Goal: Task Accomplishment & Management: Complete application form

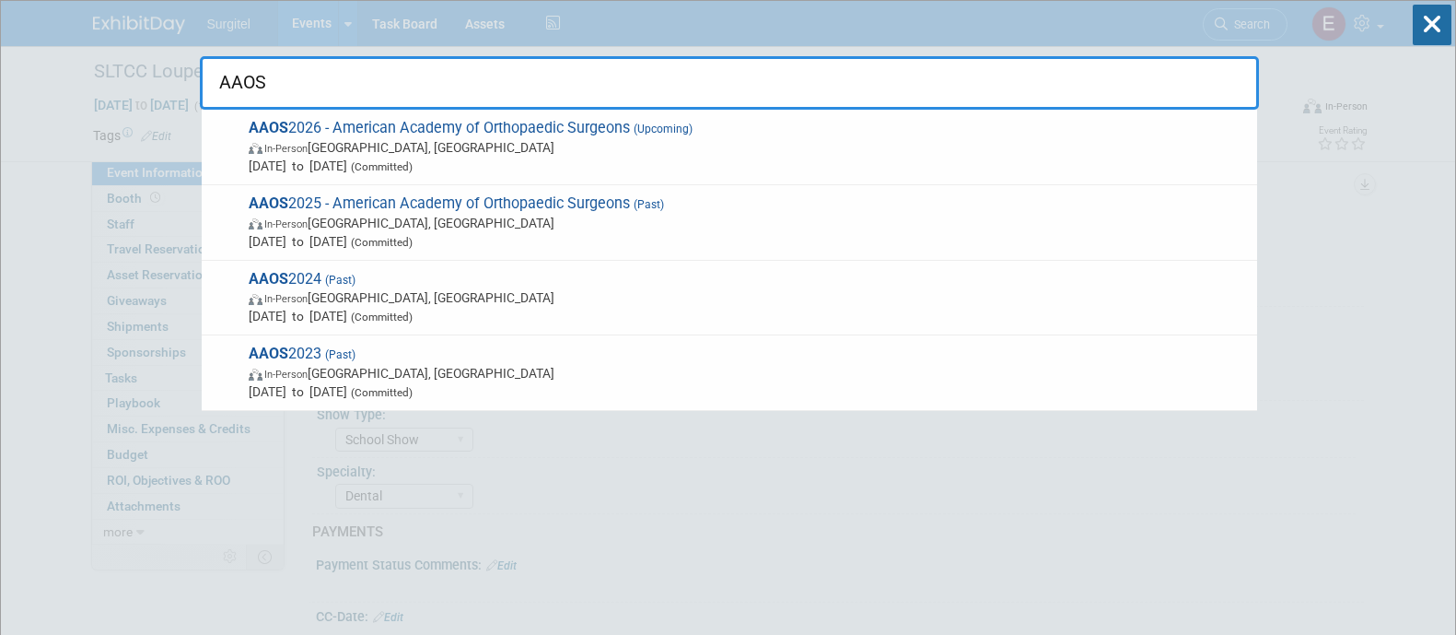
select select "School Show"
select select "Dental"
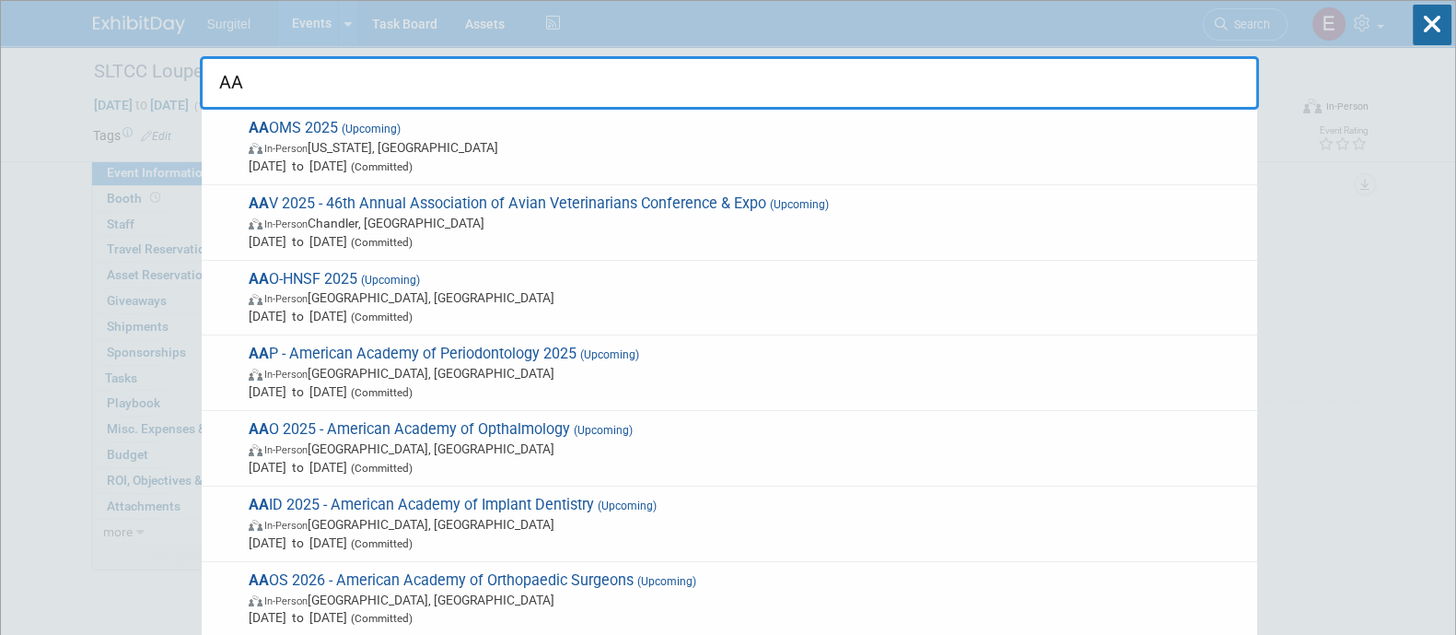
type input "A"
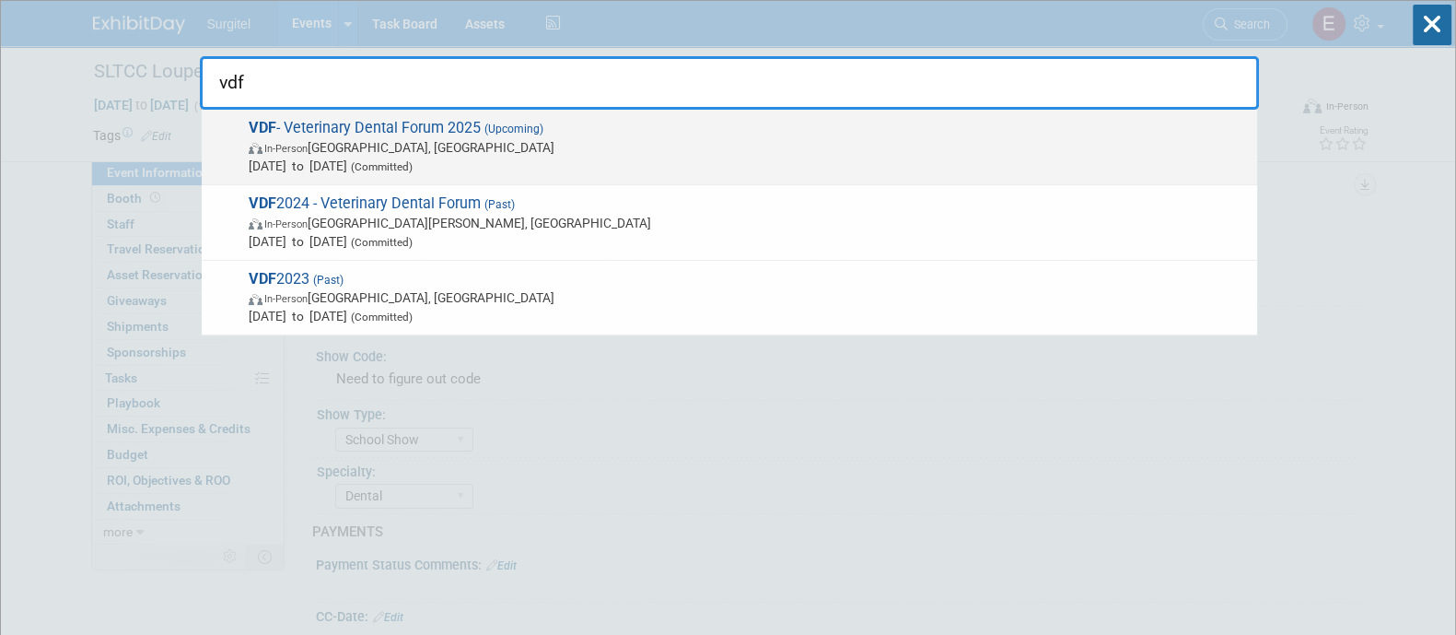
type input "vdf"
click at [871, 124] on span "VDF - Veterinary Dental Forum 2025 (Upcoming) In-Person [GEOGRAPHIC_DATA], [GEO…" at bounding box center [745, 147] width 1005 height 56
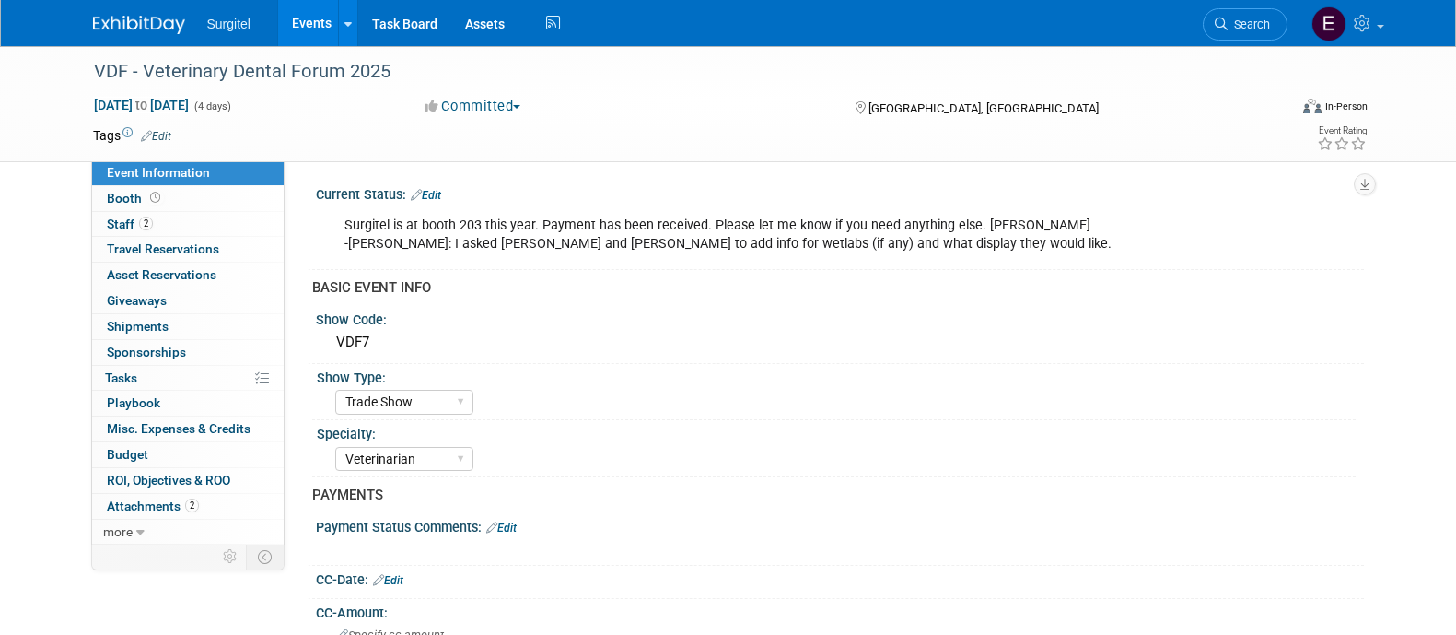
select select "Trade Show"
select select "Veterinarian"
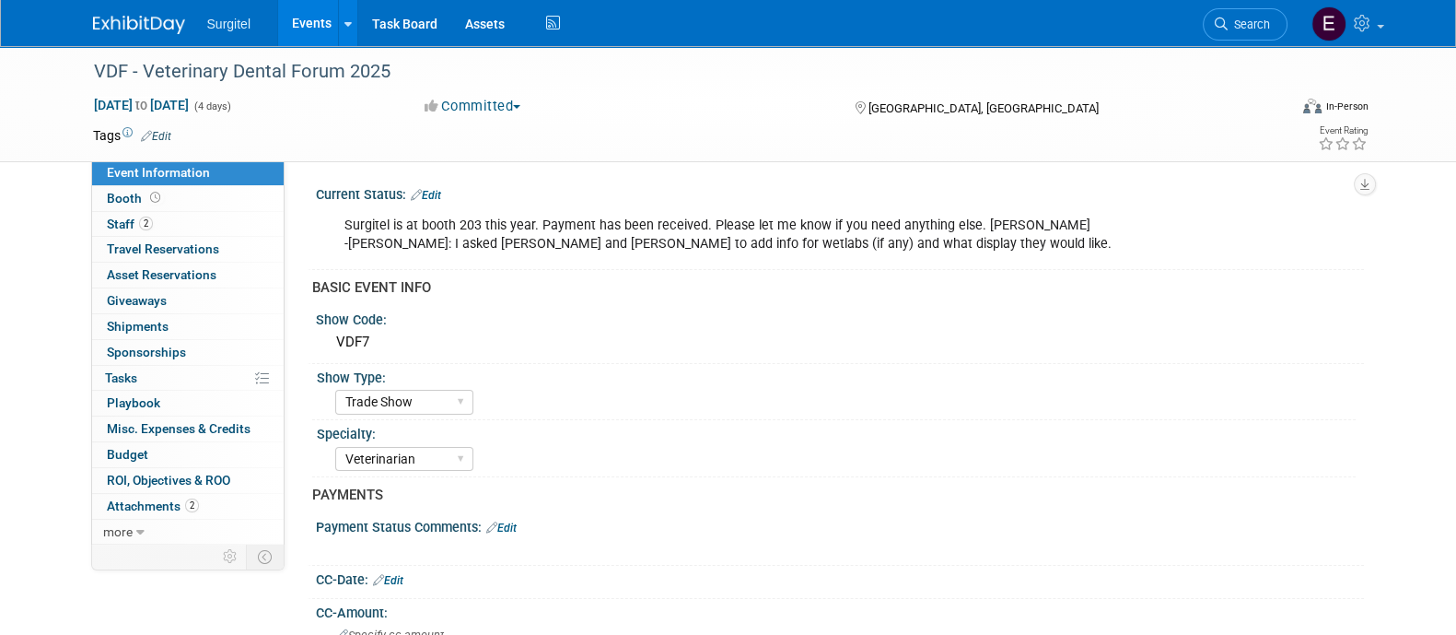
click at [260, 123] on div "Tags Edit" at bounding box center [622, 135] width 1058 height 25
click at [271, 67] on div "VDF - Veterinary Dental Forum 2025" at bounding box center [674, 71] width 1173 height 33
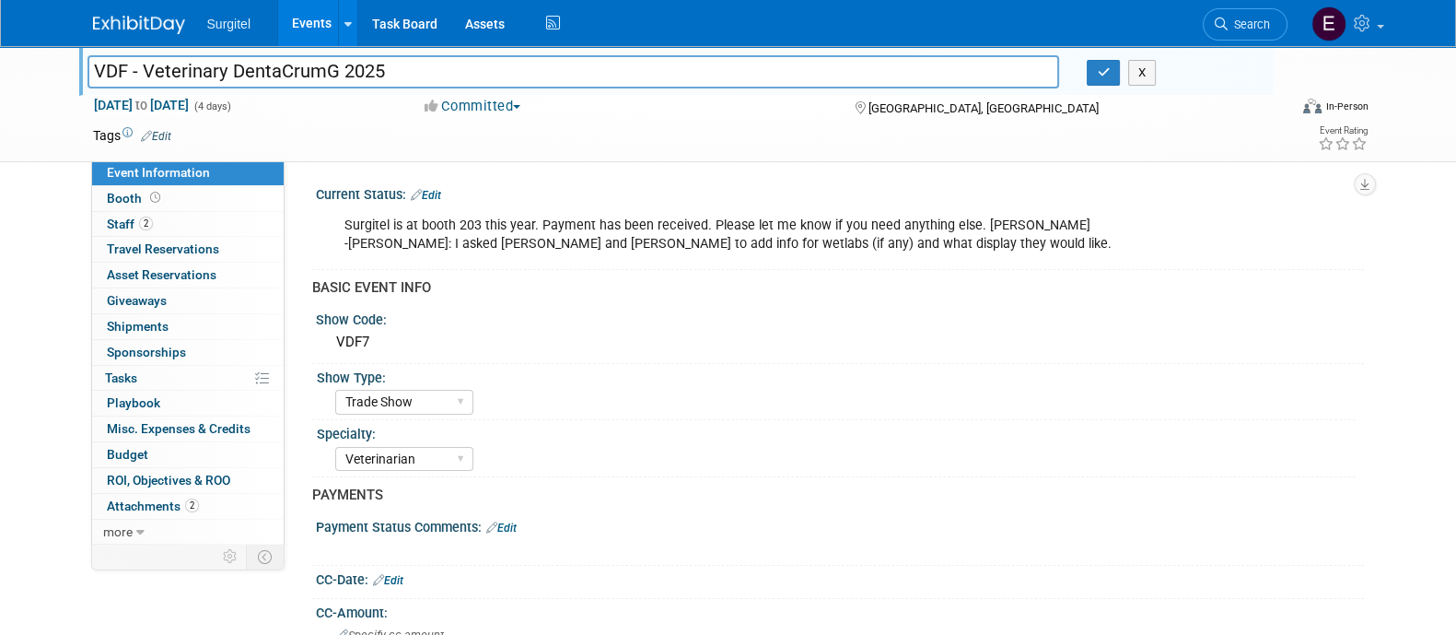
drag, startPoint x: 276, startPoint y: 66, endPoint x: 298, endPoint y: 57, distance: 24.0
click at [298, 57] on input "VDF - Veterinary DentaCrumG 2025" at bounding box center [574, 71] width 973 height 32
click at [298, 57] on input "VDF - Veterinary DentaCr1A2umG 2025" at bounding box center [574, 71] width 973 height 32
type input "VDF - Veterinary DentaCr1AYJ]'[\2umG 2025"
click at [1138, 69] on button "X" at bounding box center [1142, 73] width 29 height 26
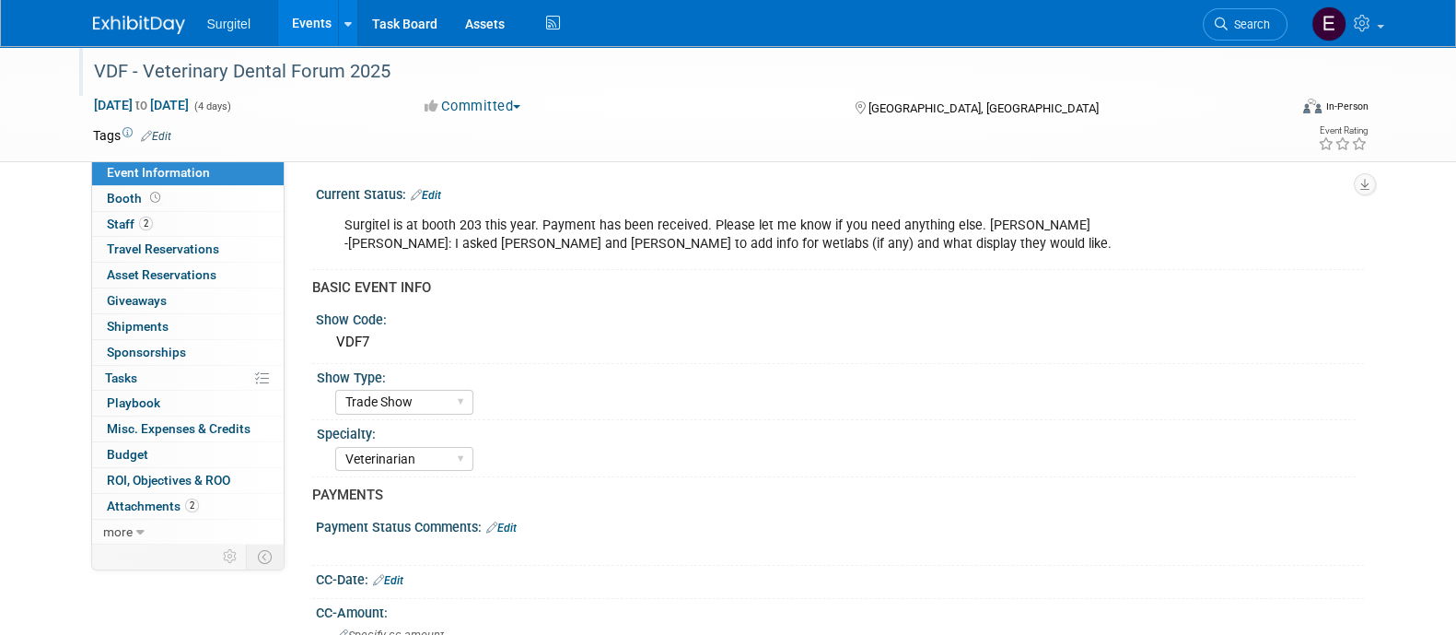
click at [326, 32] on link "Events" at bounding box center [311, 23] width 67 height 46
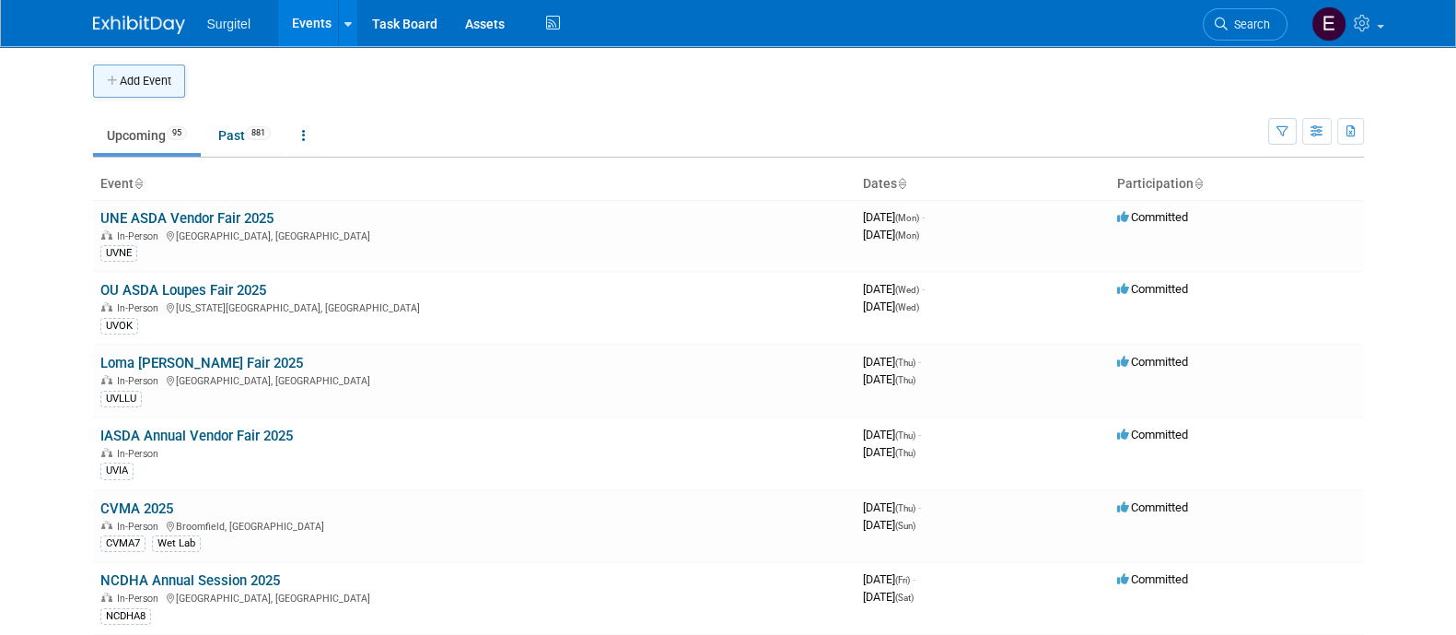
click at [168, 93] on button "Add Event" at bounding box center [139, 80] width 92 height 33
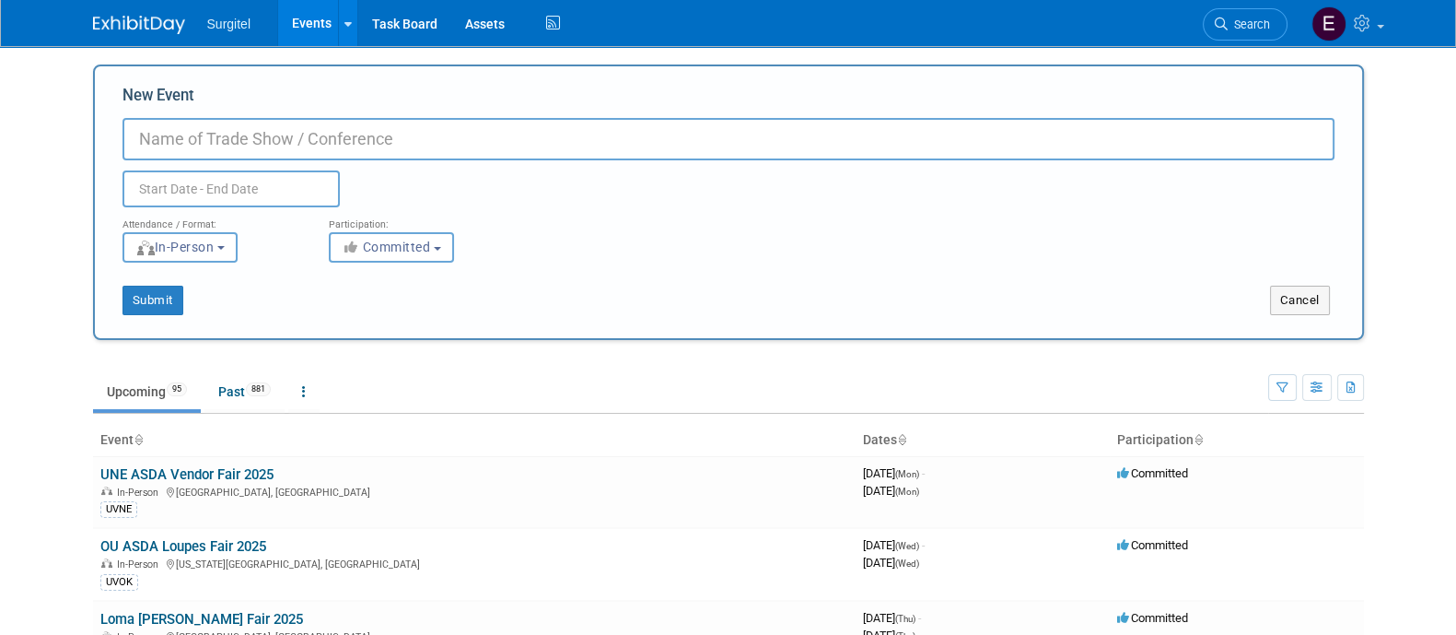
click at [168, 93] on label "New Event" at bounding box center [159, 99] width 72 height 29
click at [168, 118] on input "New Event" at bounding box center [729, 139] width 1212 height 42
type input "AAP 2026"
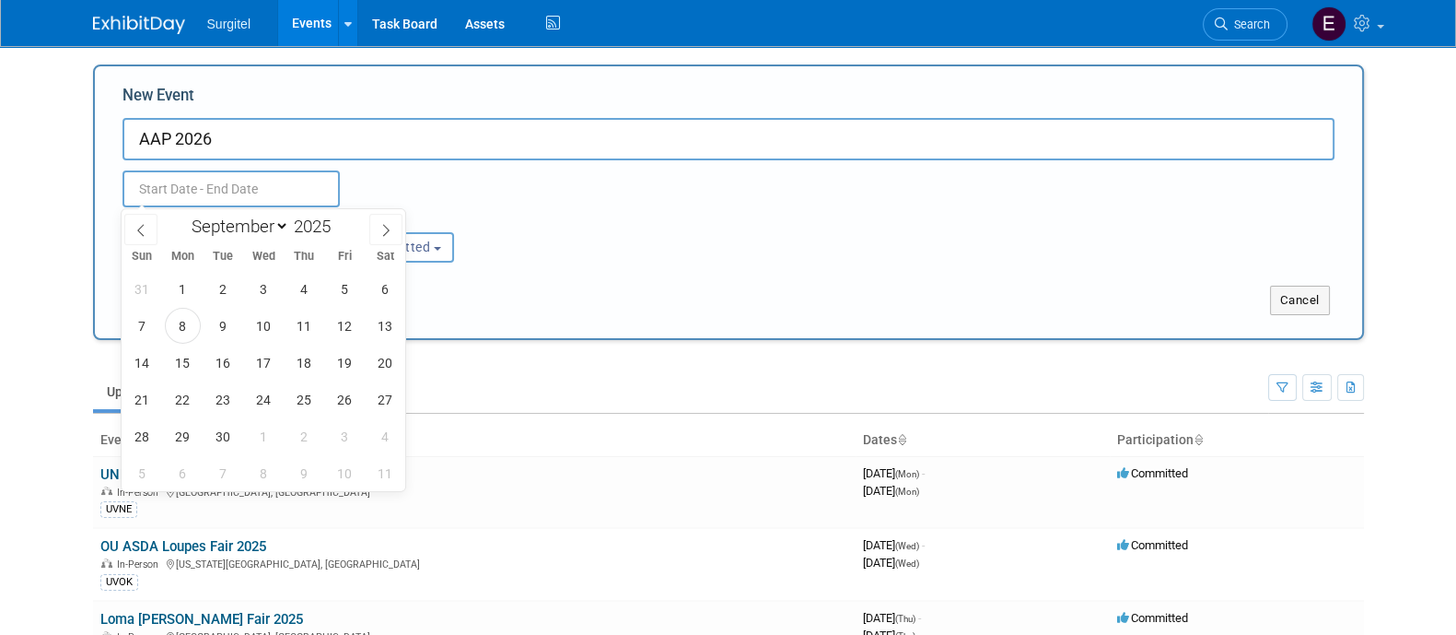
click at [284, 187] on input "text" at bounding box center [231, 188] width 217 height 37
click at [253, 225] on select "January February March April May June July August September October November De…" at bounding box center [236, 226] width 106 height 23
select select "9"
click at [183, 215] on select "January February March April May June July August September October November De…" at bounding box center [236, 226] width 106 height 23
click at [263, 438] on span "29" at bounding box center [263, 436] width 36 height 36
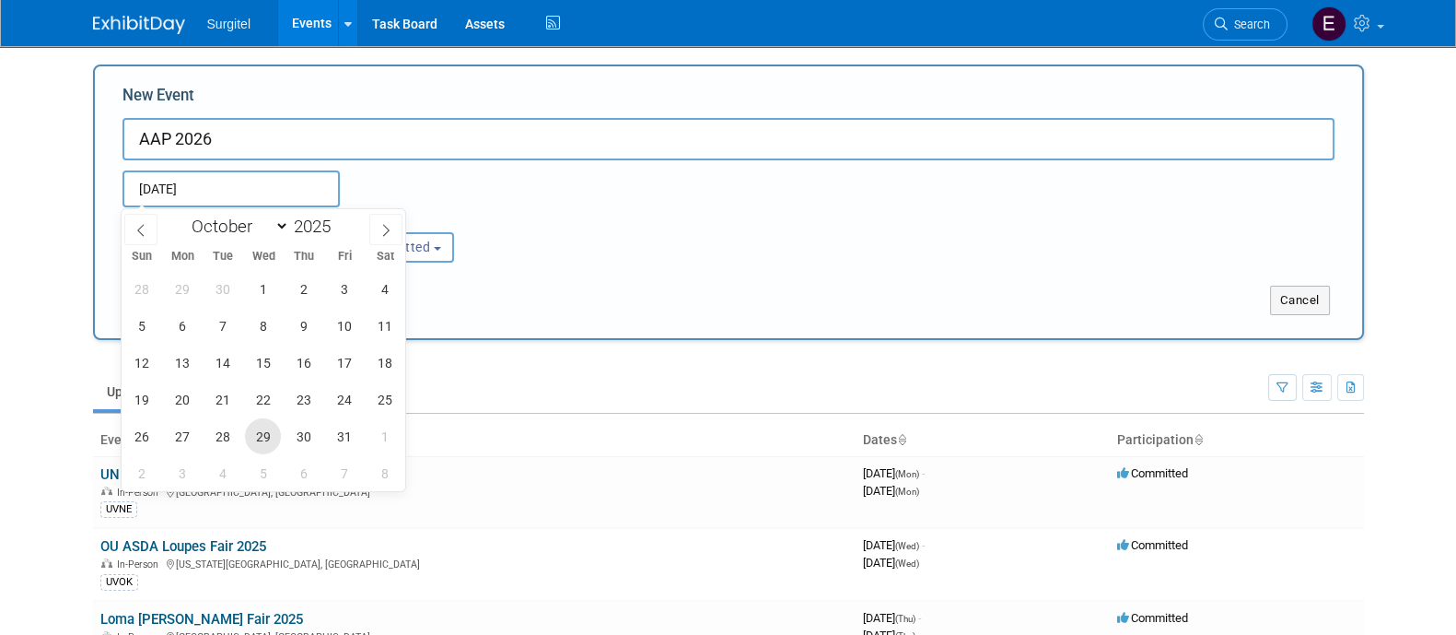
type input "Oct 29, 2025 to Oct 29, 2025"
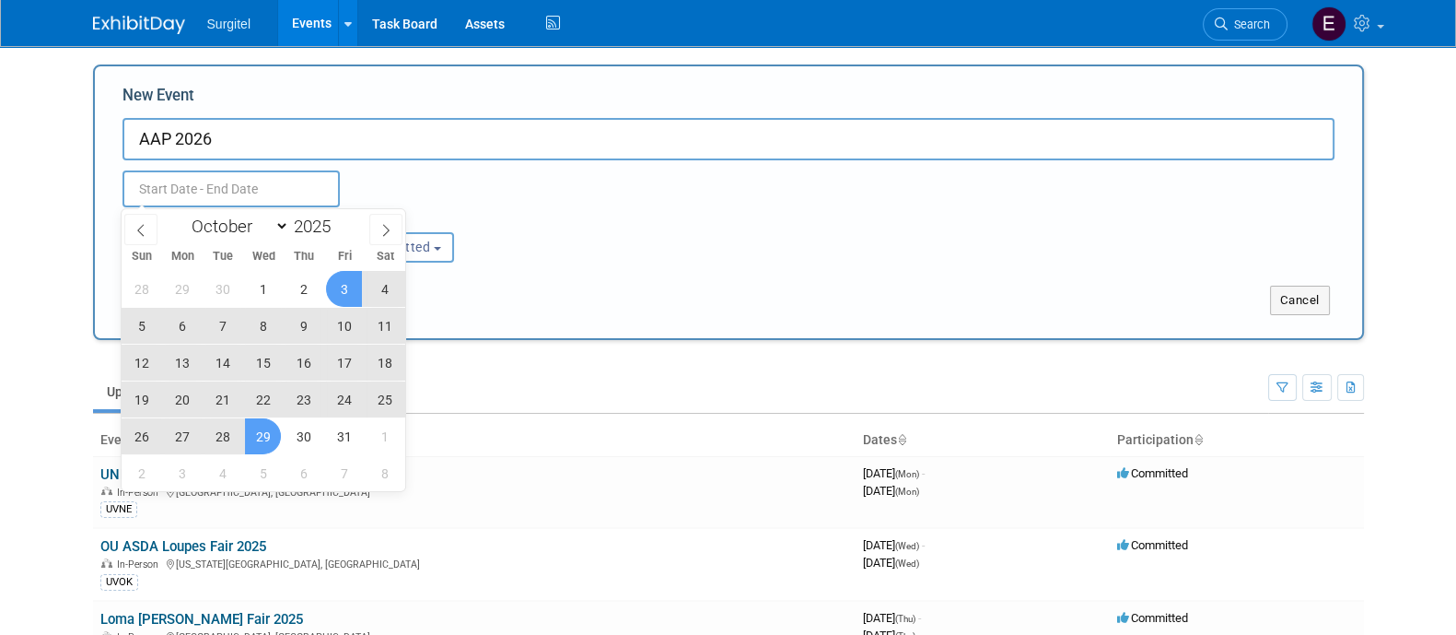
type input "Oct 29, 2025 to Oct 29, 2025"
select select "9"
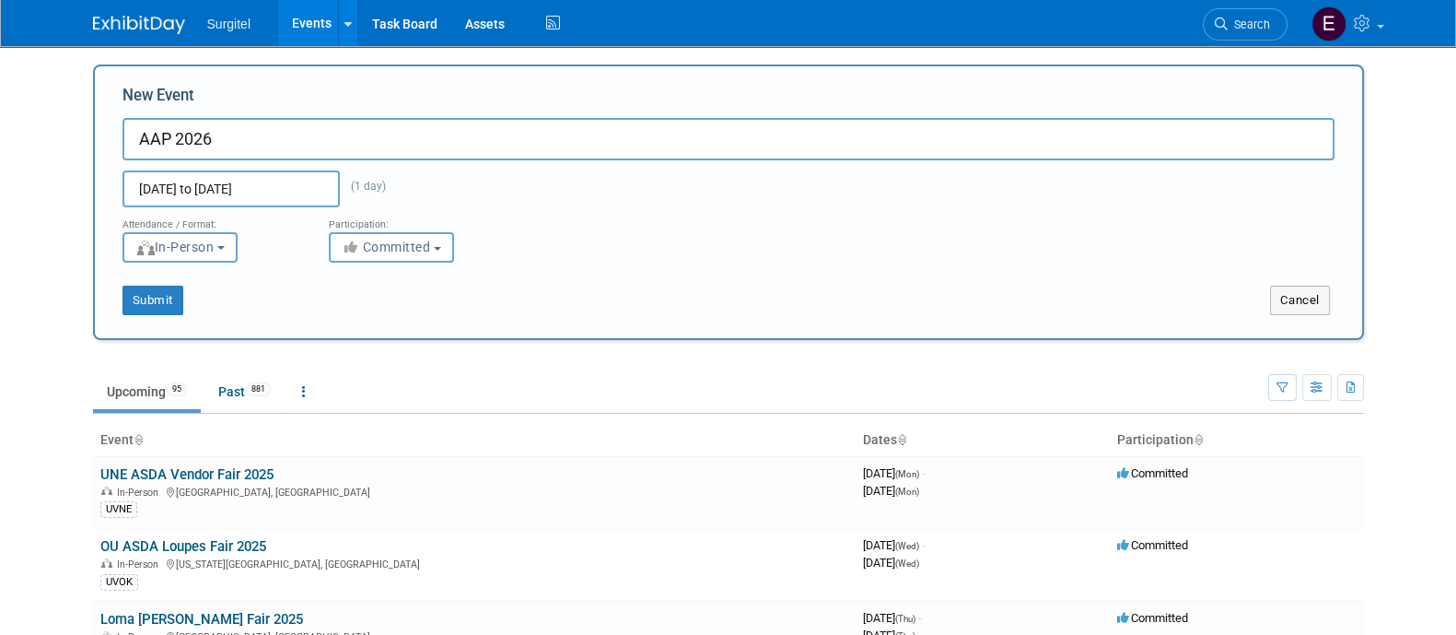
click at [349, 205] on div "Oct 29, 2025 to Oct 29, 2025 (1 day)" at bounding box center [265, 188] width 313 height 37
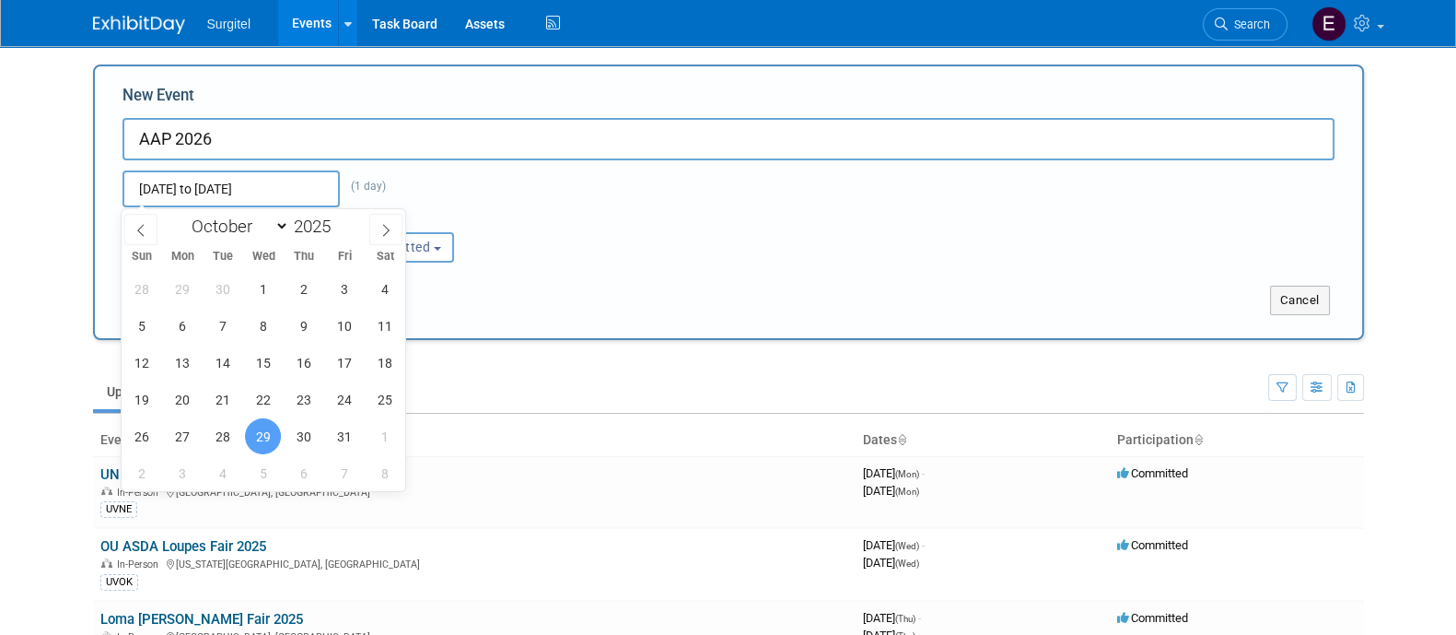
click at [306, 177] on input "Oct 29, 2025 to Oct 29, 2025" at bounding box center [231, 188] width 217 height 37
click at [345, 218] on span at bounding box center [338, 221] width 13 height 11
type input "2026"
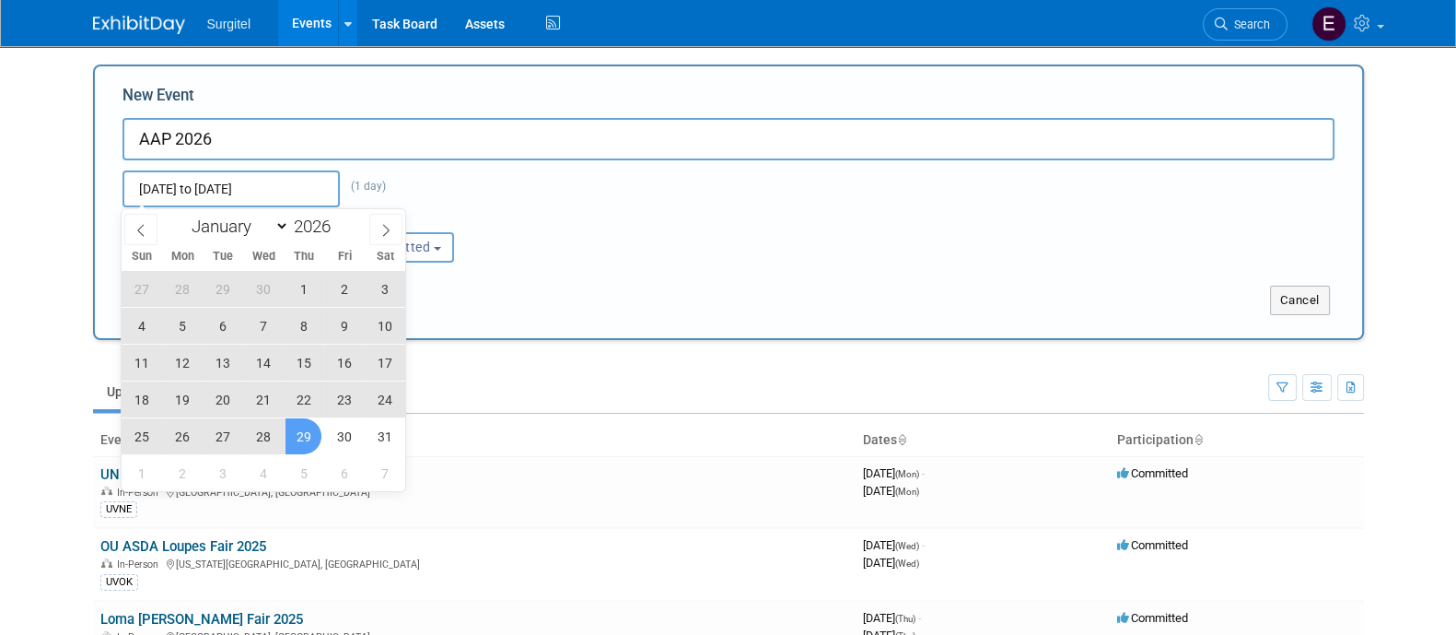
click at [308, 427] on span "29" at bounding box center [304, 436] width 36 height 36
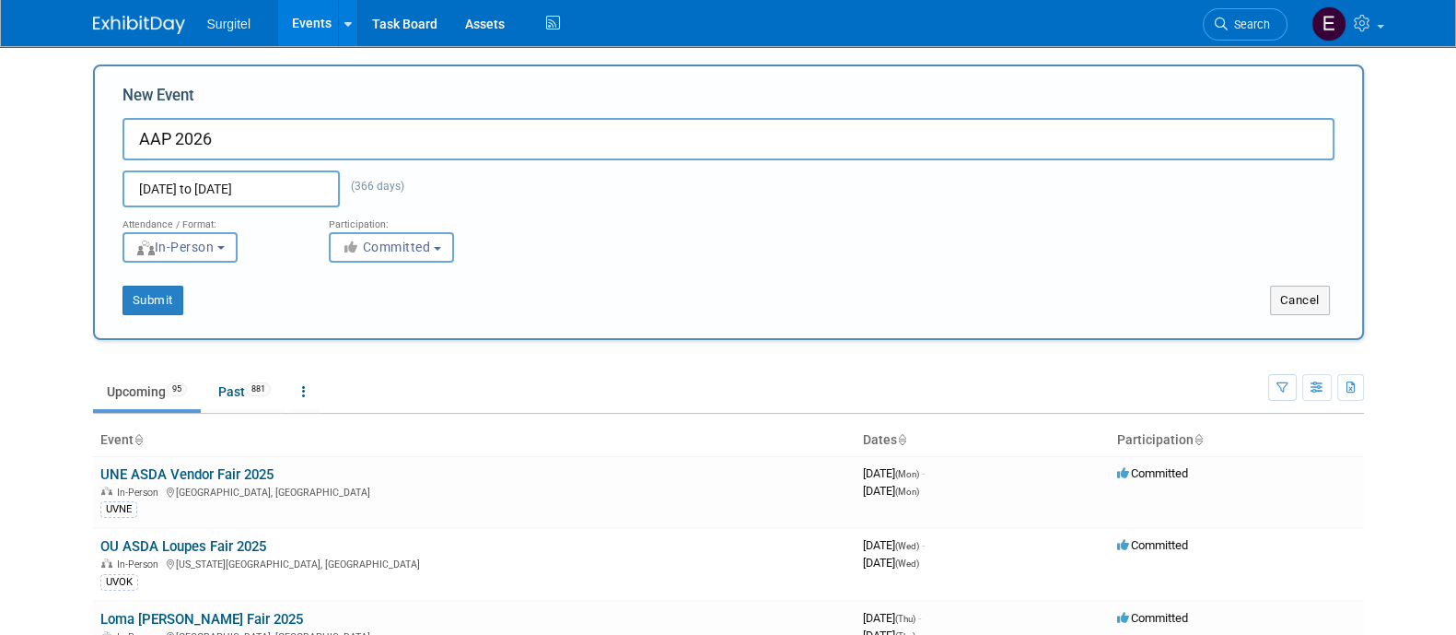
click at [270, 177] on input "Oct 29, 2025 to Oct 29, 2026" at bounding box center [231, 188] width 217 height 37
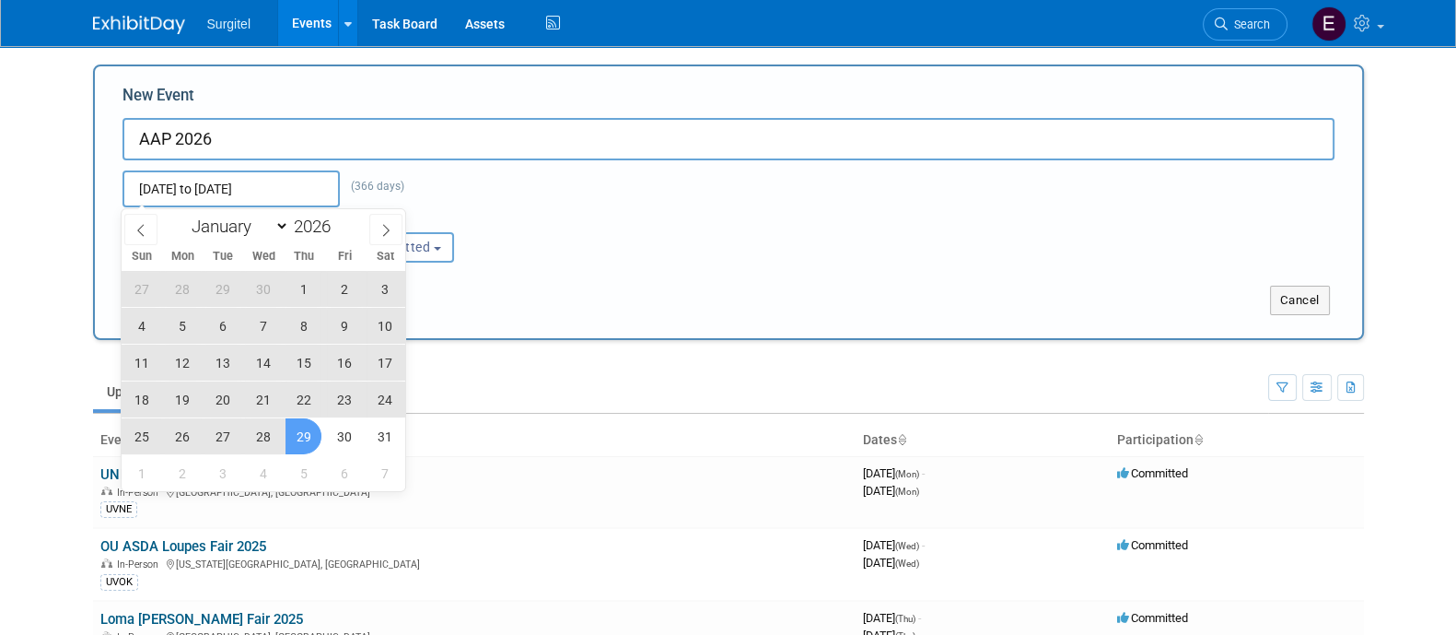
click at [303, 444] on span "29" at bounding box center [304, 436] width 36 height 36
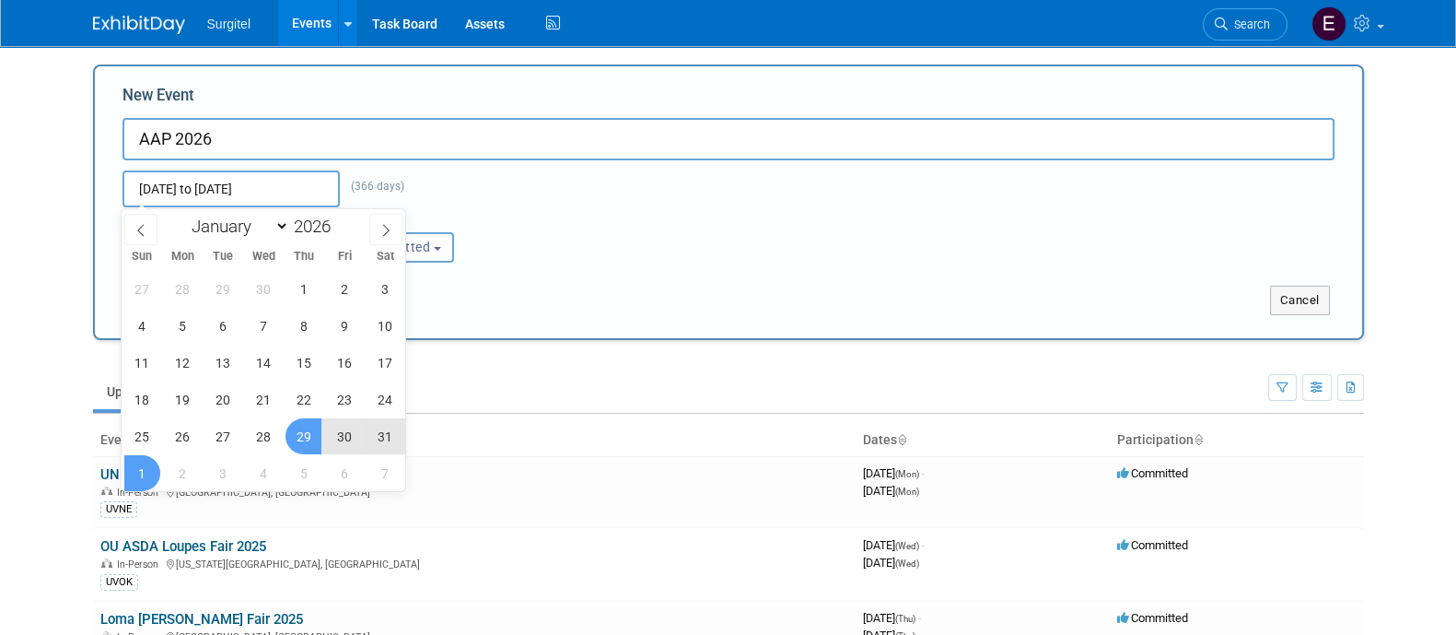
click at [155, 467] on span "1" at bounding box center [142, 473] width 36 height 36
type input "Oct 29, 2026 to Nov 1, 2026"
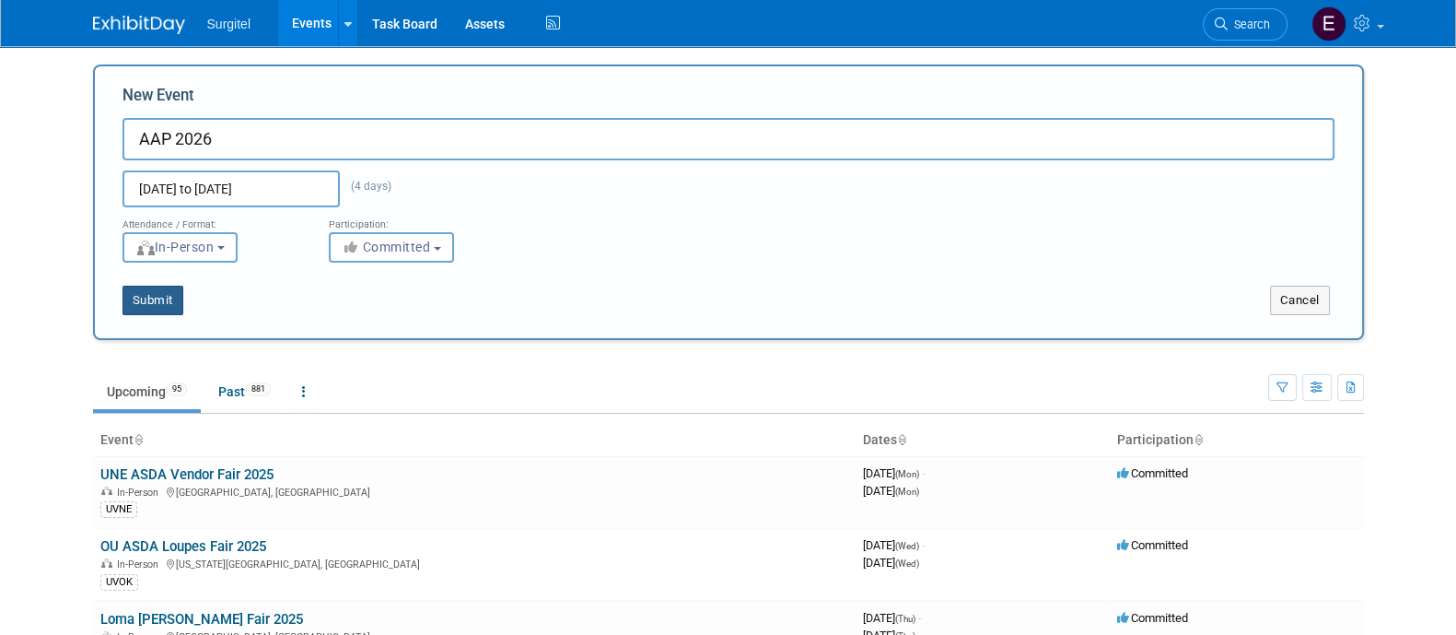
click at [166, 292] on button "Submit" at bounding box center [153, 300] width 61 height 29
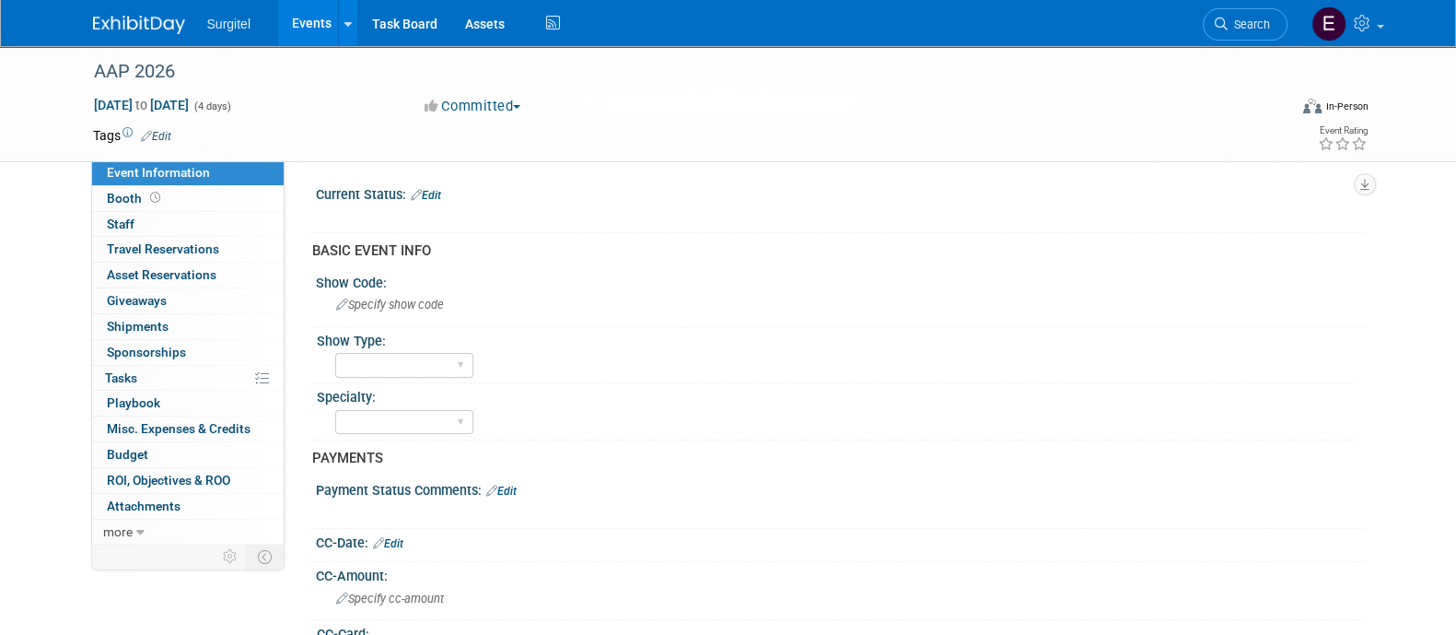
click at [166, 134] on link "Edit" at bounding box center [156, 136] width 30 height 13
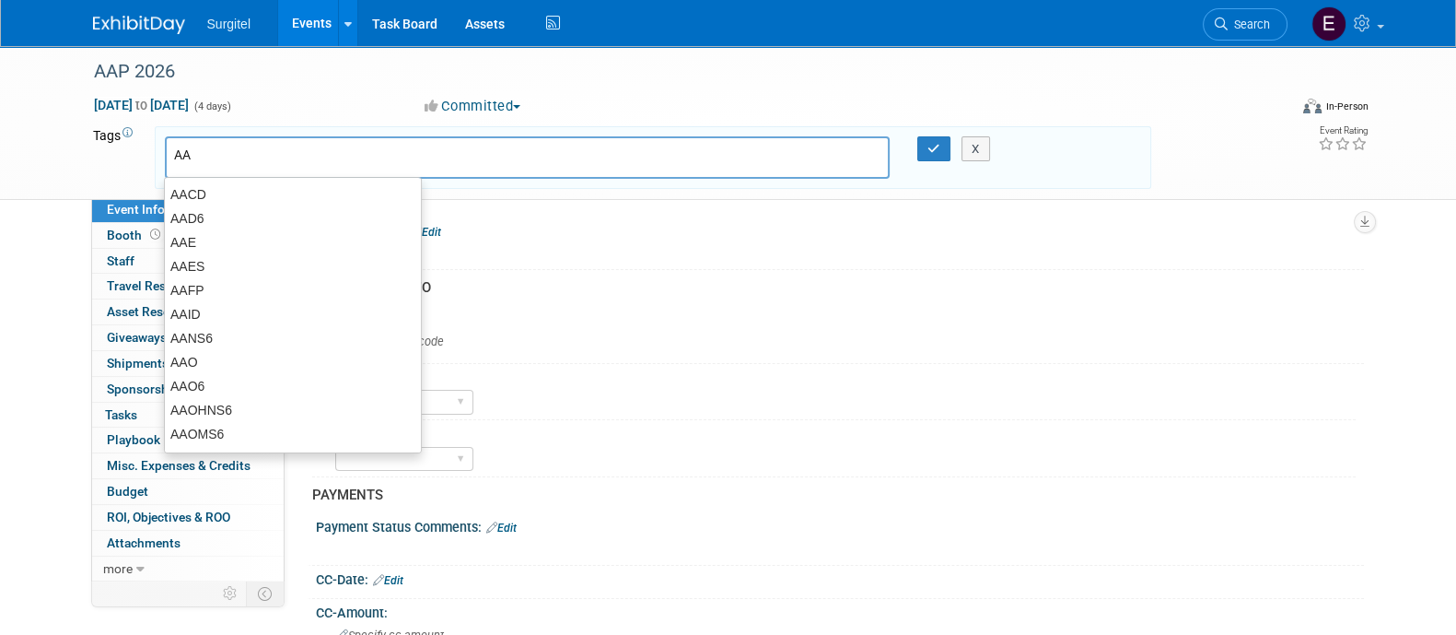
type input "AAP"
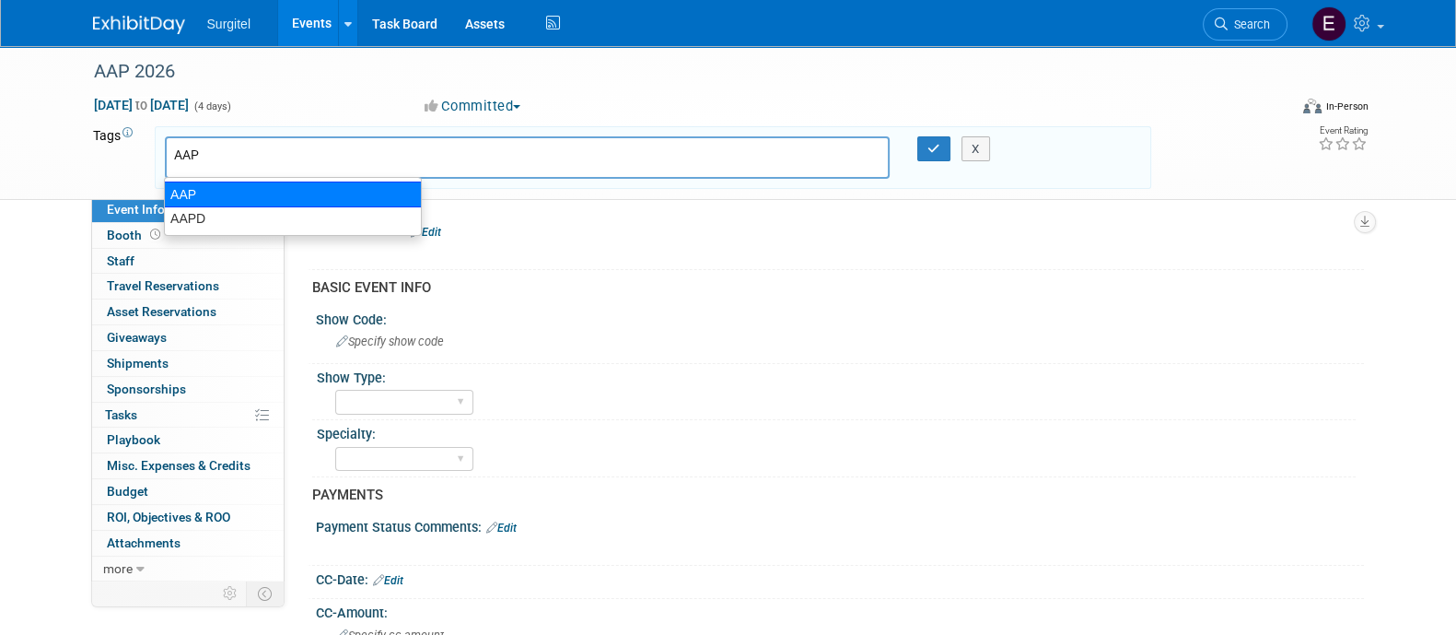
click at [194, 203] on div "AAP" at bounding box center [293, 194] width 258 height 26
type input "AAP"
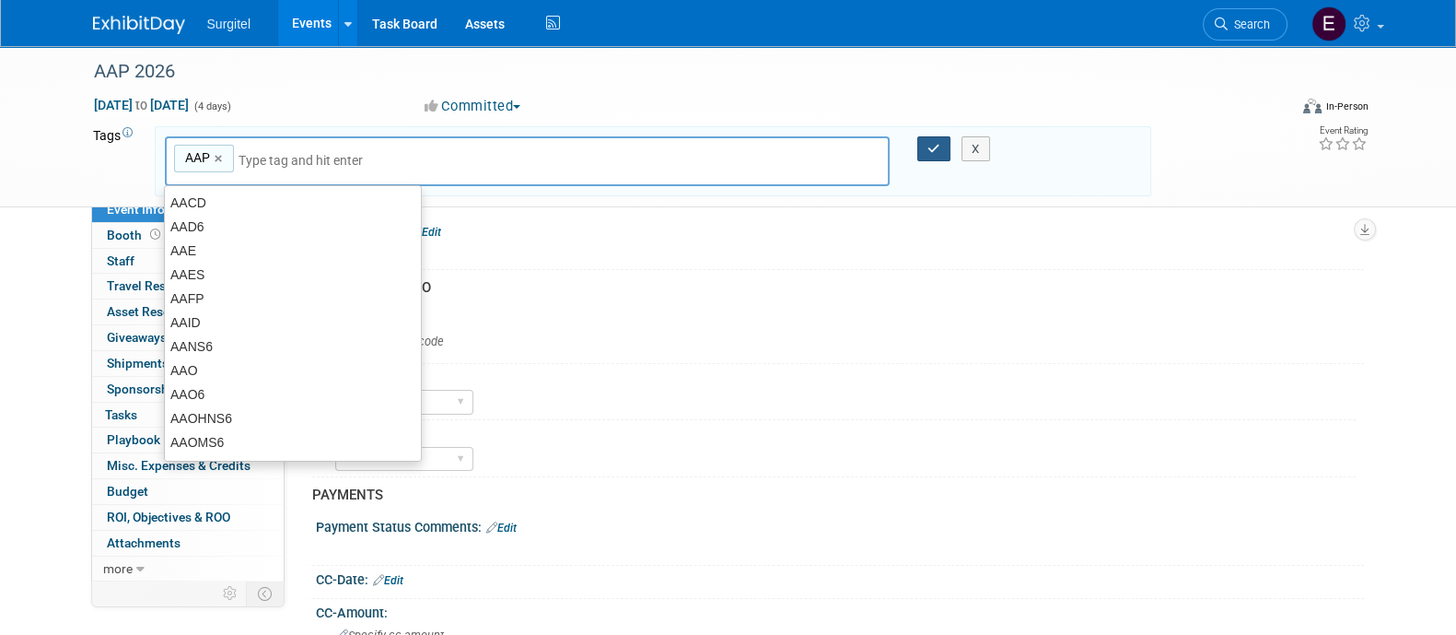
click at [940, 137] on button "button" at bounding box center [934, 149] width 33 height 26
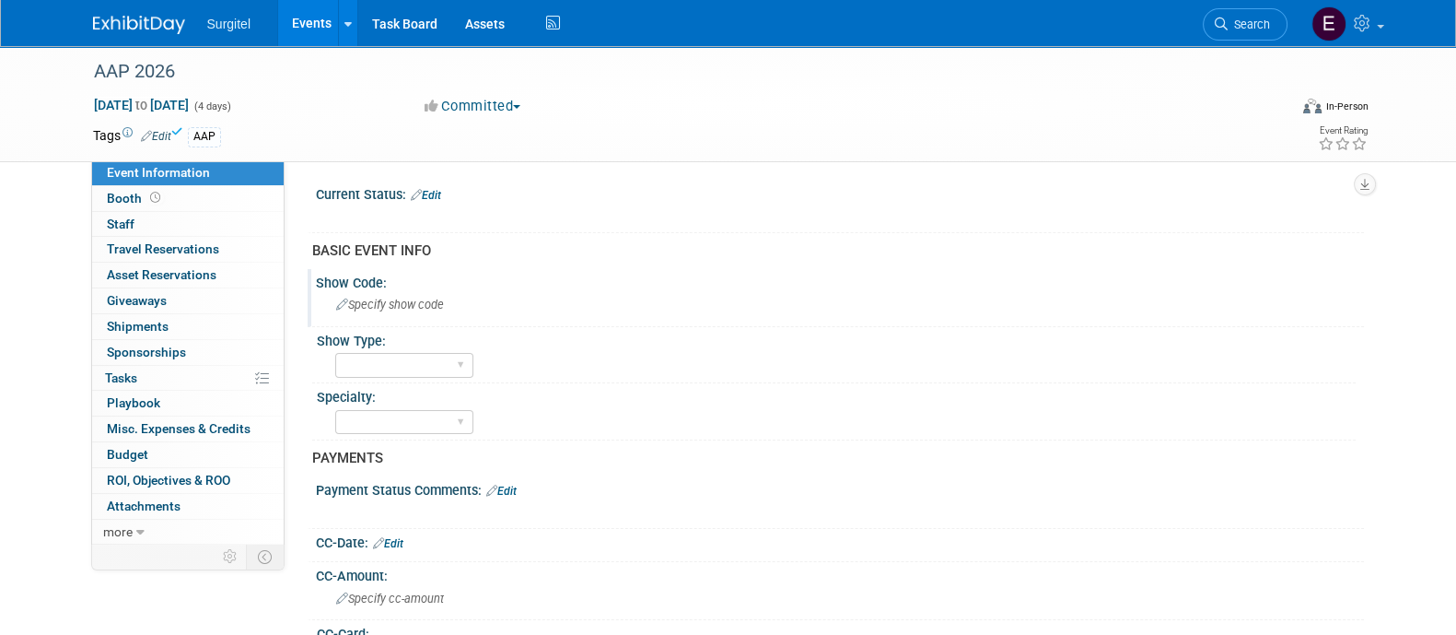
click at [372, 318] on div "Specify show code" at bounding box center [840, 304] width 1021 height 29
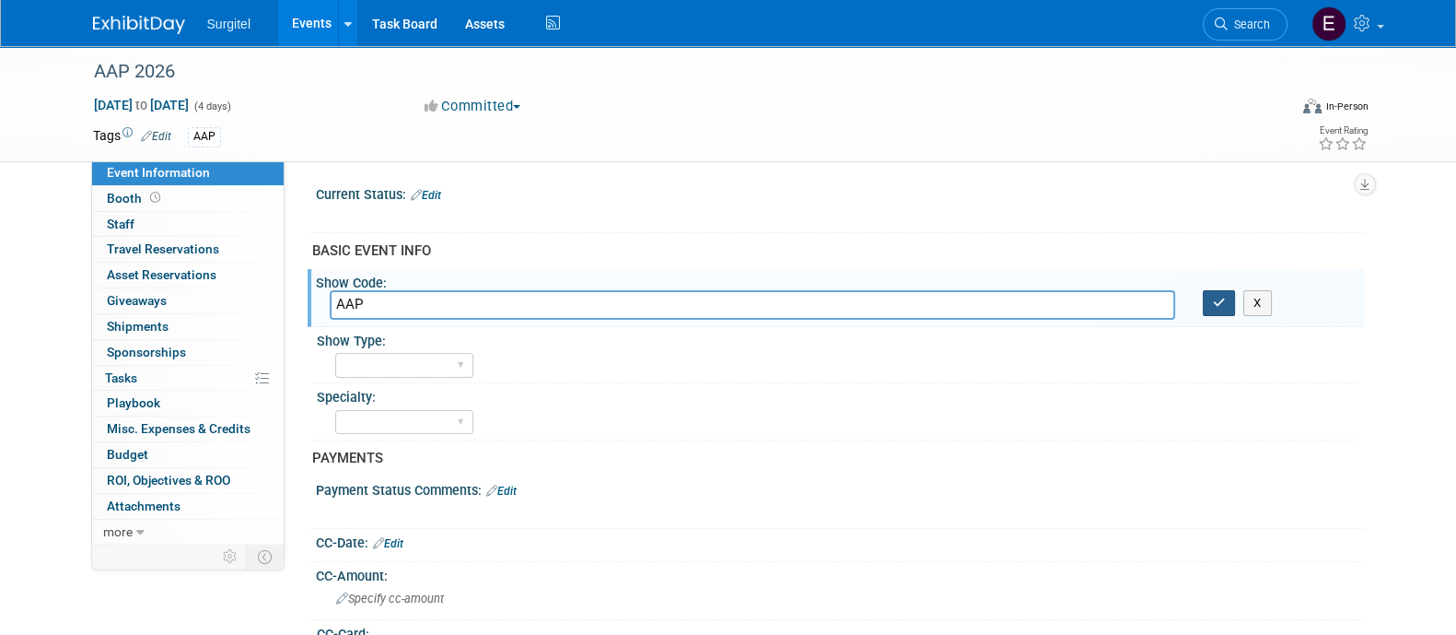
type input "AAP"
click at [1224, 307] on icon "button" at bounding box center [1219, 303] width 13 height 12
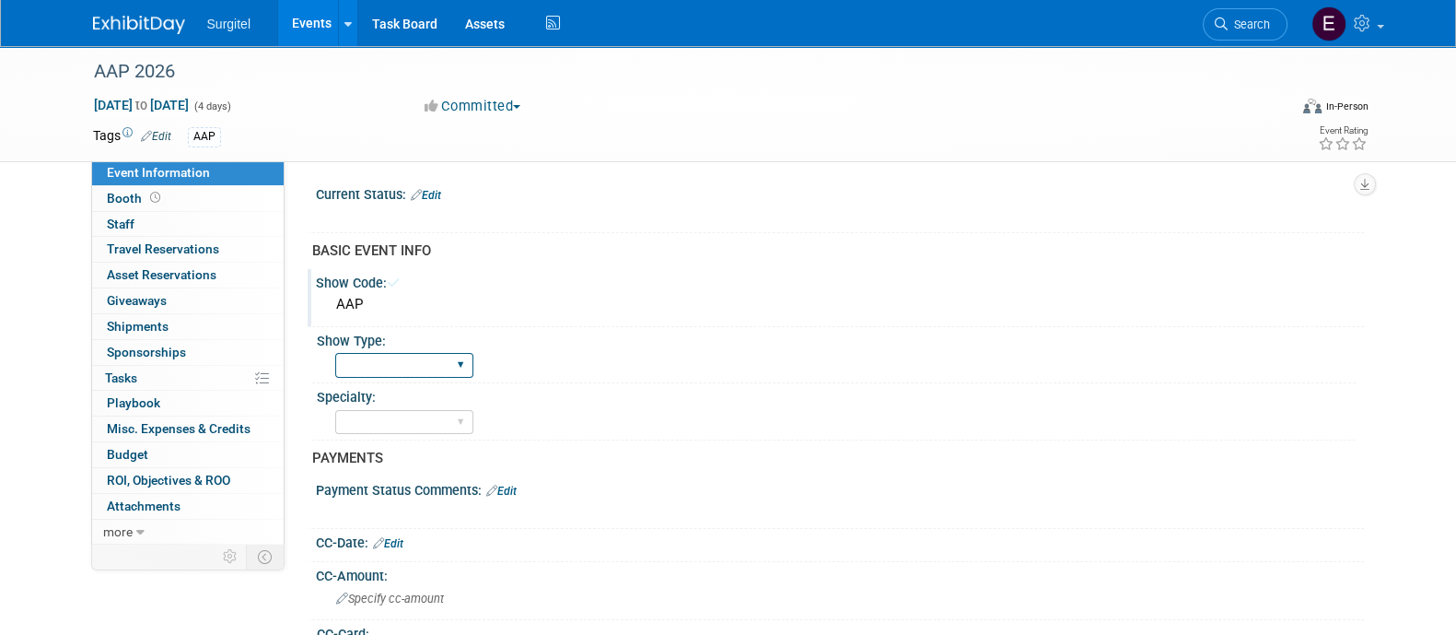
click at [466, 366] on select "School Show Trade Show Wet Lab CE Course Lunch and Learn" at bounding box center [404, 365] width 138 height 25
select select "Trade Show"
click at [335, 353] on select "School Show Trade Show Wet Lab CE Course Lunch and Learn" at bounding box center [404, 365] width 138 height 25
click at [426, 422] on select "Dental Hygiene Medical Veterinarian Other" at bounding box center [404, 422] width 138 height 25
select select "Dental"
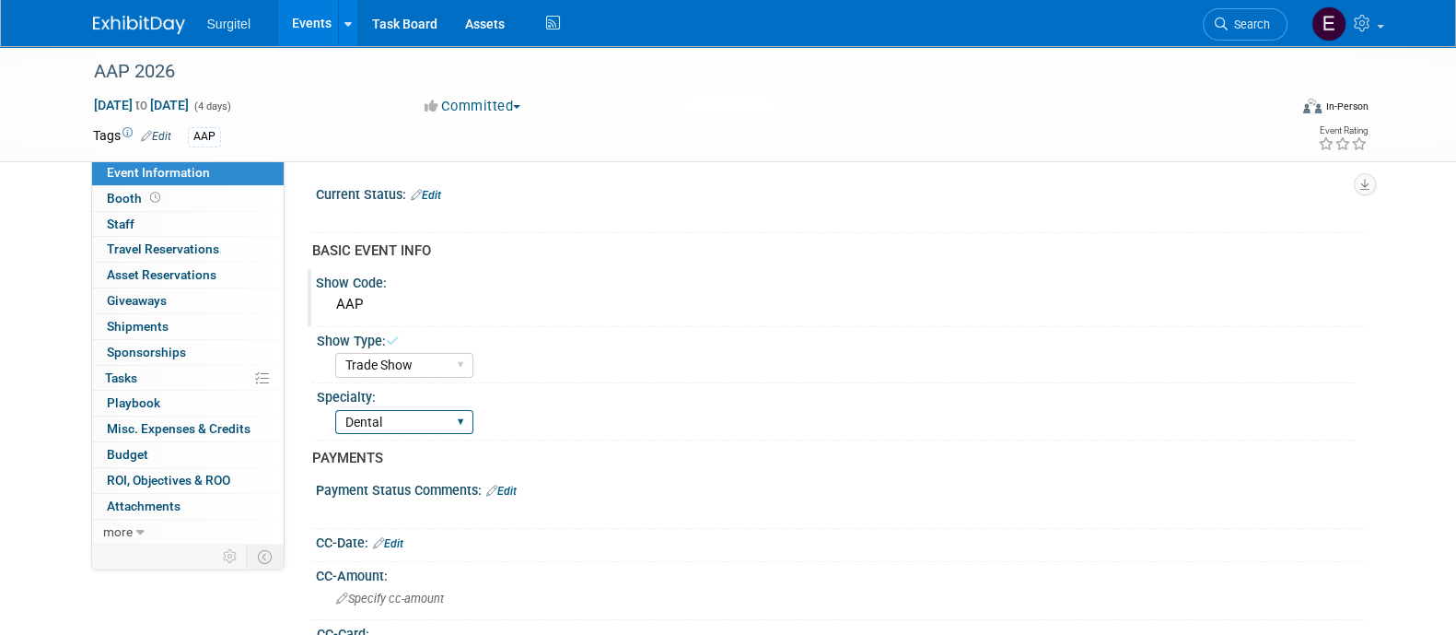
click at [335, 410] on select "Dental Hygiene Medical Veterinarian Other" at bounding box center [404, 422] width 138 height 25
click at [511, 494] on link "Edit" at bounding box center [501, 491] width 30 height 13
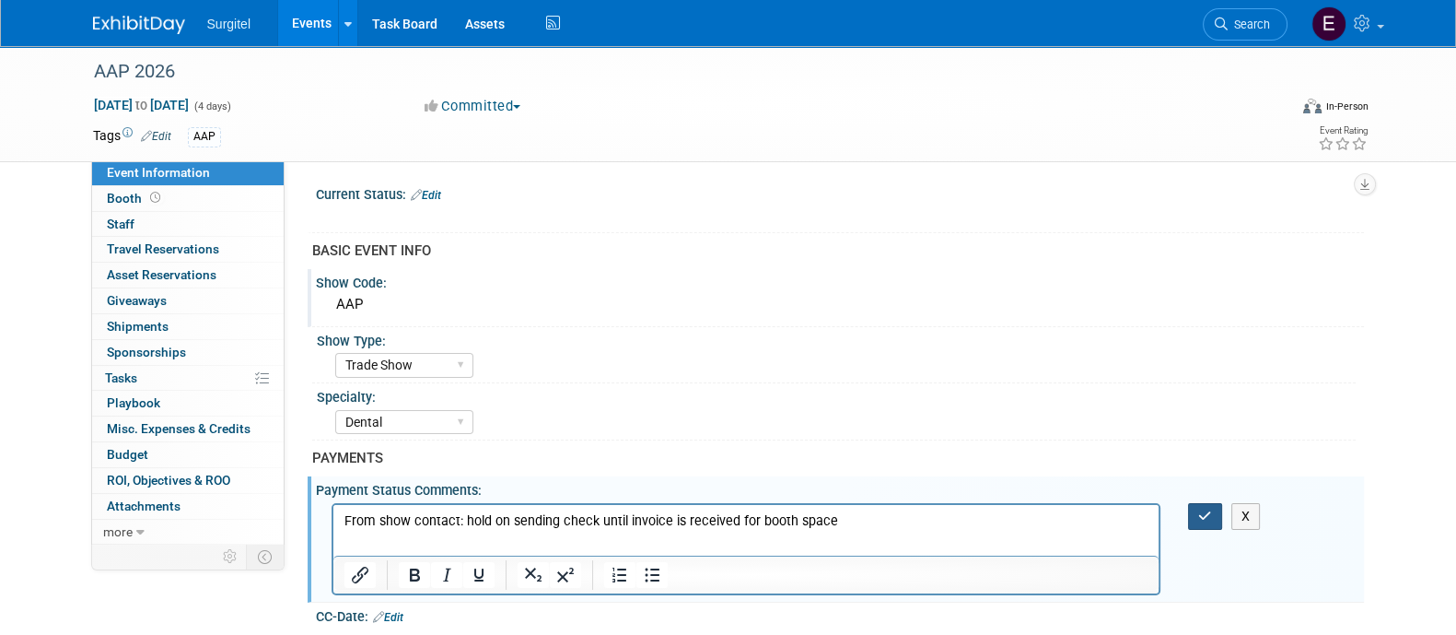
click at [1205, 516] on icon "button" at bounding box center [1206, 515] width 14 height 13
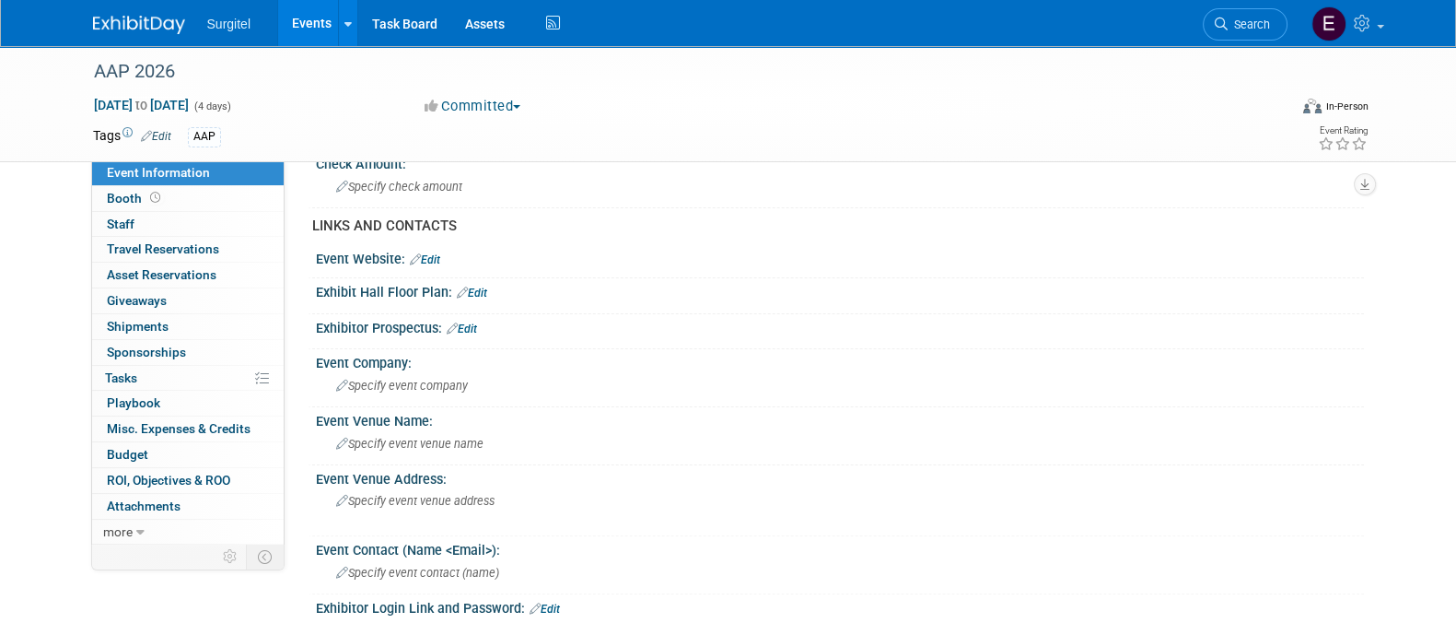
scroll to position [591, 0]
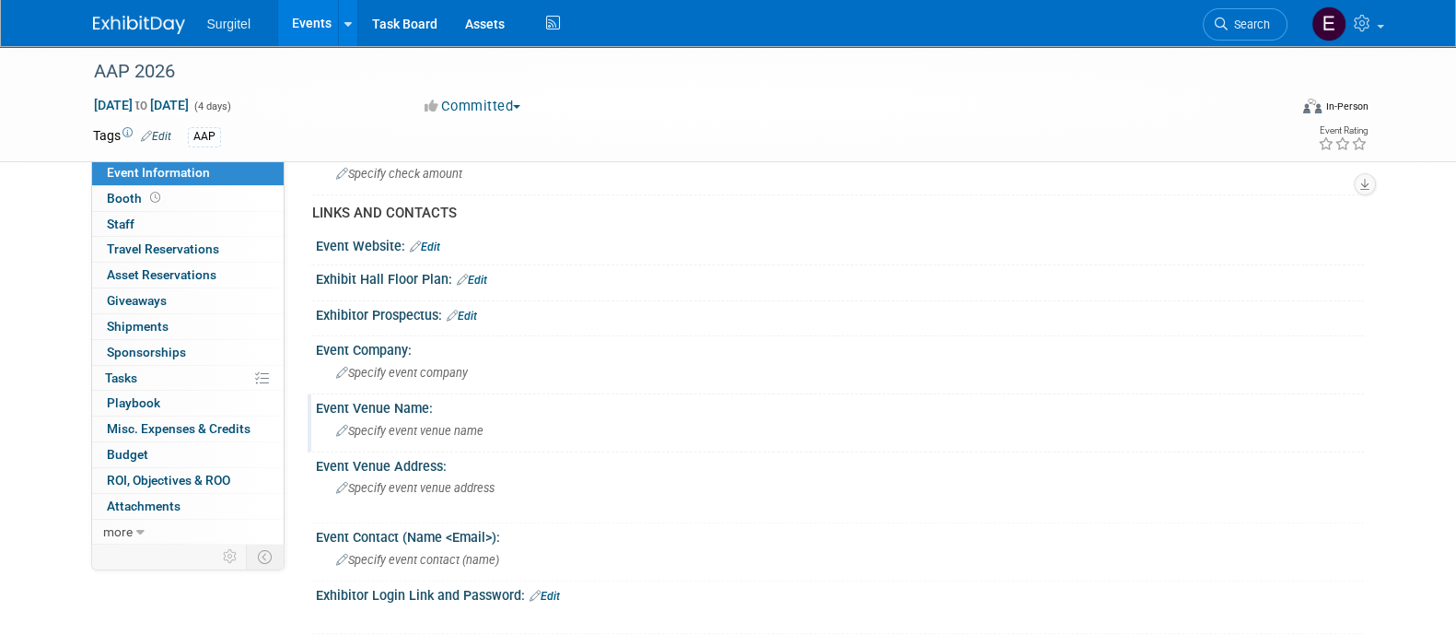
click at [487, 431] on div "Specify event venue name" at bounding box center [840, 430] width 1021 height 29
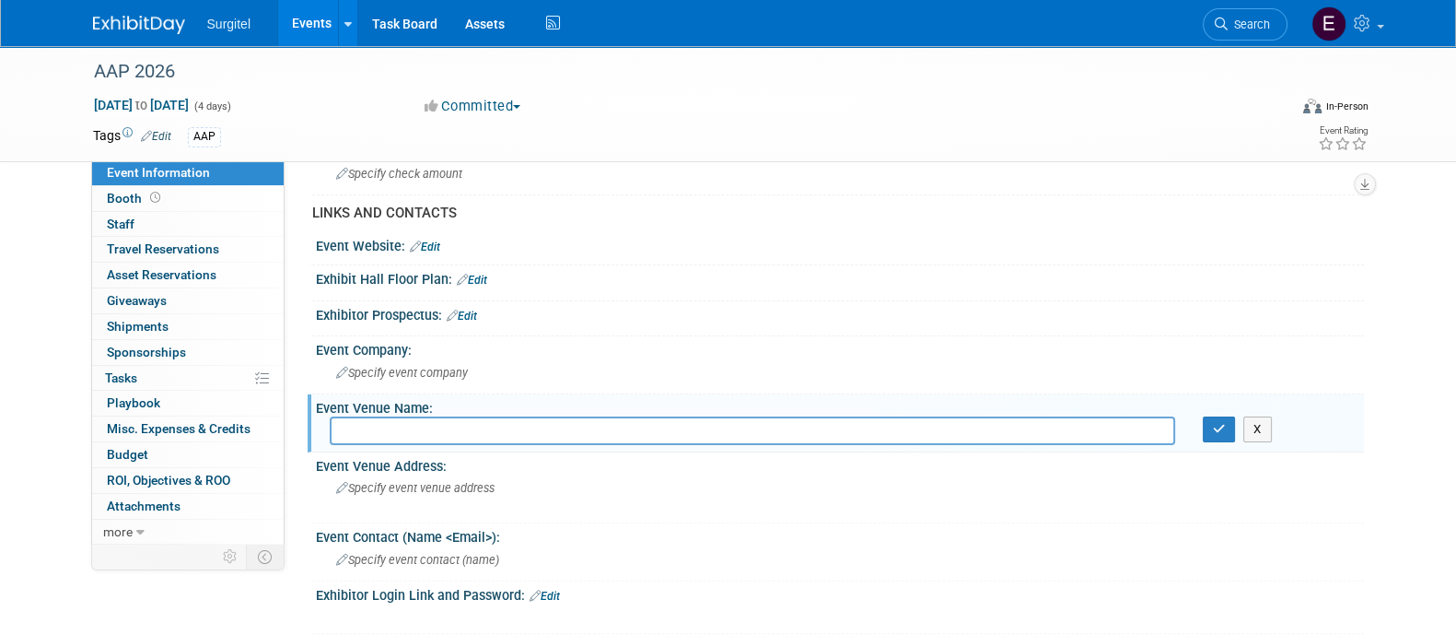
paste input "Seattle Convention Center/Arch Building"
type input "Seattle Convention Center/Arch Building"
click at [1210, 416] on button "button" at bounding box center [1219, 429] width 33 height 26
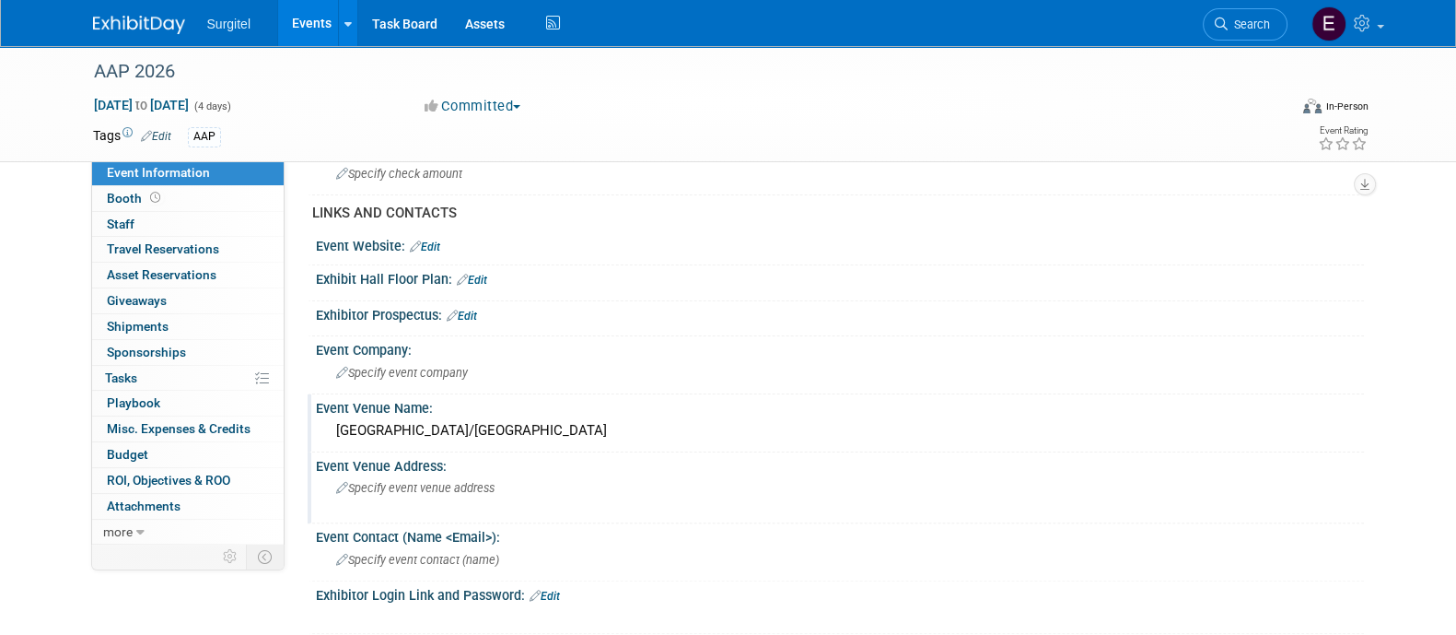
click at [599, 499] on div "Specify event venue address" at bounding box center [534, 495] width 409 height 42
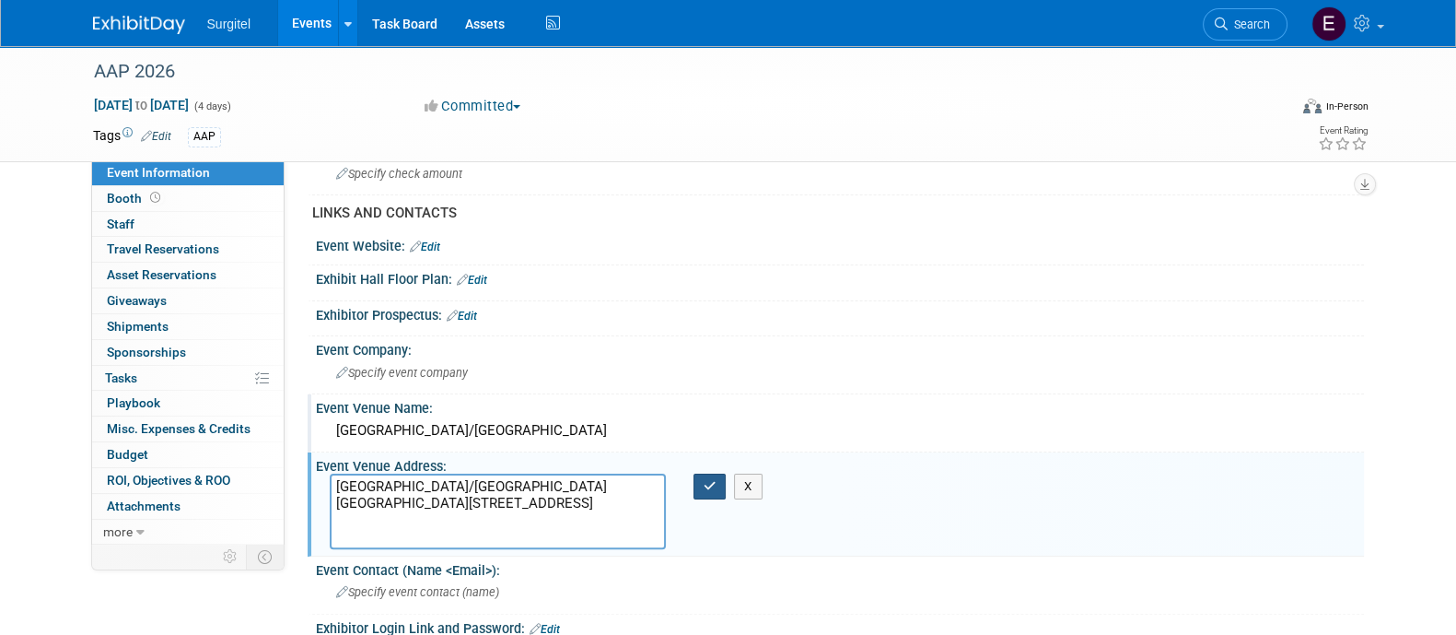
type textarea "Seattle Convention Center/Arch Building Exhibit Halls 4 B – F 705 Pike Street S…"
click at [719, 474] on button "button" at bounding box center [710, 487] width 33 height 26
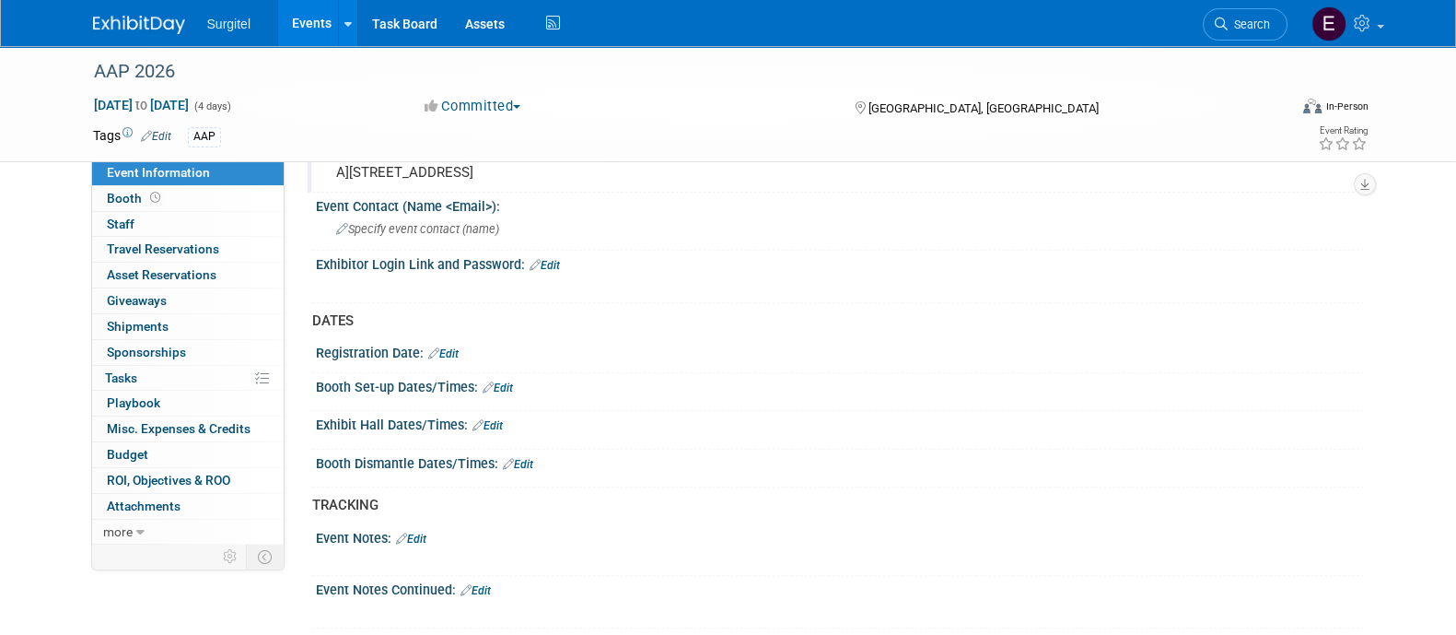
scroll to position [925, 0]
click at [479, 240] on div "Specify event contact (name )" at bounding box center [840, 226] width 1021 height 29
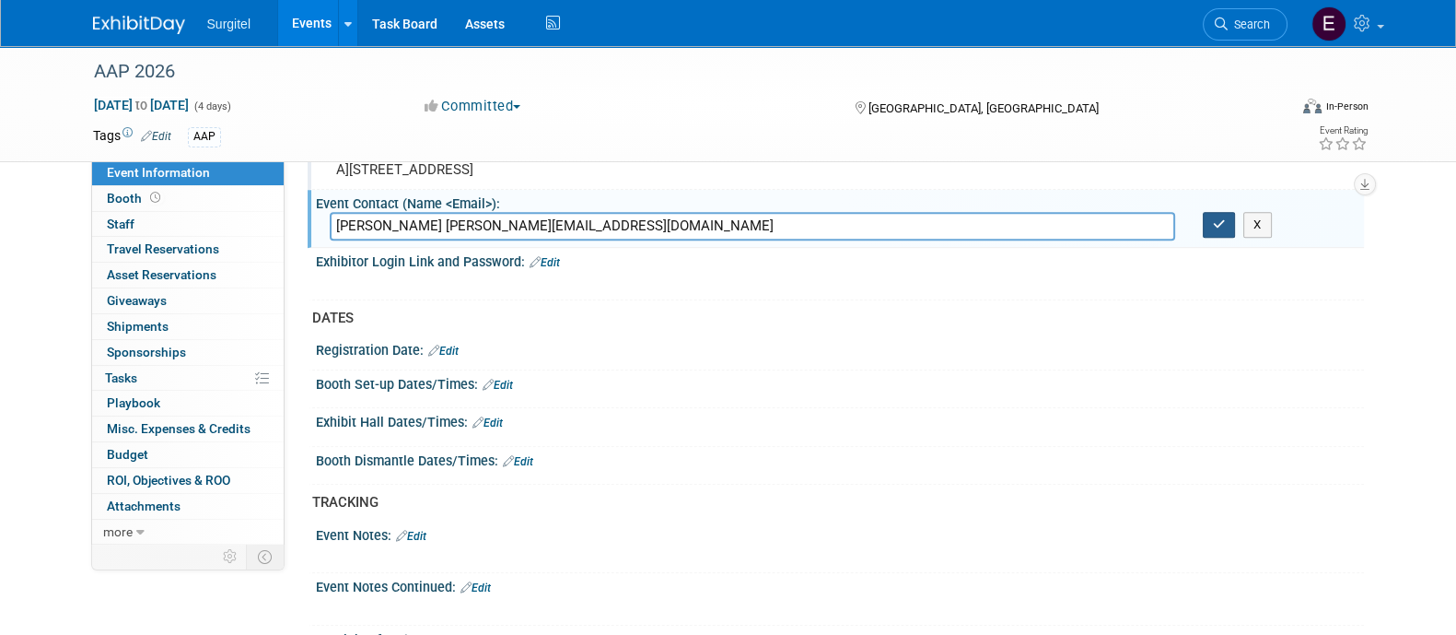
type input "Margery Palonis margery@perio.org"
click at [1216, 230] on icon "button" at bounding box center [1219, 224] width 13 height 12
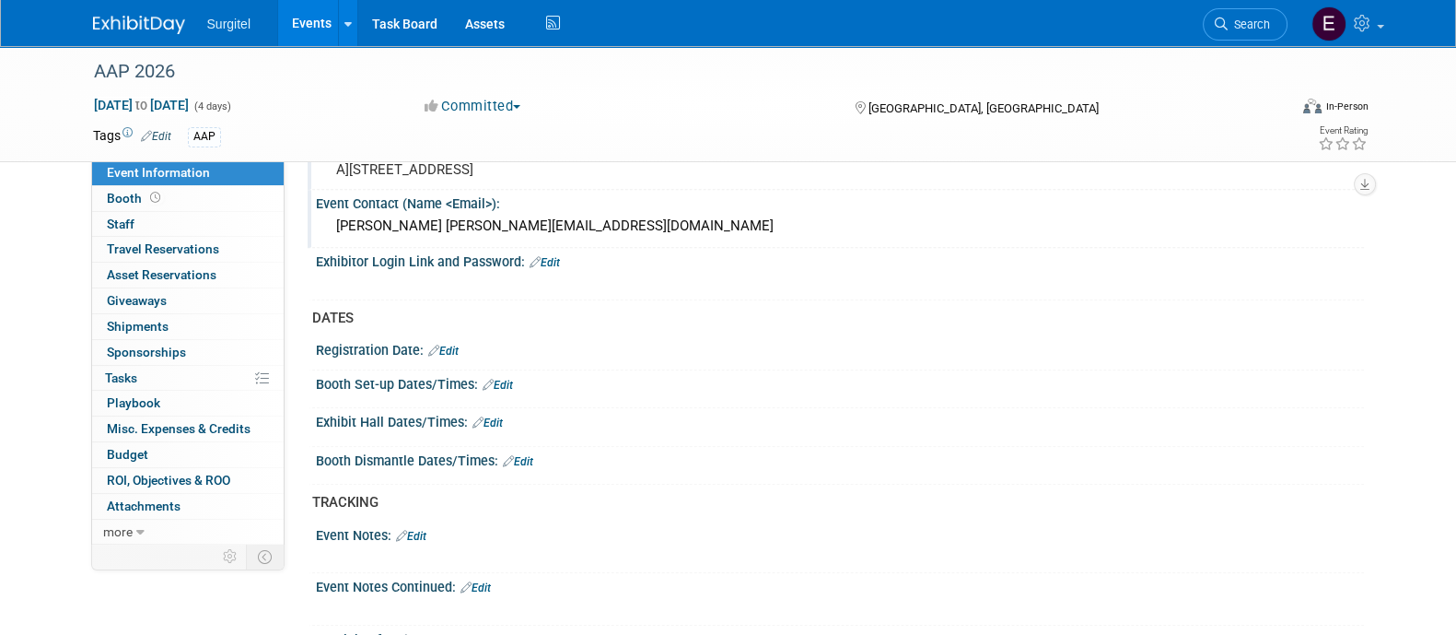
click at [1455, 337] on div "AAP 2026 Oct 29, 2026 to Nov 1, 2026 (4 days) Oct 29, 2026 to Nov 1, 2026 Commi…" at bounding box center [728, 2] width 1456 height 1763
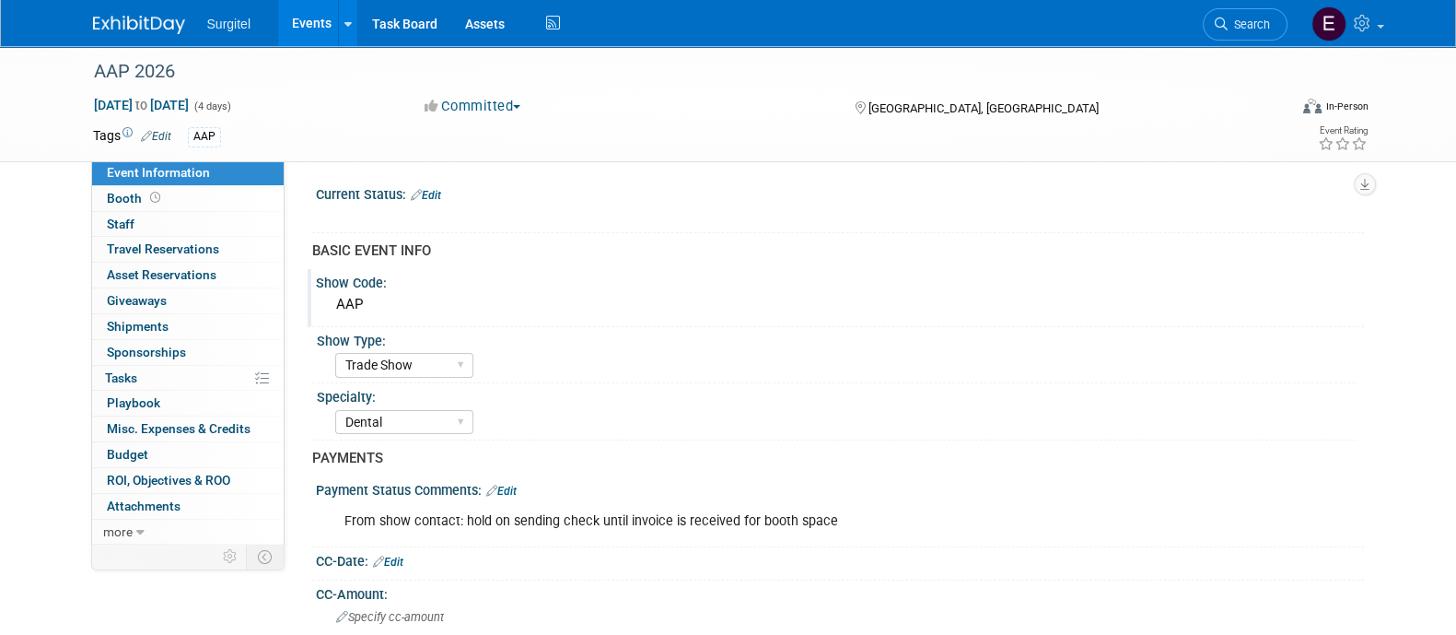
click at [435, 199] on link "Edit" at bounding box center [426, 195] width 30 height 13
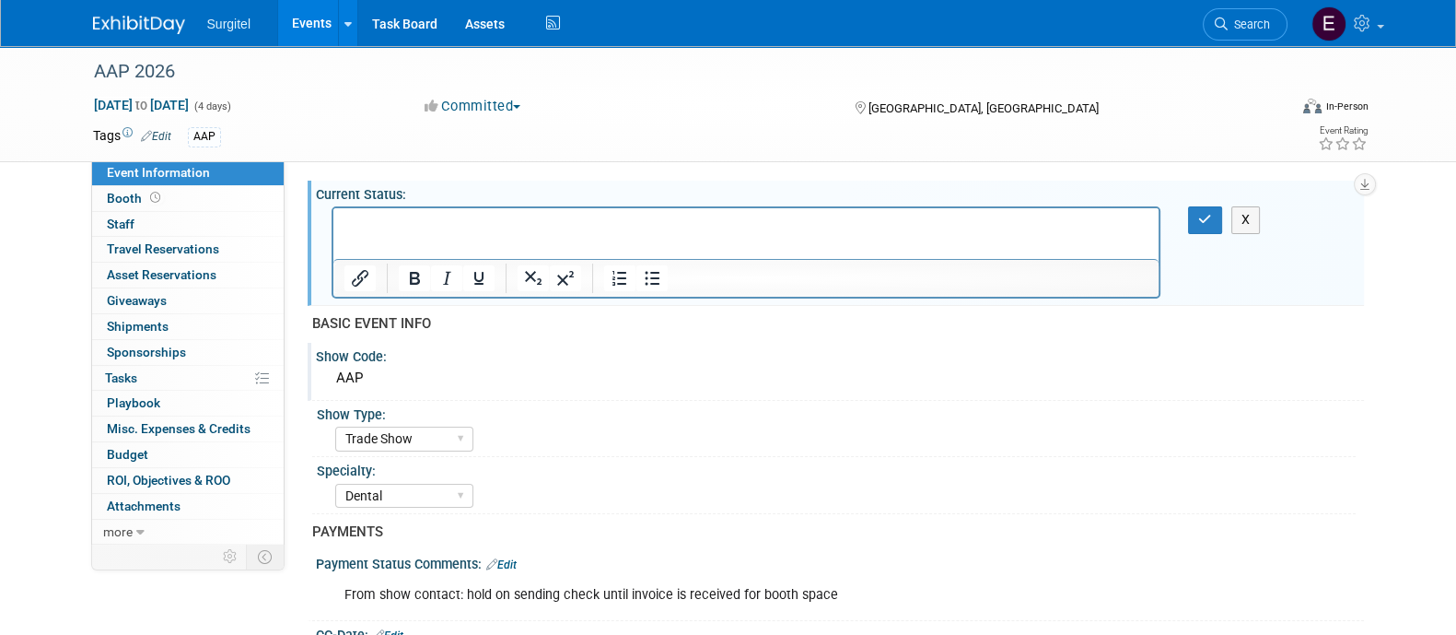
click at [435, 199] on div "Current Status: Edit" at bounding box center [840, 192] width 1048 height 23
click at [438, 224] on p "Rich Text Area. Press ALT-0 for help." at bounding box center [746, 225] width 805 height 18
click at [1202, 204] on div "X" at bounding box center [837, 206] width 1025 height 9
click at [1210, 223] on icon "button" at bounding box center [1206, 219] width 14 height 13
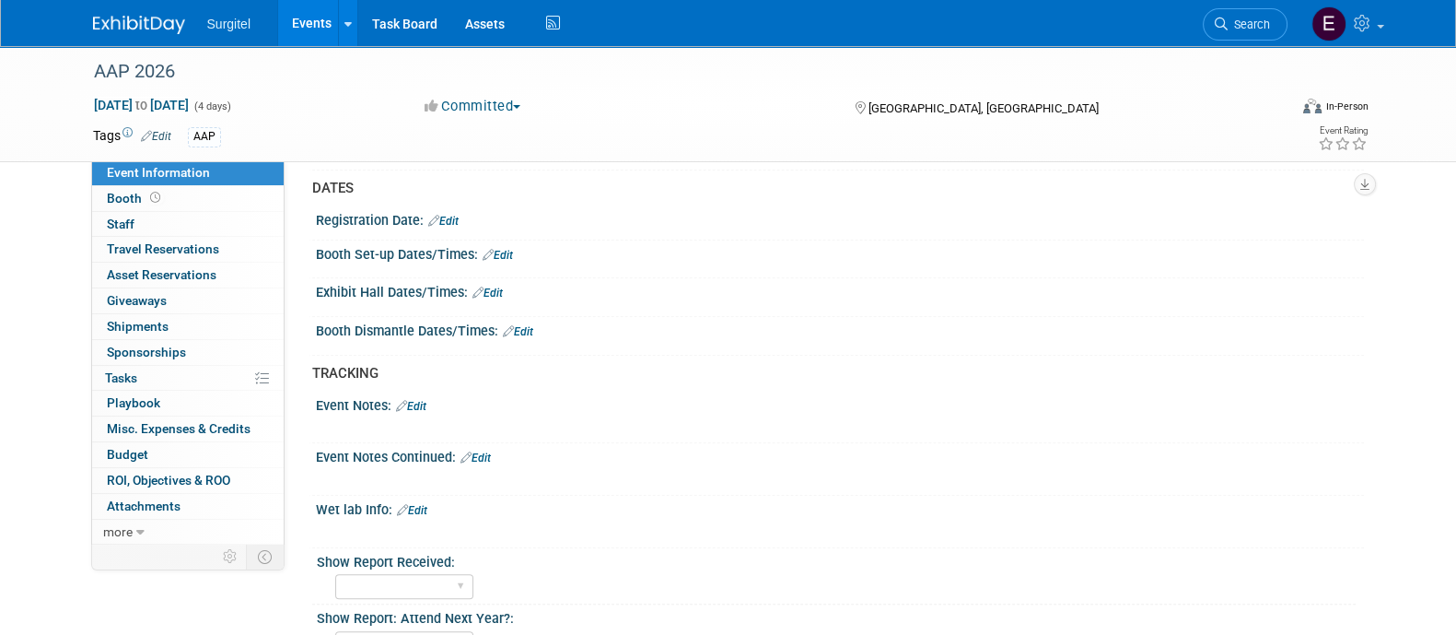
scroll to position [1081, 0]
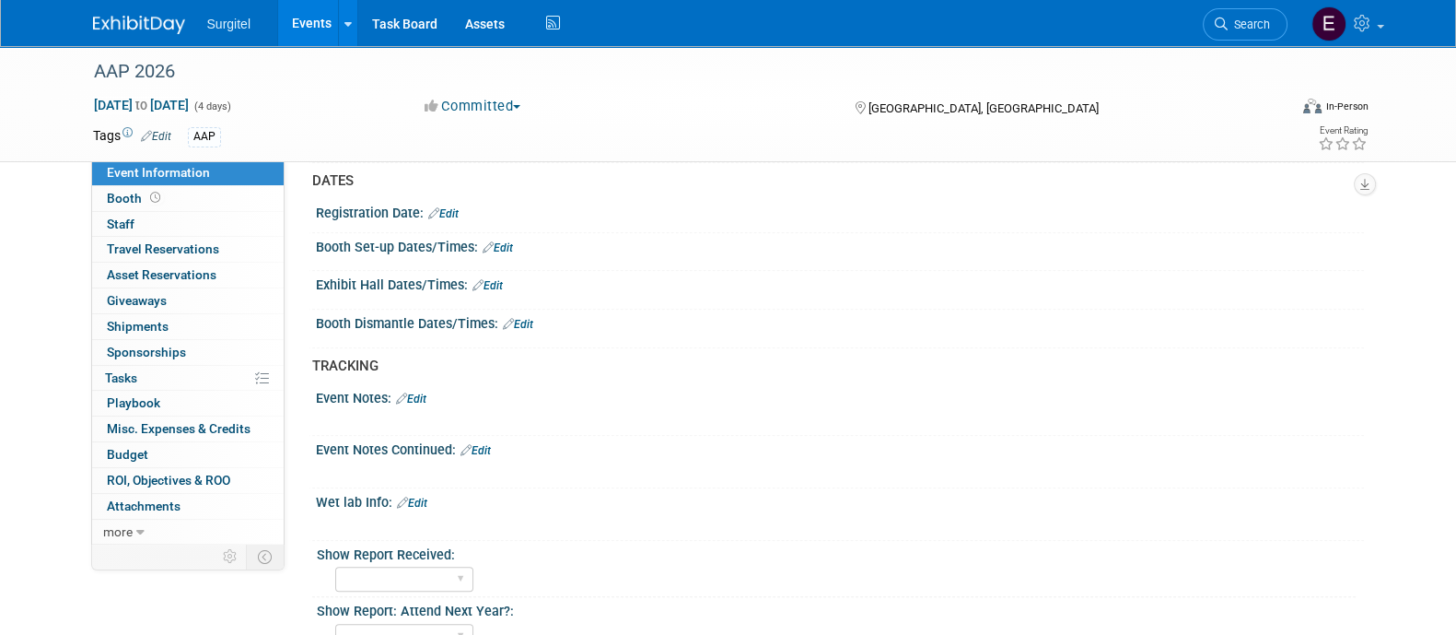
click at [497, 292] on link "Edit" at bounding box center [488, 285] width 30 height 13
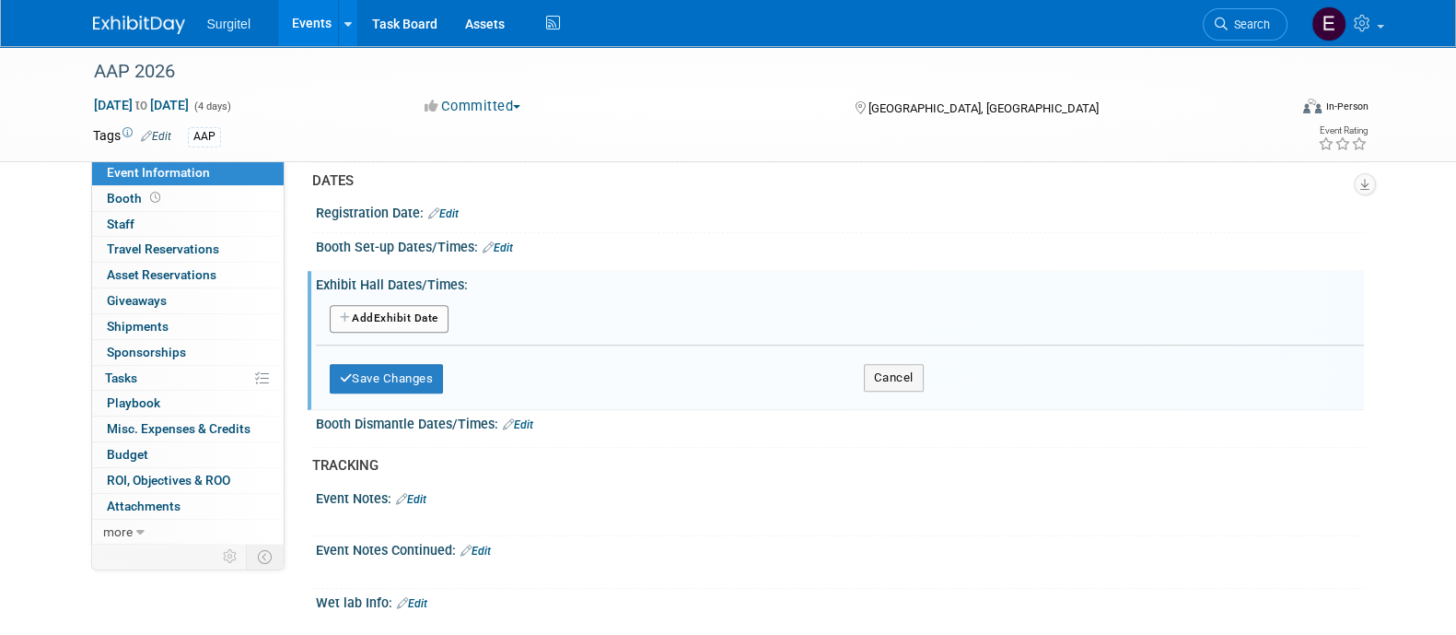
click at [440, 333] on button "Add Another Exhibit Date" at bounding box center [389, 319] width 119 height 28
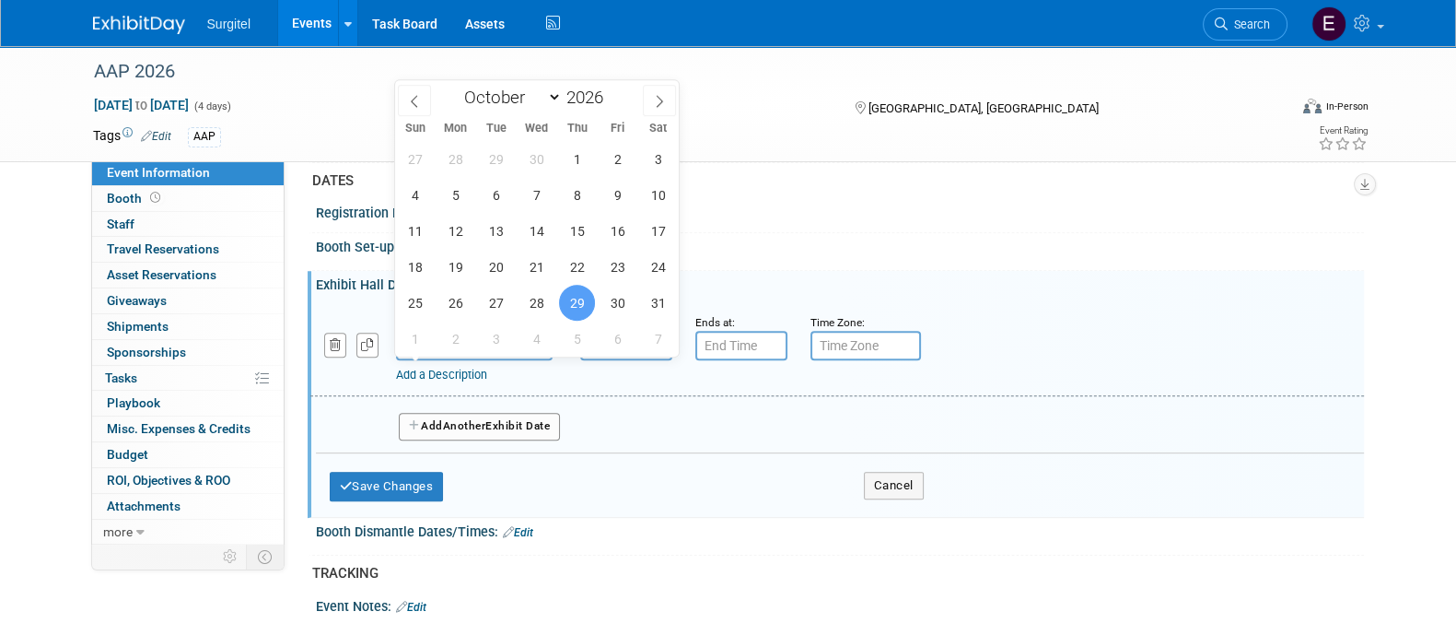
click at [476, 357] on input "Oct 29, 2026" at bounding box center [474, 345] width 157 height 29
click at [620, 306] on span "30" at bounding box center [618, 303] width 36 height 36
type input "Oct 30, 2026"
click at [663, 360] on input "7:00 AM" at bounding box center [626, 345] width 92 height 29
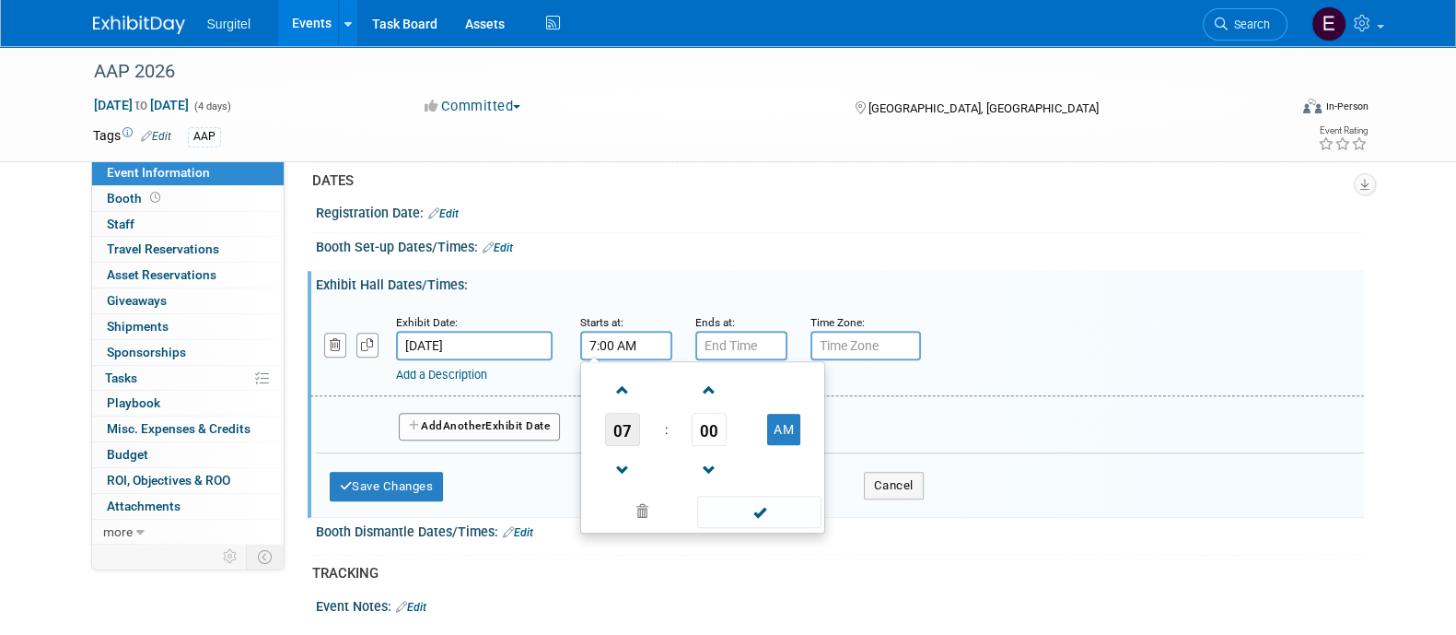
click at [633, 446] on span "07" at bounding box center [622, 429] width 35 height 33
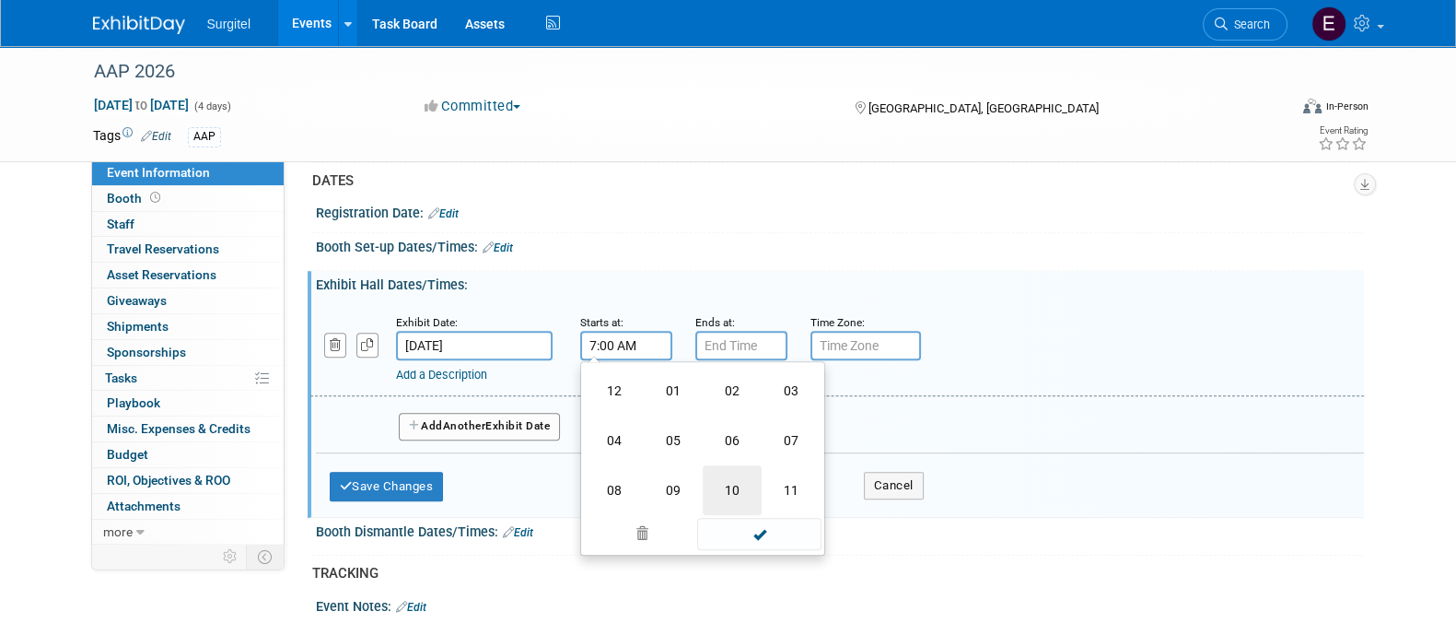
click at [743, 515] on td "10" at bounding box center [732, 490] width 59 height 50
type input "10:00 AM"
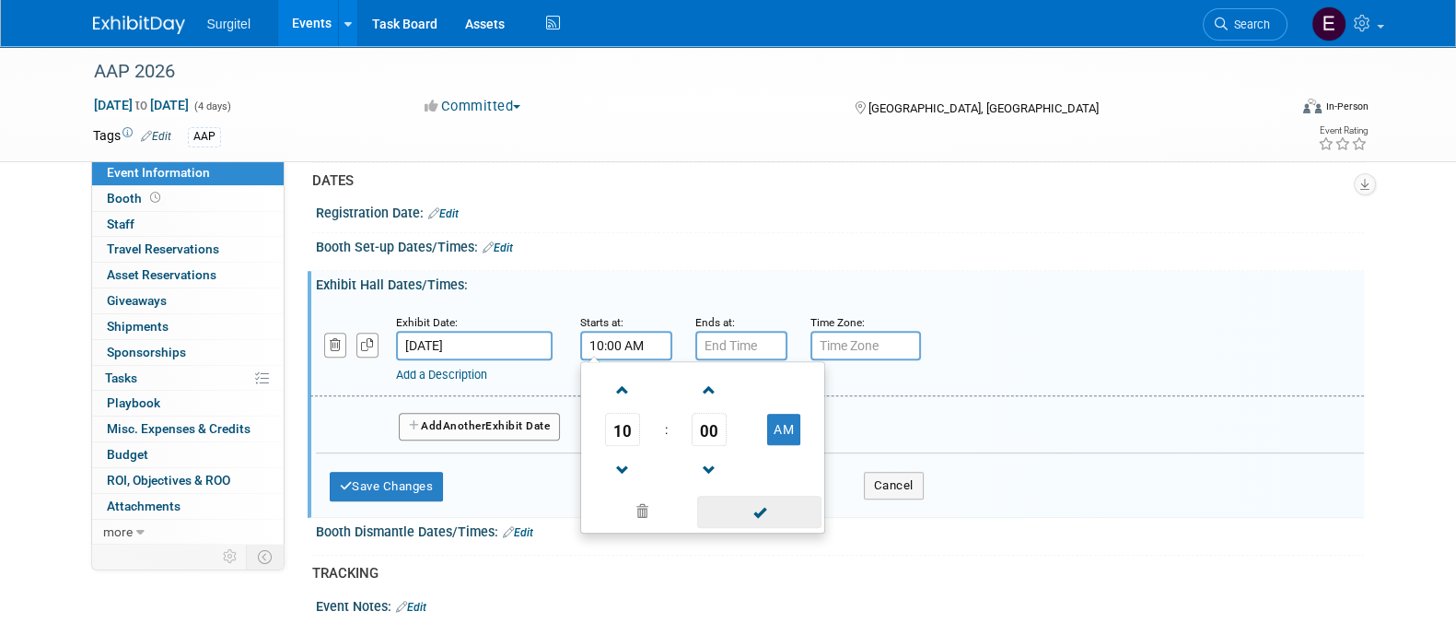
click at [743, 525] on span at bounding box center [759, 512] width 124 height 32
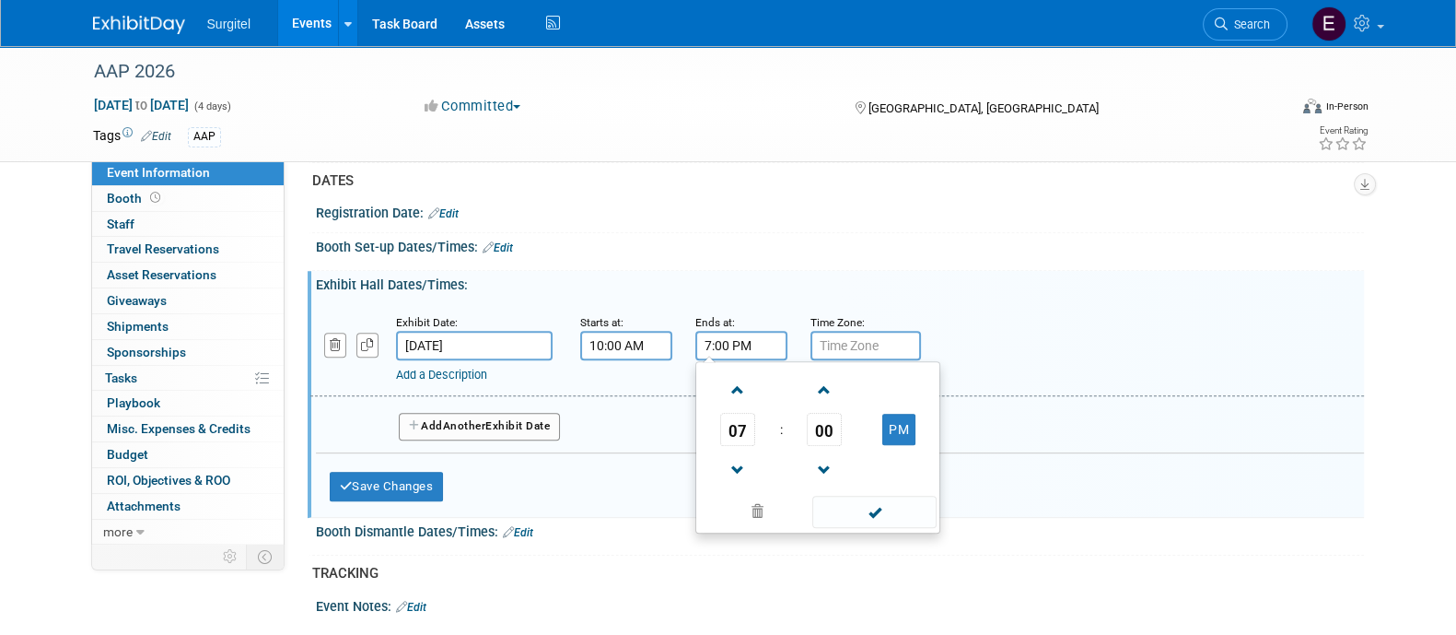
click at [735, 360] on input "7:00 PM" at bounding box center [742, 345] width 92 height 29
click at [740, 472] on link at bounding box center [737, 469] width 35 height 47
type input "6:00 PM"
click at [894, 528] on span at bounding box center [875, 512] width 124 height 32
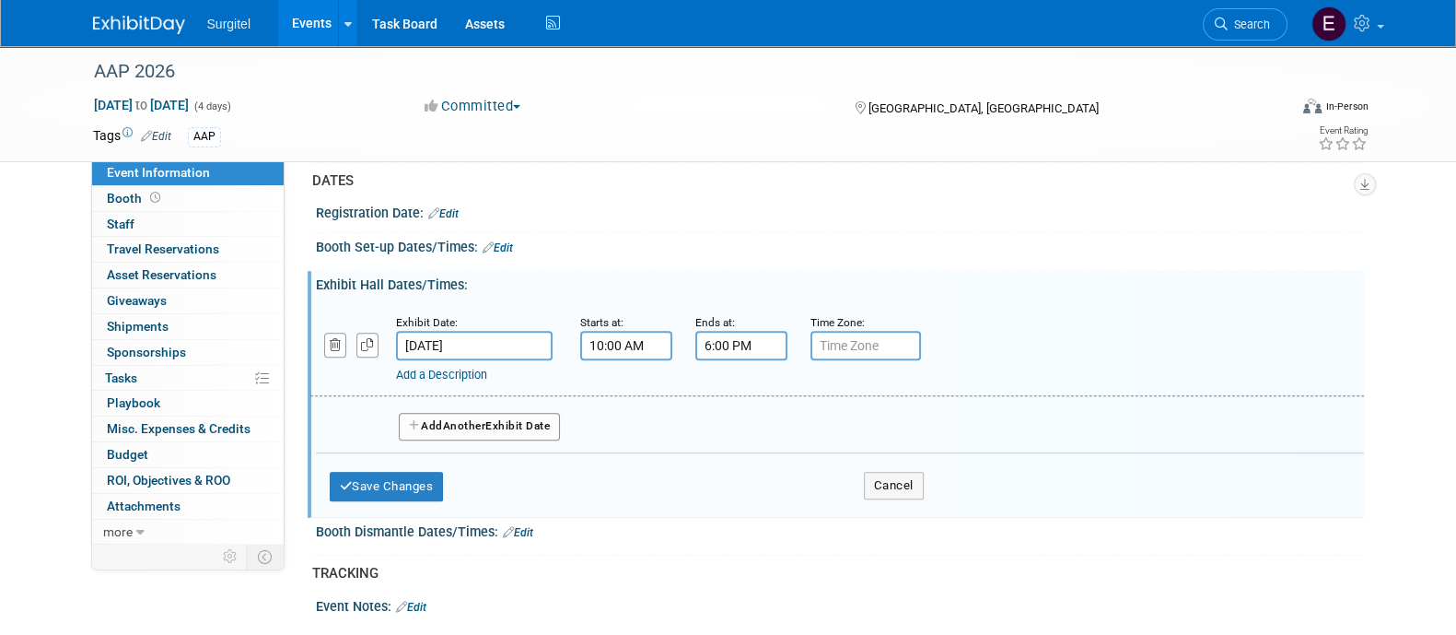
click at [502, 440] on button "Add Another Exhibit Date" at bounding box center [480, 427] width 162 height 28
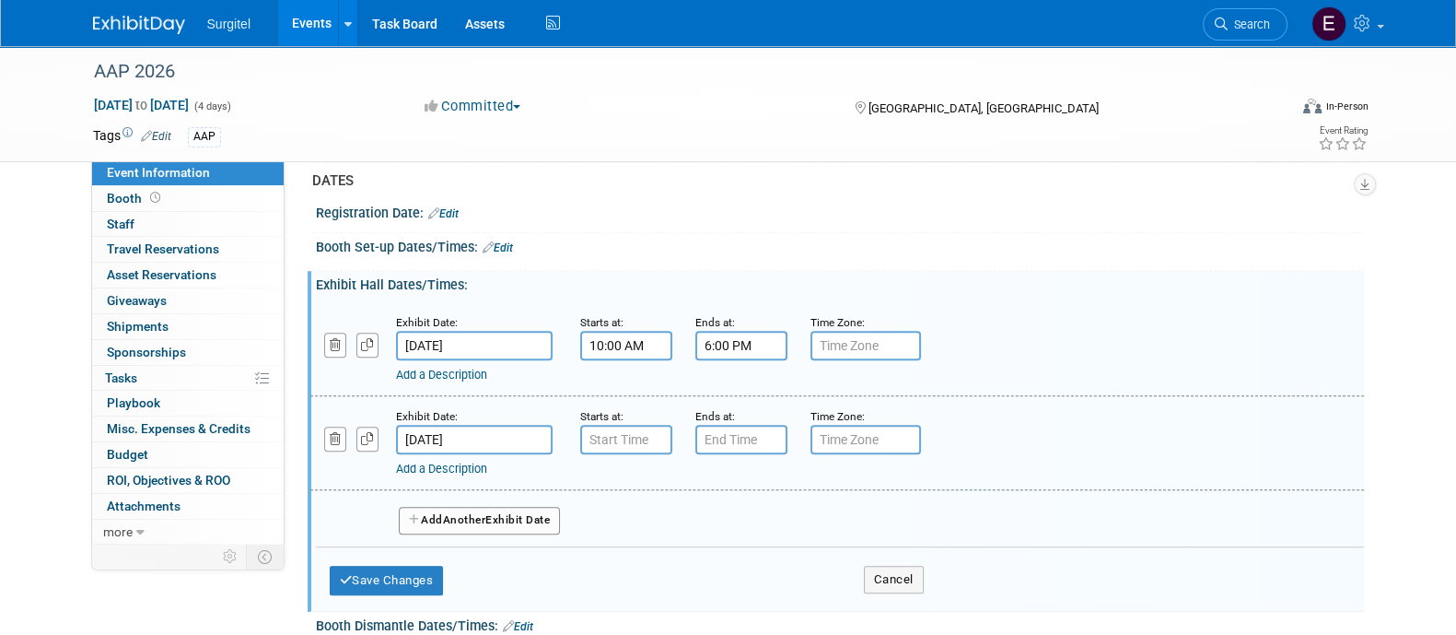
click at [643, 425] on div "Starts at:" at bounding box center [624, 415] width 88 height 18
click at [639, 454] on input "7:00 AM" at bounding box center [626, 439] width 92 height 29
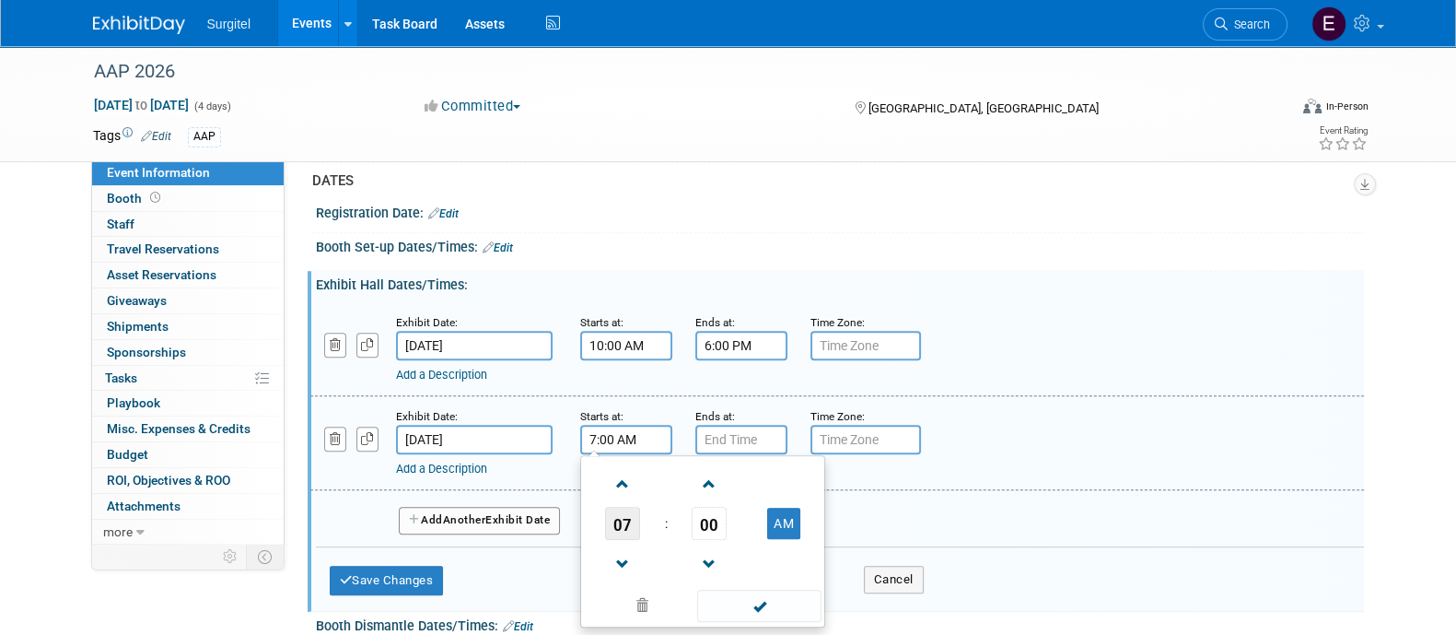
click at [624, 539] on span "07" at bounding box center [622, 523] width 35 height 33
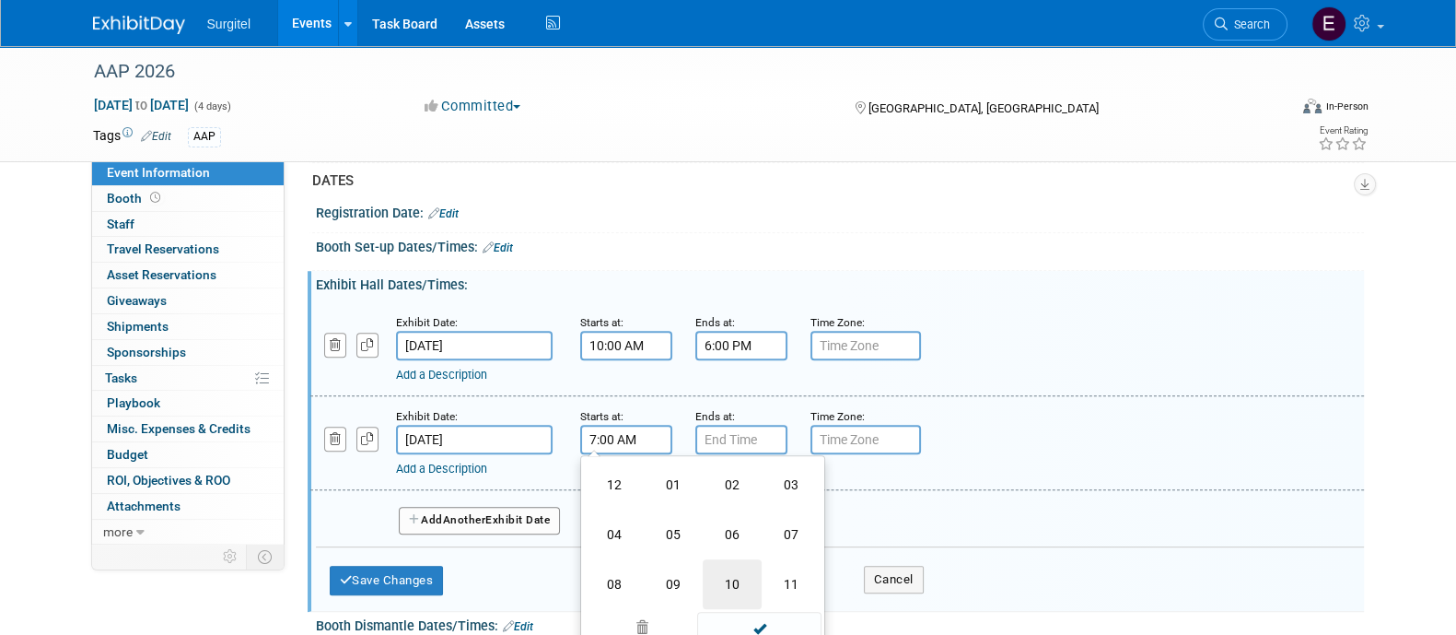
click at [754, 609] on td "10" at bounding box center [732, 584] width 59 height 50
type input "10:00 AM"
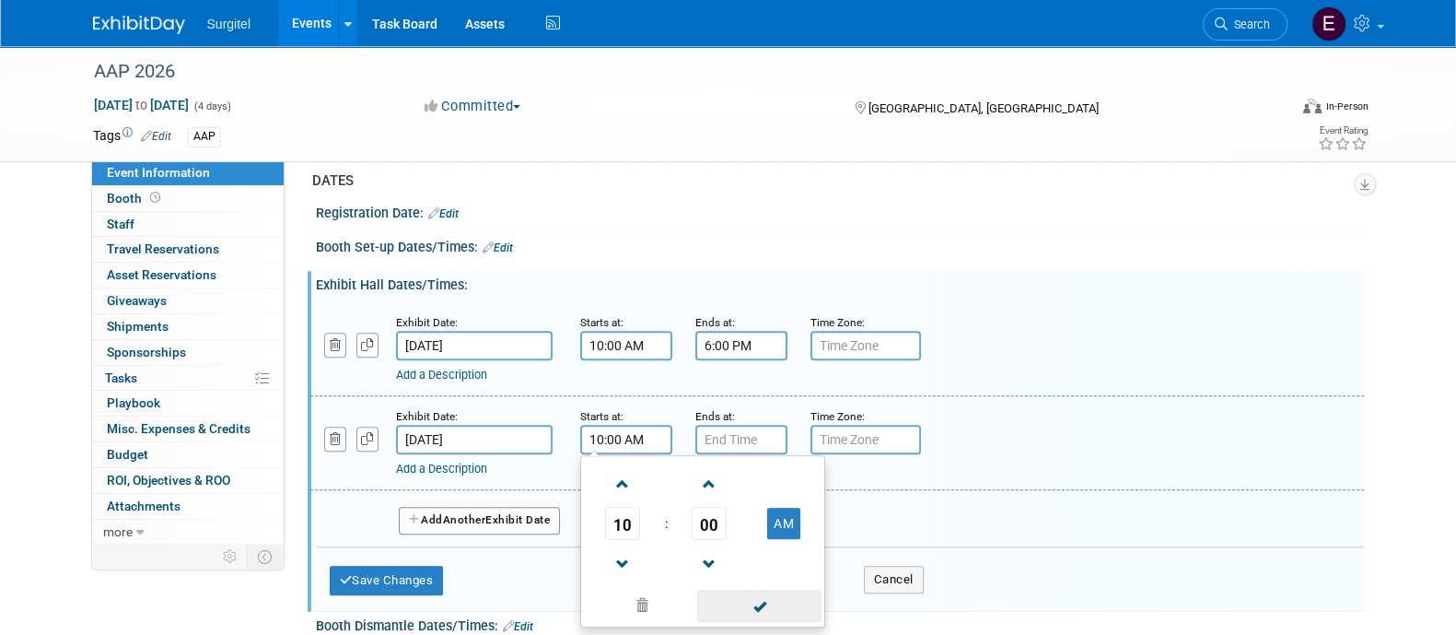
click at [777, 615] on span at bounding box center [759, 606] width 124 height 32
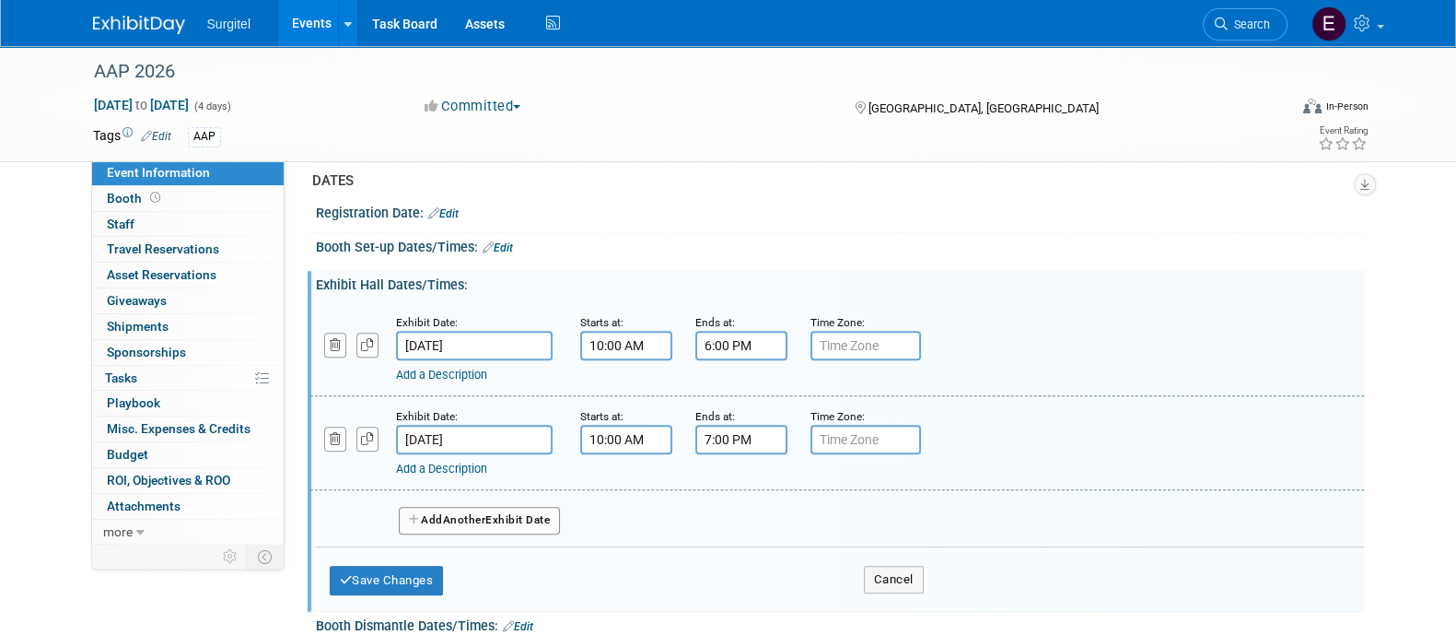
click at [732, 454] on input "7:00 PM" at bounding box center [742, 439] width 92 height 29
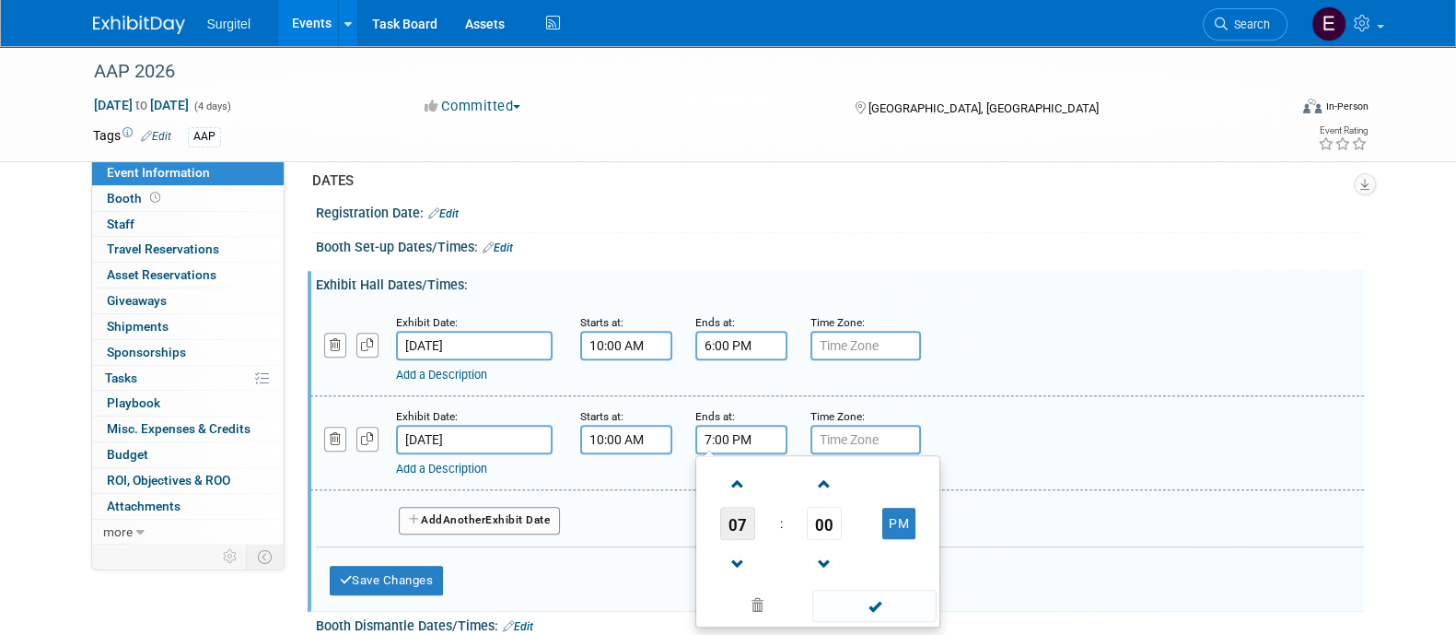
click at [735, 540] on span "07" at bounding box center [737, 523] width 35 height 33
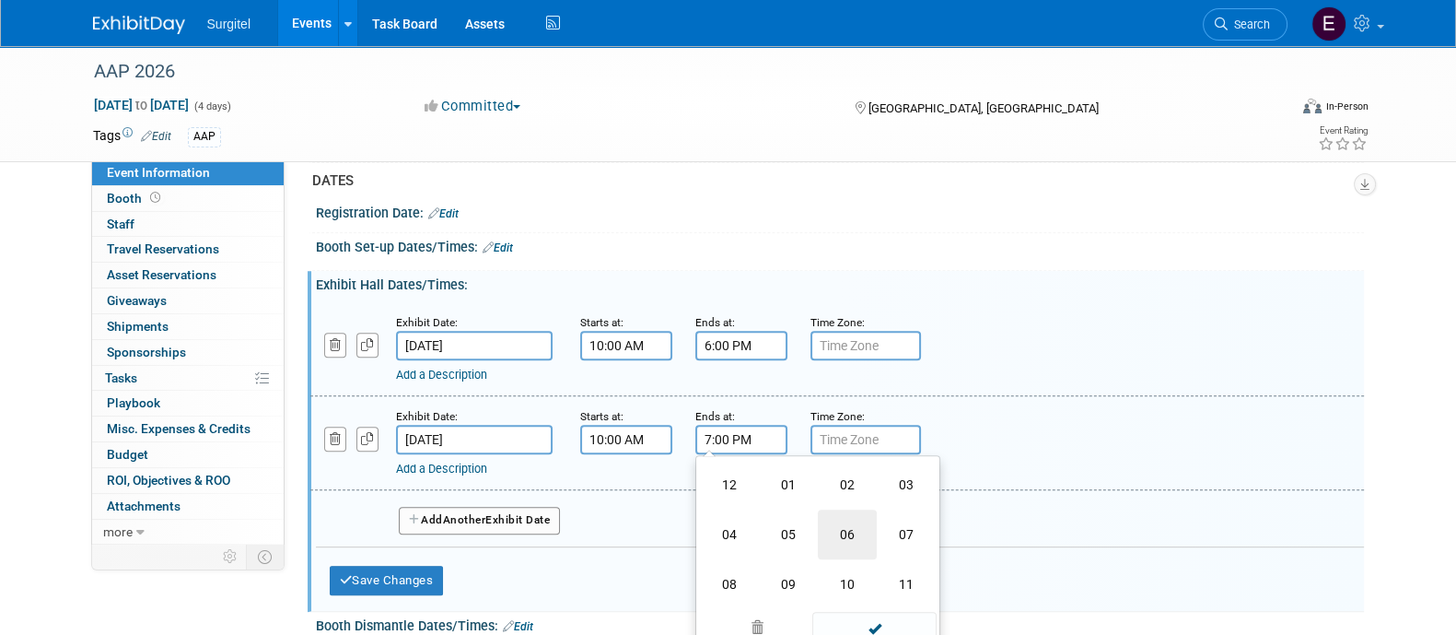
click at [848, 544] on td "06" at bounding box center [847, 534] width 59 height 50
type input "6:00 PM"
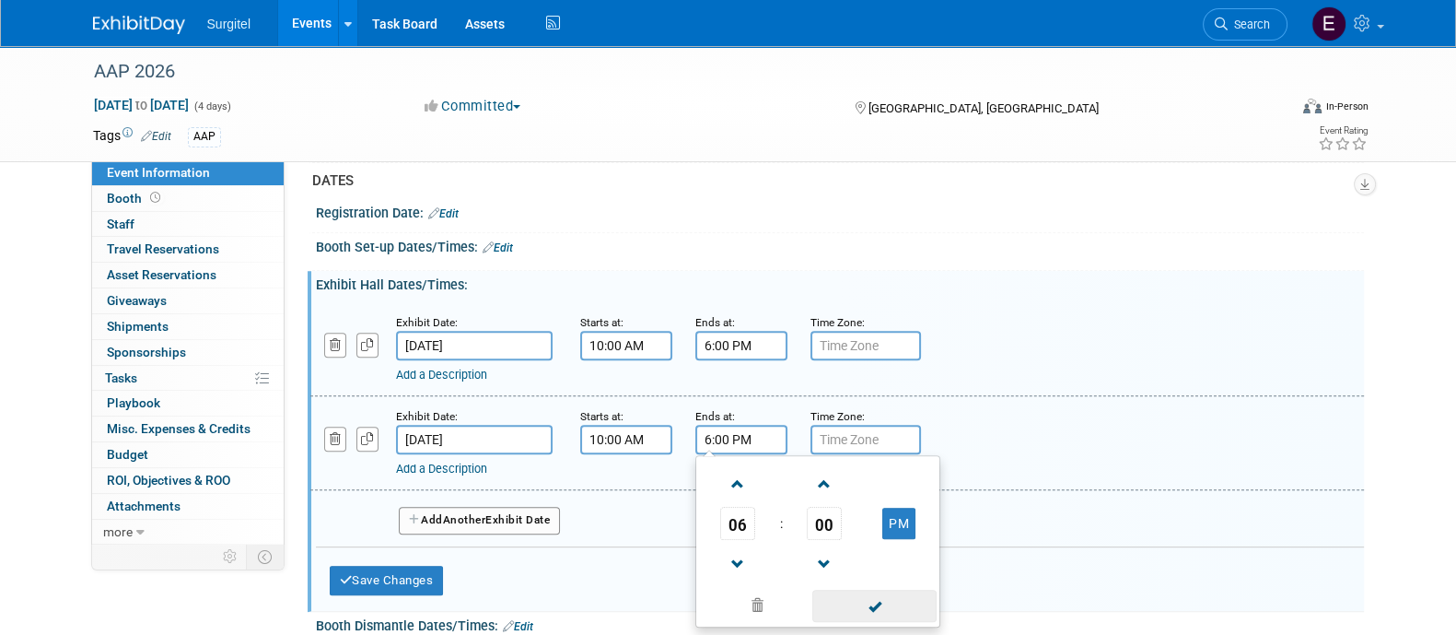
click at [908, 622] on span at bounding box center [875, 606] width 124 height 32
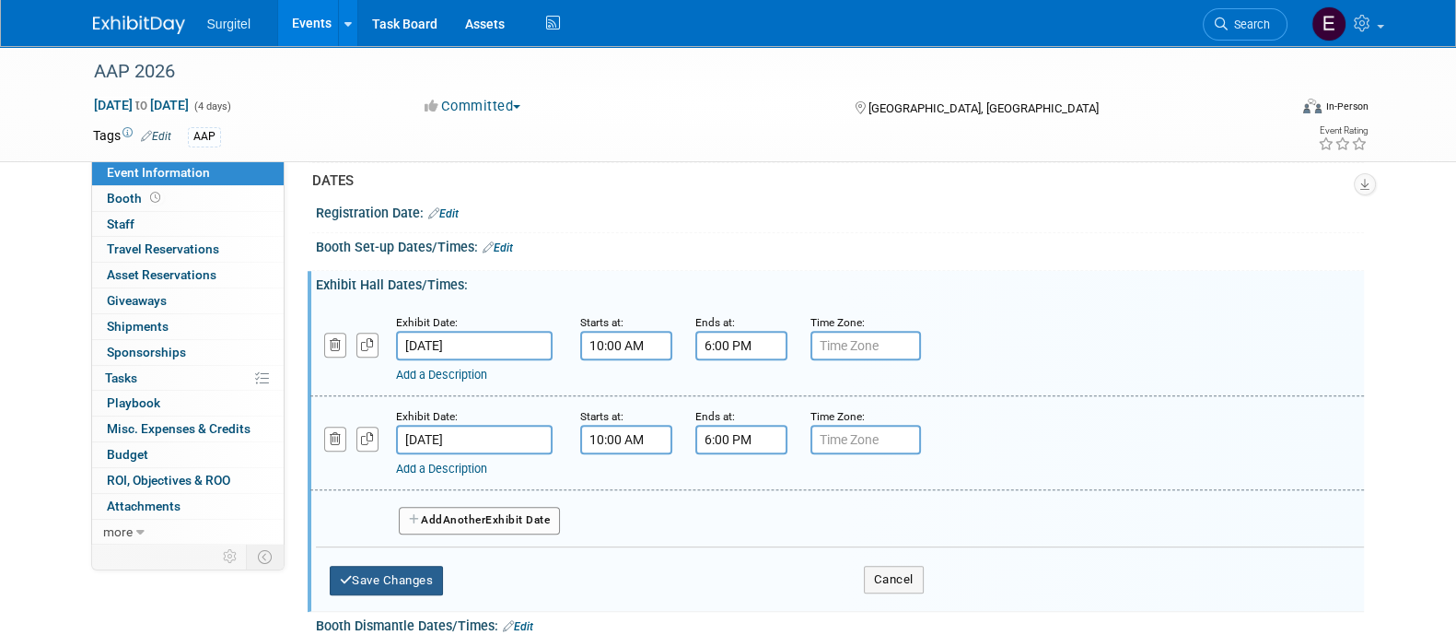
click at [426, 590] on button "Save Changes" at bounding box center [387, 580] width 114 height 29
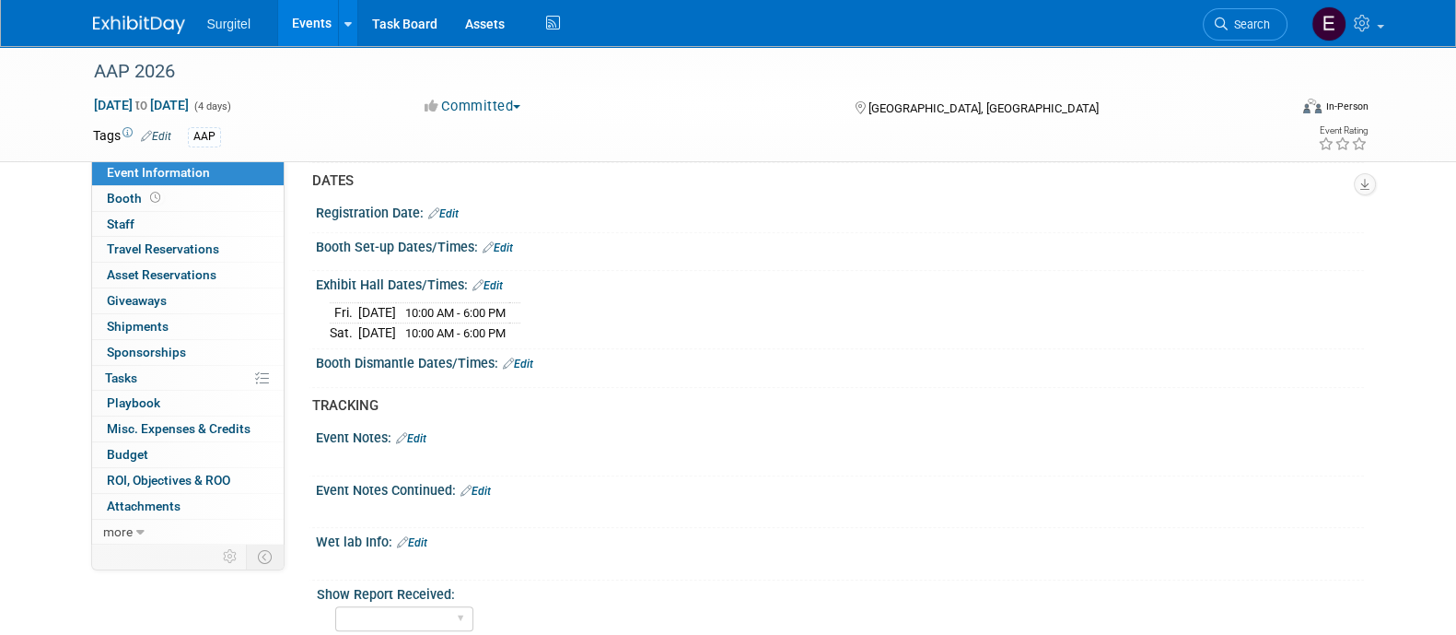
click at [504, 254] on link "Edit" at bounding box center [498, 247] width 30 height 13
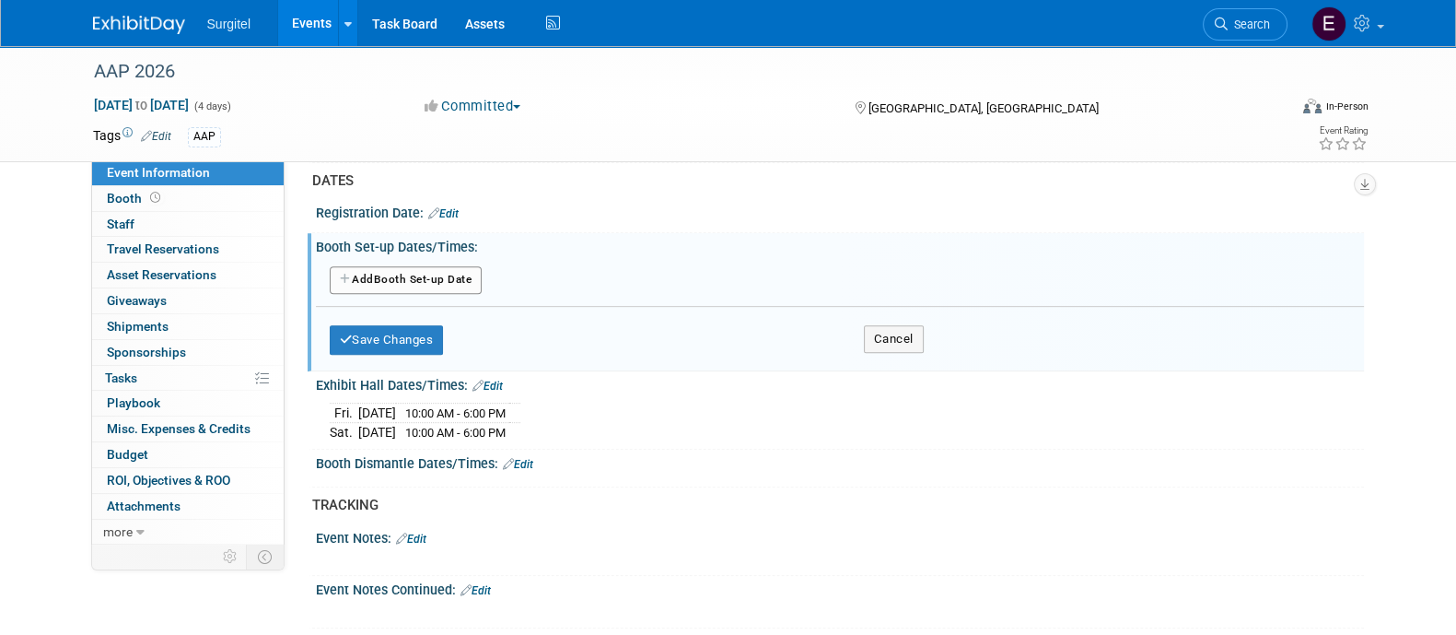
click at [468, 293] on button "Add Another Booth Set-up Date" at bounding box center [406, 280] width 153 height 28
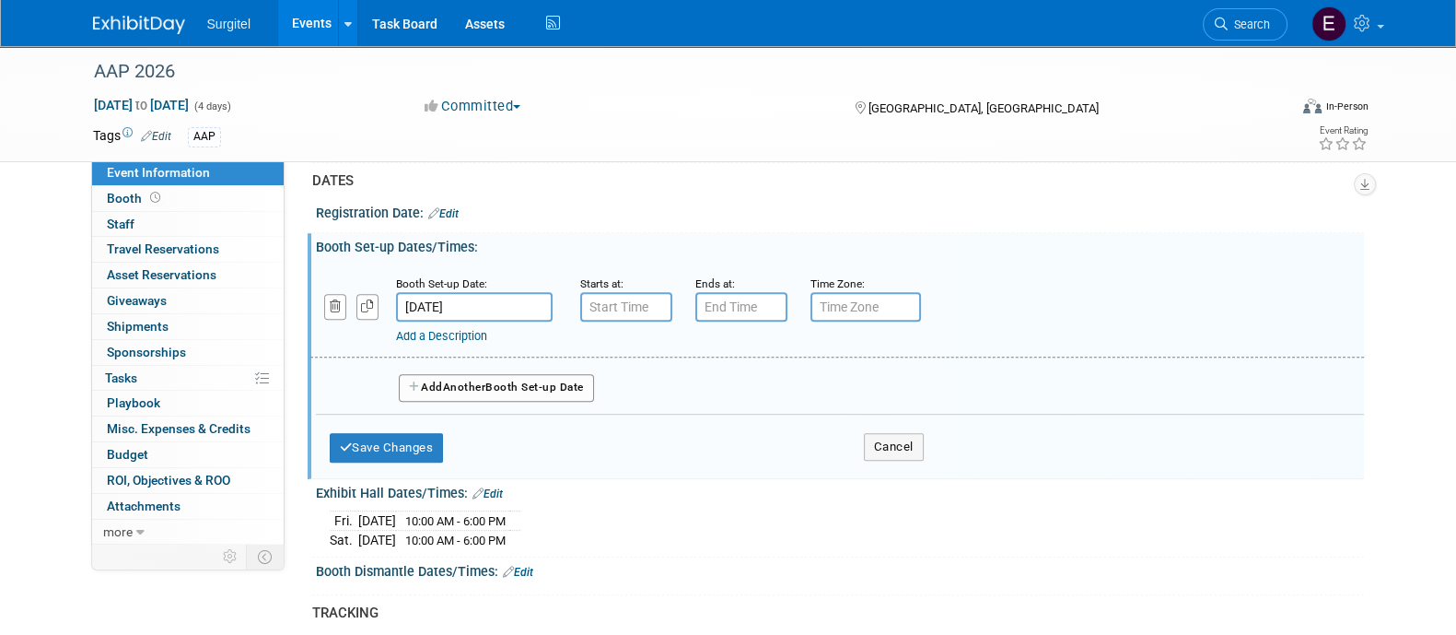
click at [538, 322] on input "Oct 29, 2026" at bounding box center [474, 306] width 157 height 29
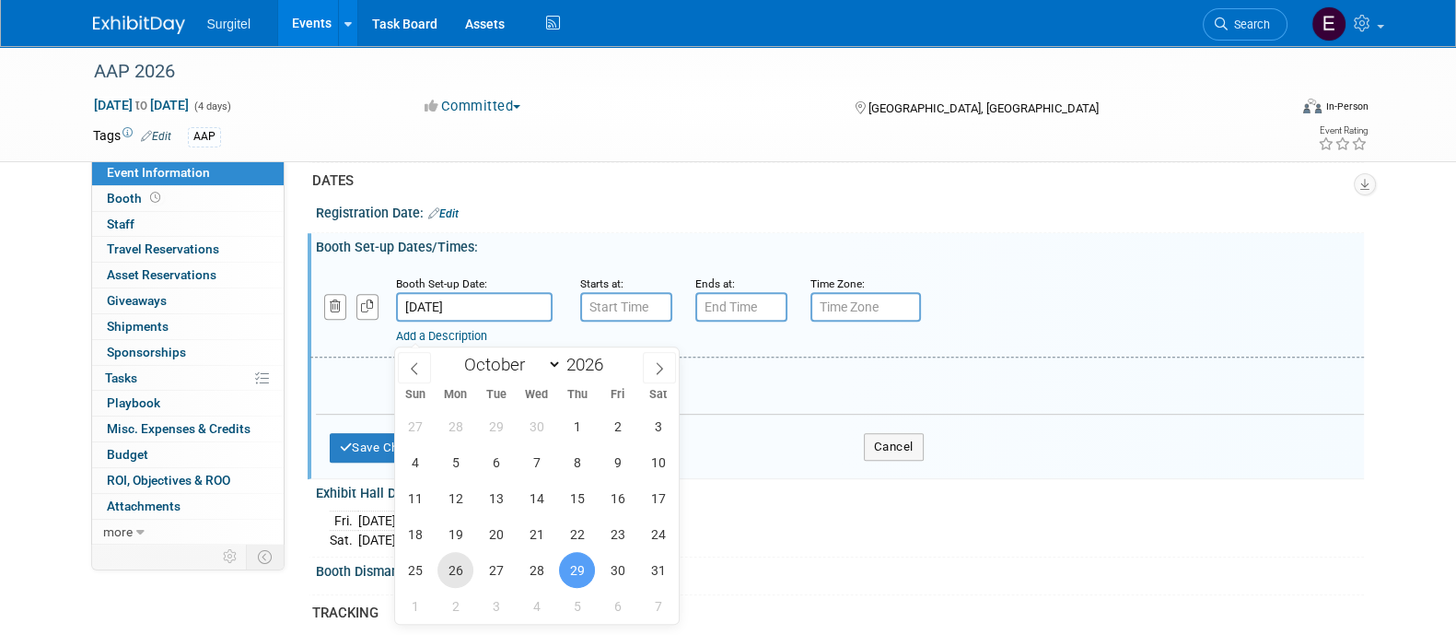
click at [461, 565] on span "26" at bounding box center [456, 570] width 36 height 36
type input "Oct 26, 2026"
click at [628, 322] on input "7:00 AM" at bounding box center [626, 306] width 92 height 29
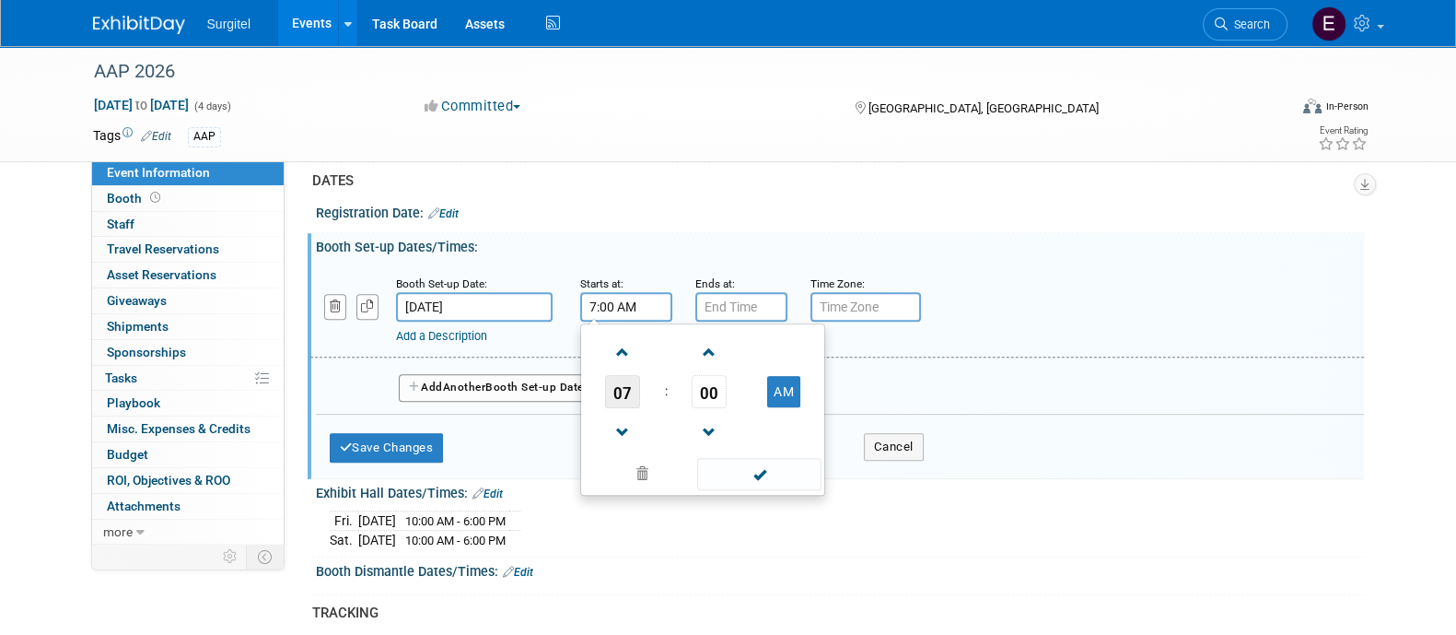
click at [626, 408] on span "07" at bounding box center [622, 391] width 35 height 33
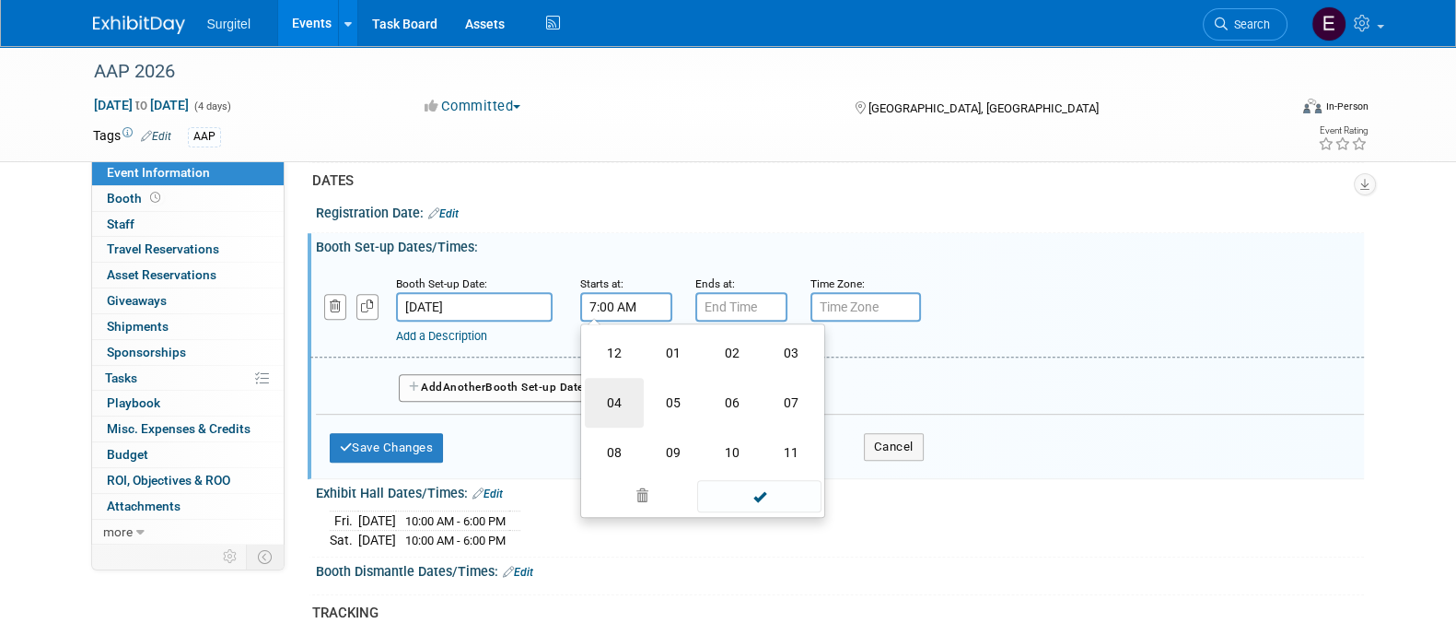
click at [626, 416] on td "04" at bounding box center [614, 403] width 59 height 50
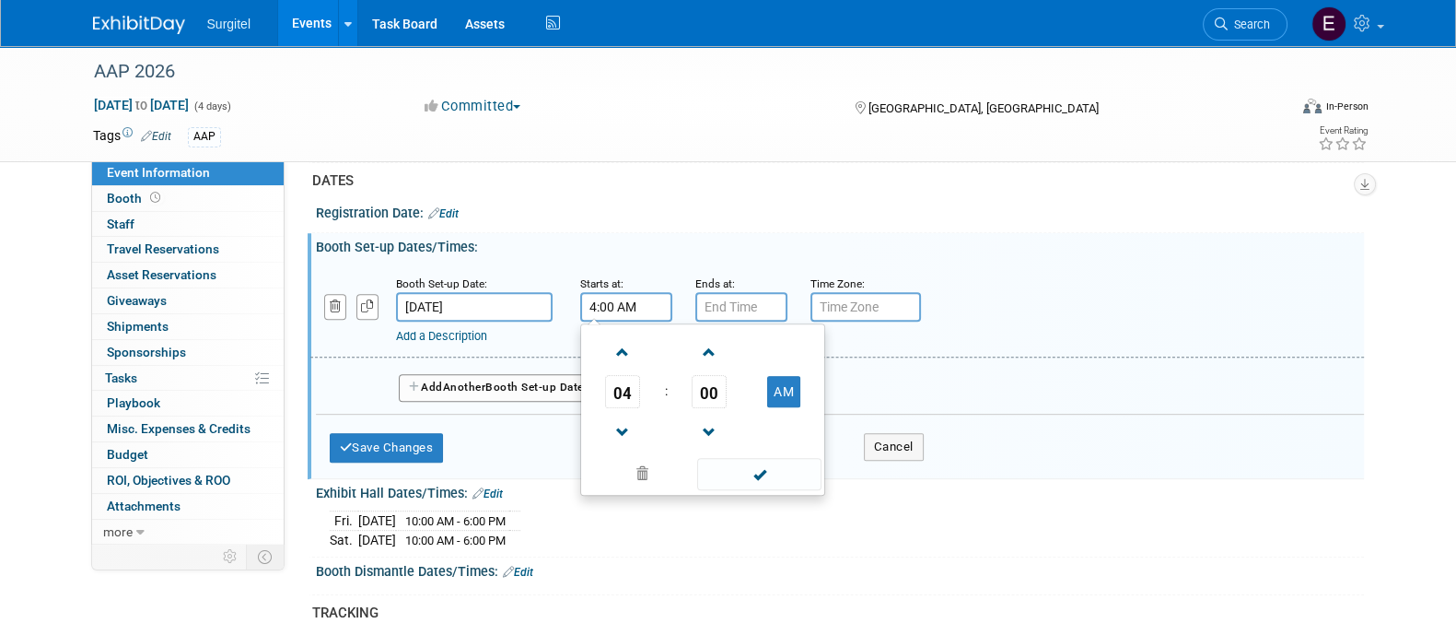
click at [626, 408] on span "04" at bounding box center [622, 391] width 35 height 33
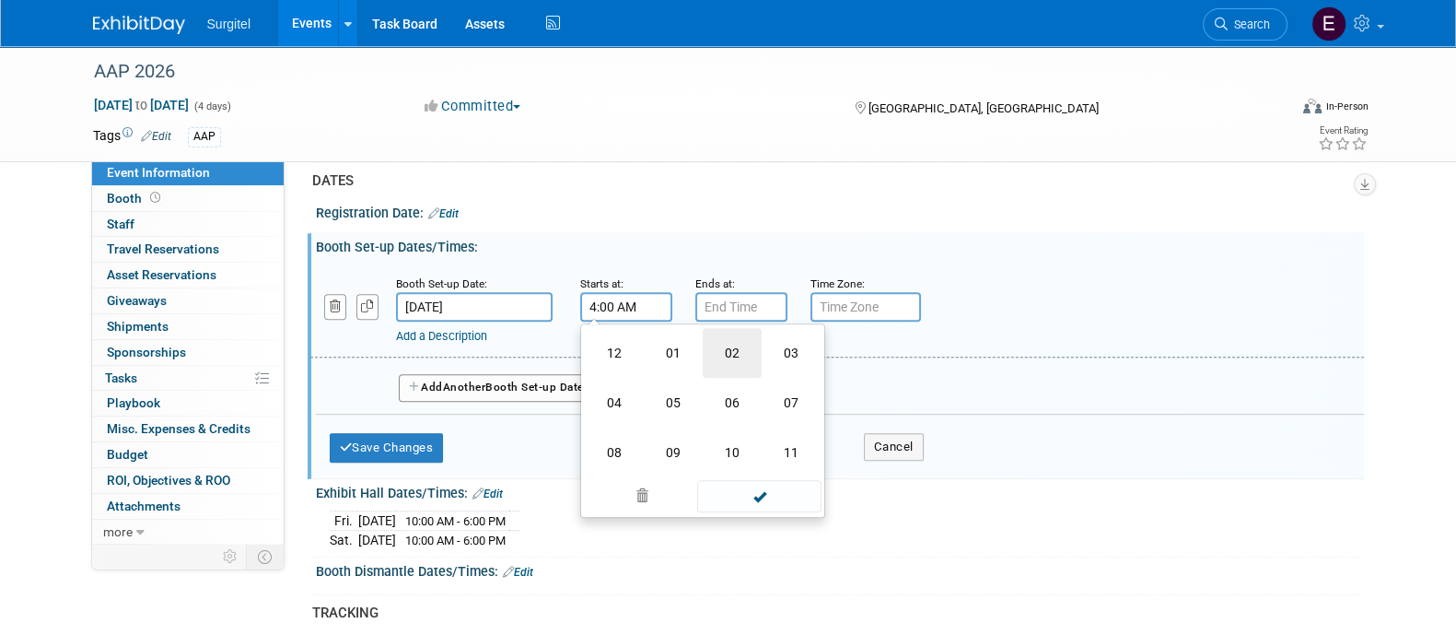
click at [737, 378] on td "02" at bounding box center [732, 353] width 59 height 50
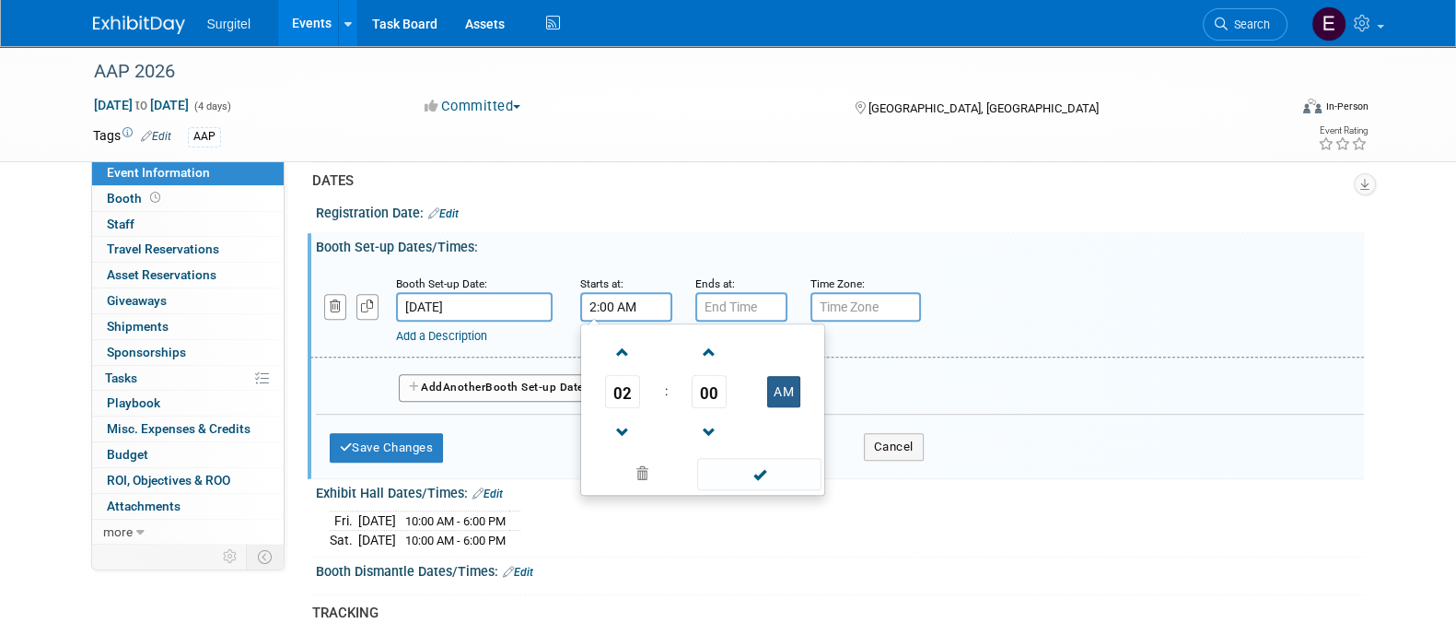
click at [778, 407] on button "AM" at bounding box center [783, 391] width 33 height 31
type input "2:00 PM"
click at [768, 490] on span at bounding box center [759, 474] width 124 height 32
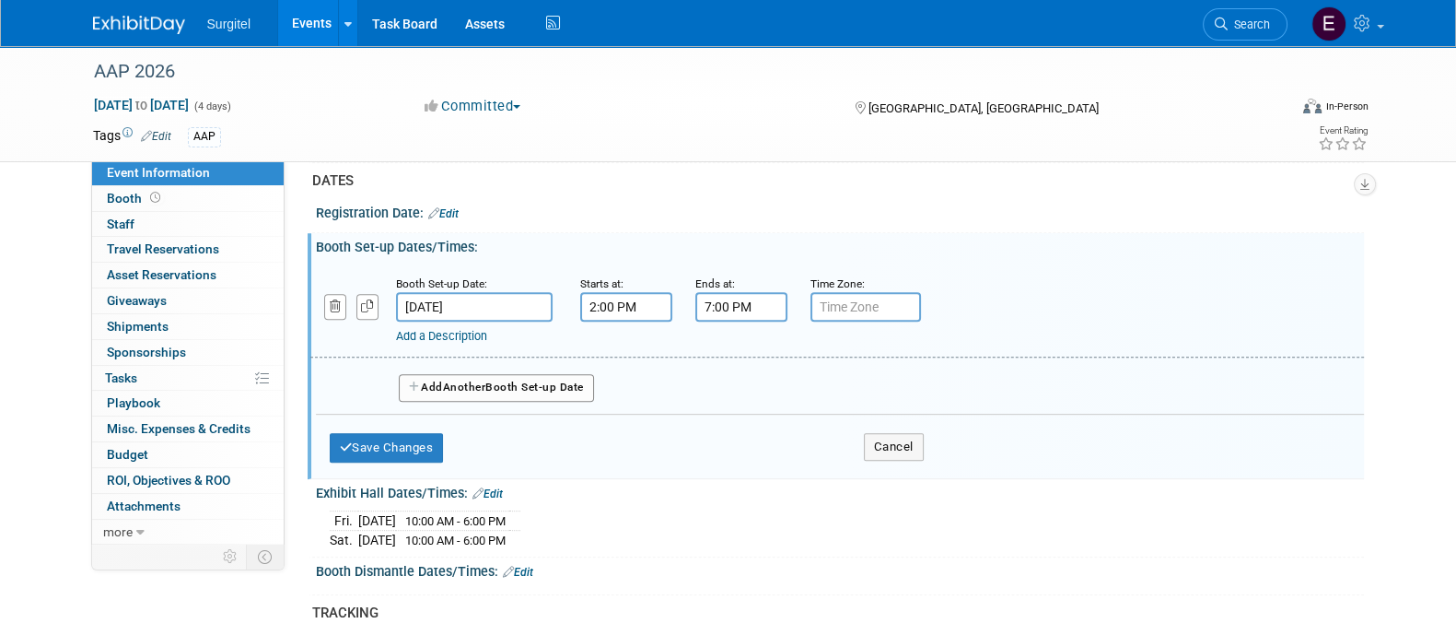
click at [728, 322] on input "7:00 PM" at bounding box center [742, 306] width 92 height 29
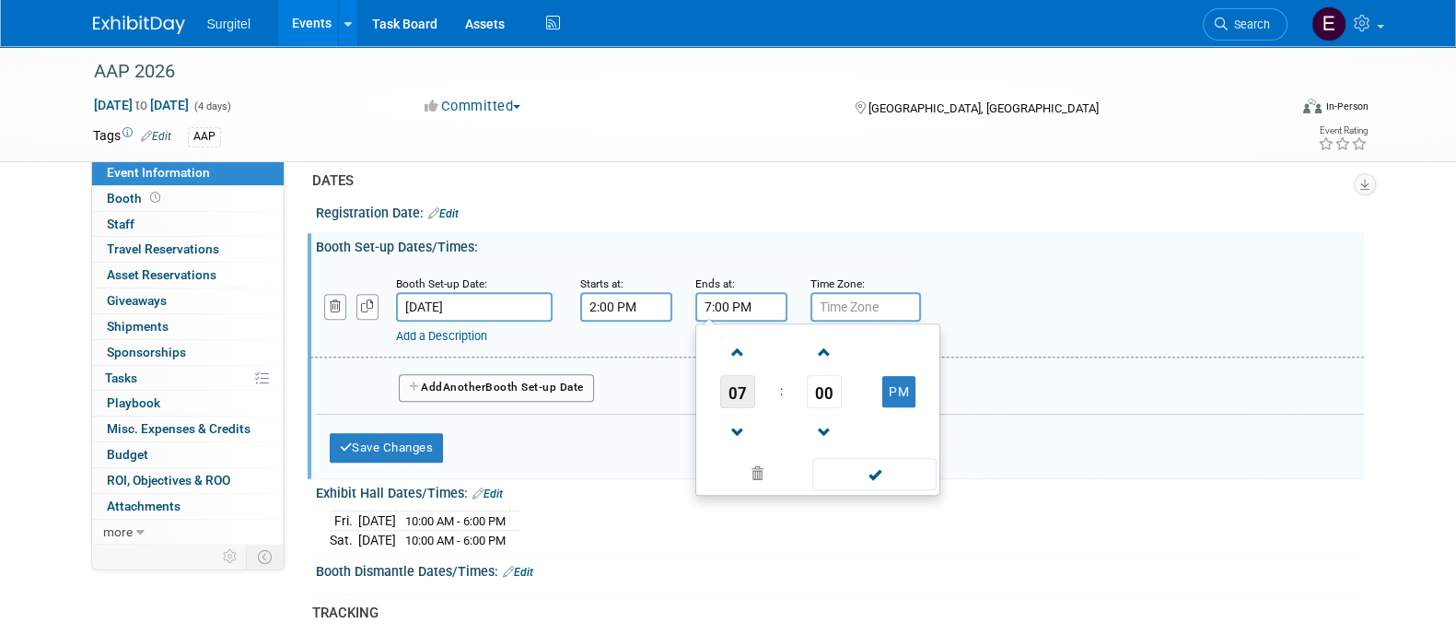
click at [742, 400] on span "07" at bounding box center [737, 391] width 35 height 33
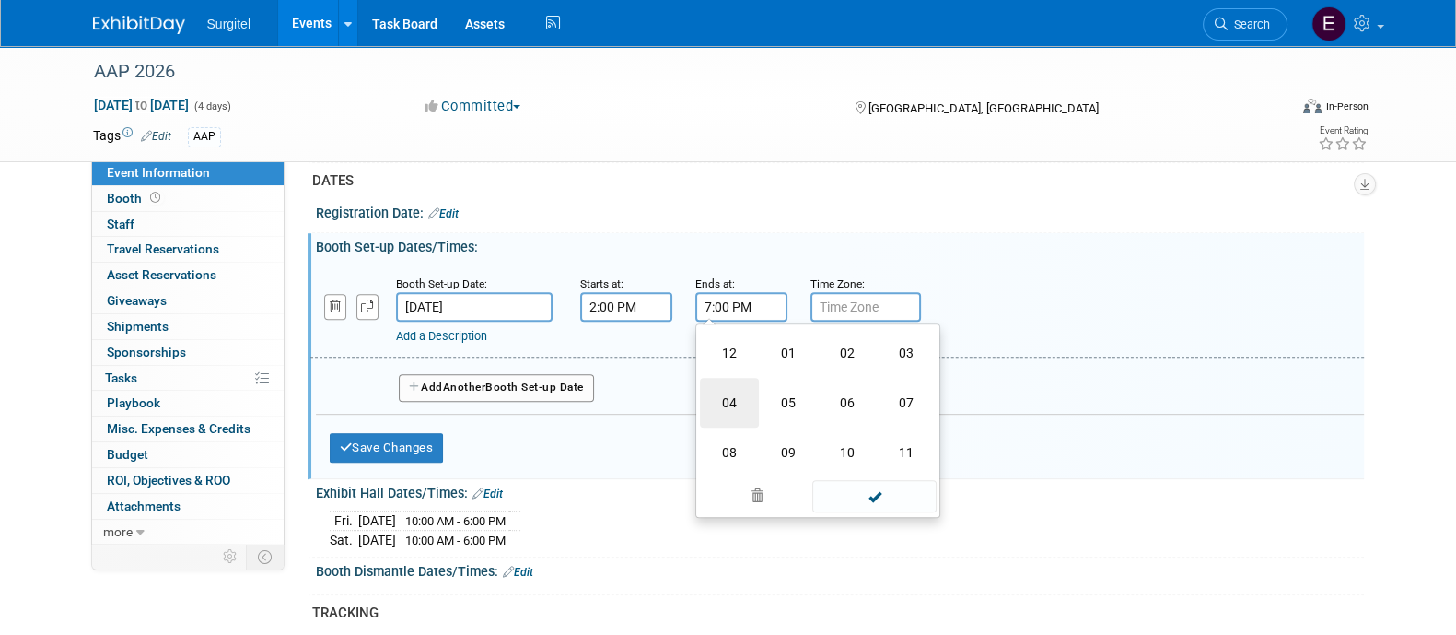
click at [742, 415] on td "04" at bounding box center [729, 403] width 59 height 50
type input "4:00 PM"
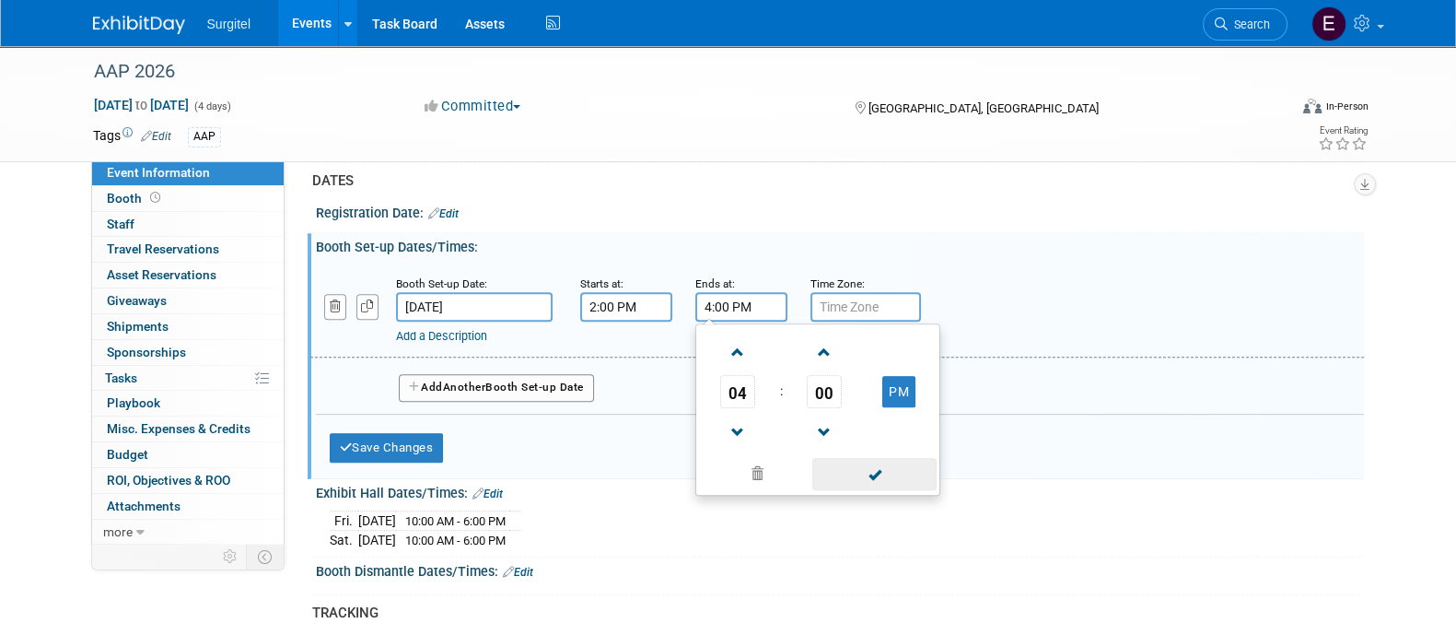
click at [872, 488] on span at bounding box center [875, 474] width 124 height 32
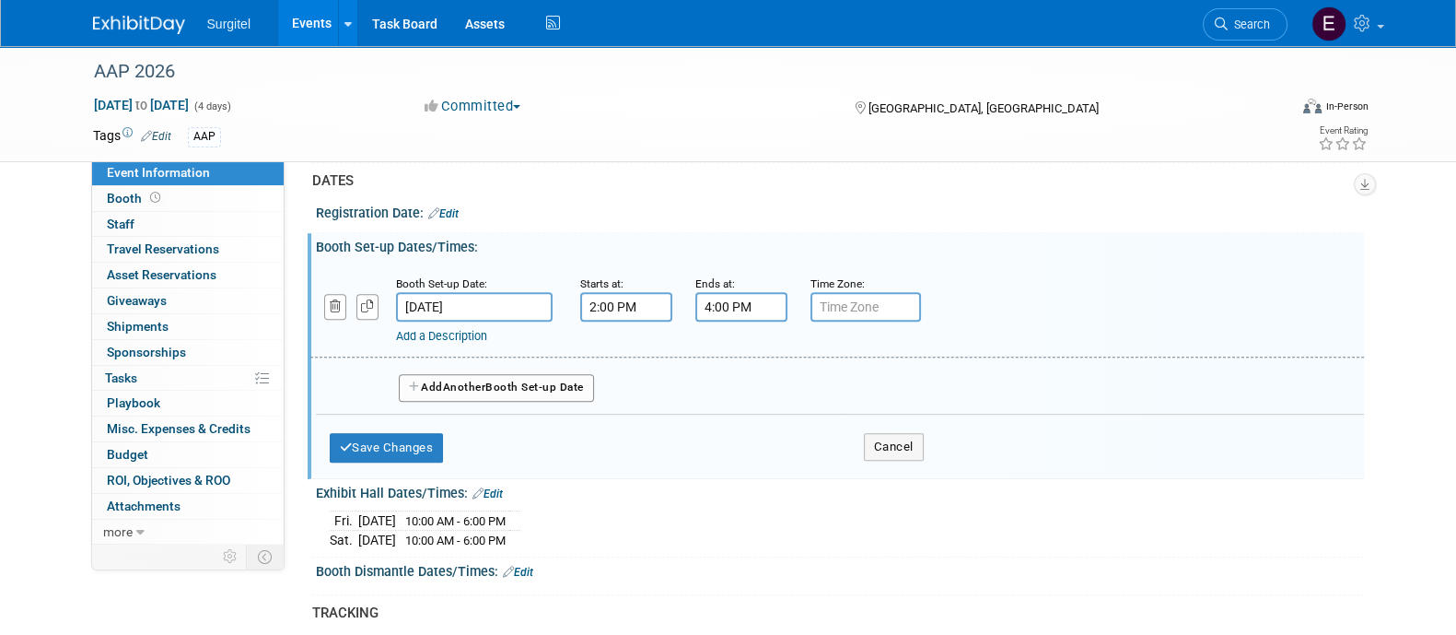
click at [556, 402] on button "Add Another Booth Set-up Date" at bounding box center [496, 388] width 195 height 28
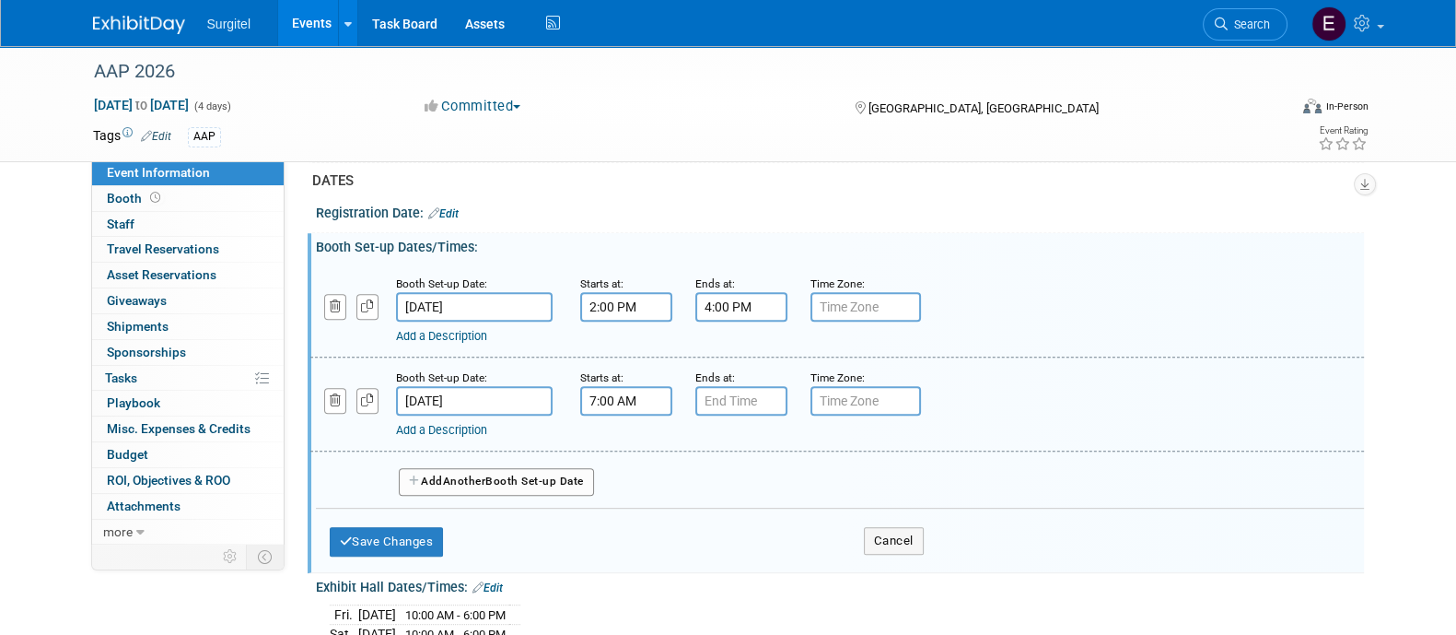
click at [624, 415] on input "7:00 AM" at bounding box center [626, 400] width 92 height 29
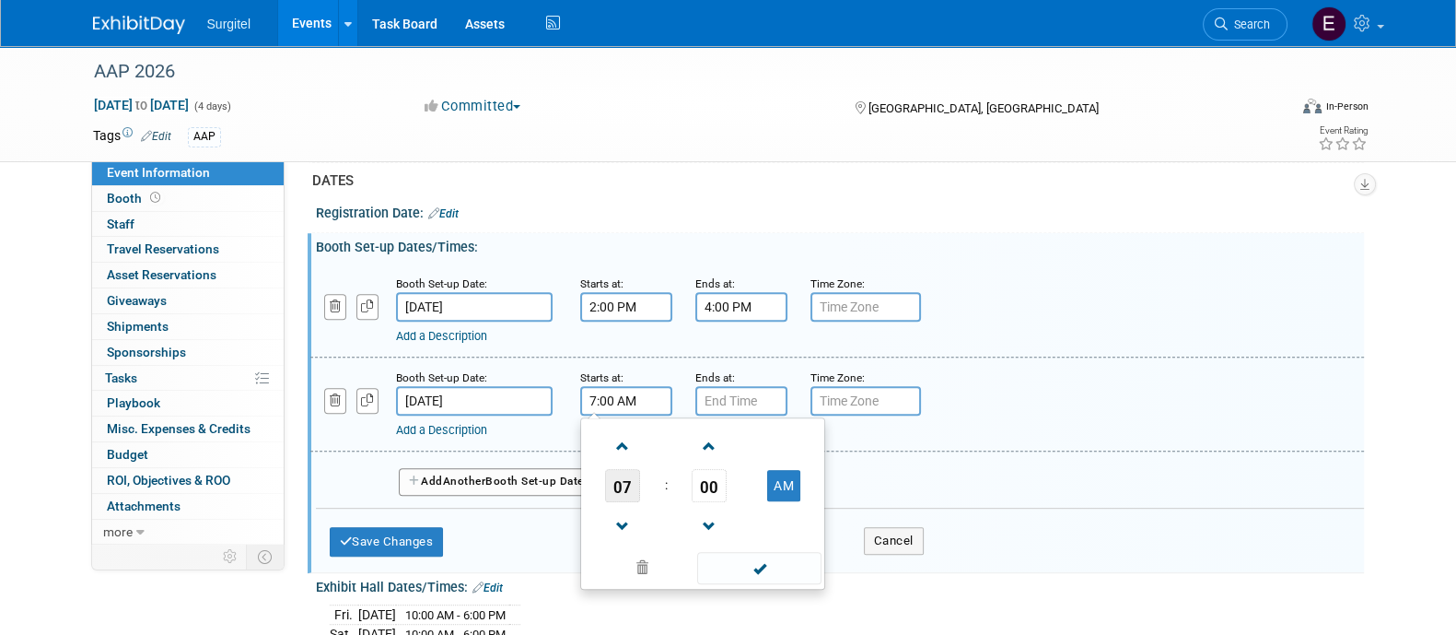
click at [637, 502] on span "07" at bounding box center [622, 485] width 35 height 33
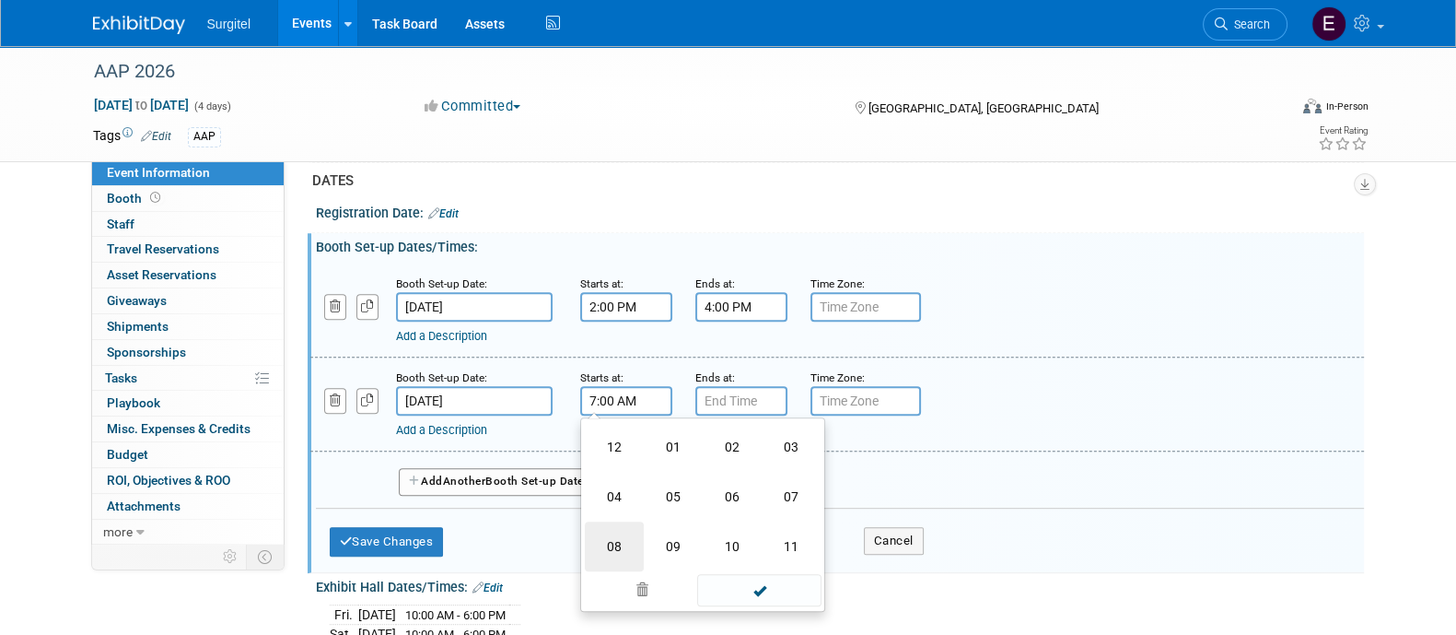
click at [614, 559] on td "08" at bounding box center [614, 546] width 59 height 50
type input "8:00 AM"
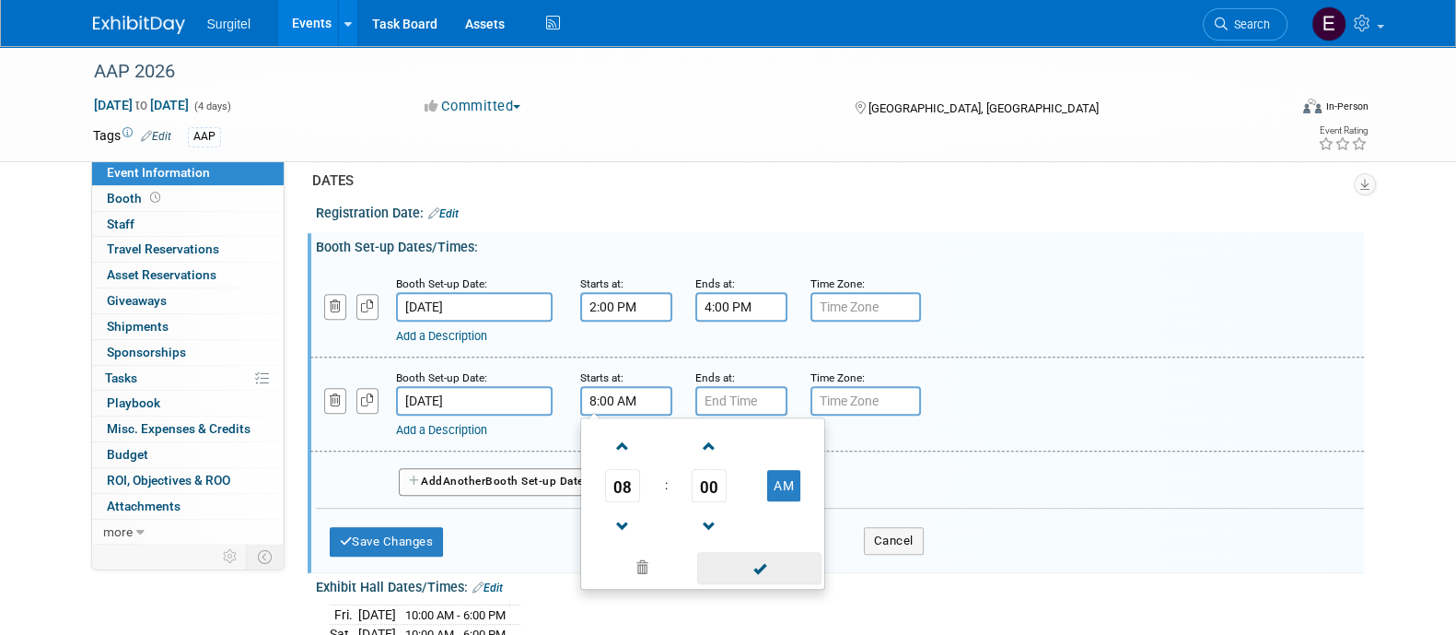
click at [783, 584] on span at bounding box center [759, 568] width 124 height 32
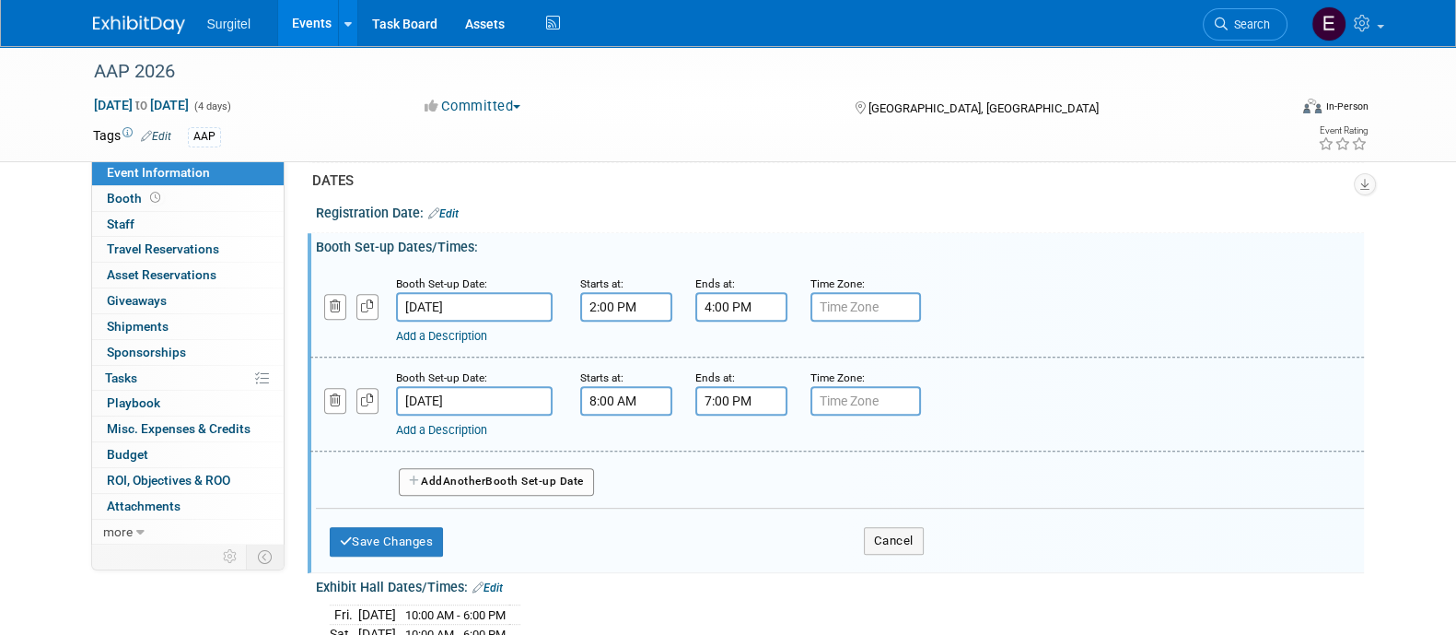
click at [712, 415] on input "7:00 PM" at bounding box center [742, 400] width 92 height 29
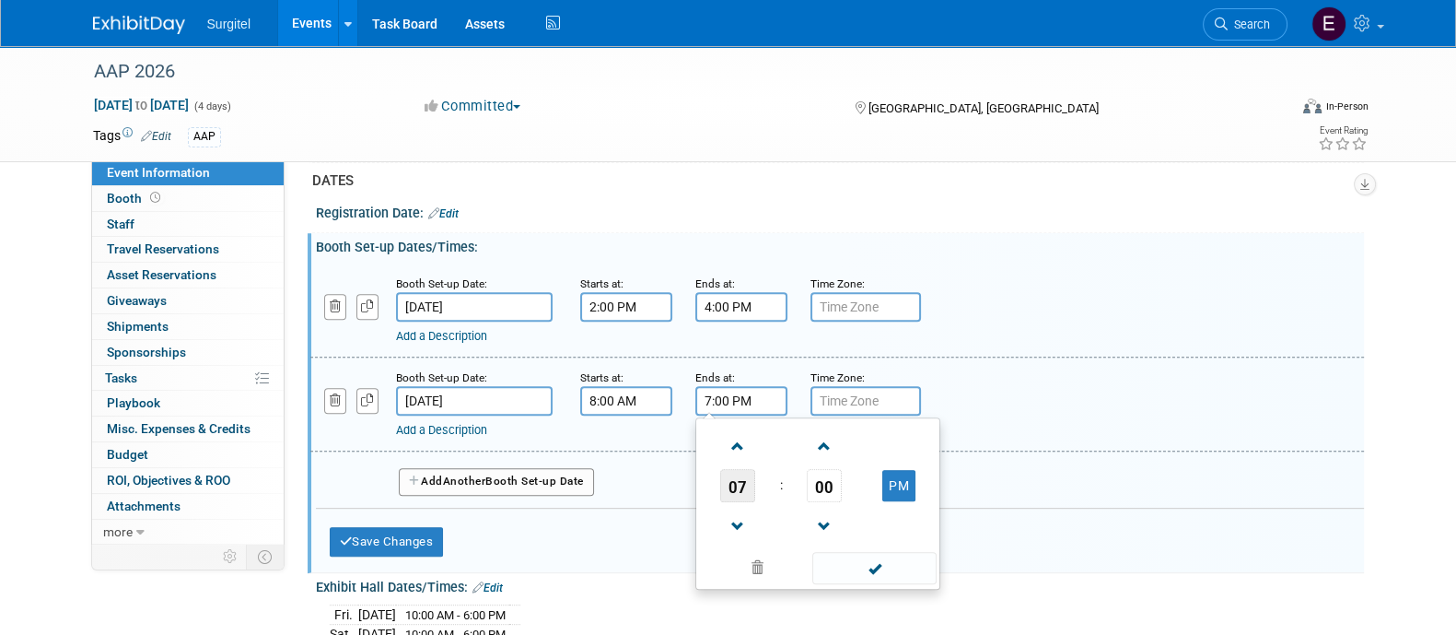
click at [742, 497] on span "07" at bounding box center [737, 485] width 35 height 33
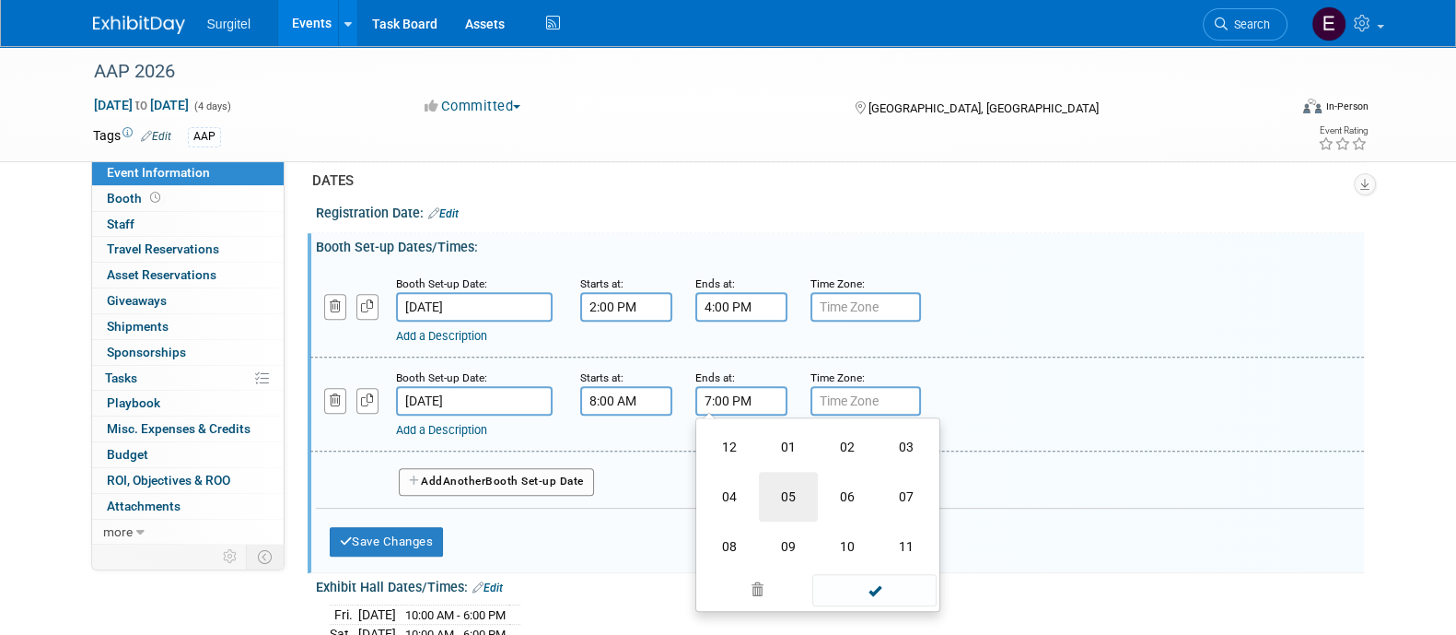
click at [796, 520] on td "05" at bounding box center [788, 497] width 59 height 50
type input "5:00 PM"
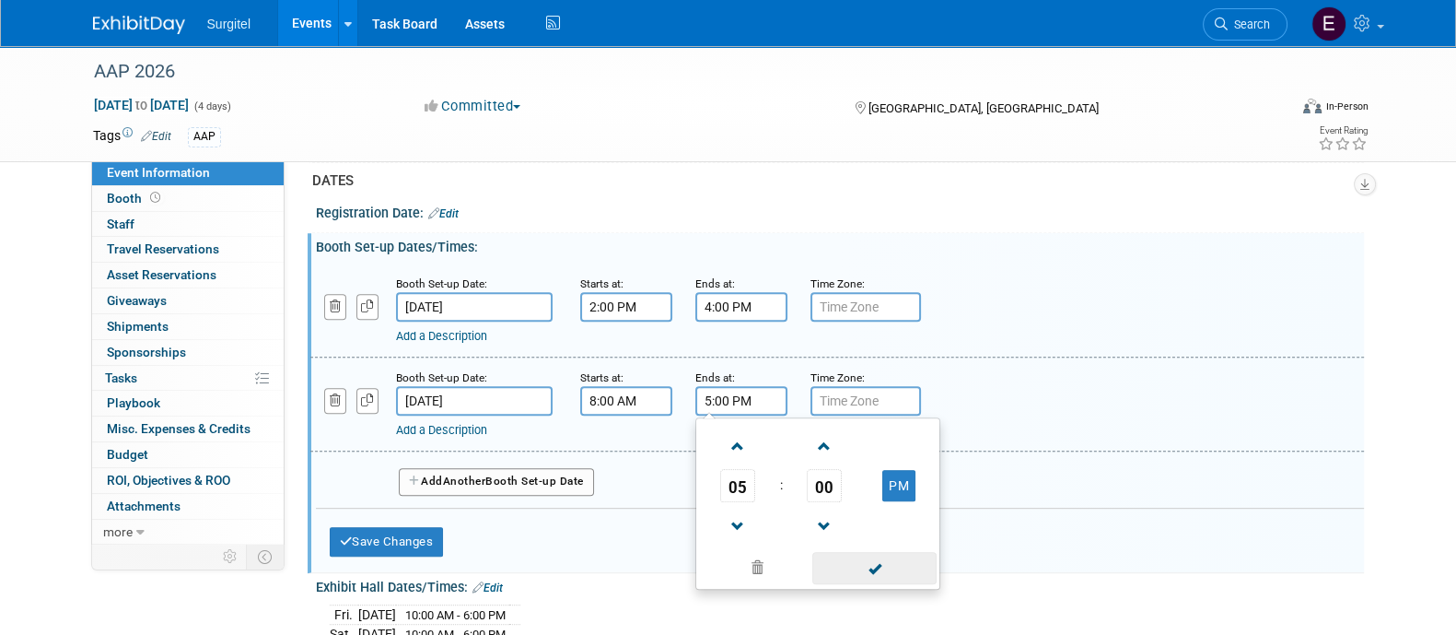
click at [866, 584] on span at bounding box center [875, 568] width 124 height 32
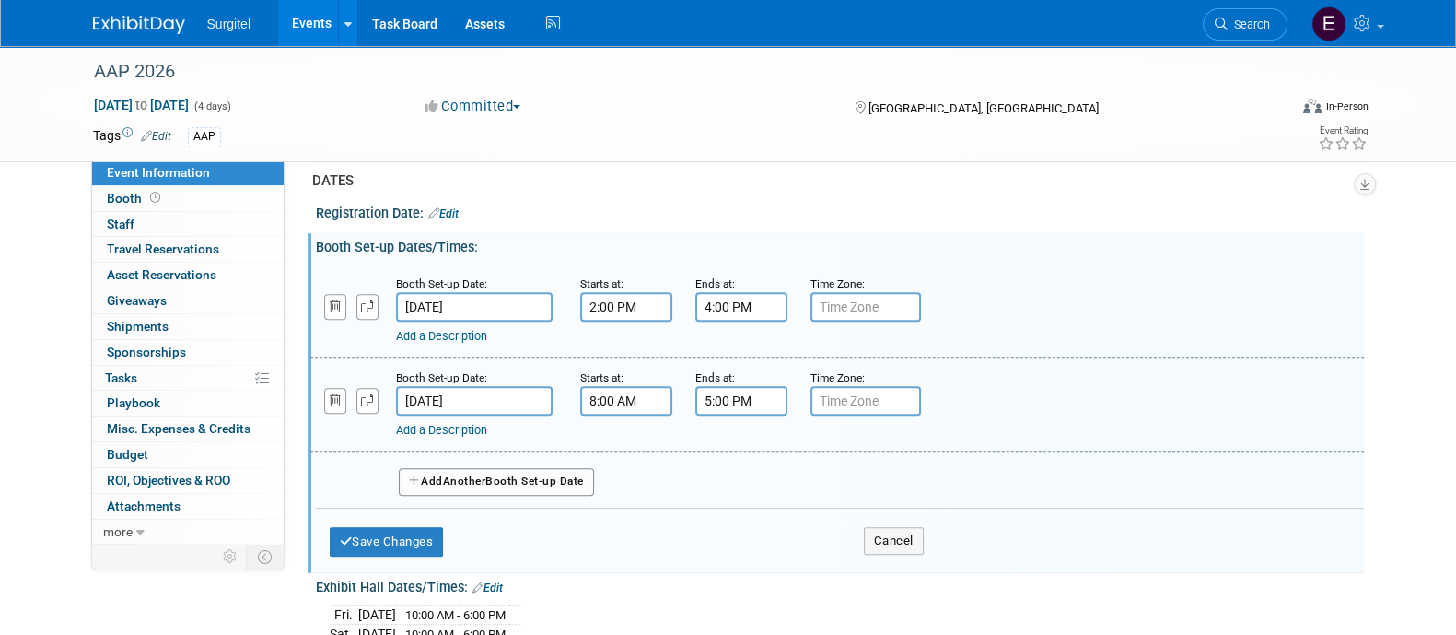
click at [556, 496] on button "Add Another Booth Set-up Date" at bounding box center [496, 482] width 195 height 28
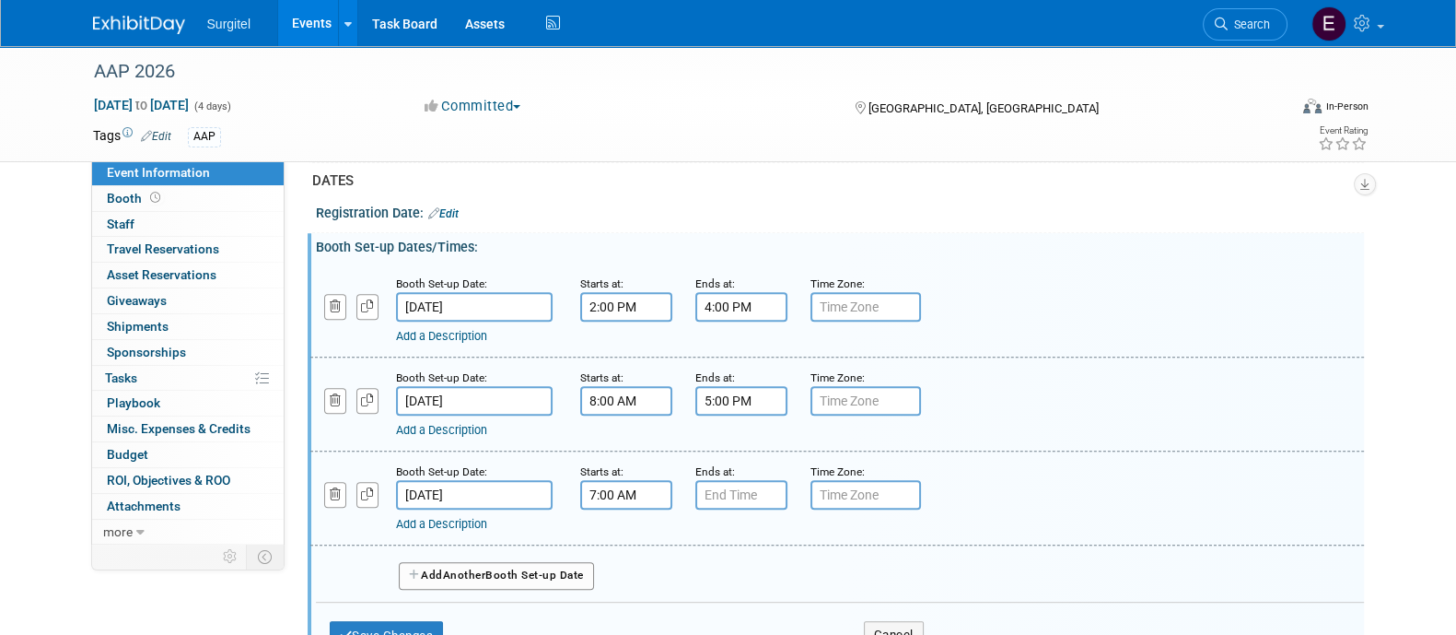
click at [617, 509] on input "7:00 AM" at bounding box center [626, 494] width 92 height 29
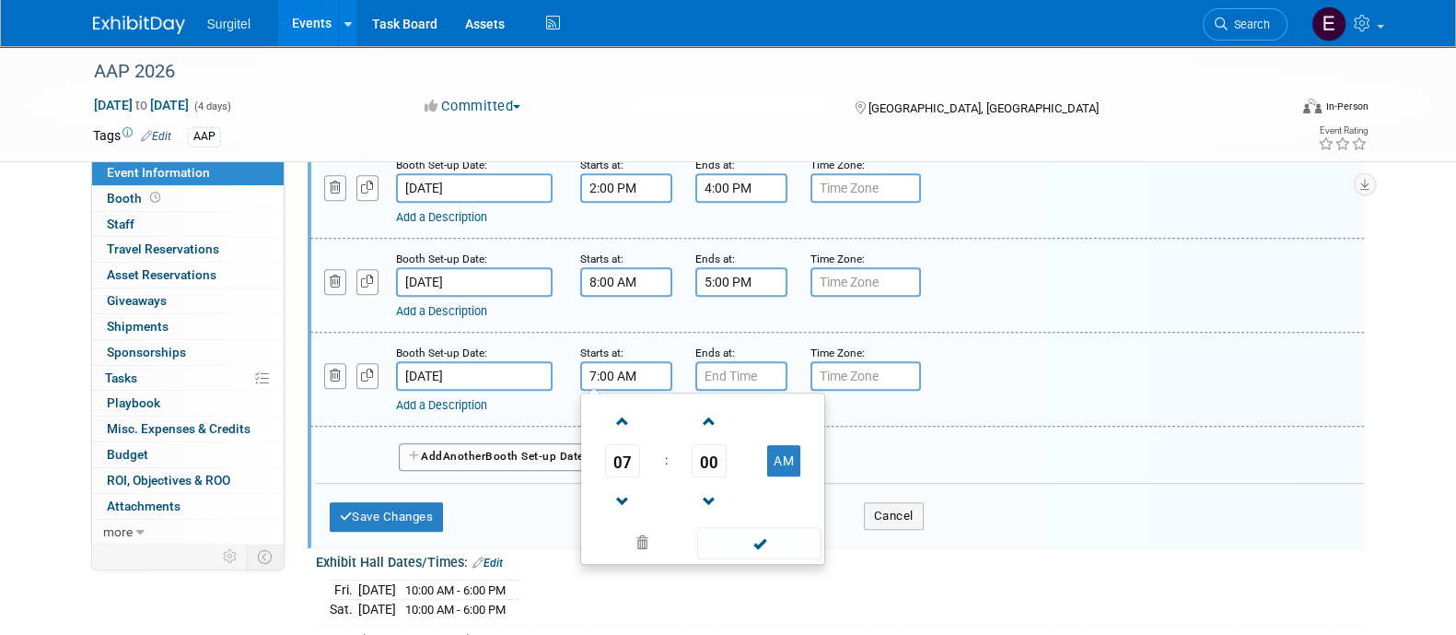
scroll to position [1285, 0]
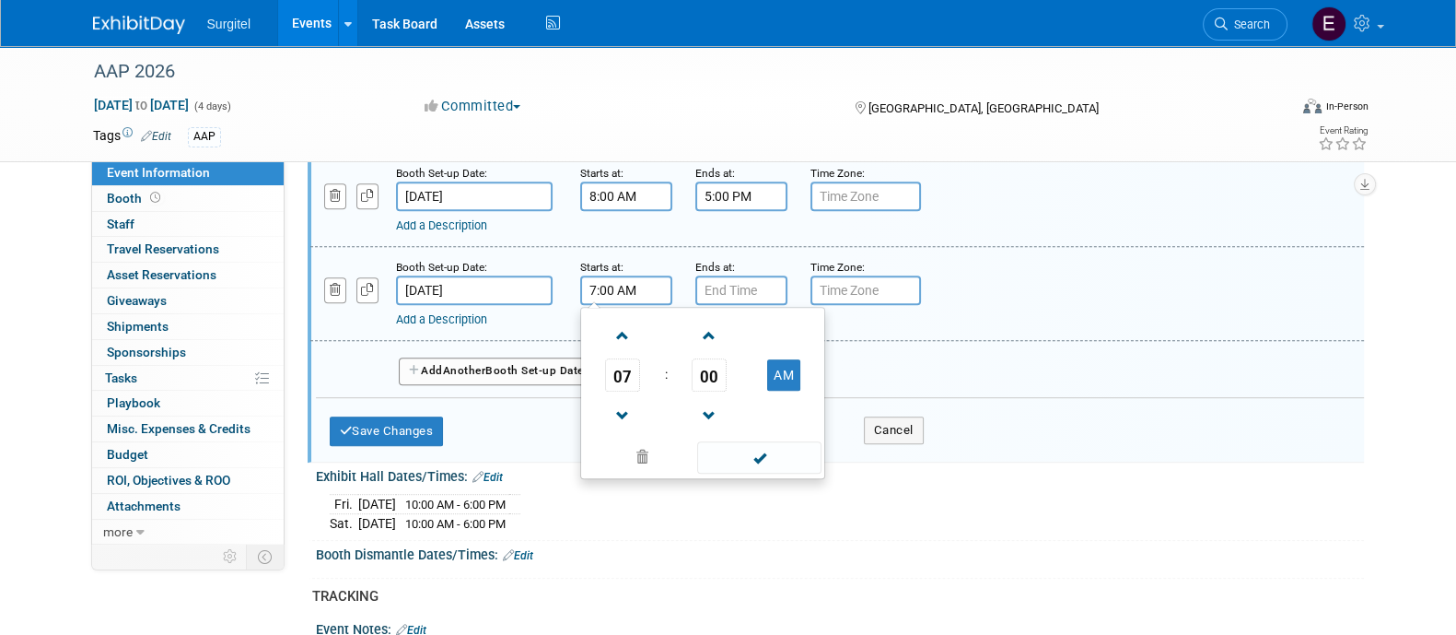
click at [622, 305] on input "7:00 AM" at bounding box center [626, 289] width 92 height 29
click at [625, 392] on span "07" at bounding box center [622, 374] width 35 height 33
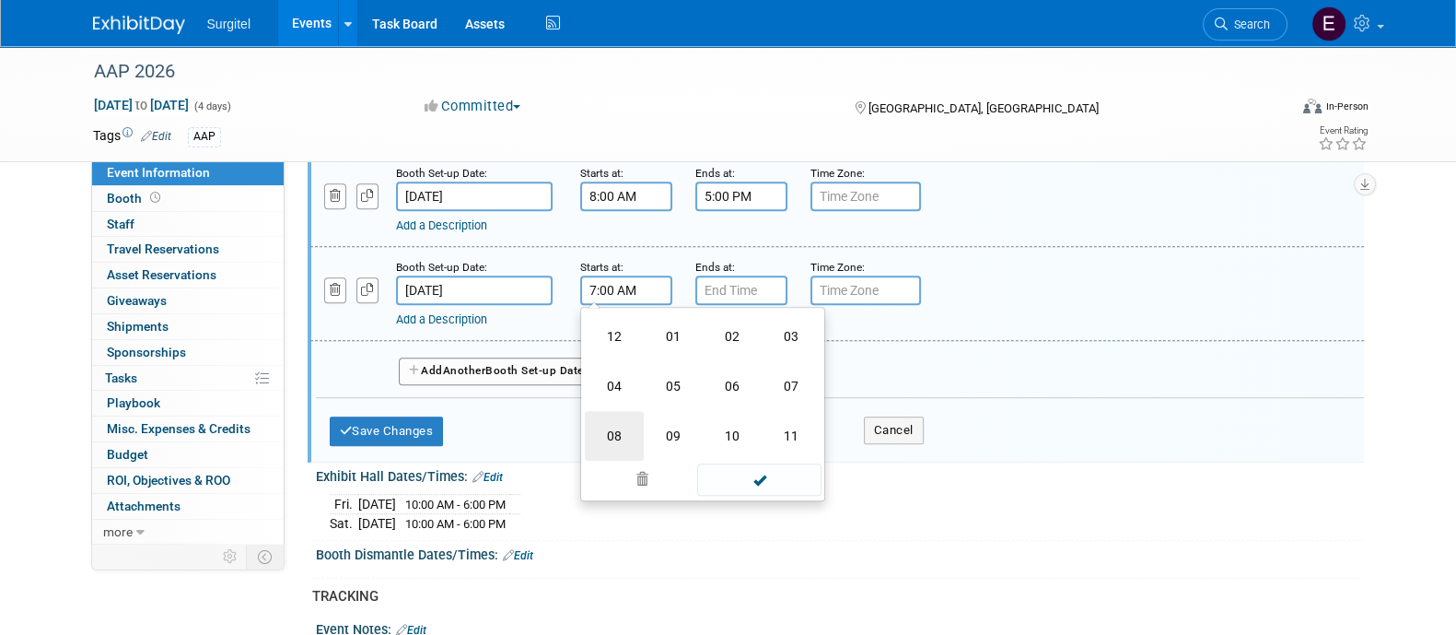
click at [613, 458] on td "08" at bounding box center [614, 436] width 59 height 50
type input "8:00 AM"
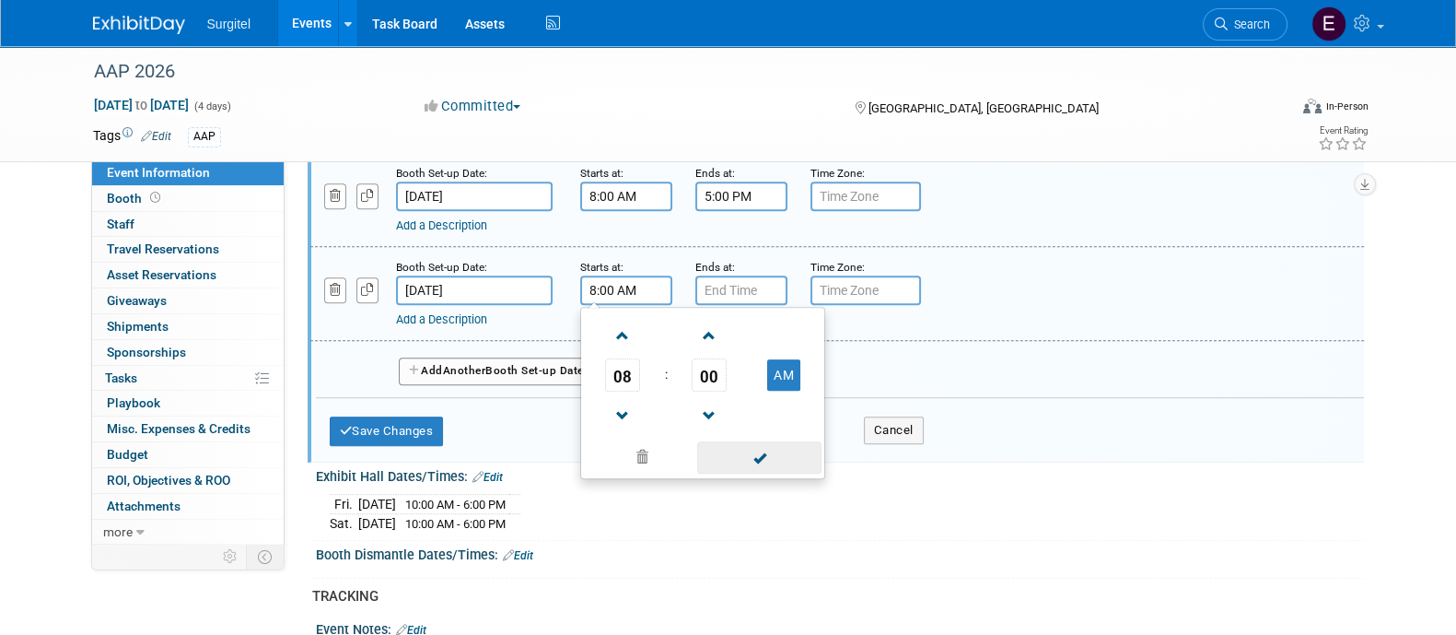
click at [731, 472] on span at bounding box center [759, 457] width 124 height 32
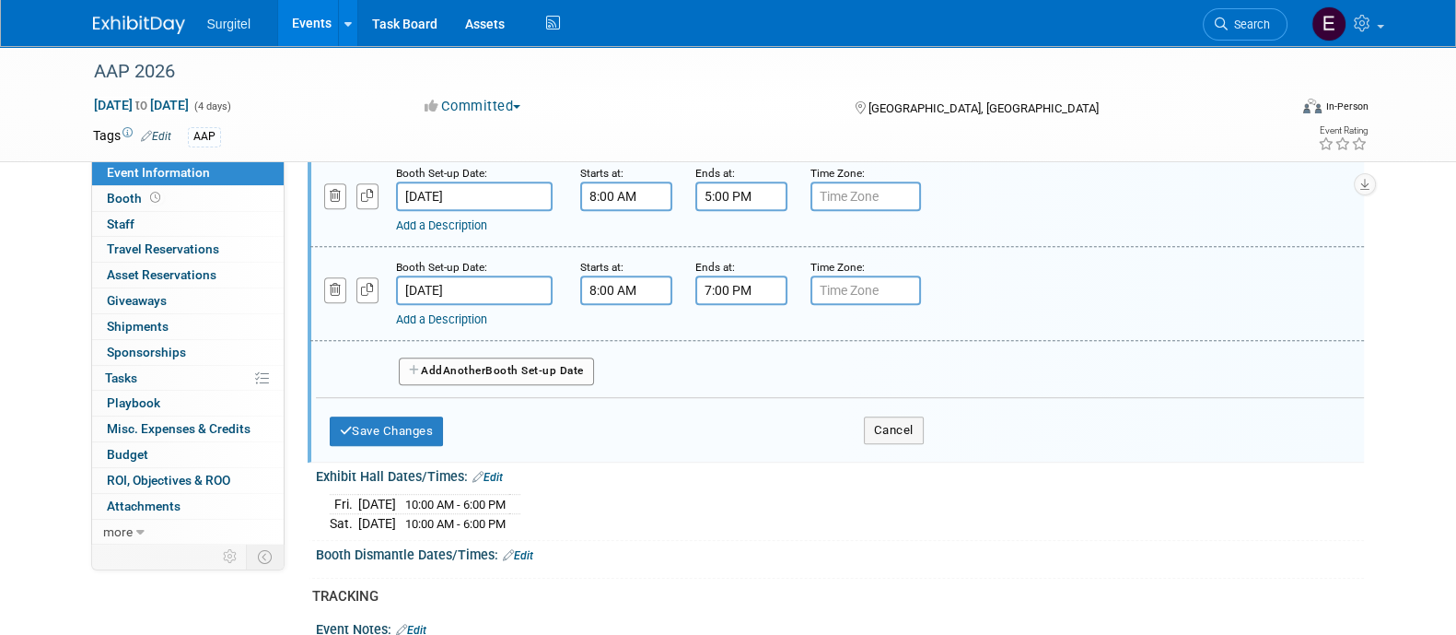
click at [719, 305] on input "7:00 PM" at bounding box center [742, 289] width 92 height 29
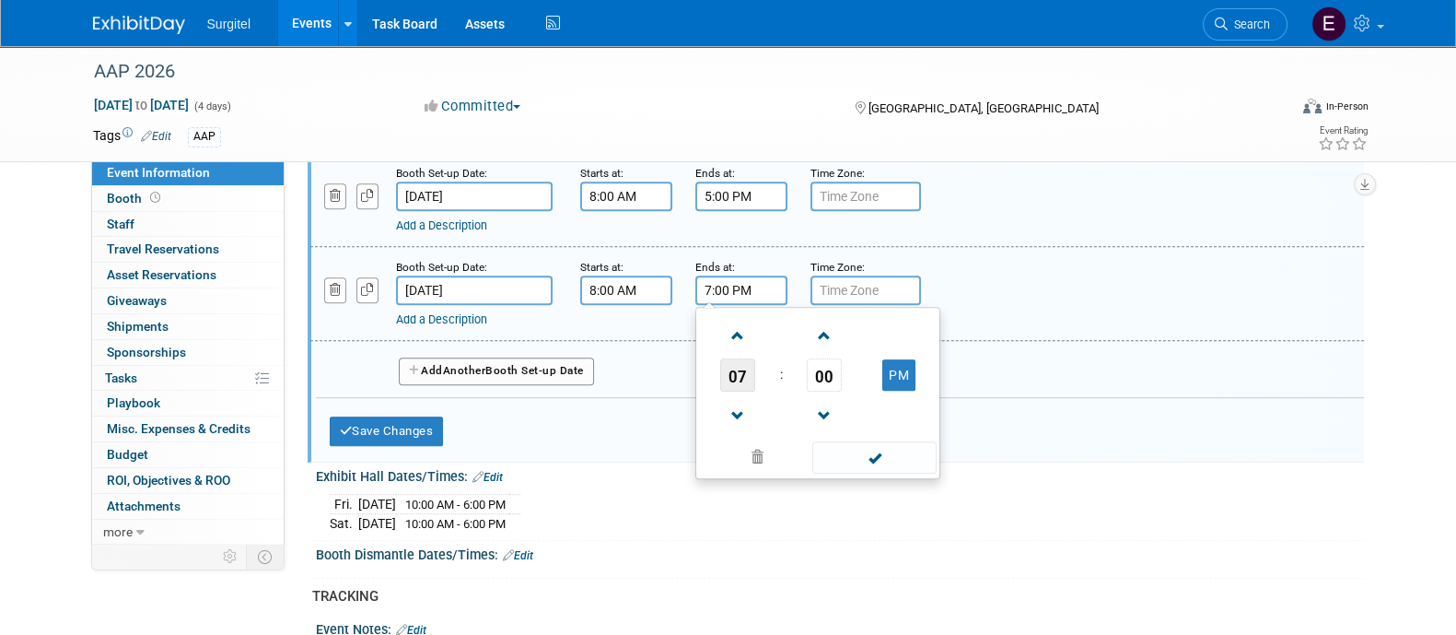
click at [744, 380] on span "07" at bounding box center [737, 374] width 35 height 33
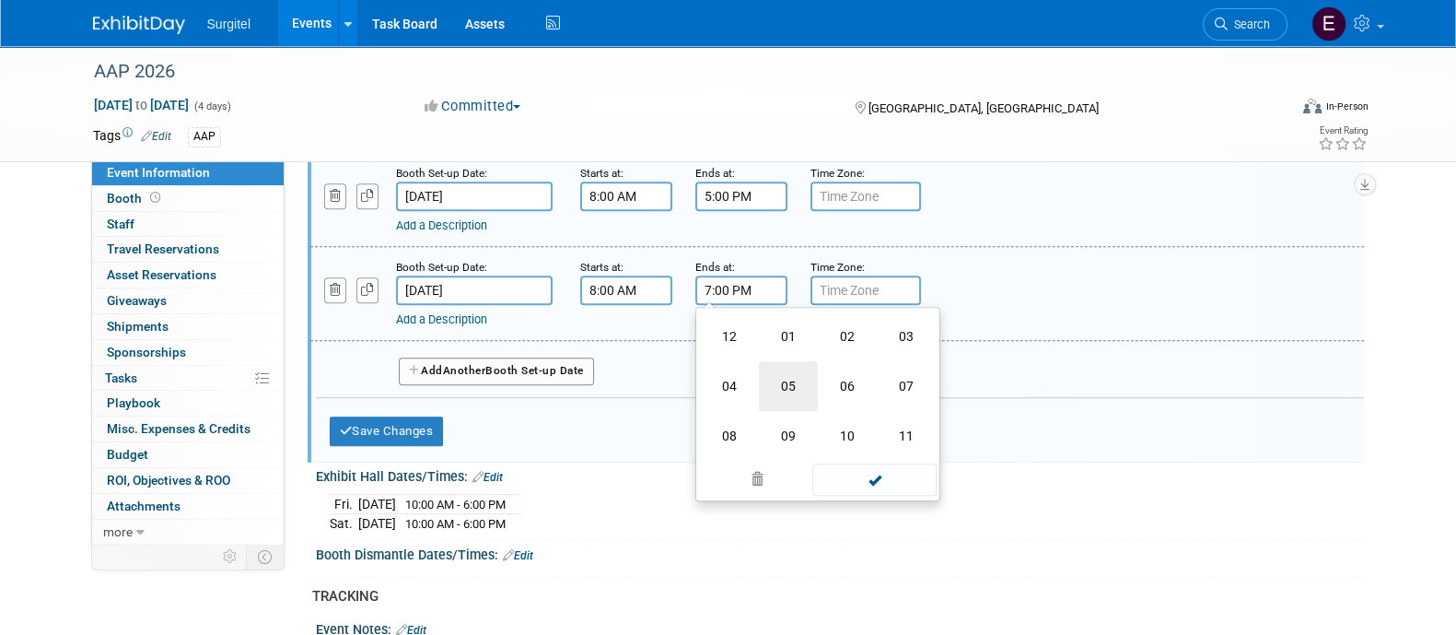
click at [791, 402] on td "05" at bounding box center [788, 386] width 59 height 50
type input "5:00 PM"
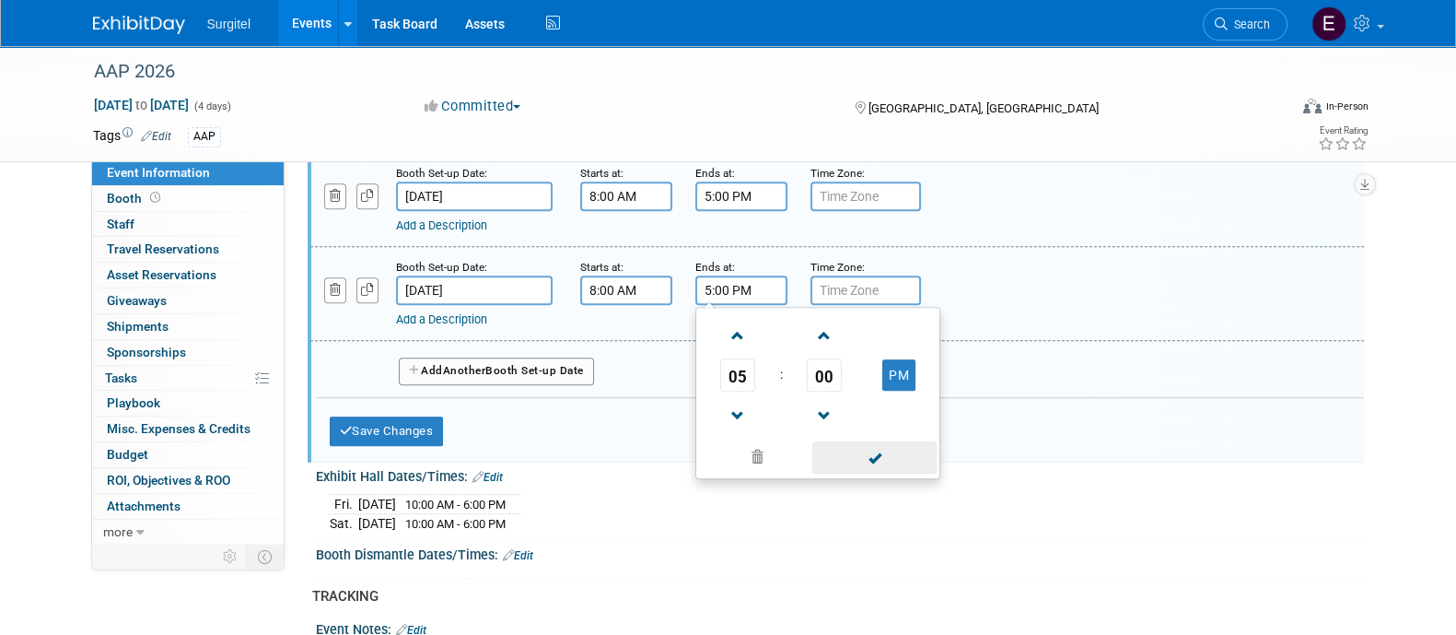
click at [887, 474] on span at bounding box center [875, 457] width 124 height 32
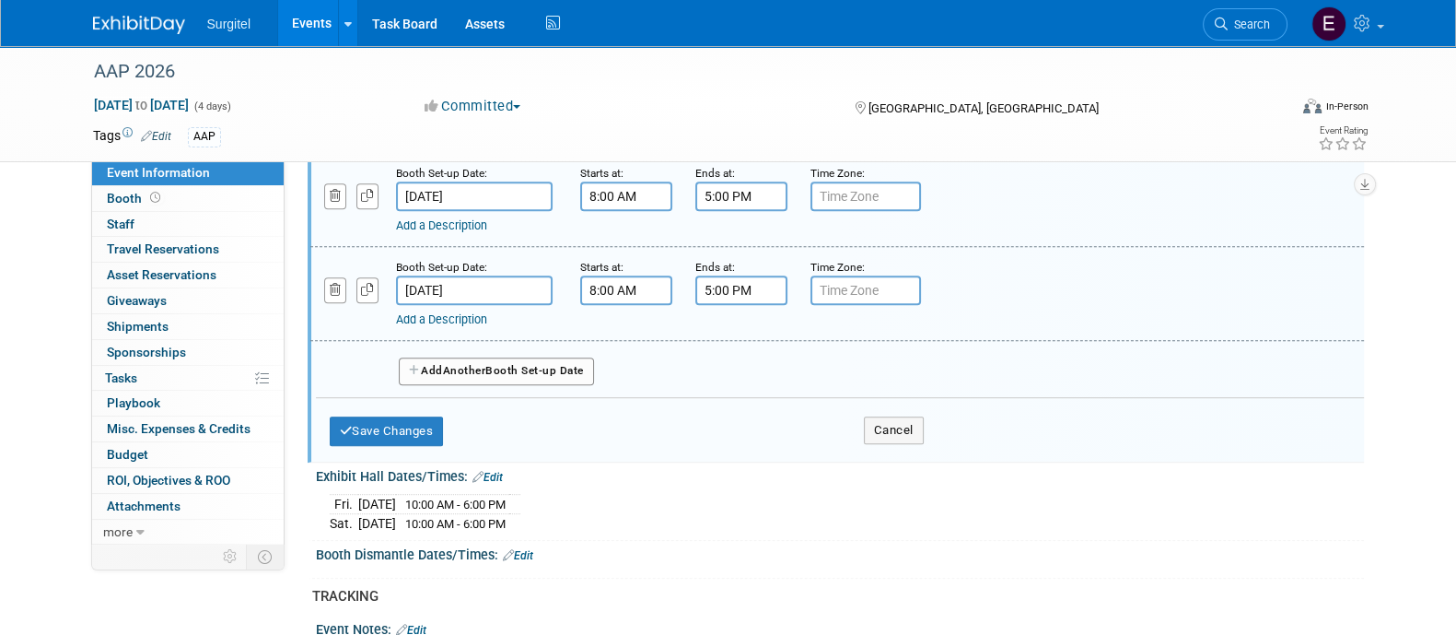
click at [525, 385] on button "Add Another Booth Set-up Date" at bounding box center [496, 371] width 195 height 28
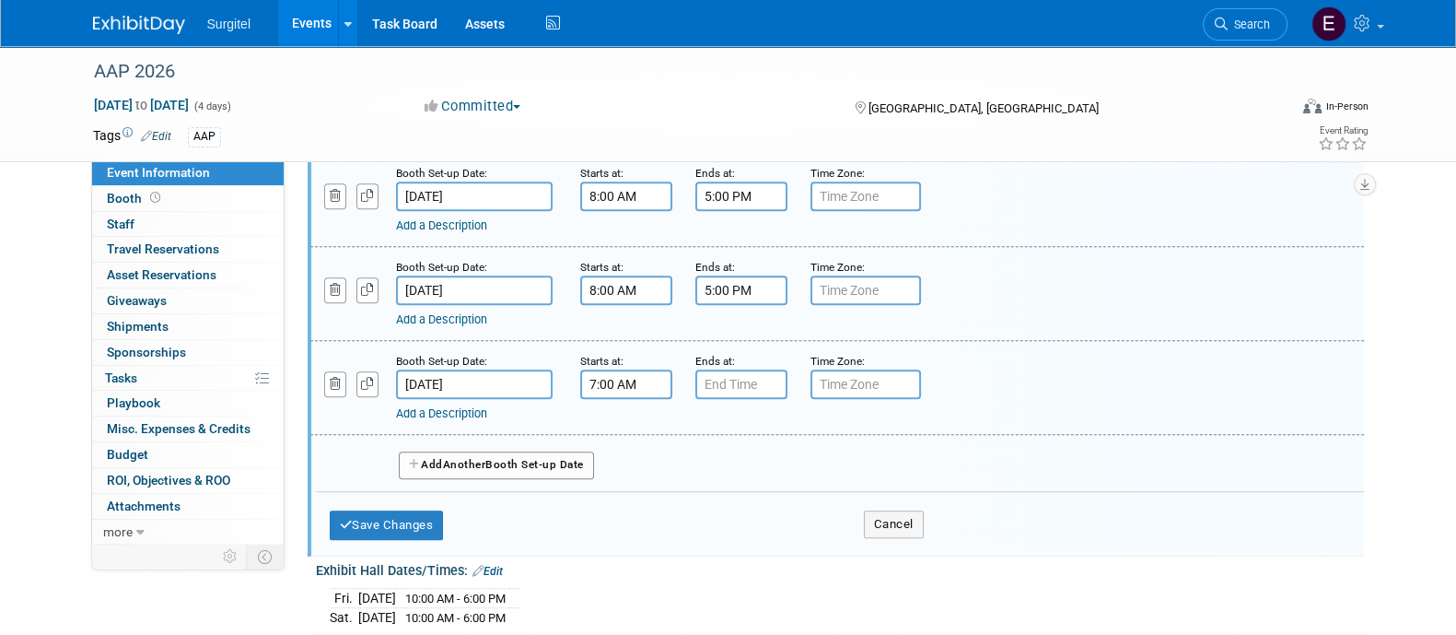
click at [632, 398] on input "7:00 AM" at bounding box center [626, 383] width 92 height 29
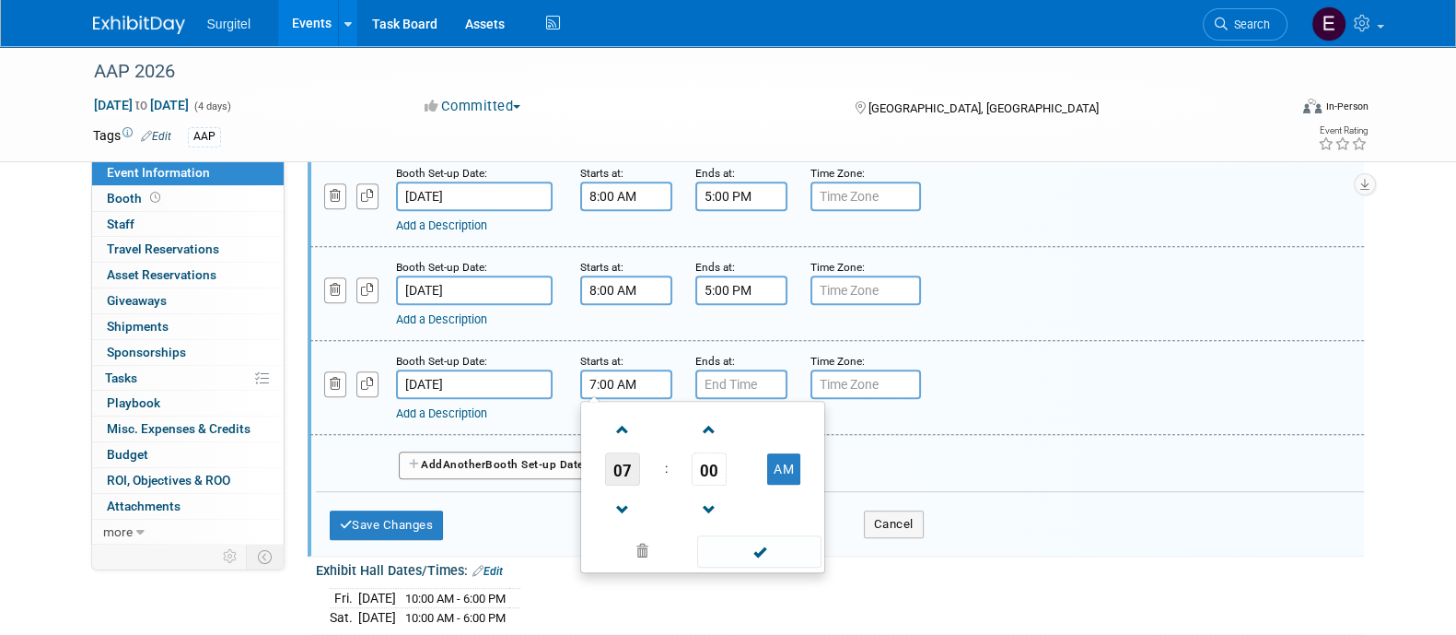
click at [636, 485] on span "07" at bounding box center [622, 468] width 35 height 33
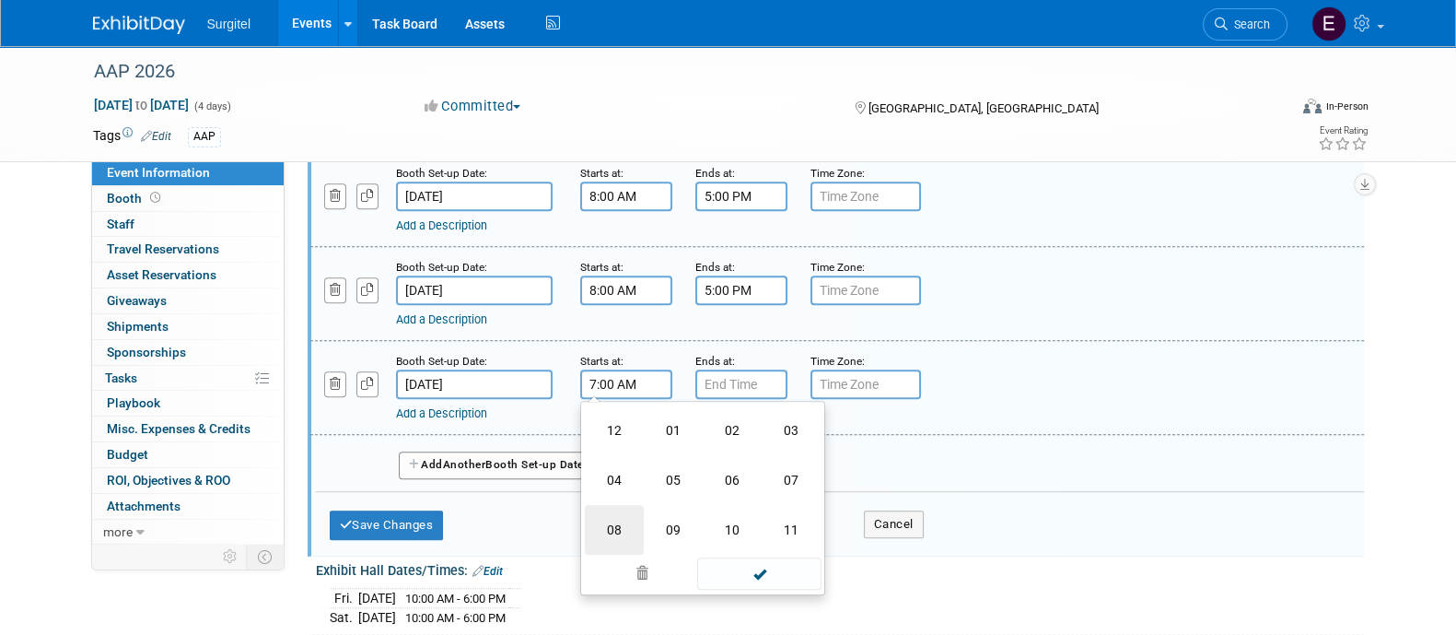
click at [629, 541] on td "08" at bounding box center [614, 530] width 59 height 50
type input "8:00 AM"
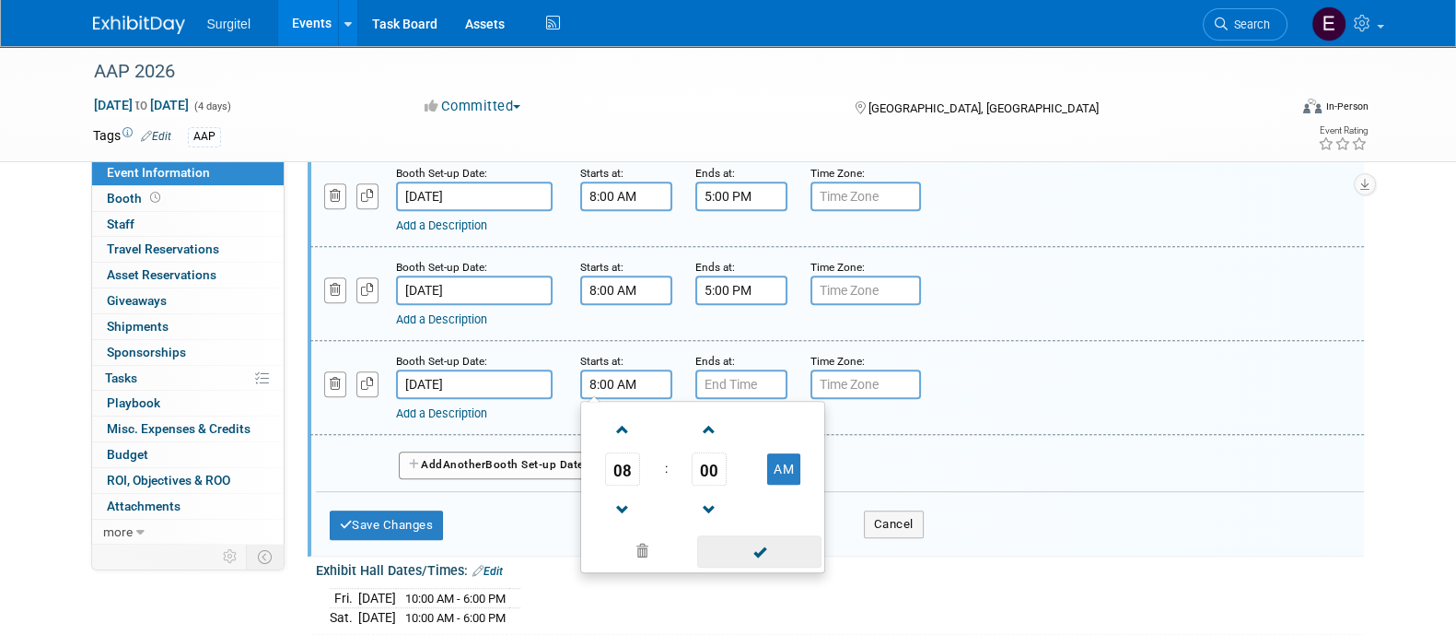
click at [783, 567] on span at bounding box center [759, 551] width 124 height 32
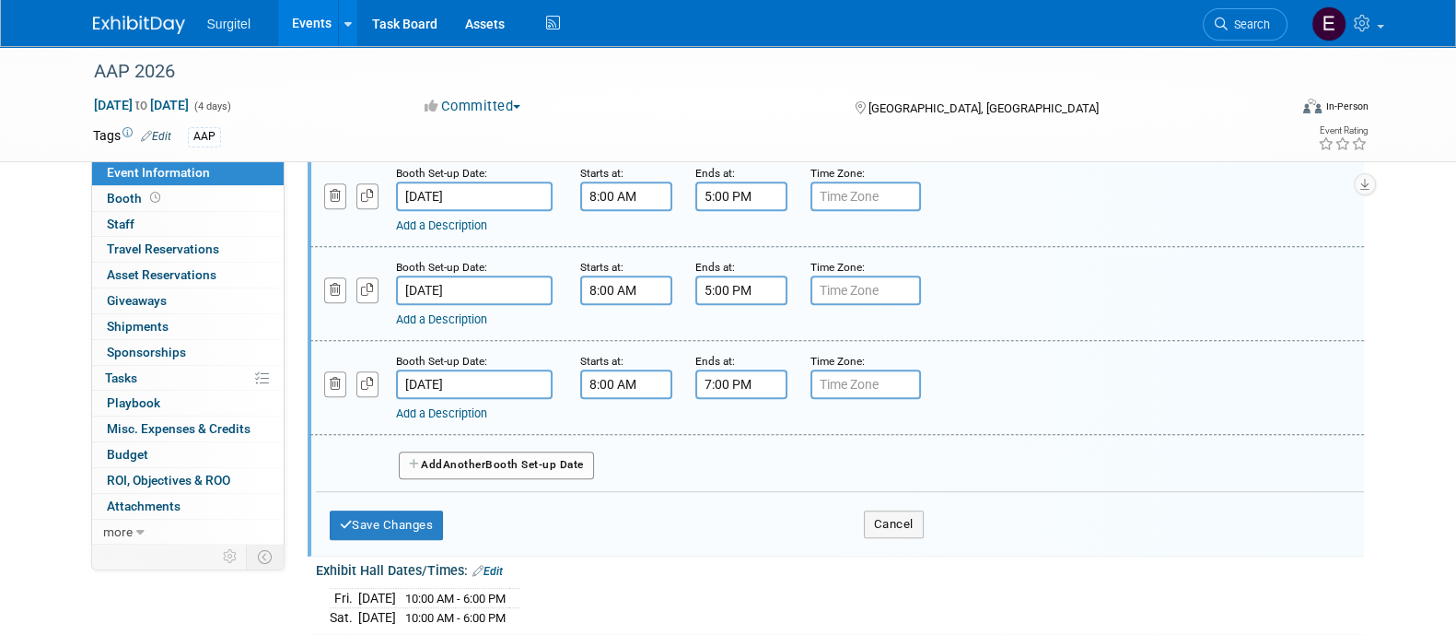
click at [719, 399] on input "7:00 PM" at bounding box center [742, 383] width 92 height 29
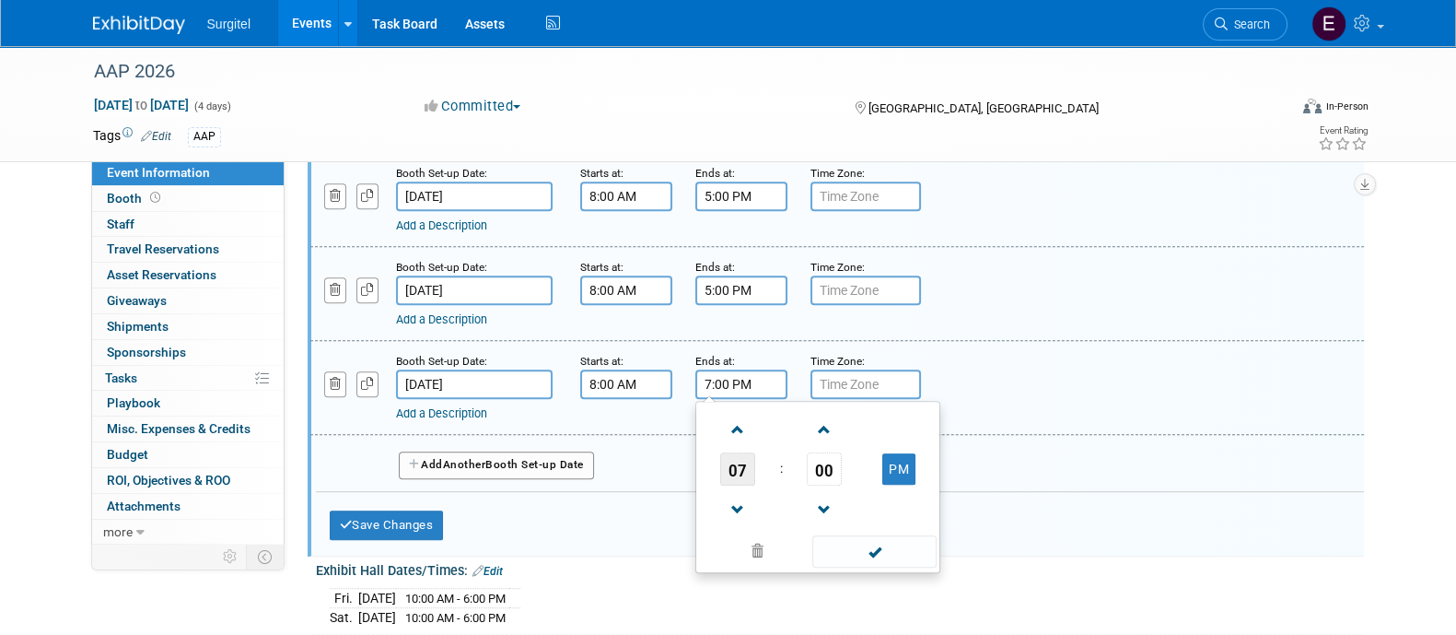
click at [736, 485] on span "07" at bounding box center [737, 468] width 35 height 33
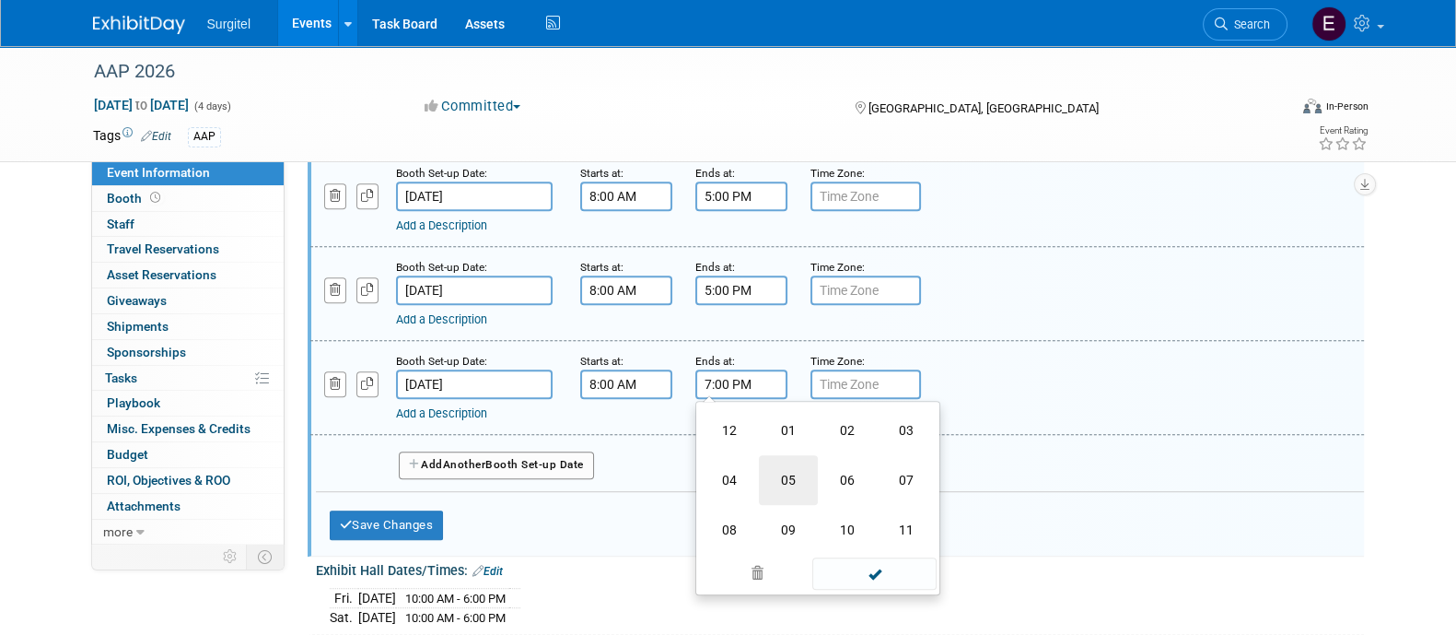
click at [792, 490] on td "05" at bounding box center [788, 480] width 59 height 50
type input "5:00 PM"
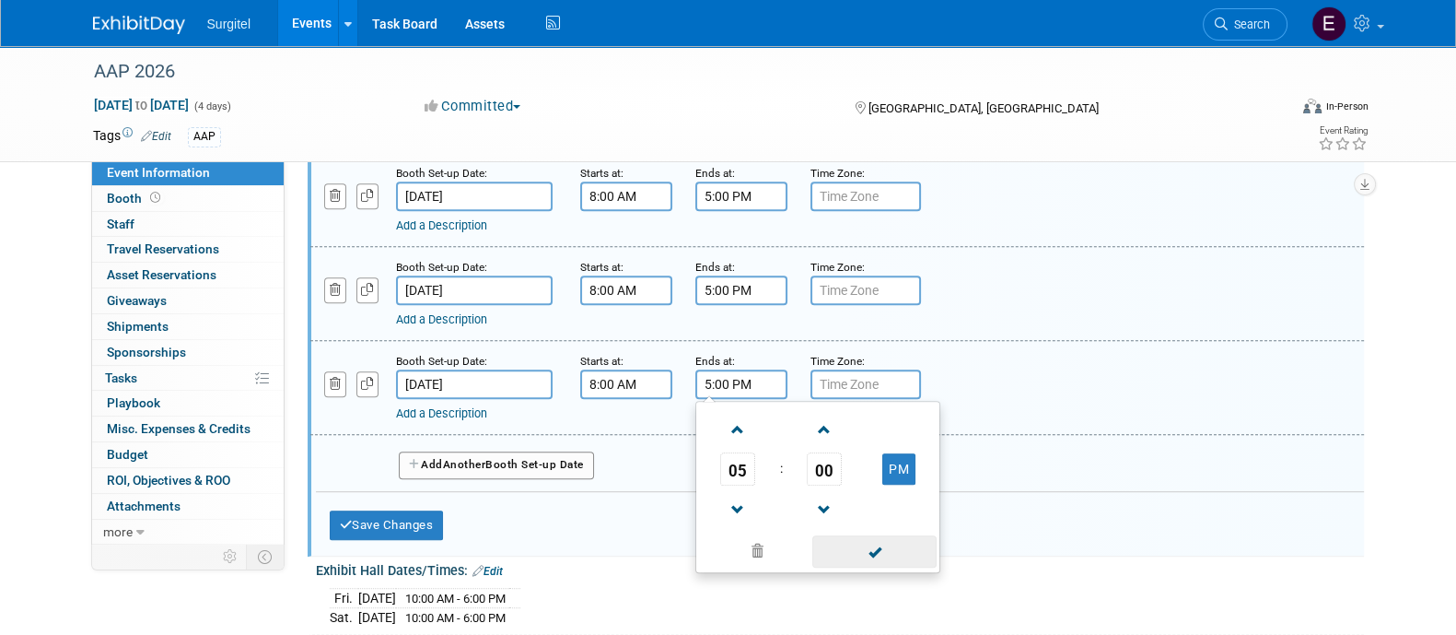
click at [883, 567] on span at bounding box center [875, 551] width 124 height 32
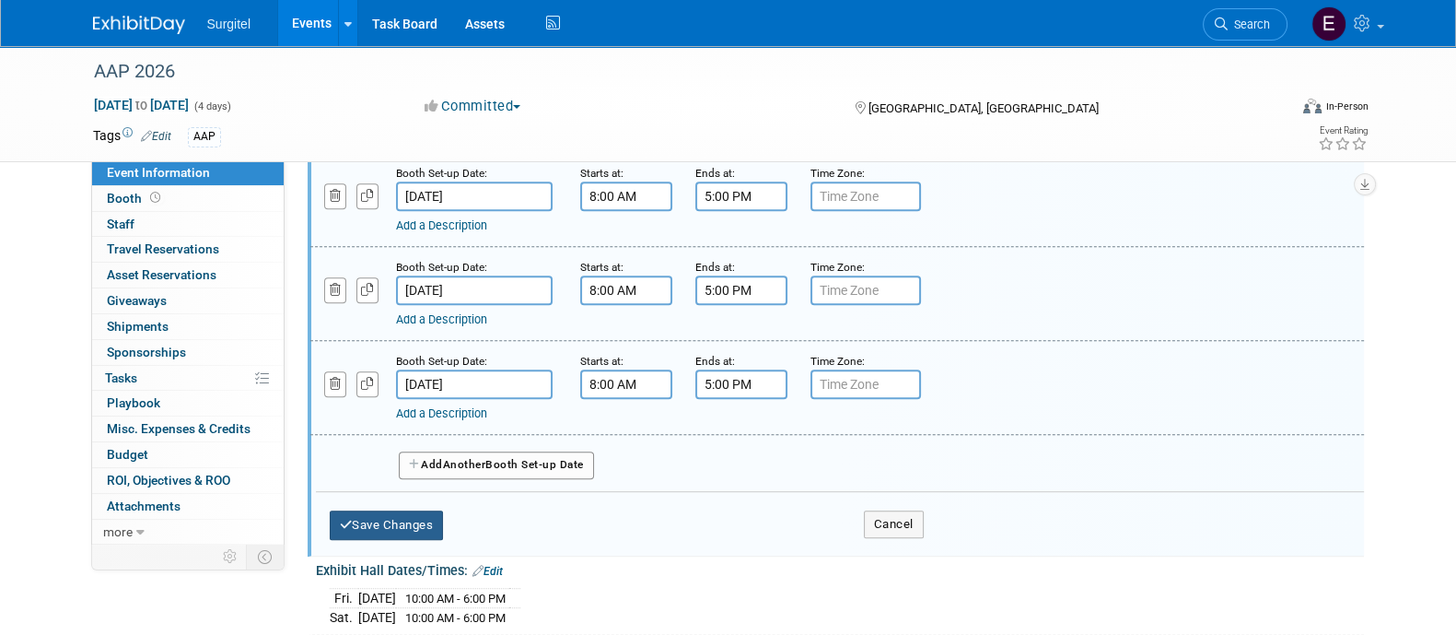
click at [363, 540] on button "Save Changes" at bounding box center [387, 524] width 114 height 29
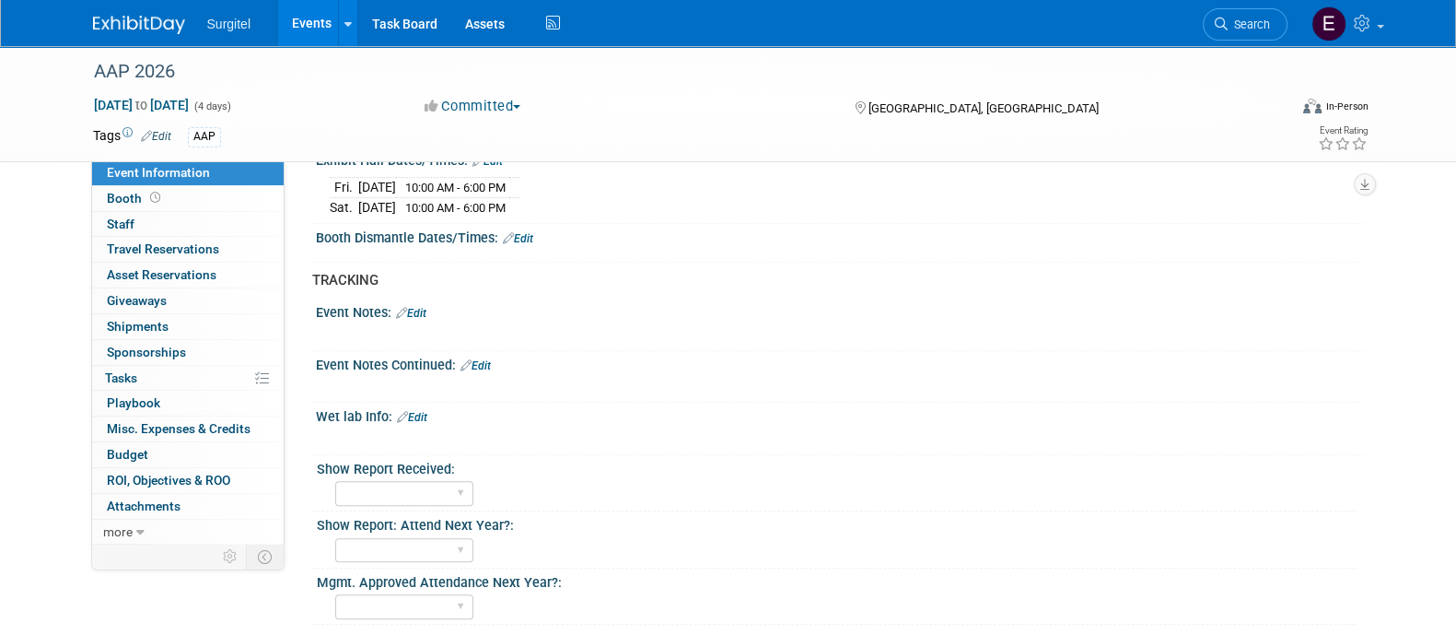
click at [523, 245] on link "Edit" at bounding box center [518, 238] width 30 height 13
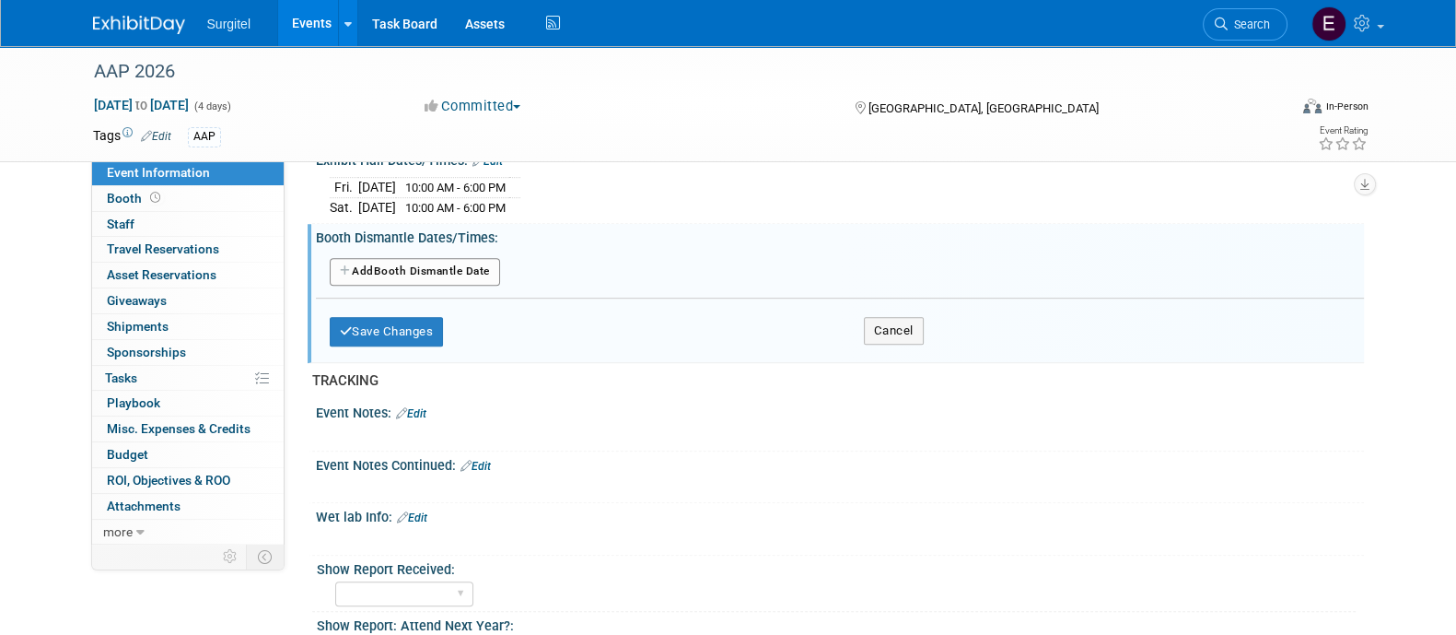
click at [437, 283] on button "Add Another Booth Dismantle Date" at bounding box center [415, 272] width 170 height 28
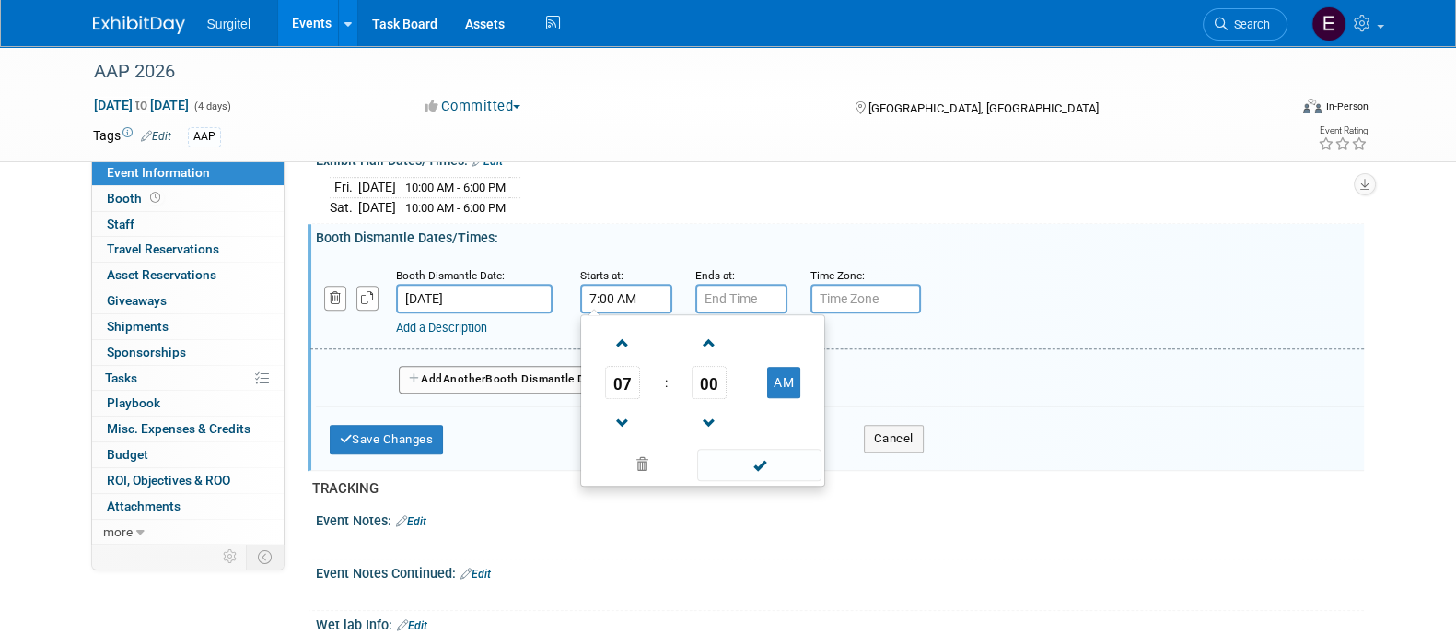
click at [639, 311] on input "7:00 AM" at bounding box center [626, 298] width 92 height 29
click at [633, 386] on span "07" at bounding box center [622, 382] width 35 height 33
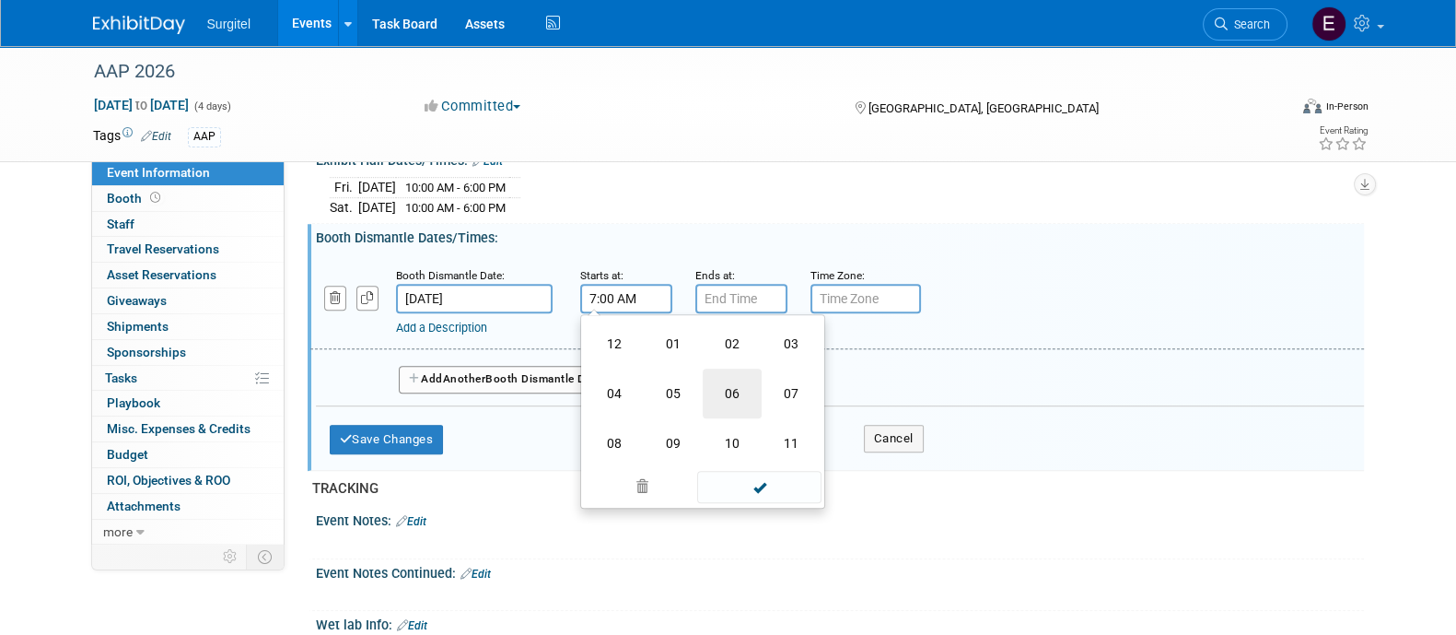
click at [724, 418] on td "06" at bounding box center [732, 393] width 59 height 50
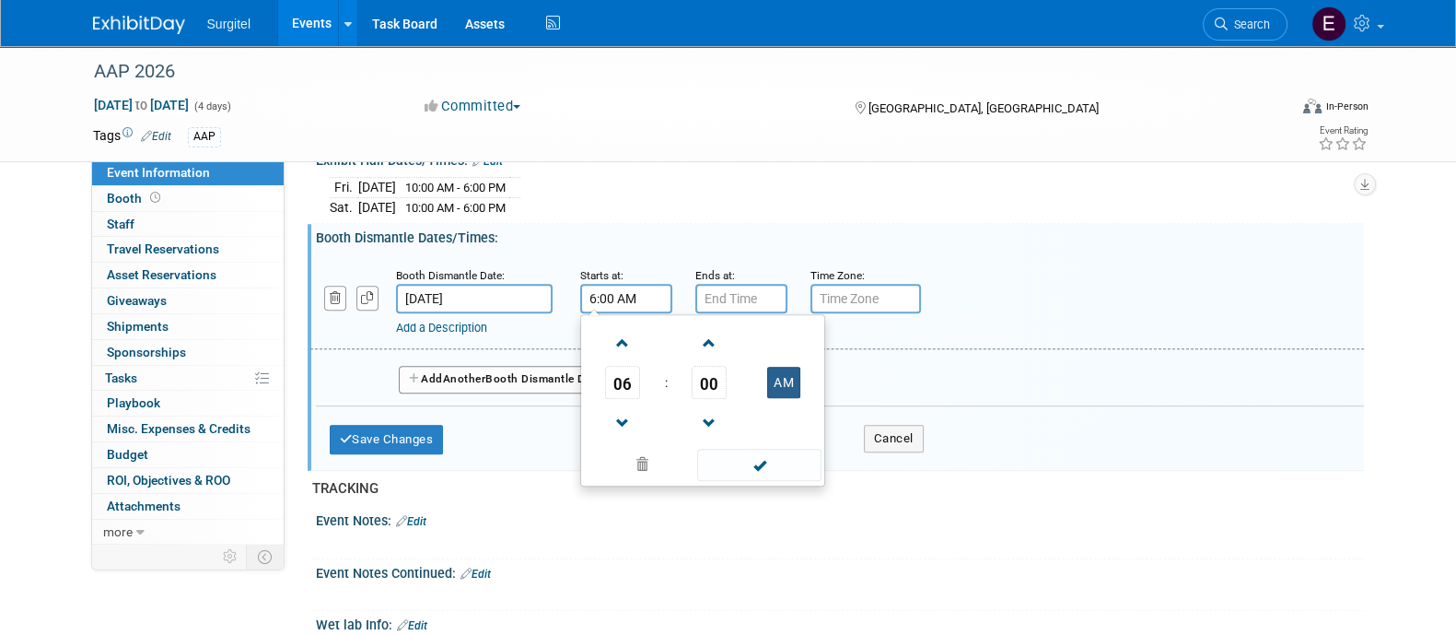
click at [781, 389] on button "AM" at bounding box center [783, 382] width 33 height 31
type input "6:00 PM"
click at [780, 481] on span at bounding box center [759, 465] width 124 height 32
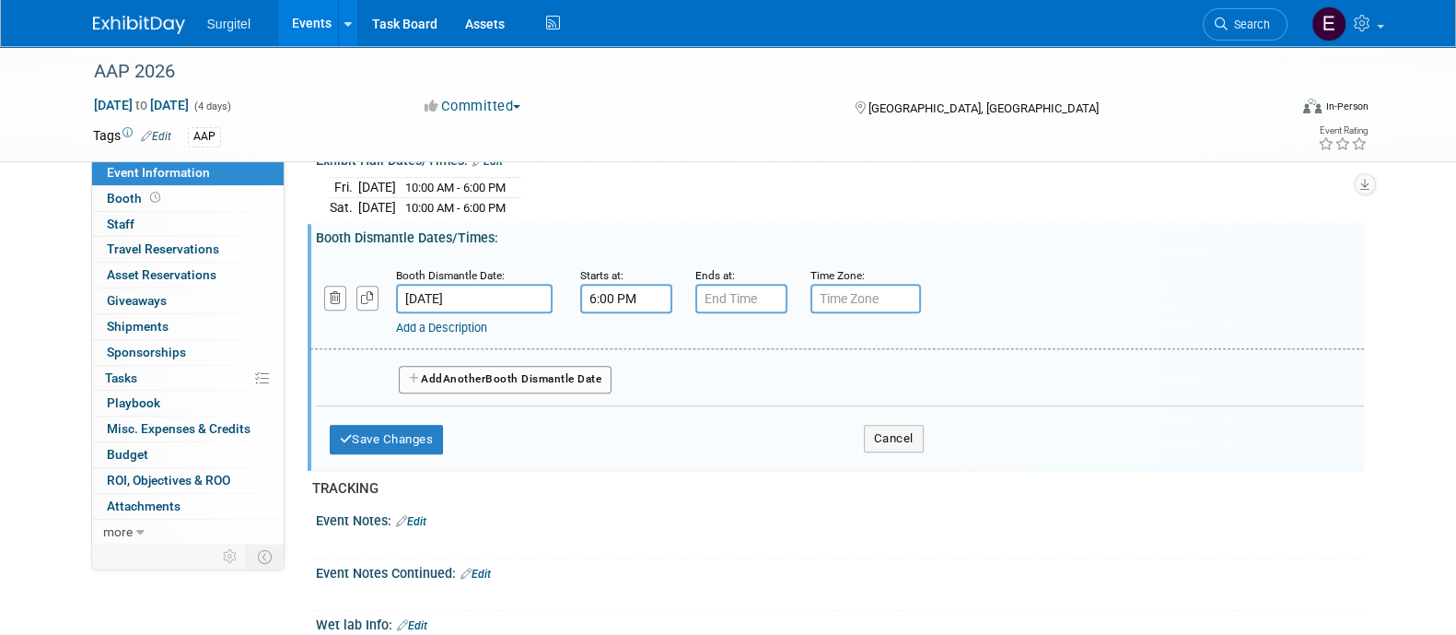
click at [726, 282] on small "Ends at:" at bounding box center [716, 275] width 40 height 13
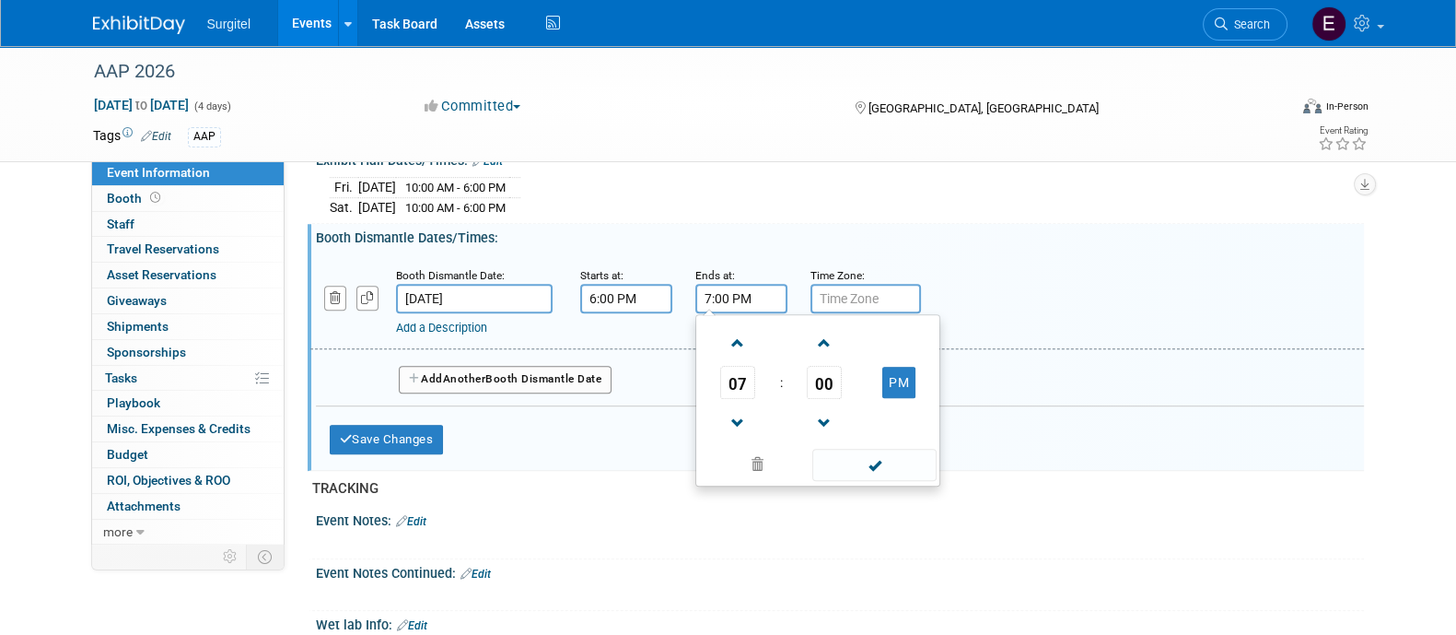
click at [740, 306] on input "7:00 PM" at bounding box center [742, 298] width 92 height 29
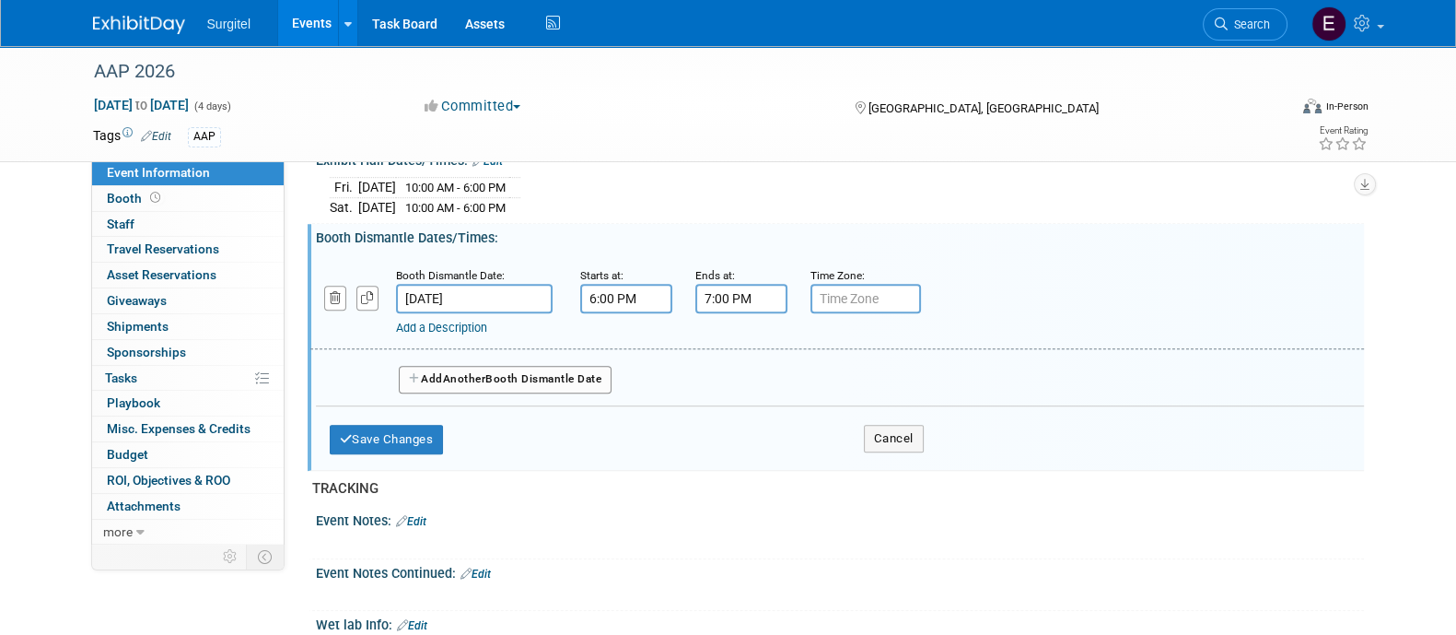
click at [709, 313] on input "7:00 PM" at bounding box center [742, 298] width 92 height 29
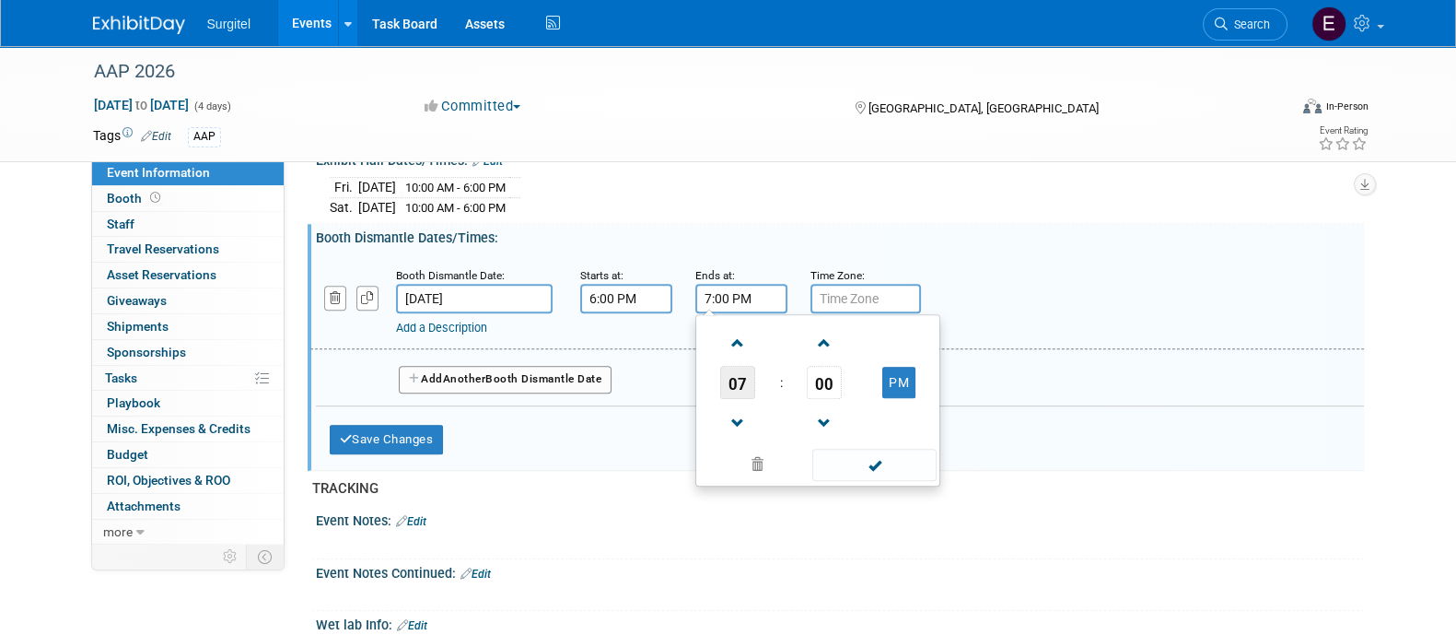
click at [742, 399] on span "07" at bounding box center [737, 382] width 35 height 33
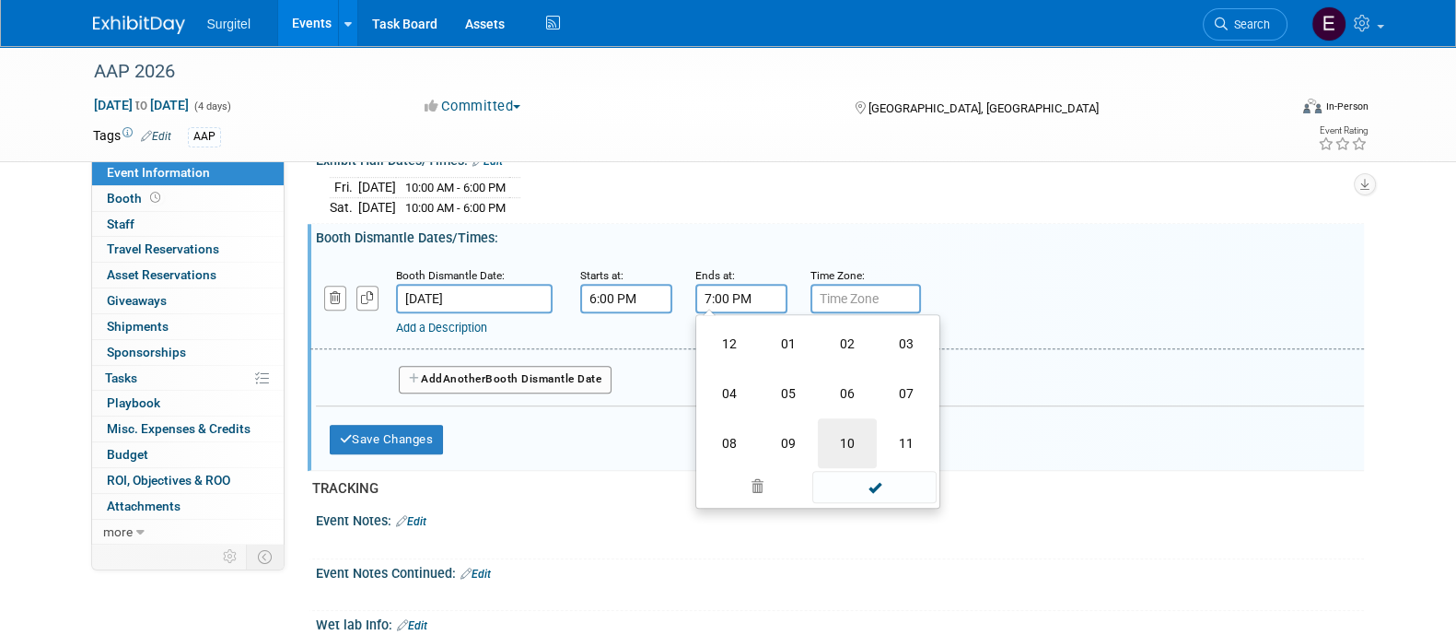
click at [845, 444] on td "10" at bounding box center [847, 443] width 59 height 50
type input "10:00 PM"
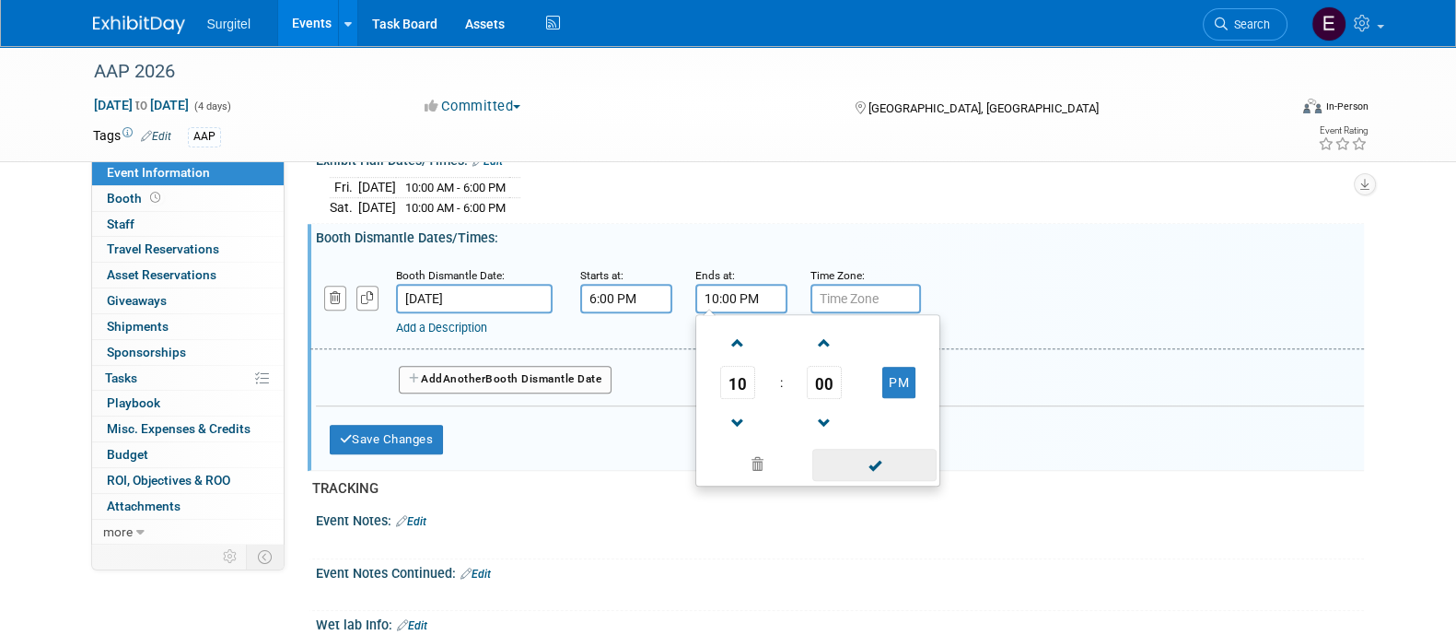
click at [898, 476] on span at bounding box center [875, 465] width 124 height 32
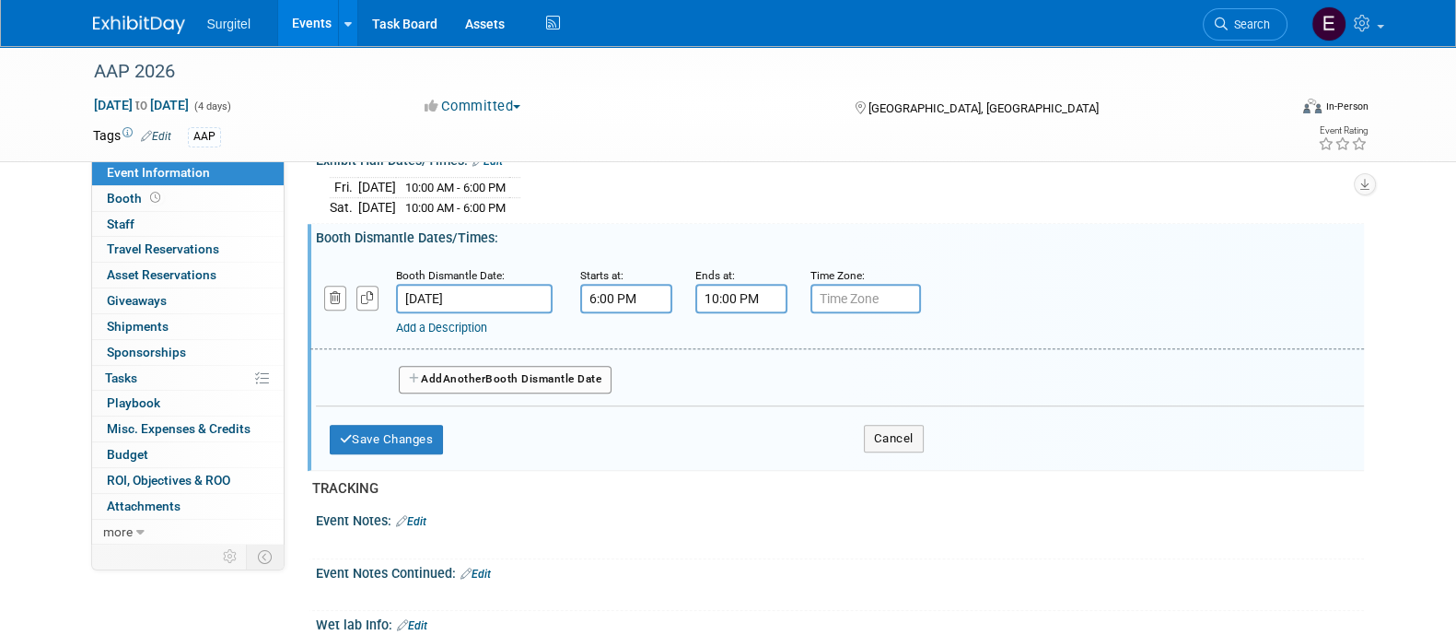
click at [549, 393] on button "Add Another Booth Dismantle Date" at bounding box center [506, 380] width 214 height 28
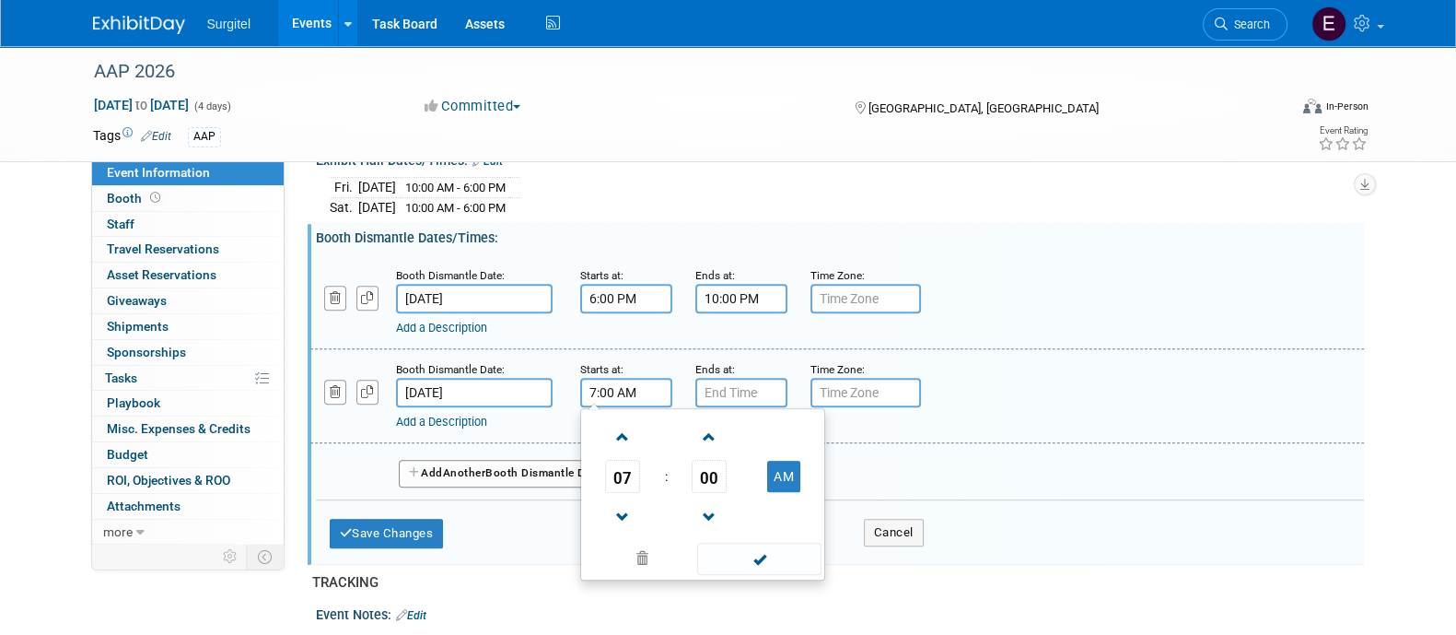
click at [637, 403] on input "7:00 AM" at bounding box center [626, 392] width 92 height 29
click at [626, 485] on span "07" at bounding box center [622, 476] width 35 height 33
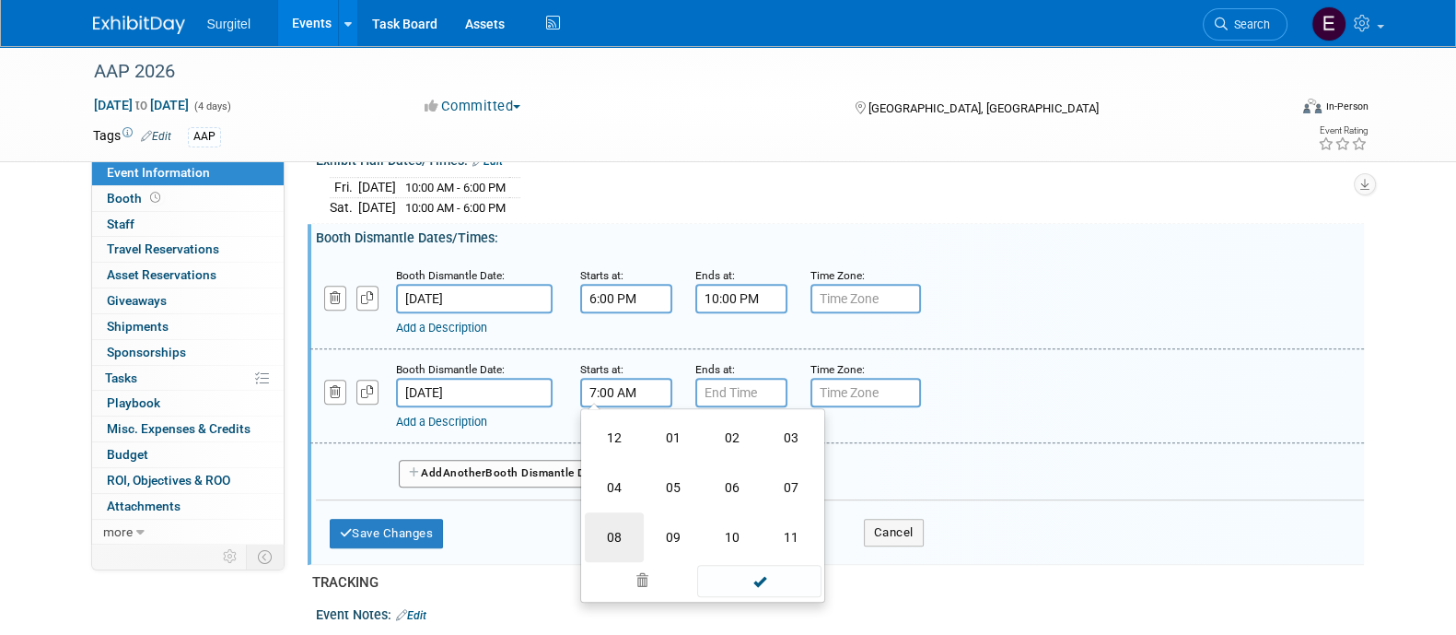
click at [624, 550] on td "08" at bounding box center [614, 537] width 59 height 50
type input "8:00 AM"
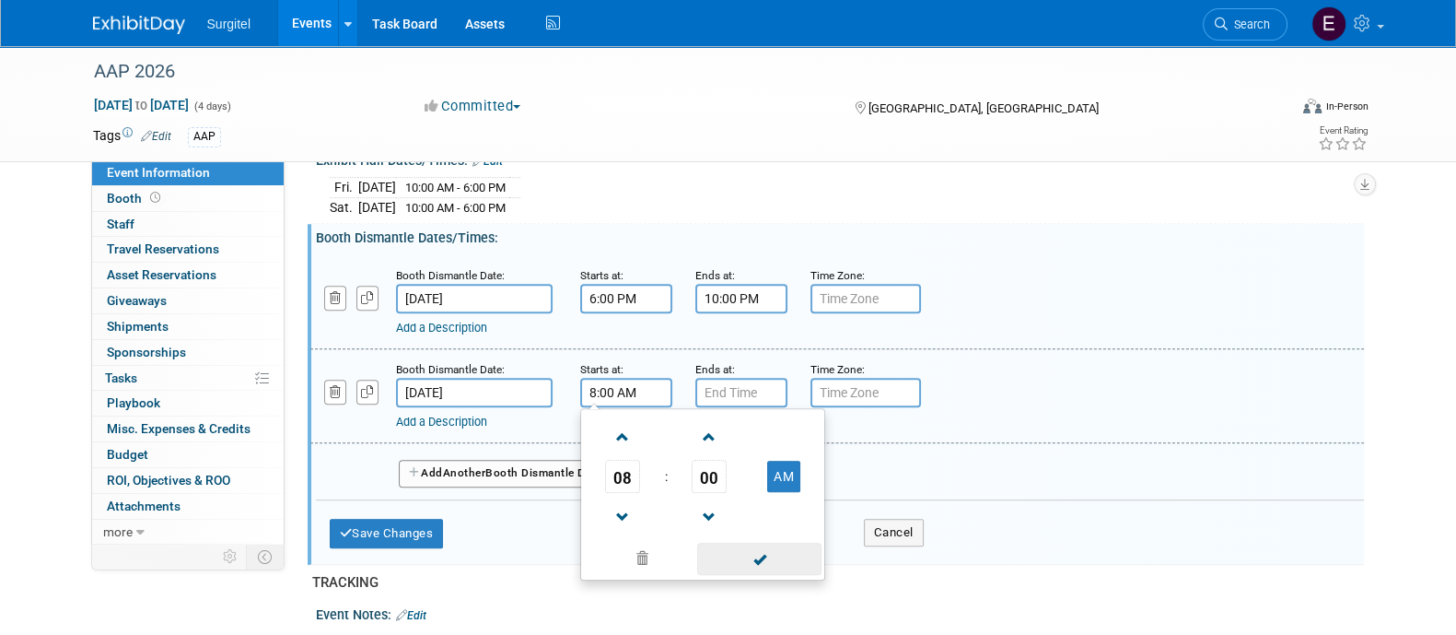
click at [751, 575] on span at bounding box center [759, 559] width 124 height 32
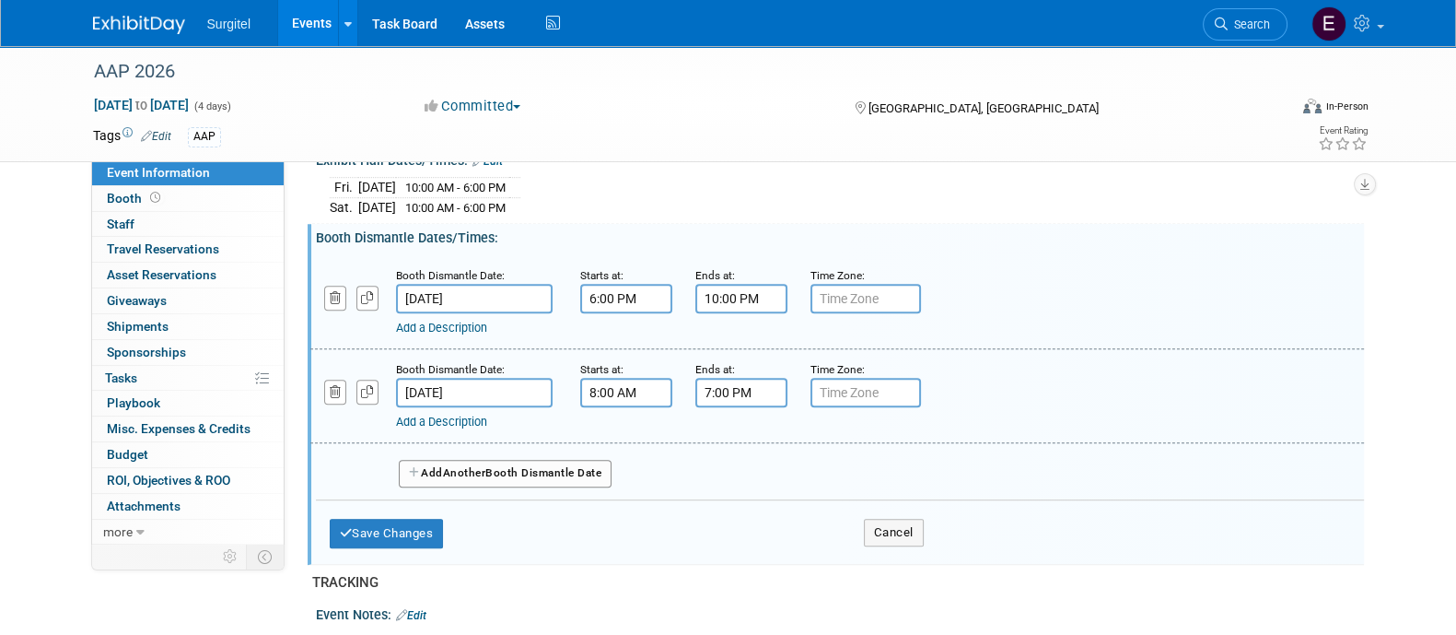
click at [749, 407] on input "7:00 PM" at bounding box center [742, 392] width 92 height 29
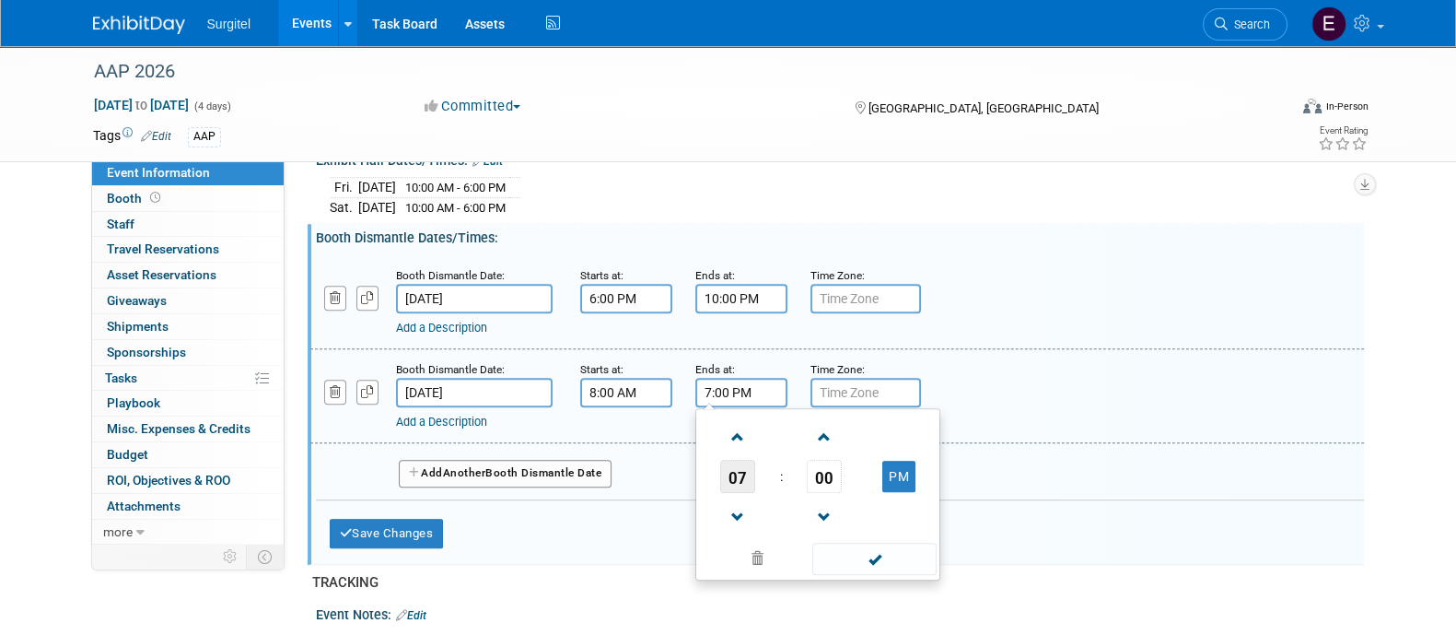
click at [754, 493] on span "07" at bounding box center [737, 476] width 35 height 33
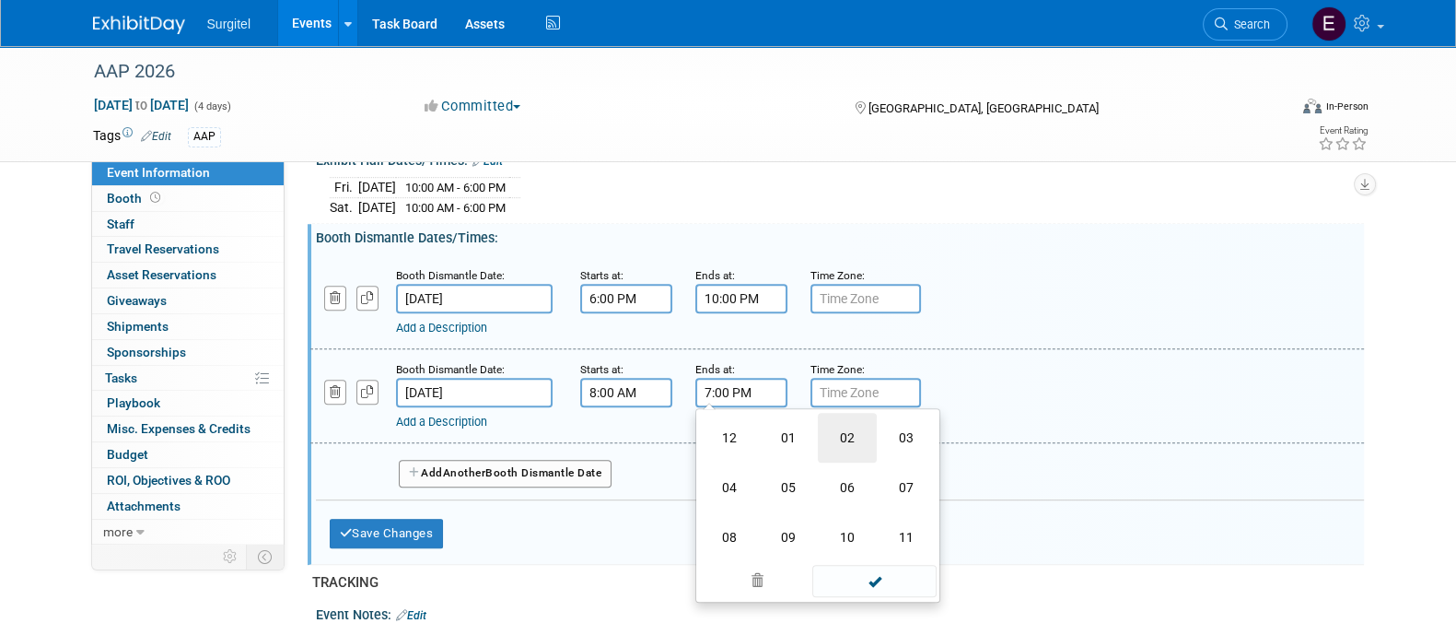
click at [834, 455] on td "02" at bounding box center [847, 438] width 59 height 50
type input "2:00 PM"
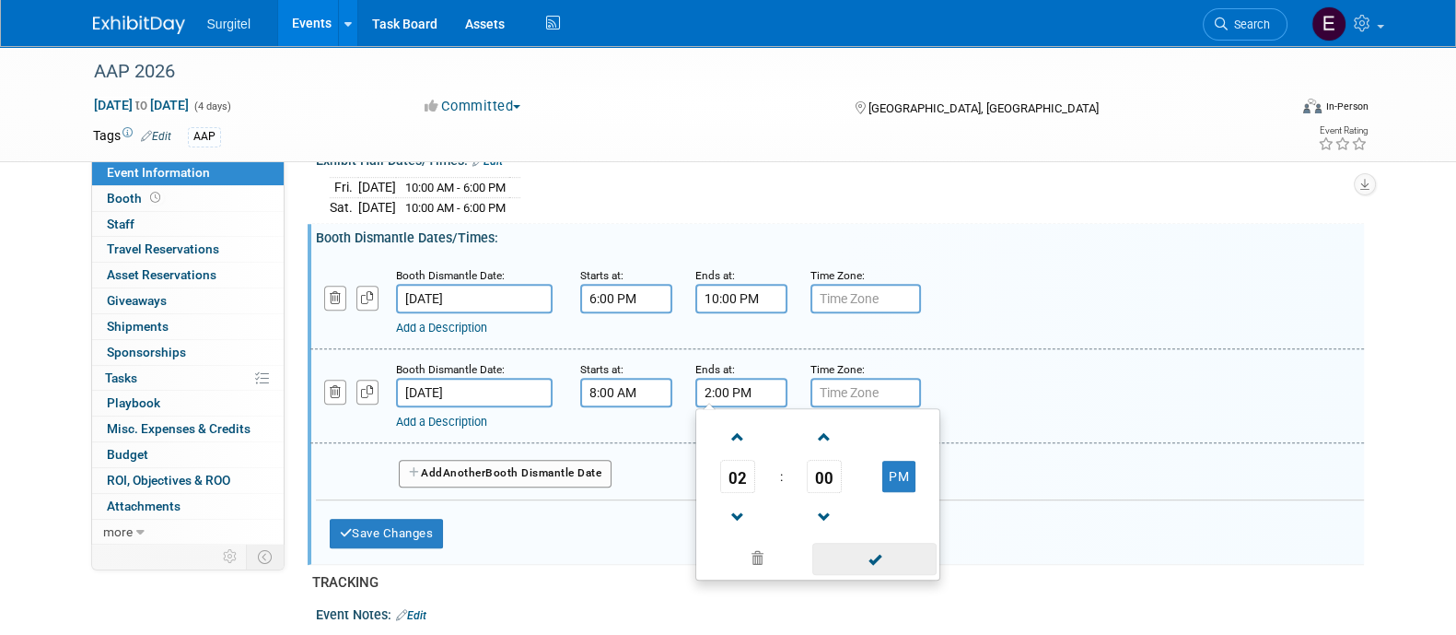
click at [879, 563] on span at bounding box center [875, 559] width 124 height 32
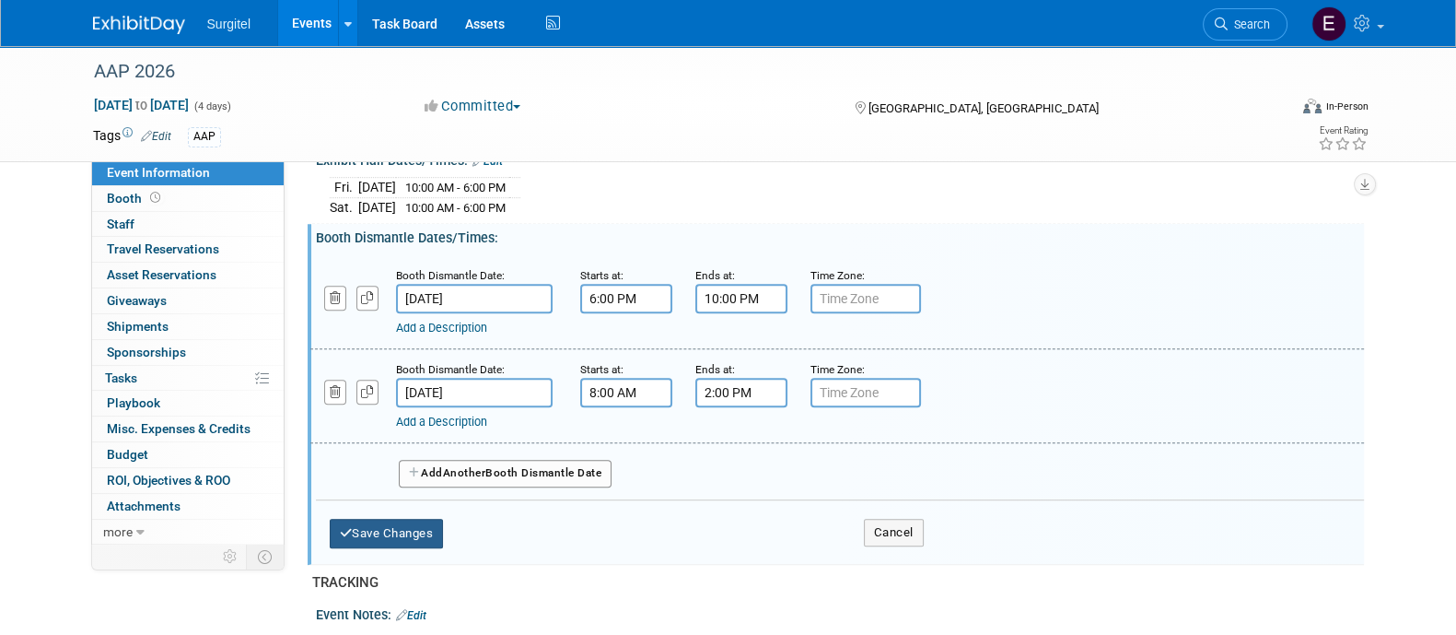
click at [422, 548] on button "Save Changes" at bounding box center [387, 533] width 114 height 29
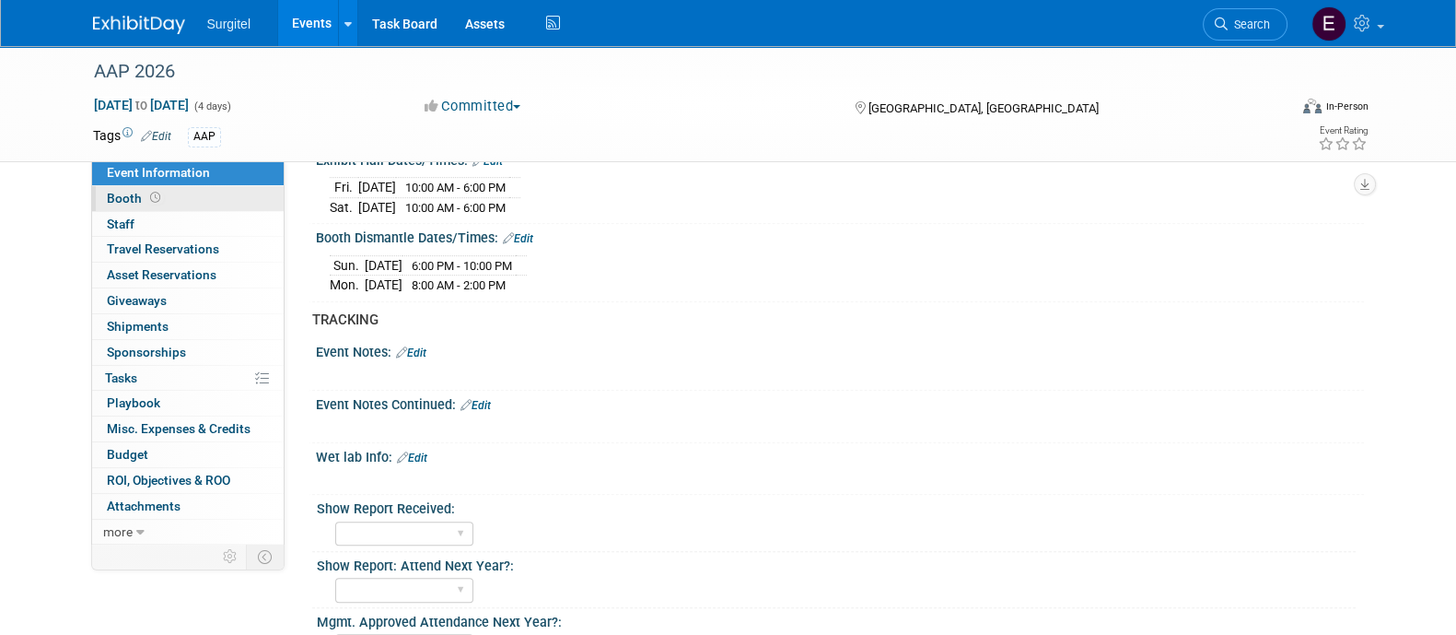
click at [158, 202] on span at bounding box center [155, 198] width 18 height 14
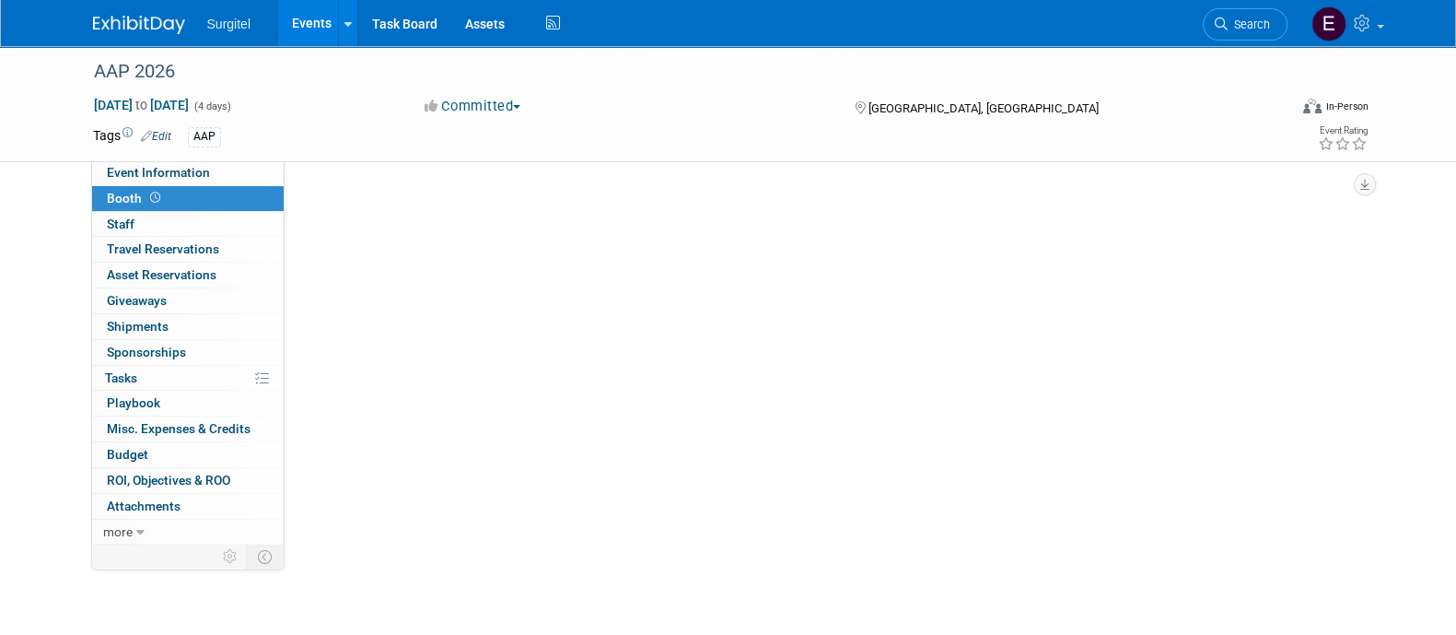
scroll to position [0, 0]
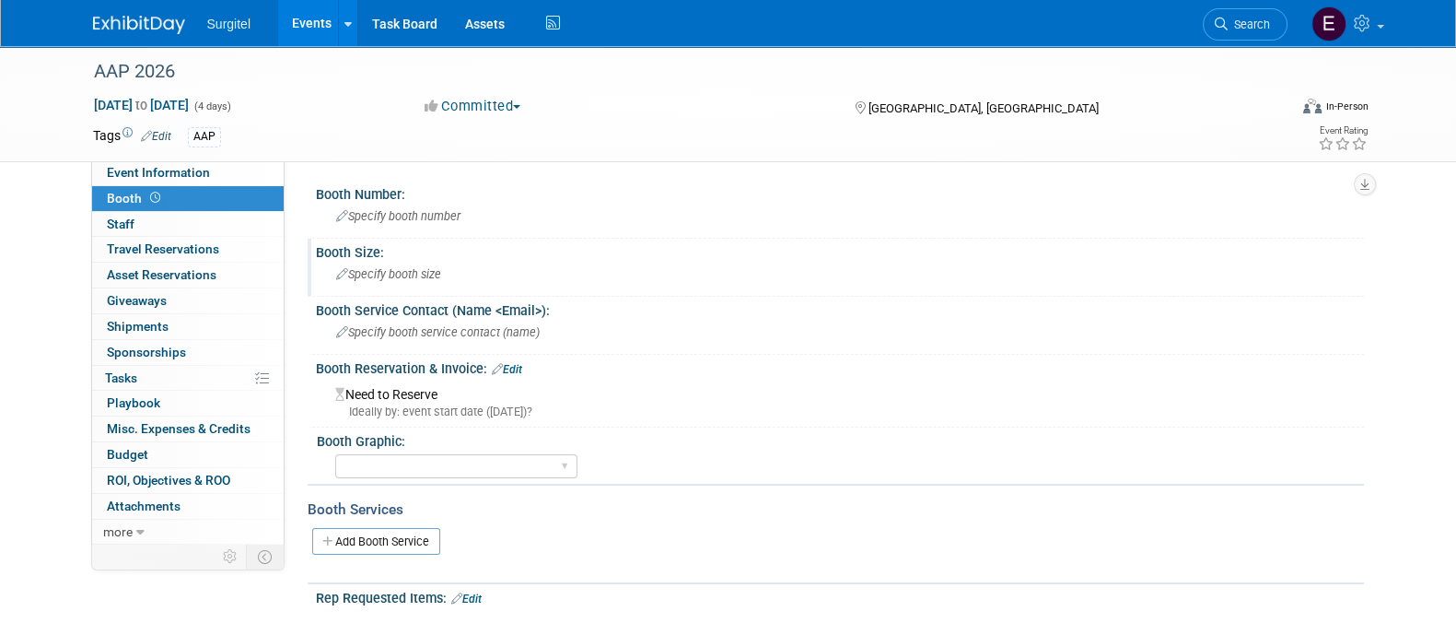
click at [418, 285] on div "Specify booth size" at bounding box center [840, 274] width 1021 height 29
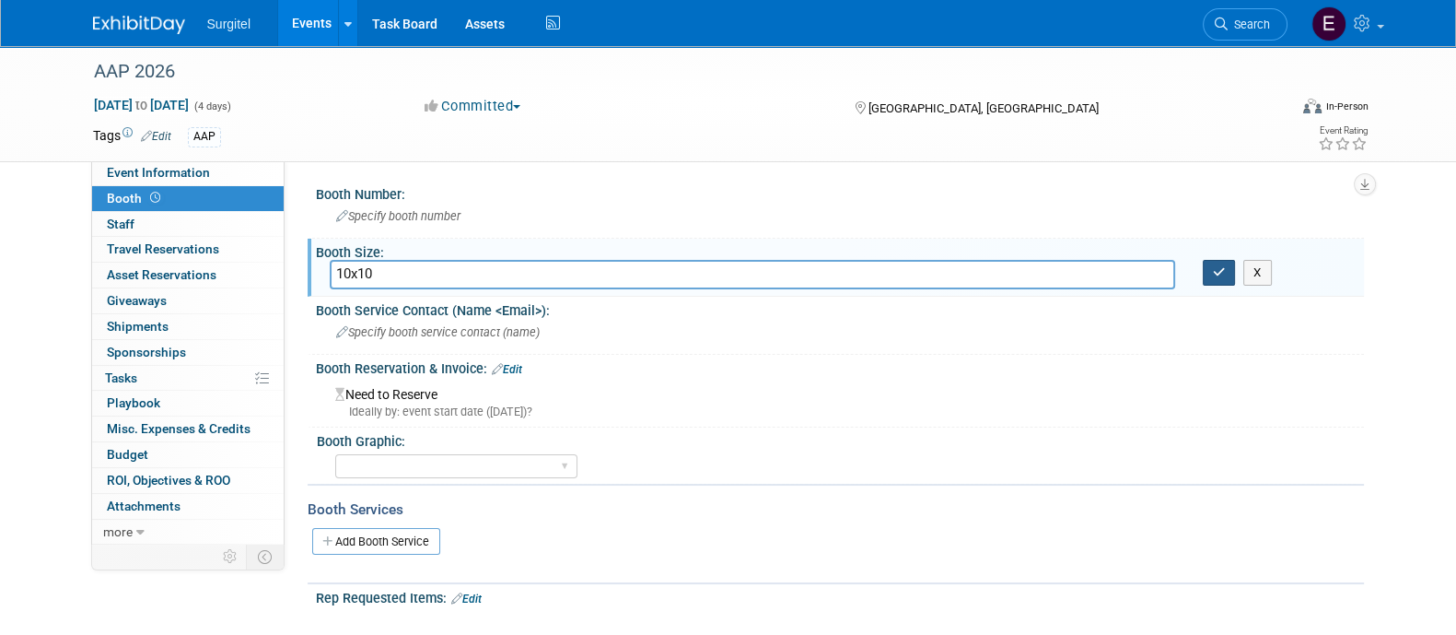
type input "10x10"
click at [1229, 263] on button "button" at bounding box center [1219, 273] width 33 height 26
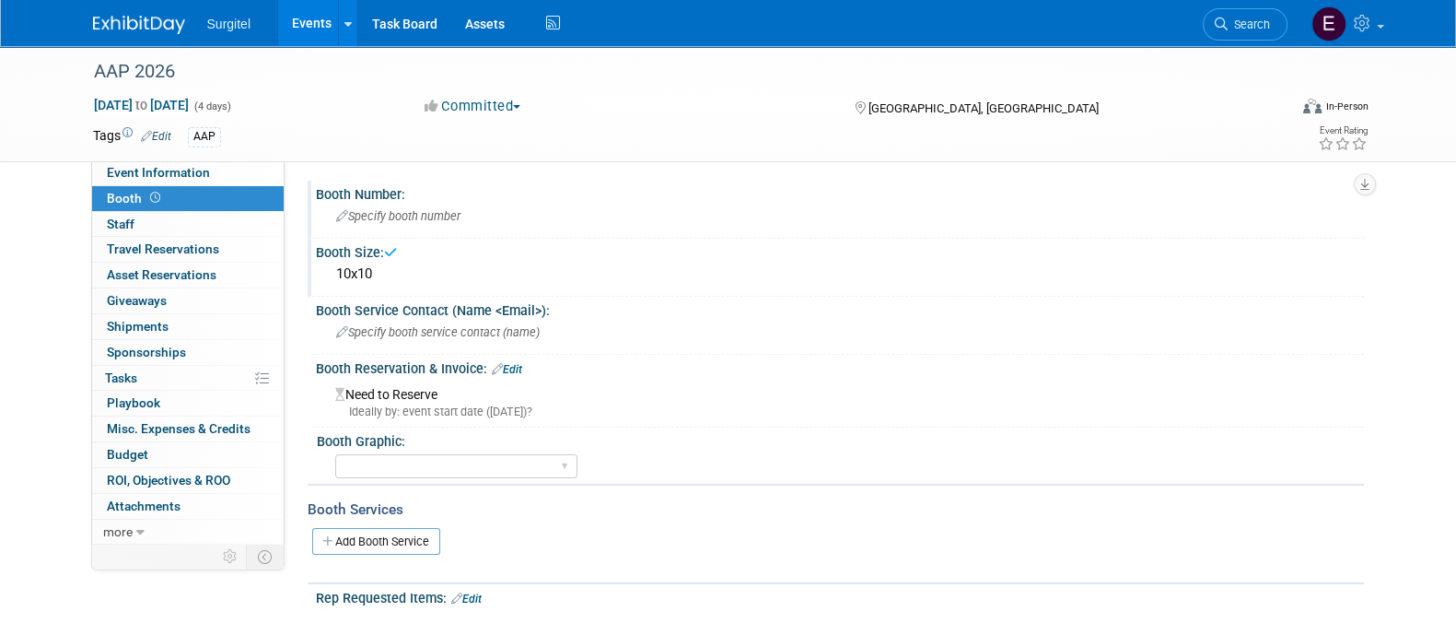
click at [403, 216] on span "Specify booth number" at bounding box center [398, 216] width 124 height 14
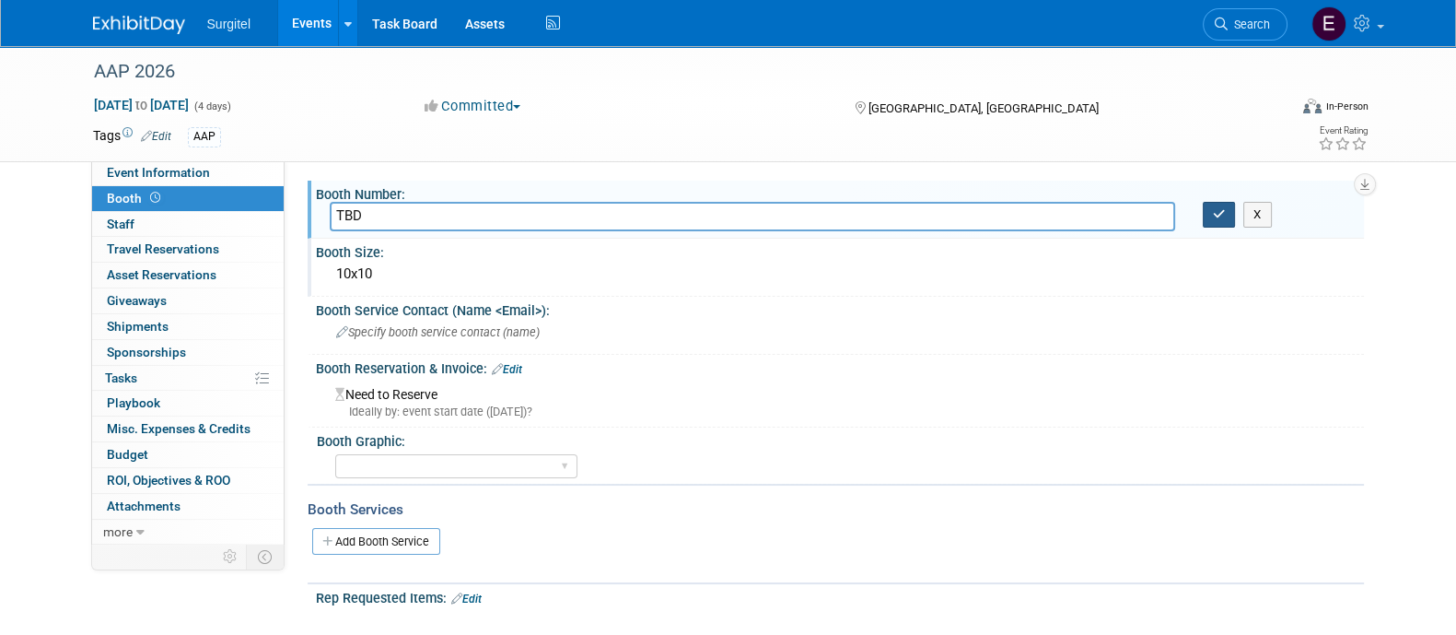
type input "TBD"
click at [1224, 211] on icon "button" at bounding box center [1219, 214] width 13 height 12
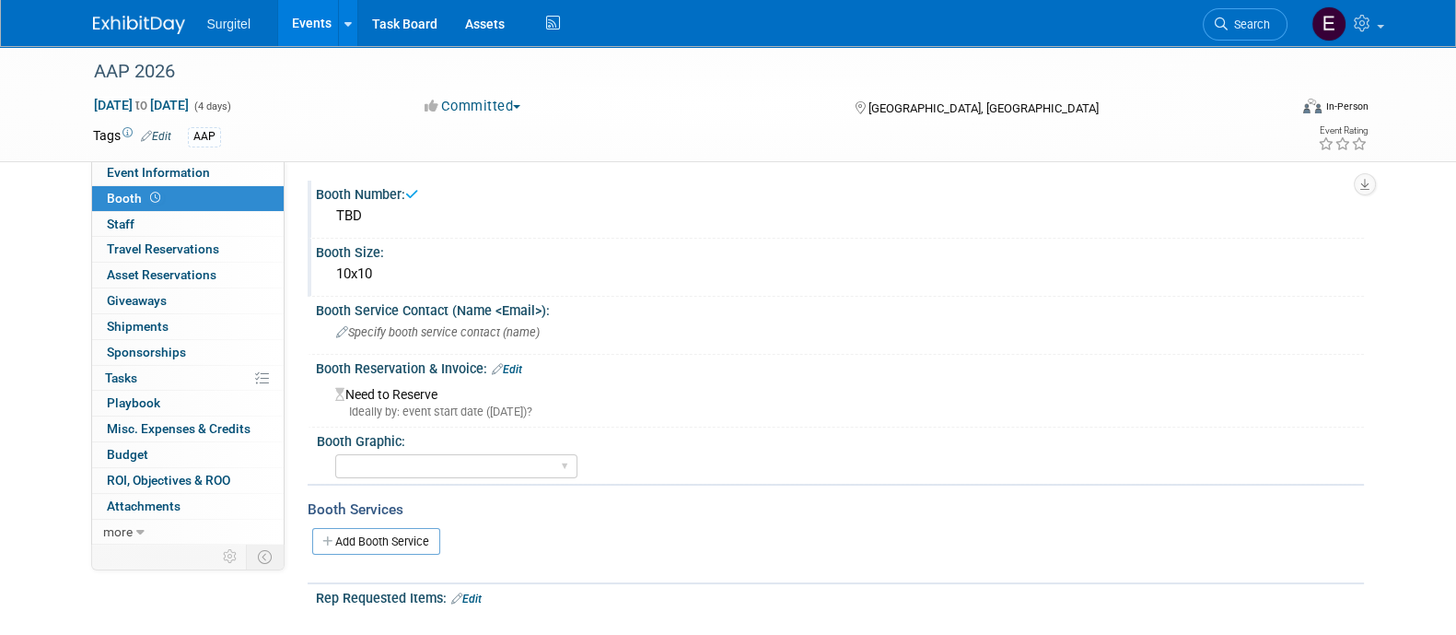
click at [294, 29] on link "Events" at bounding box center [311, 23] width 67 height 46
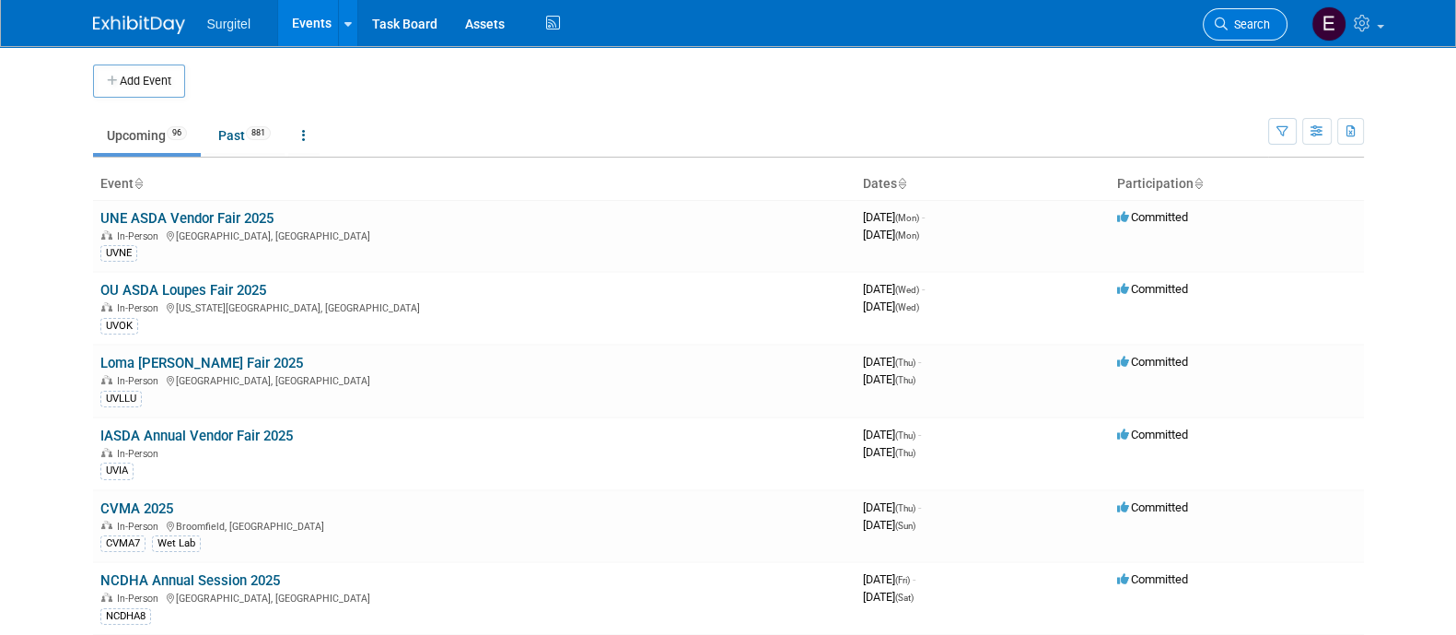
click at [1230, 21] on span "Search" at bounding box center [1249, 25] width 42 height 14
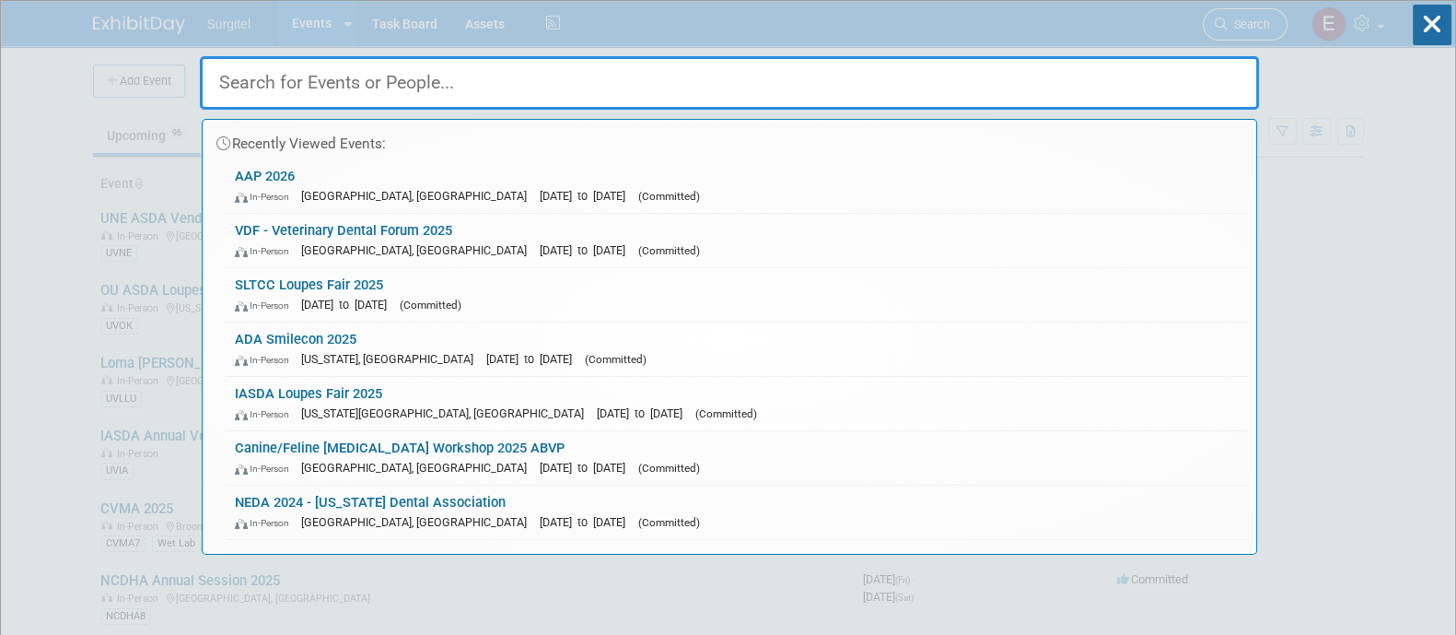
click at [1230, 21] on div "Recently Viewed Events: AAP 2026 In-Person Seattle, WA Oct 29, 2026 to Nov 1, 2…" at bounding box center [729, 278] width 1059 height 554
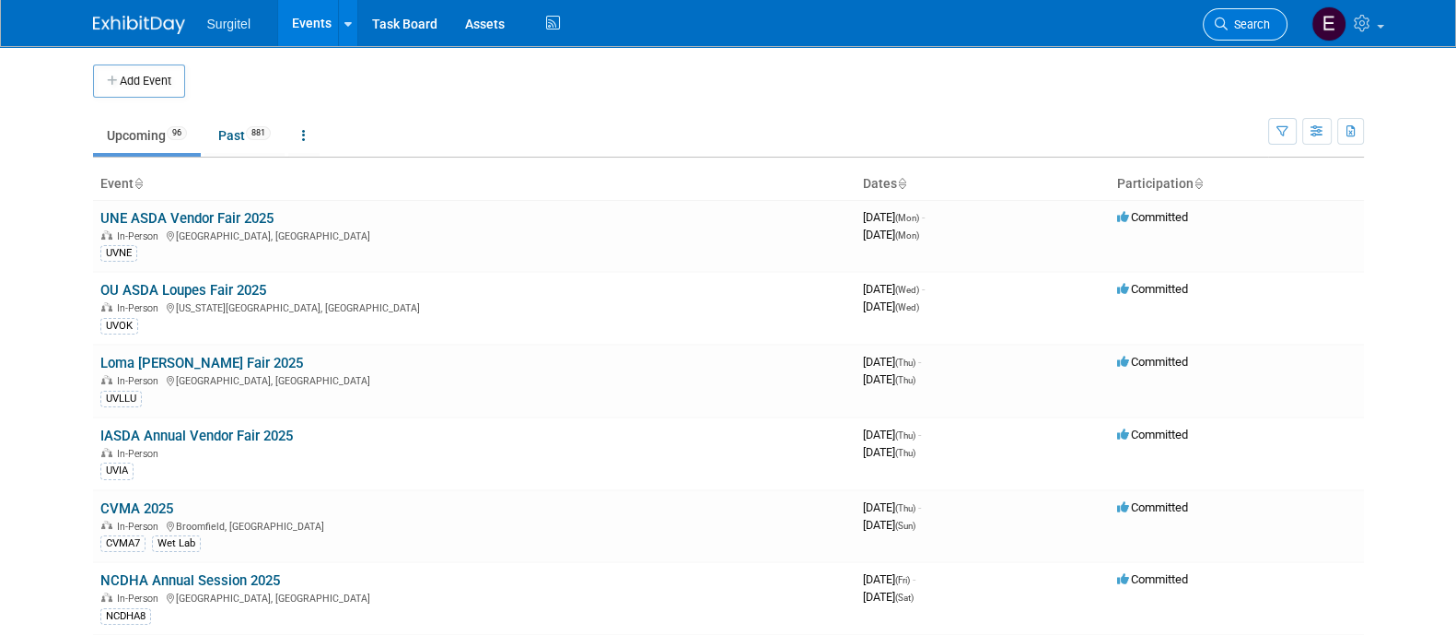
click at [1230, 21] on span "Search" at bounding box center [1249, 25] width 42 height 14
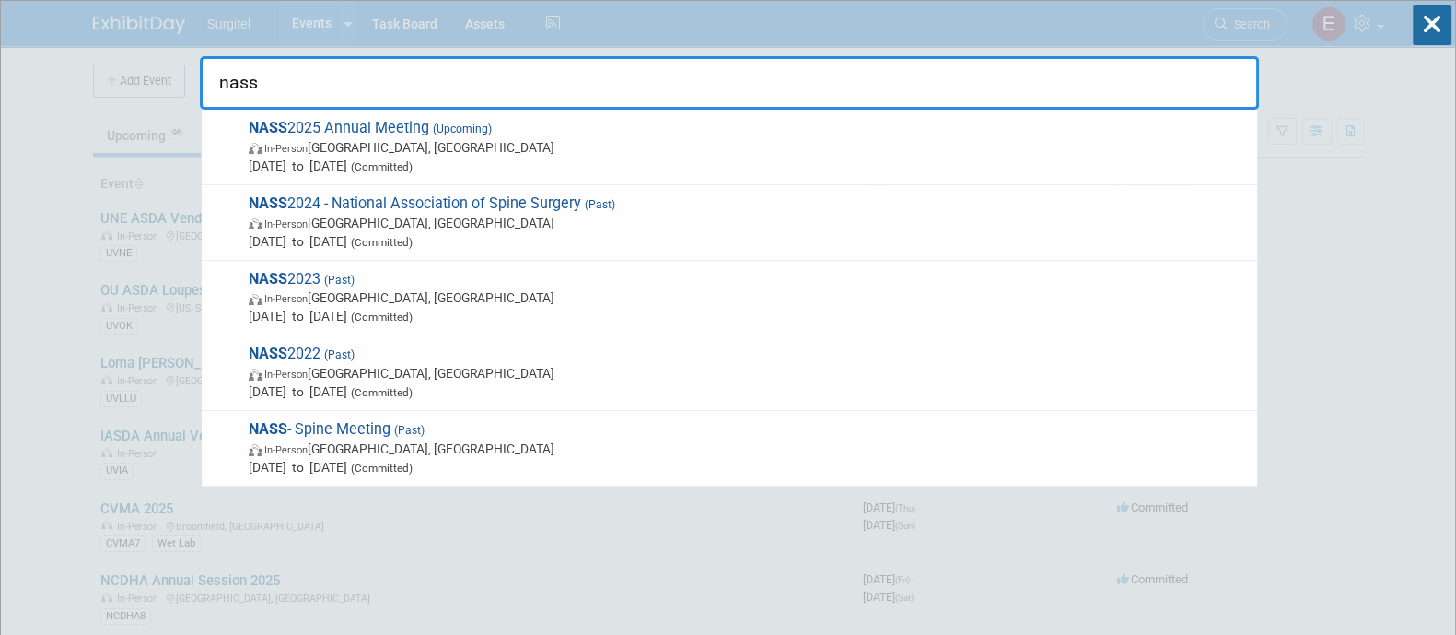
type input "nass"
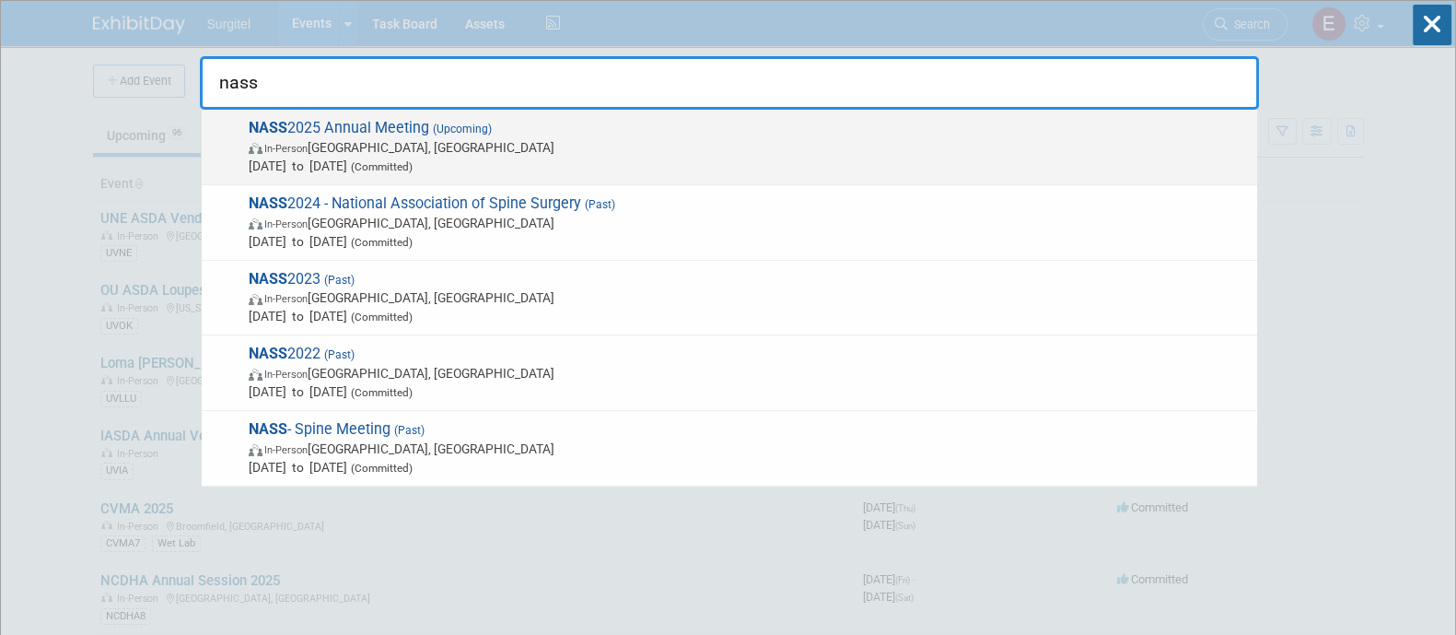
click at [407, 161] on span "Nov 14, 2025 to Nov 16, 2025 (Committed)" at bounding box center [749, 166] width 1000 height 18
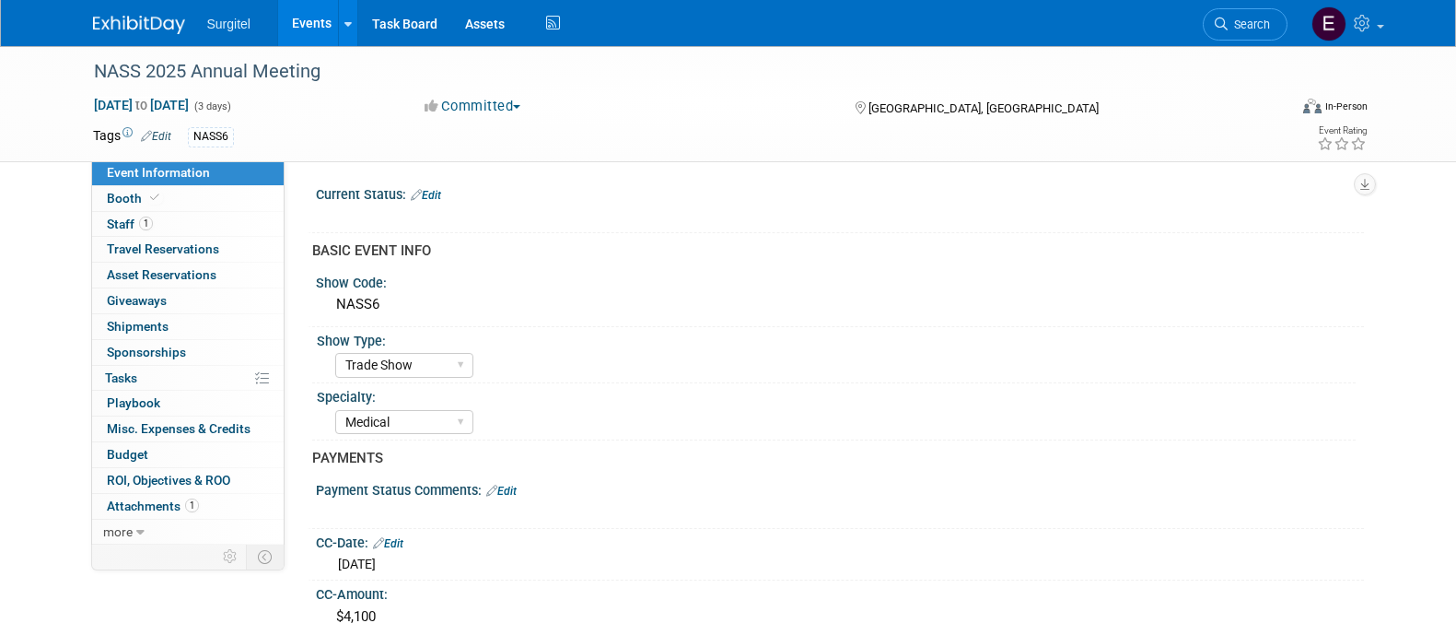
select select "Trade Show"
select select "Medical"
select select "Rewards - 12003"
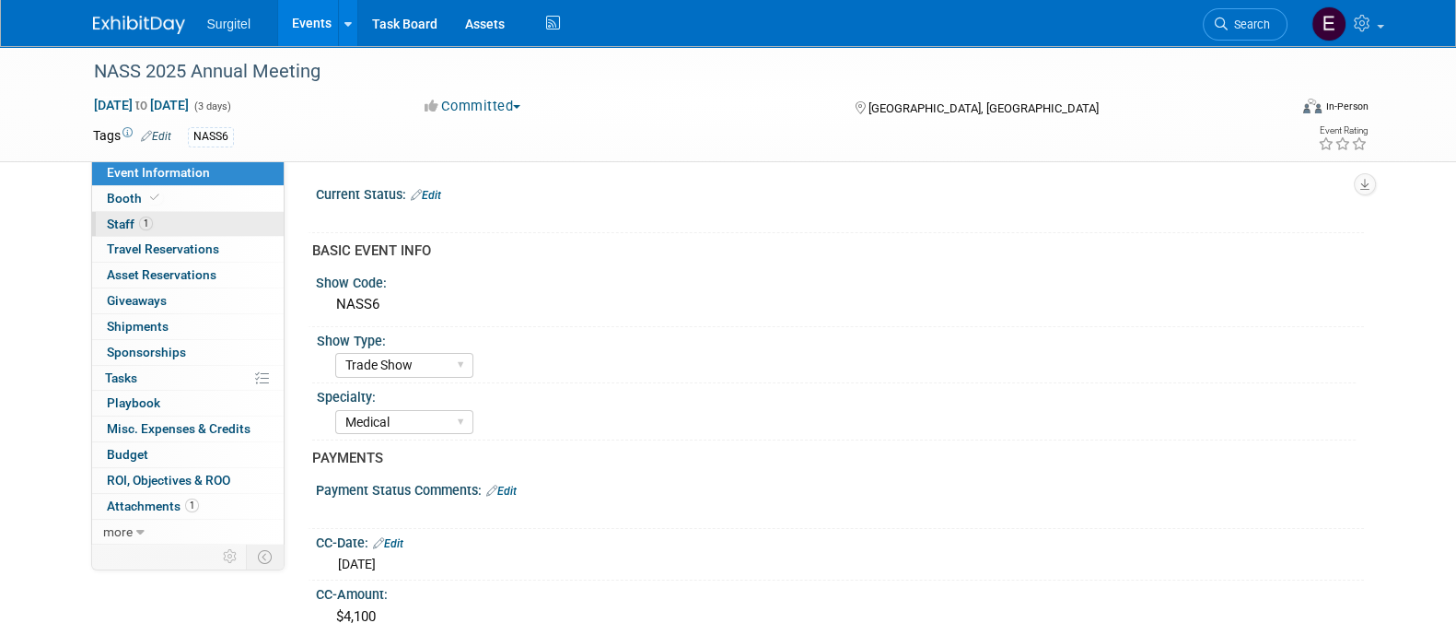
click at [174, 220] on link "1 Staff 1" at bounding box center [188, 224] width 192 height 25
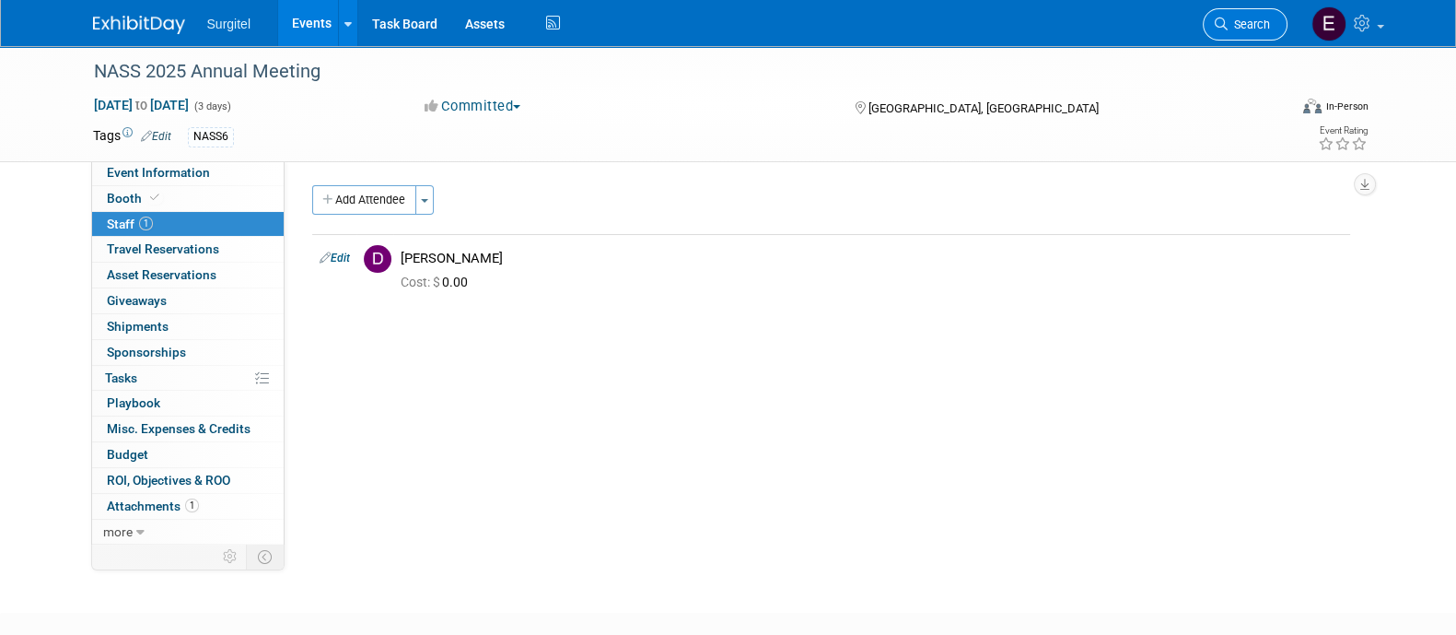
click at [1253, 20] on span "Search" at bounding box center [1249, 25] width 42 height 14
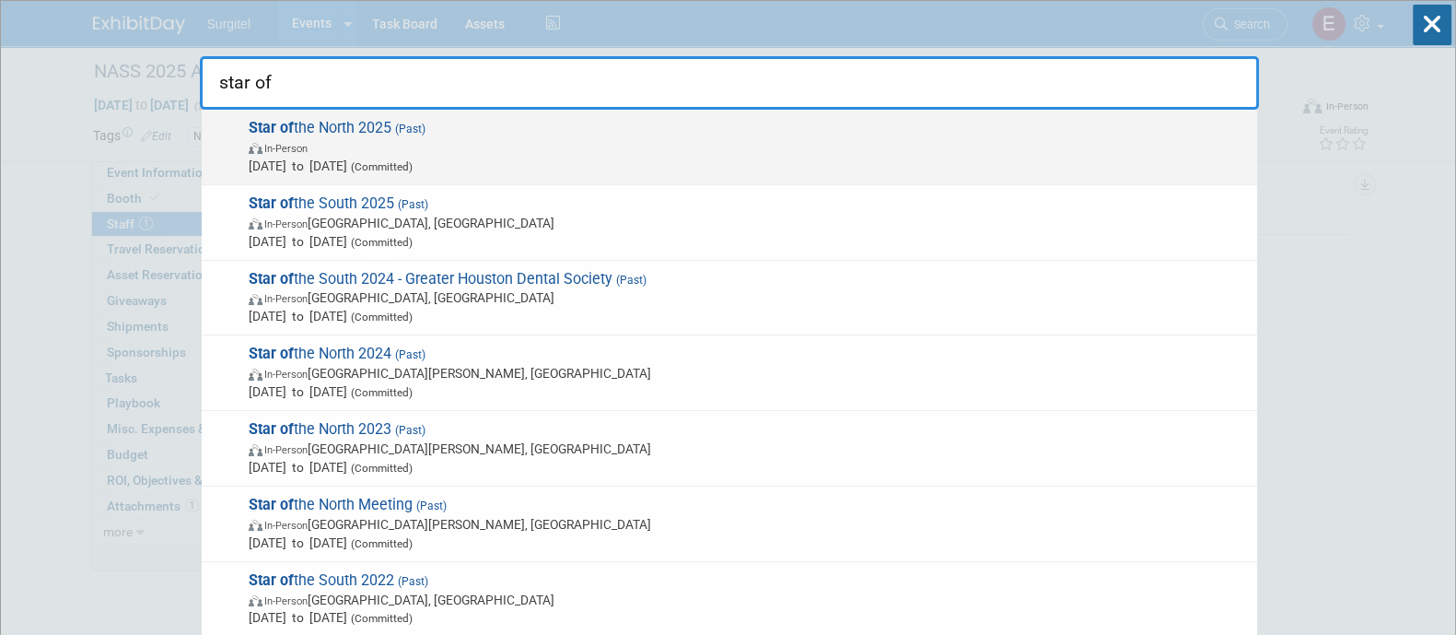
type input "star of"
click at [990, 138] on span "In-Person" at bounding box center [749, 147] width 1000 height 18
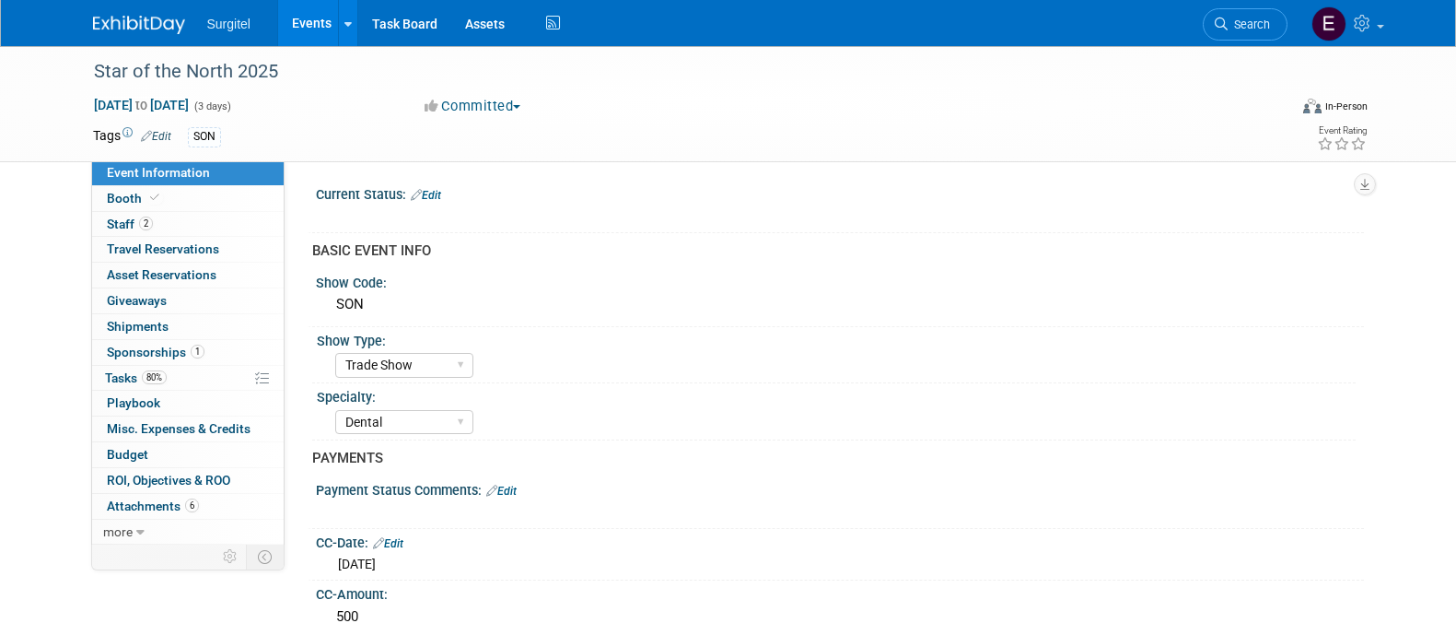
select select "Trade Show"
select select "Dental"
select select "Rewards - 12003"
select select "Yes"
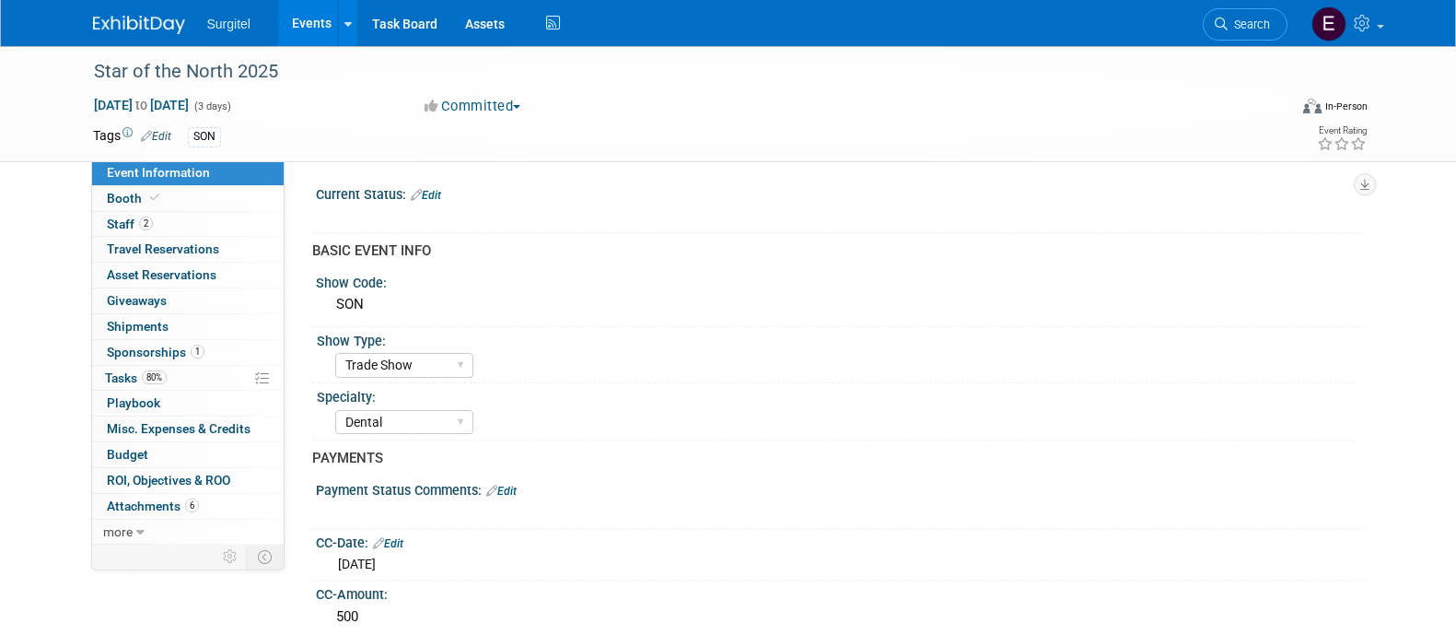
select select "Yes"
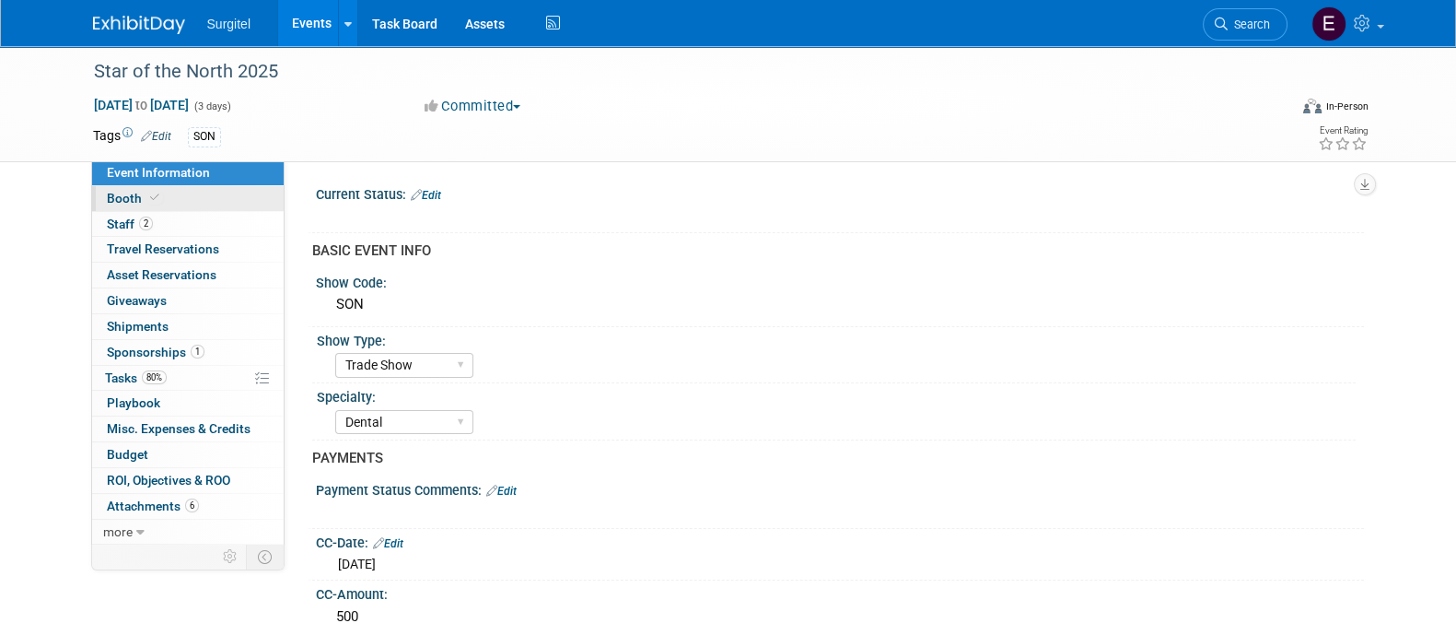
click at [205, 191] on link "Booth" at bounding box center [188, 198] width 192 height 25
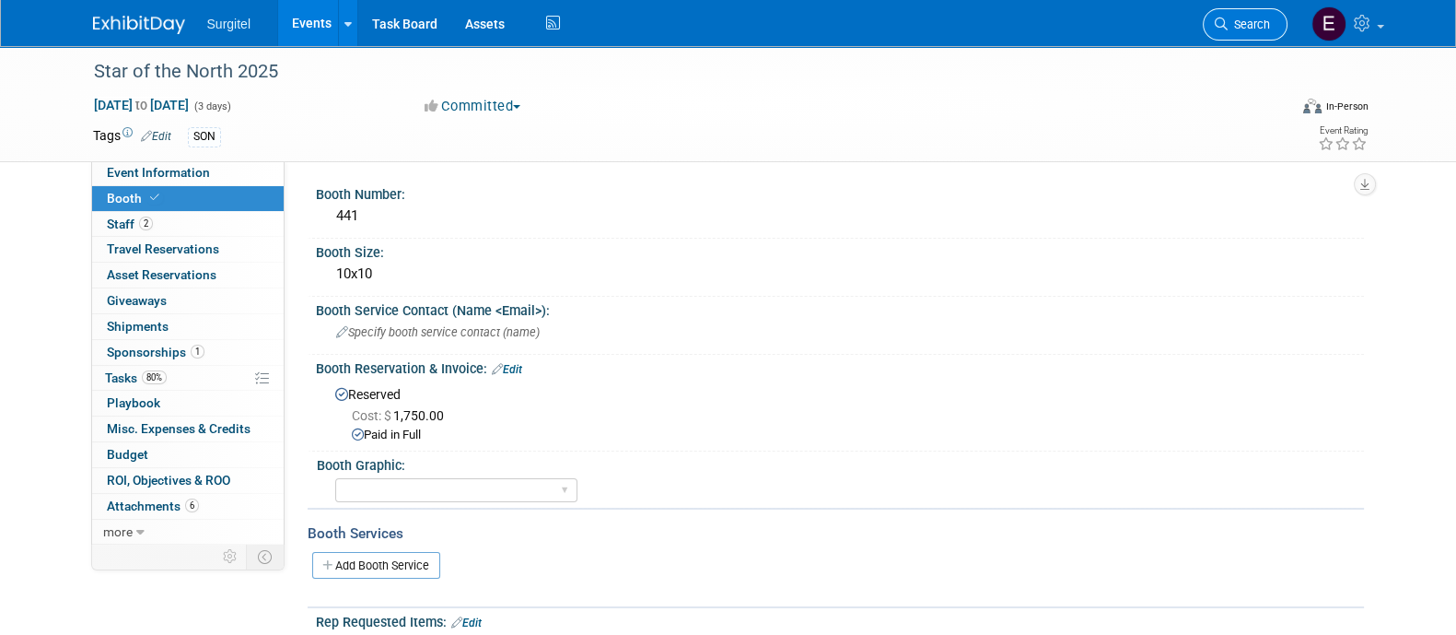
click at [1234, 34] on link "Search" at bounding box center [1245, 24] width 85 height 32
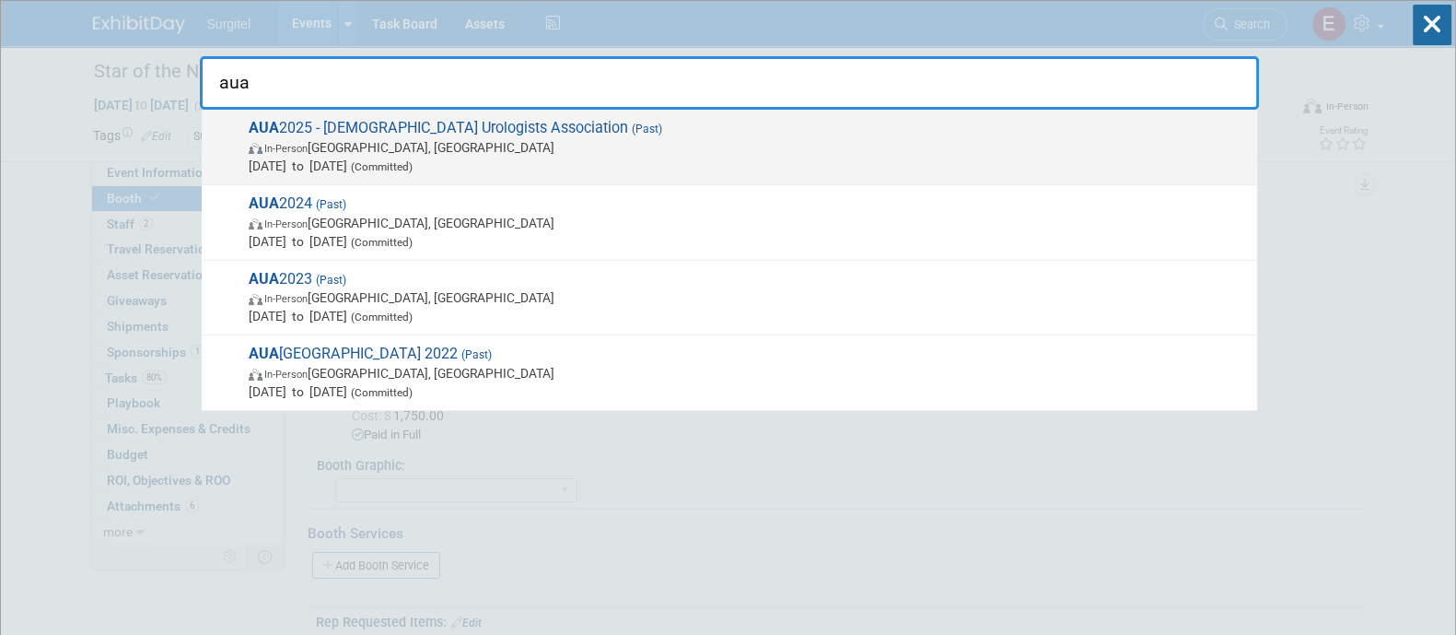
type input "aua"
click at [654, 170] on span "Apr 26, 2025 to Apr 29, 2025 (Committed)" at bounding box center [749, 166] width 1000 height 18
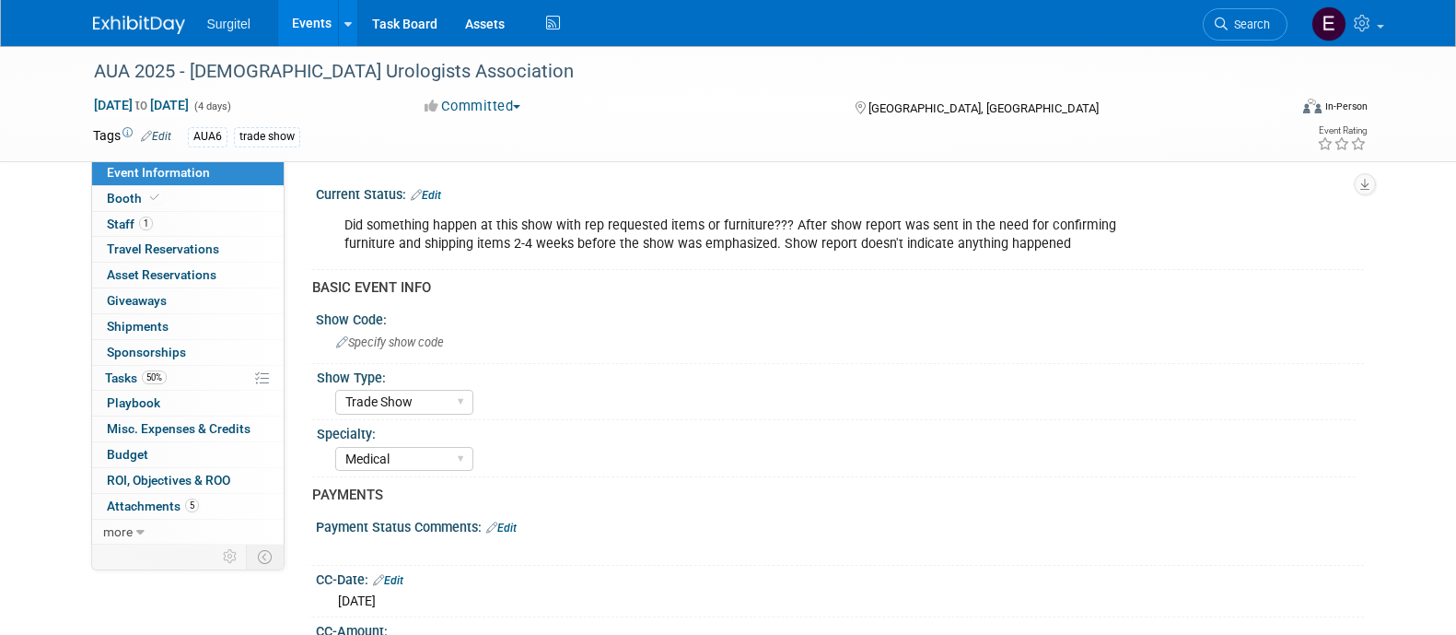
select select "Trade Show"
select select "Medical"
select select "SkyMiles - 93008"
select select "Yes"
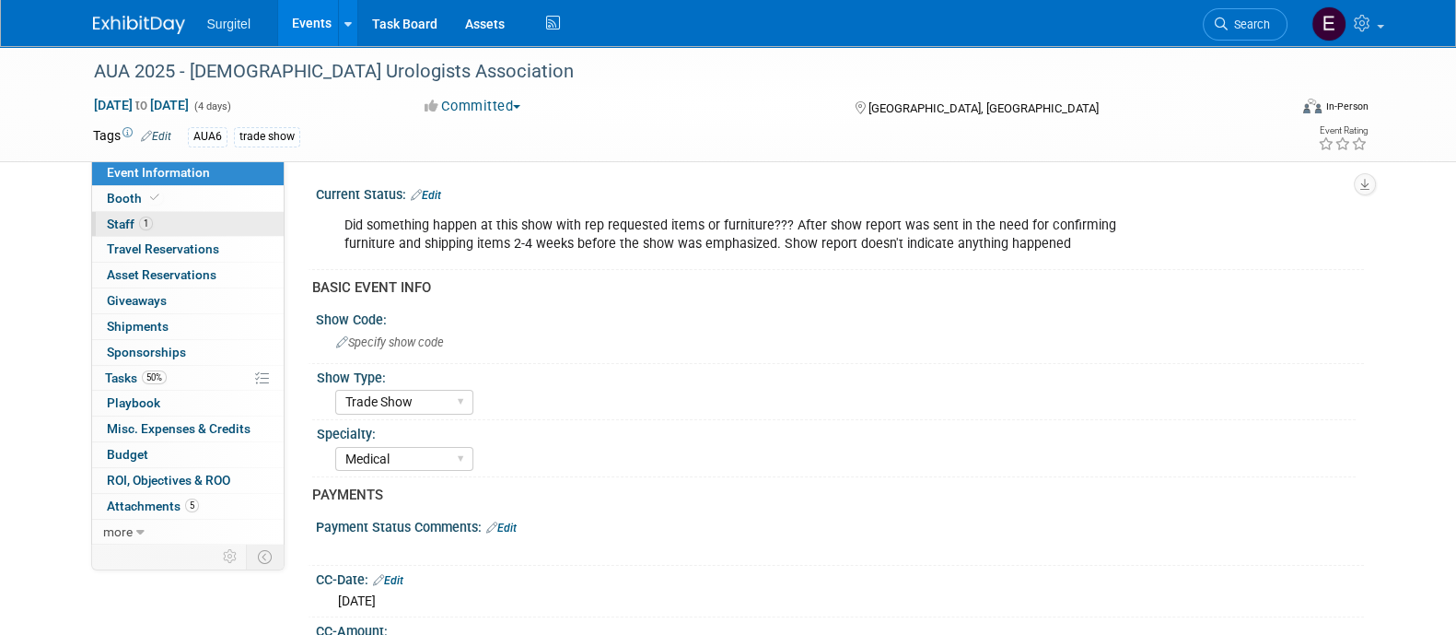
click at [249, 225] on link "1 Staff 1" at bounding box center [188, 224] width 192 height 25
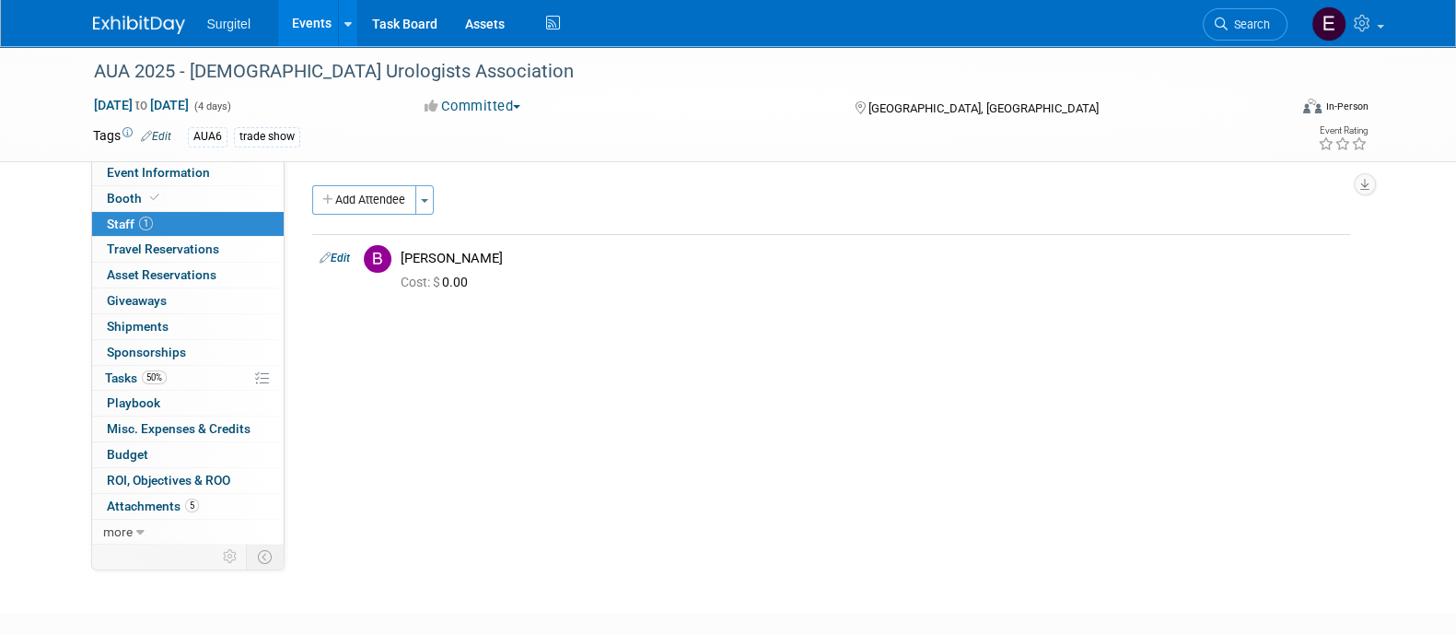
click at [641, 485] on div "Current Status: Edit Did something happen at this show with rep requested items…" at bounding box center [825, 351] width 1080 height 382
click at [311, 41] on link "Events" at bounding box center [311, 23] width 67 height 46
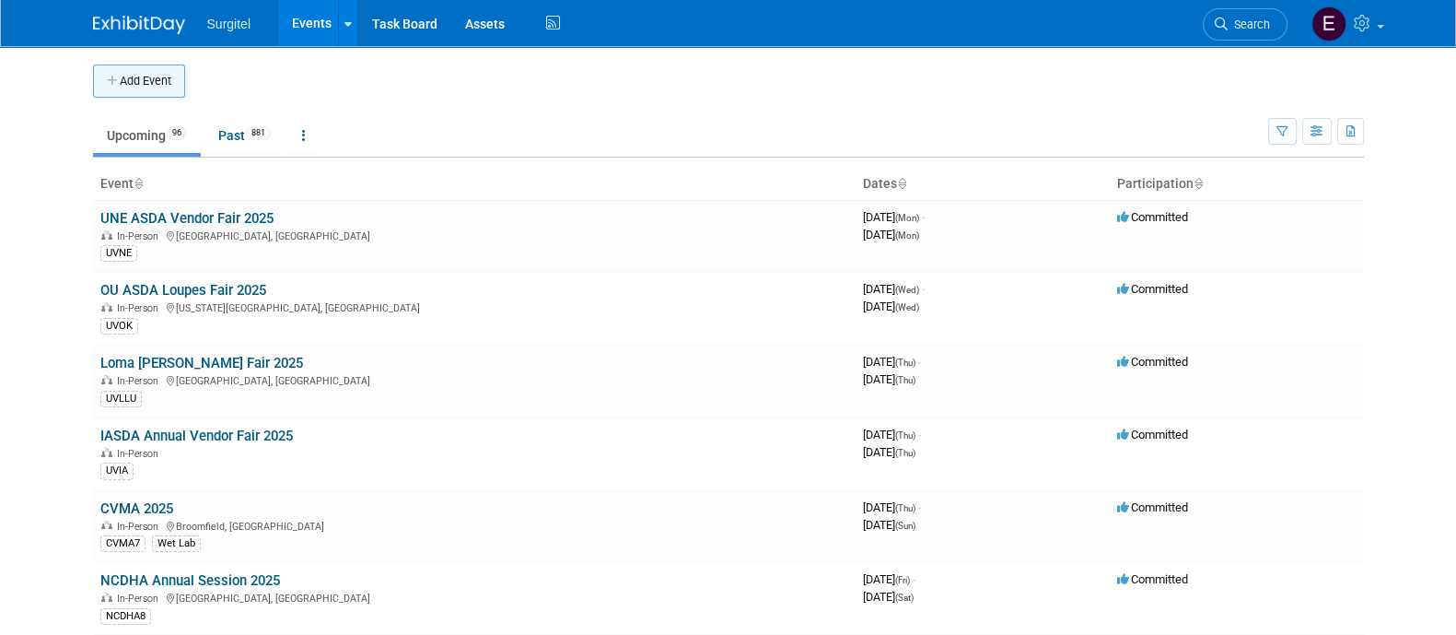
click at [135, 76] on button "Add Event" at bounding box center [139, 80] width 92 height 33
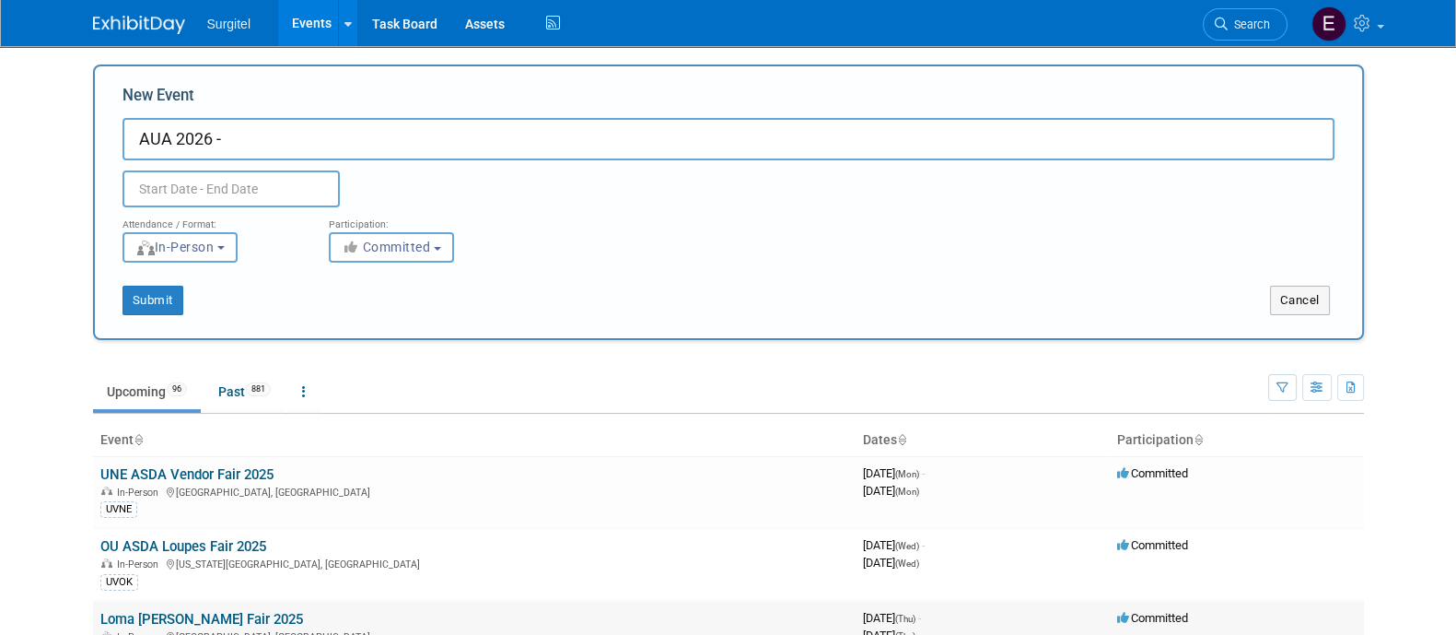
type input "AUA 2026 -"
click at [227, 188] on input "text" at bounding box center [231, 188] width 217 height 37
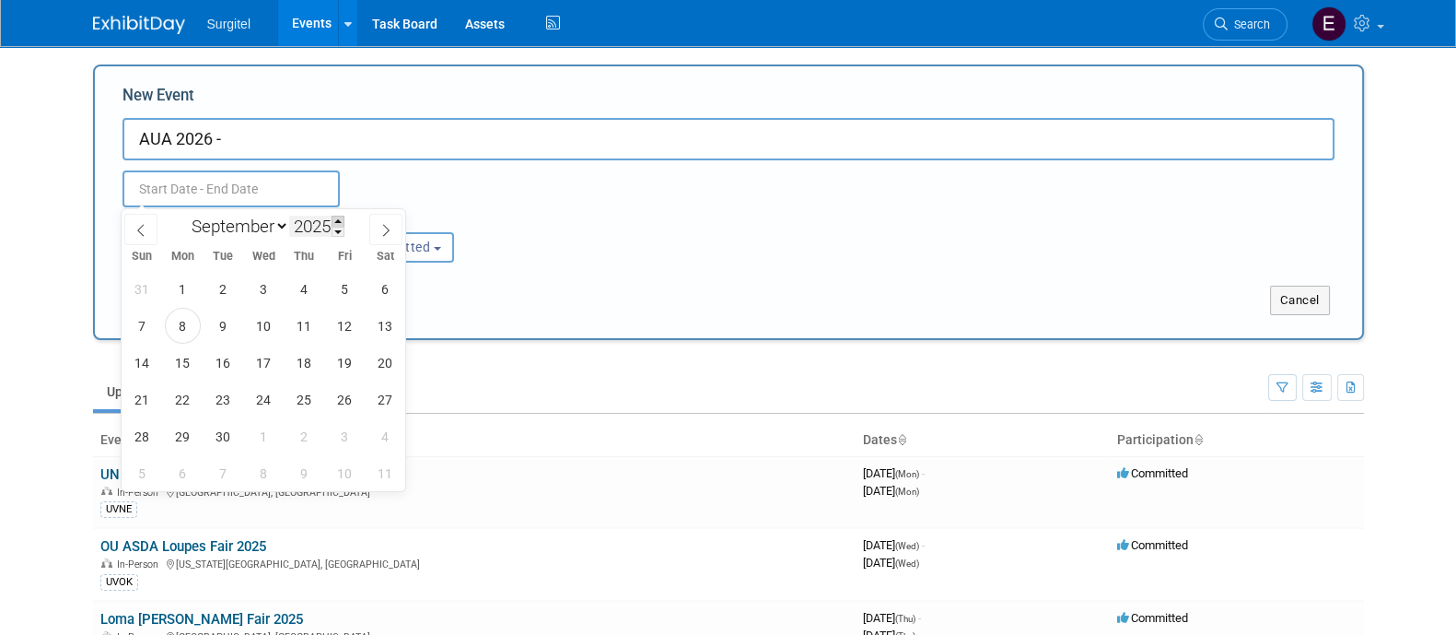
click at [335, 219] on span at bounding box center [338, 221] width 13 height 11
type input "2026"
click at [270, 233] on select "January February March April May June July August September October November De…" at bounding box center [236, 226] width 106 height 23
select select "4"
click at [183, 215] on select "January February March April May June July August September October November De…" at bounding box center [236, 226] width 106 height 23
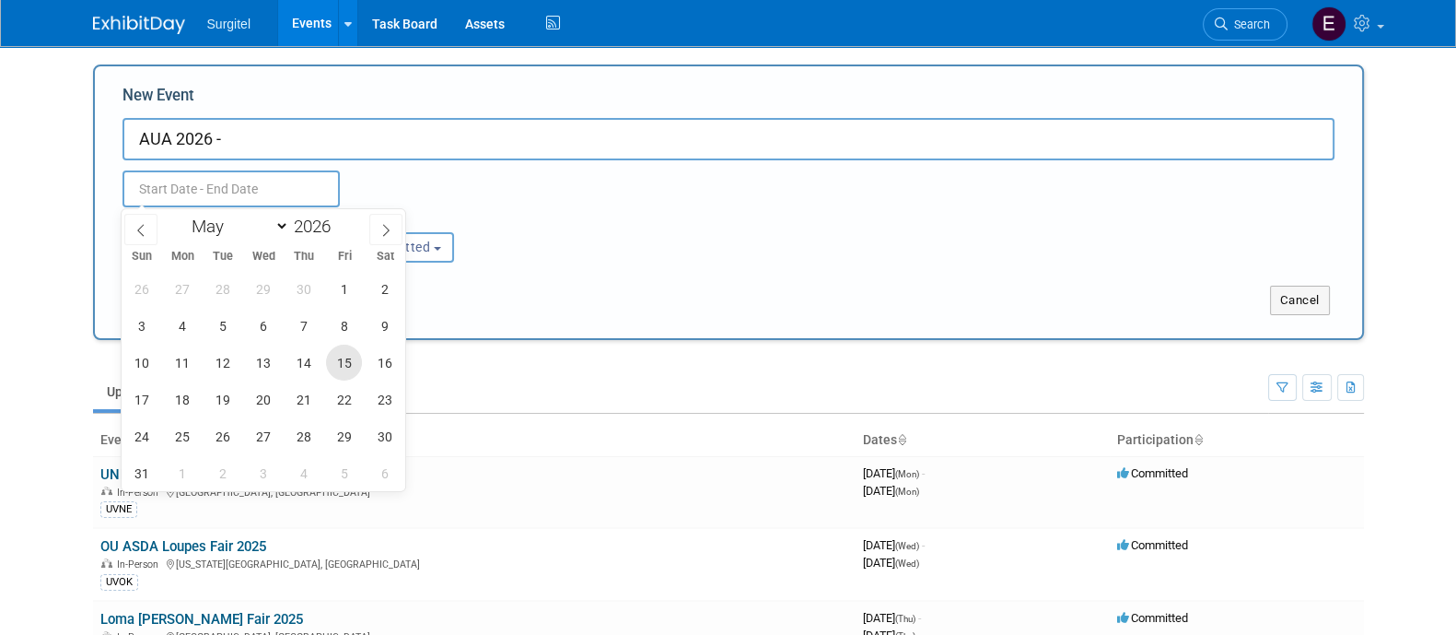
click at [347, 366] on span "15" at bounding box center [344, 363] width 36 height 36
click at [173, 391] on span "18" at bounding box center [183, 399] width 36 height 36
type input "May 15, 2026 to May 18, 2026"
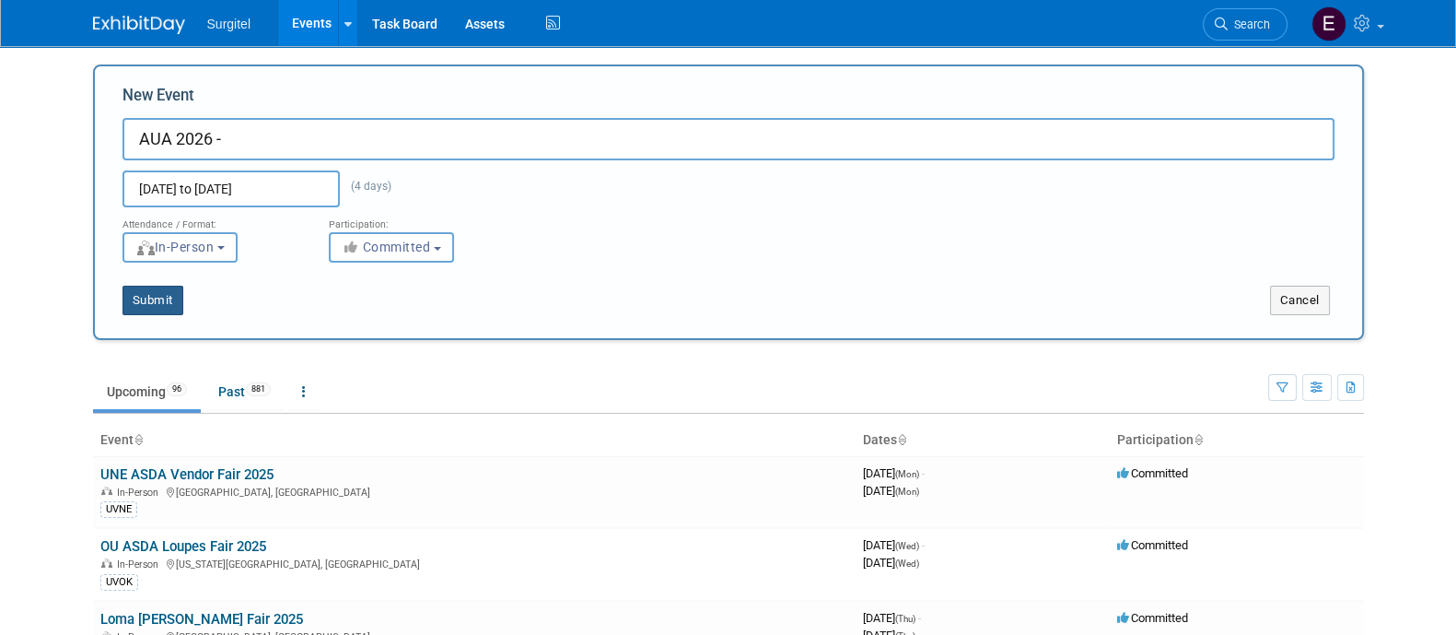
click at [151, 295] on button "Submit" at bounding box center [153, 300] width 61 height 29
type input "AUA 2026 -"
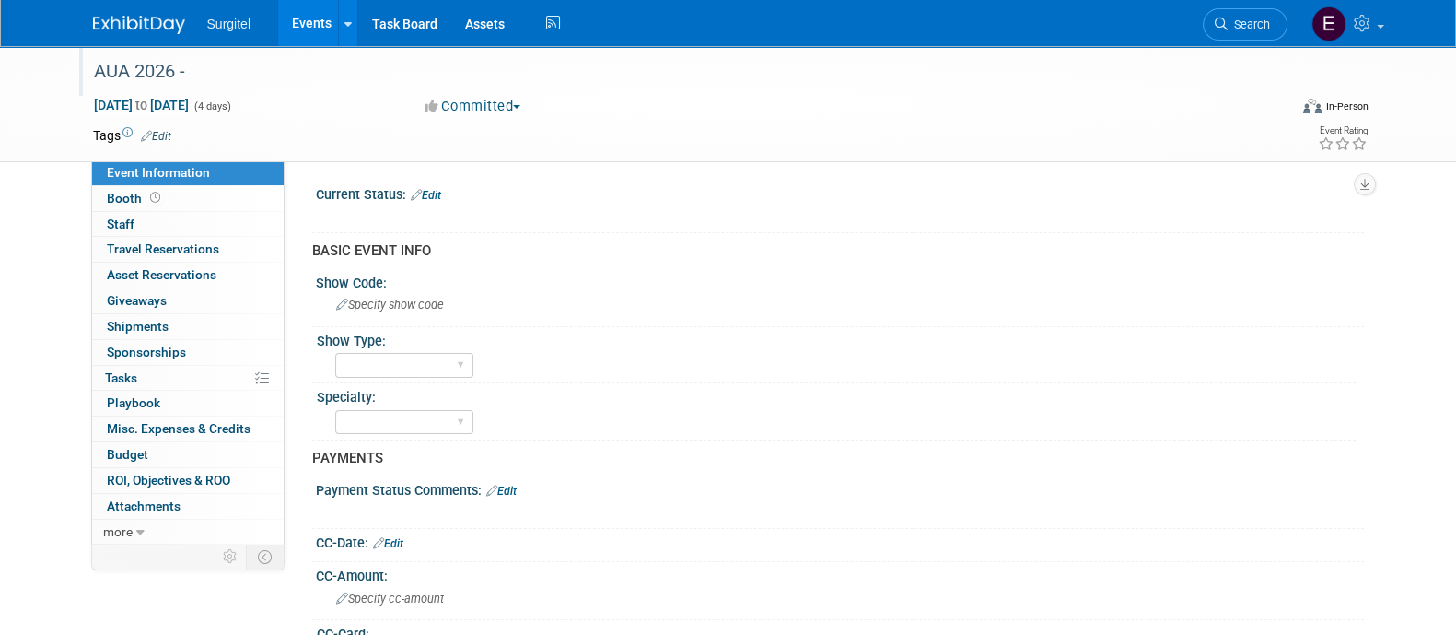
click at [207, 79] on div "AUA 2026 -" at bounding box center [674, 71] width 1173 height 33
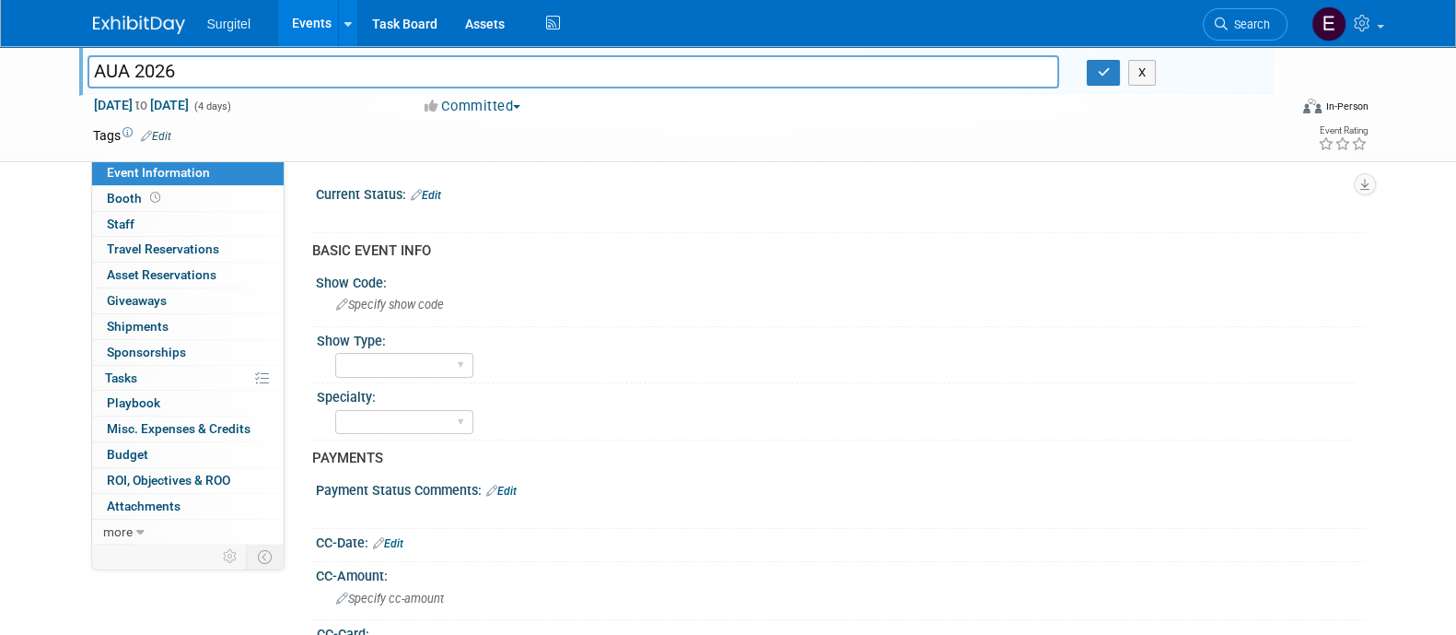
type input "AUA 2026"
click at [161, 130] on link "Edit" at bounding box center [156, 136] width 30 height 13
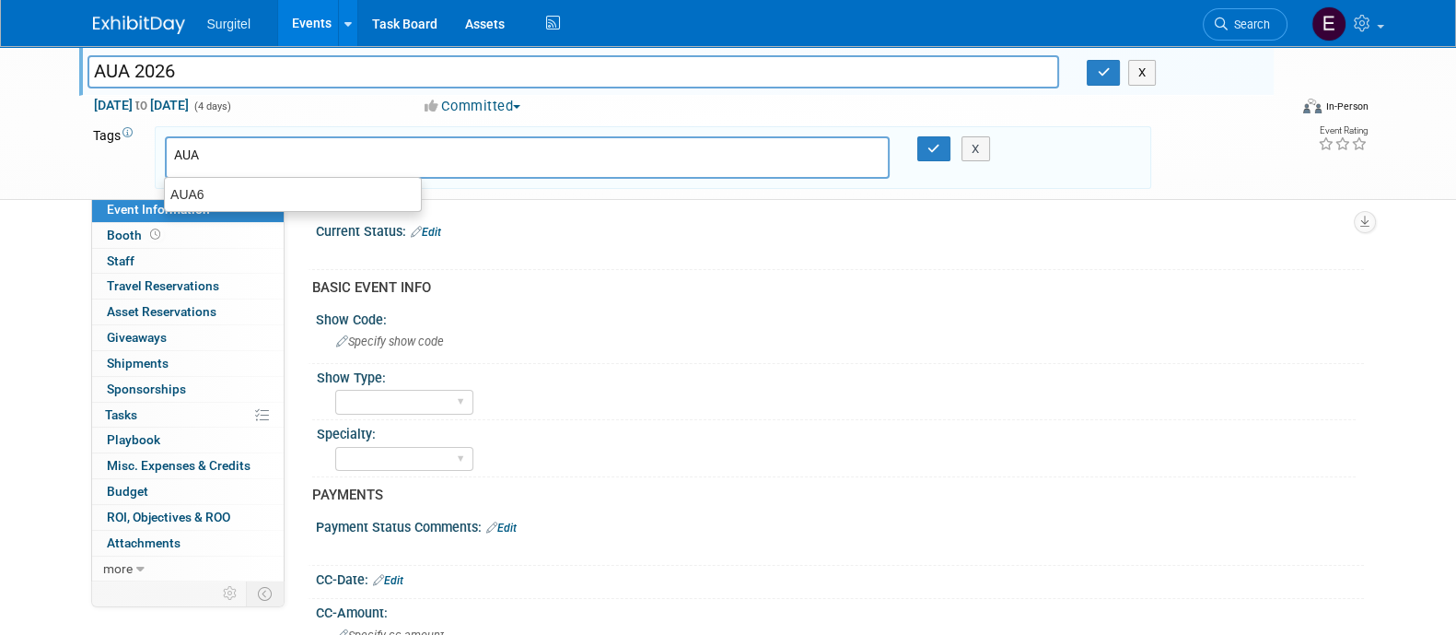
type input "AUA6"
click at [240, 193] on div "AUA6" at bounding box center [293, 194] width 258 height 26
type input "AUA6"
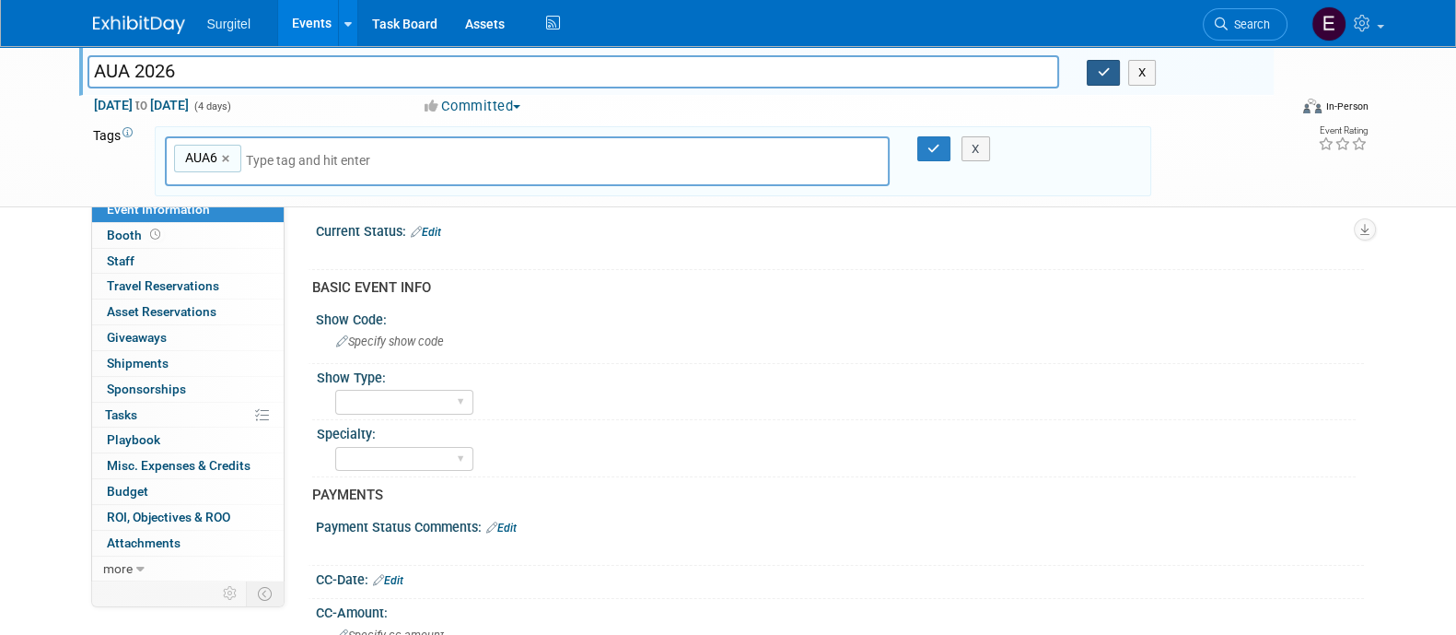
click at [1117, 76] on button "button" at bounding box center [1103, 73] width 33 height 26
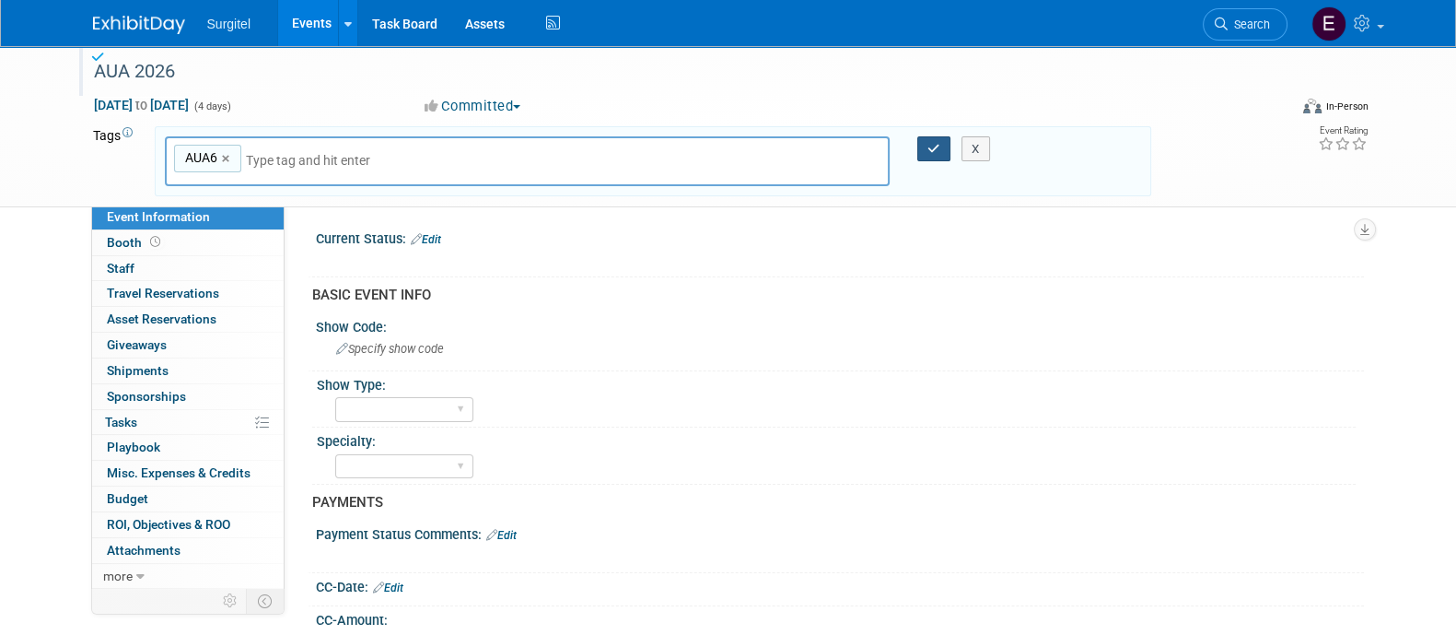
click at [930, 143] on icon "button" at bounding box center [934, 149] width 13 height 12
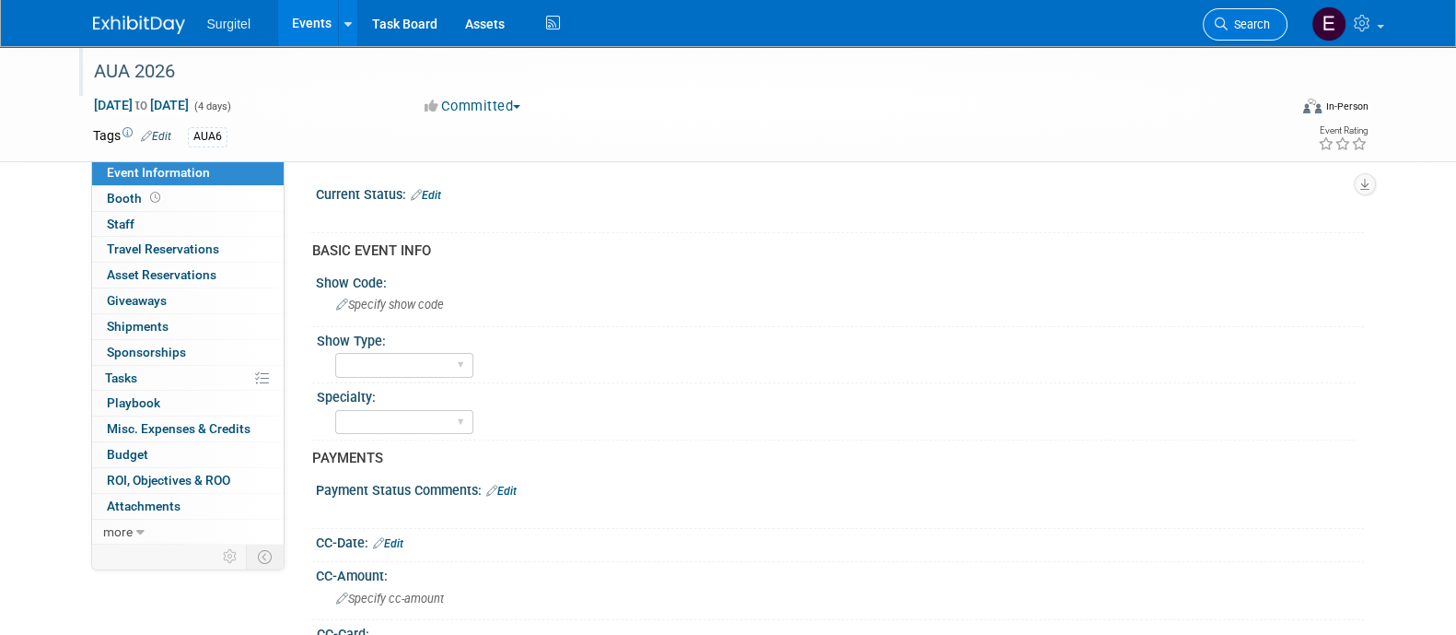
click at [1271, 14] on link "Search" at bounding box center [1245, 24] width 85 height 32
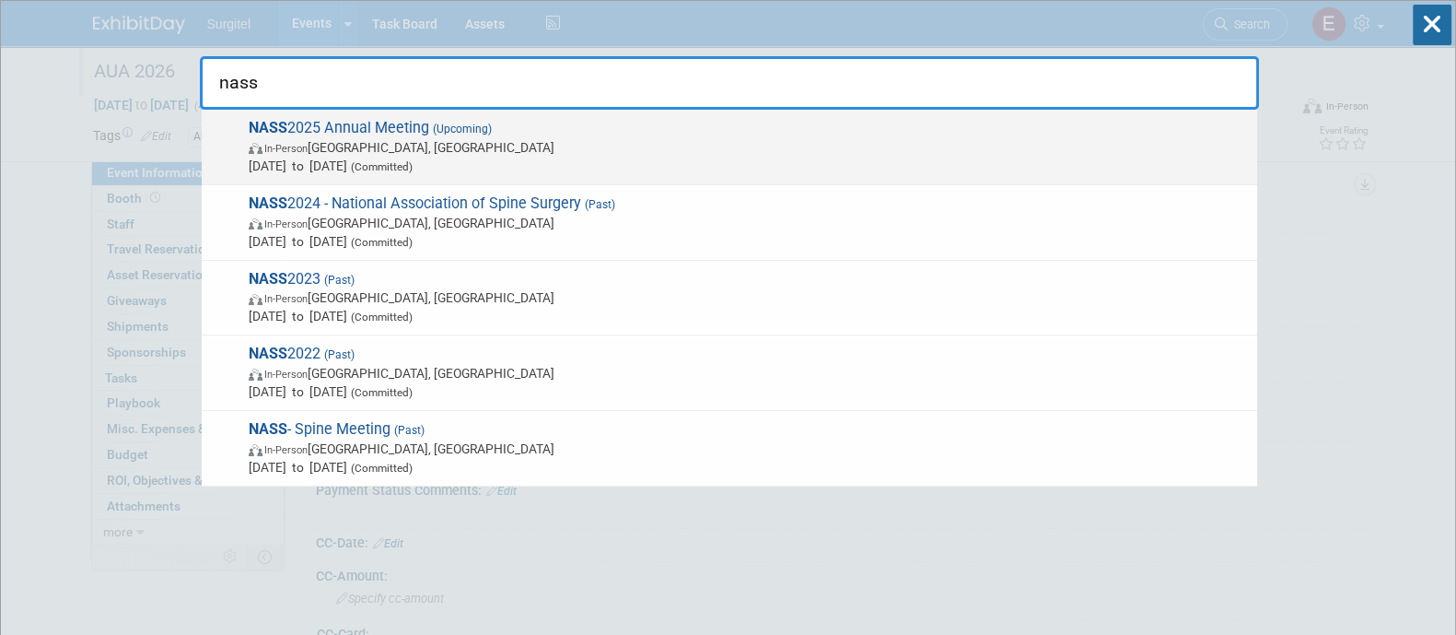
type input "nass"
click at [1178, 153] on span "In-Person Denver, CO" at bounding box center [749, 147] width 1000 height 18
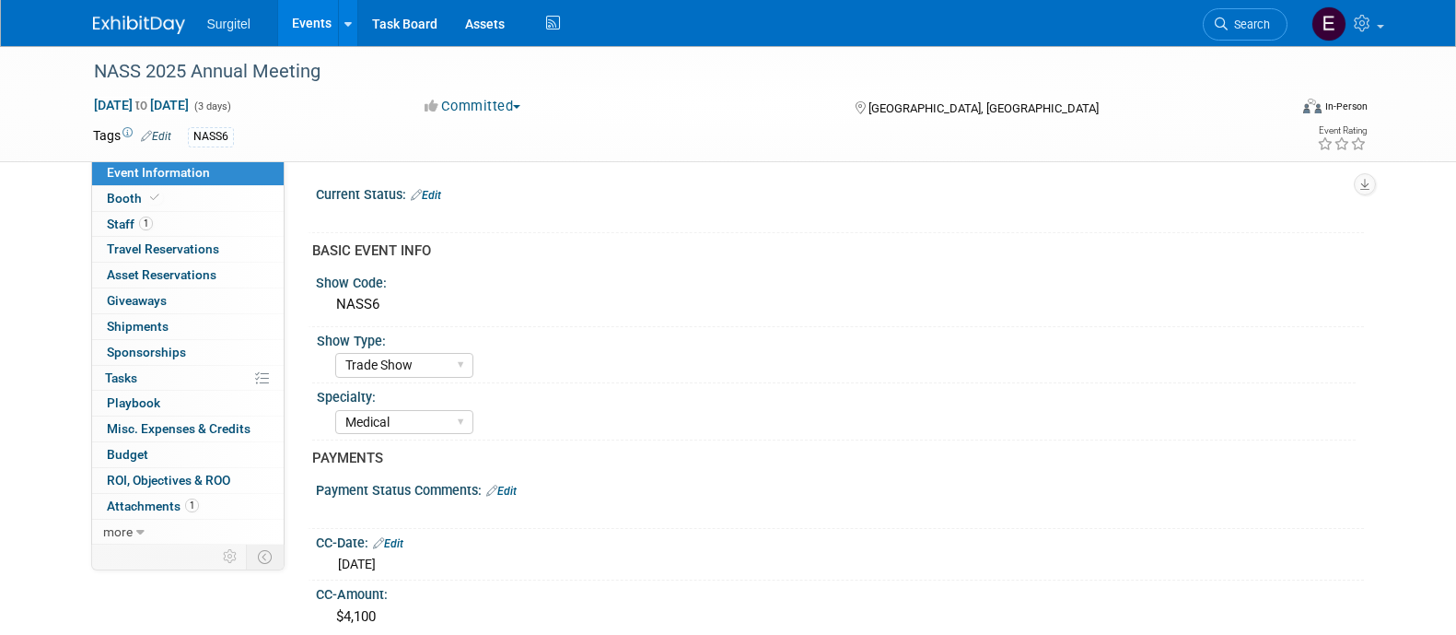
select select "Trade Show"
select select "Medical"
select select "Rewards - 12003"
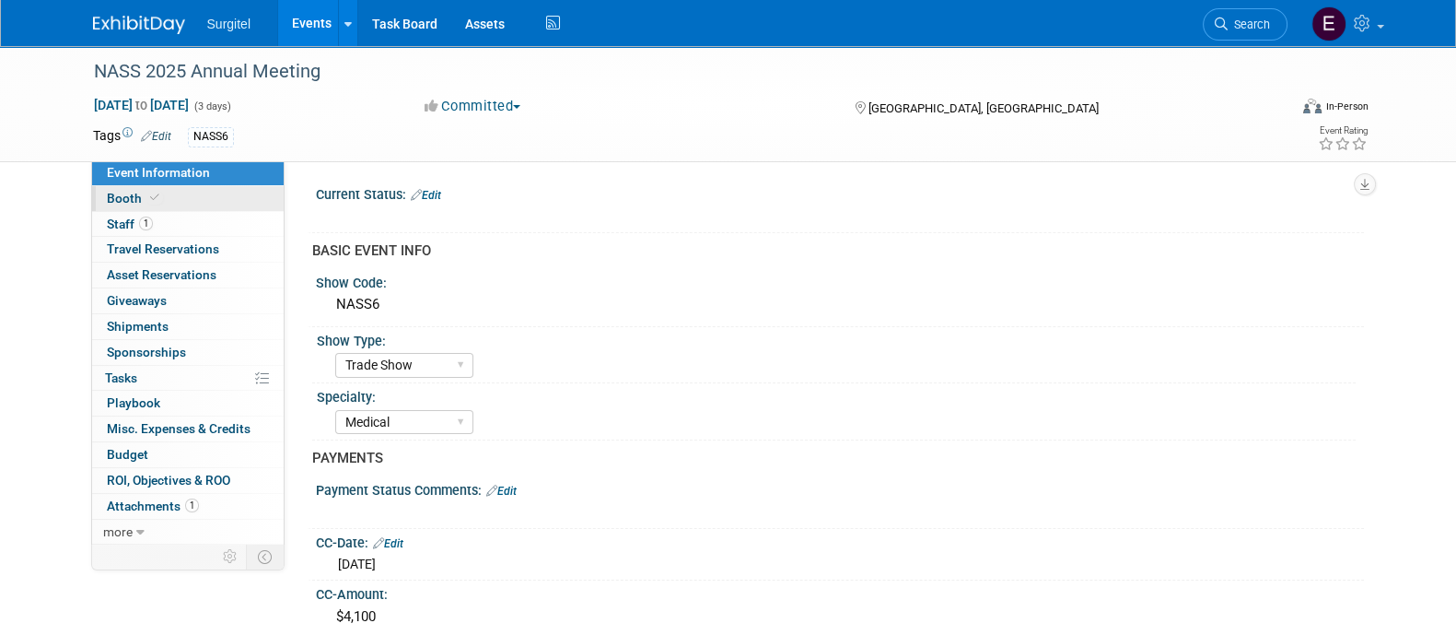
click at [157, 209] on link "Booth" at bounding box center [188, 198] width 192 height 25
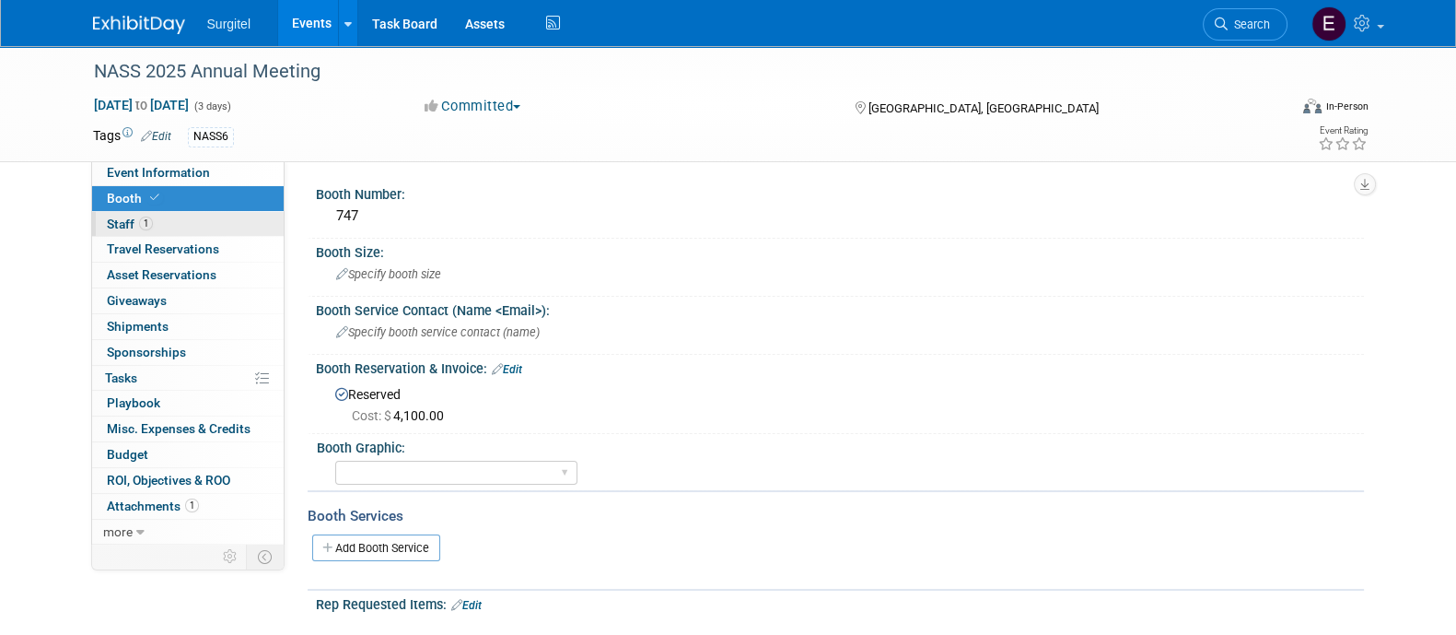
click at [158, 217] on link "1 Staff 1" at bounding box center [188, 224] width 192 height 25
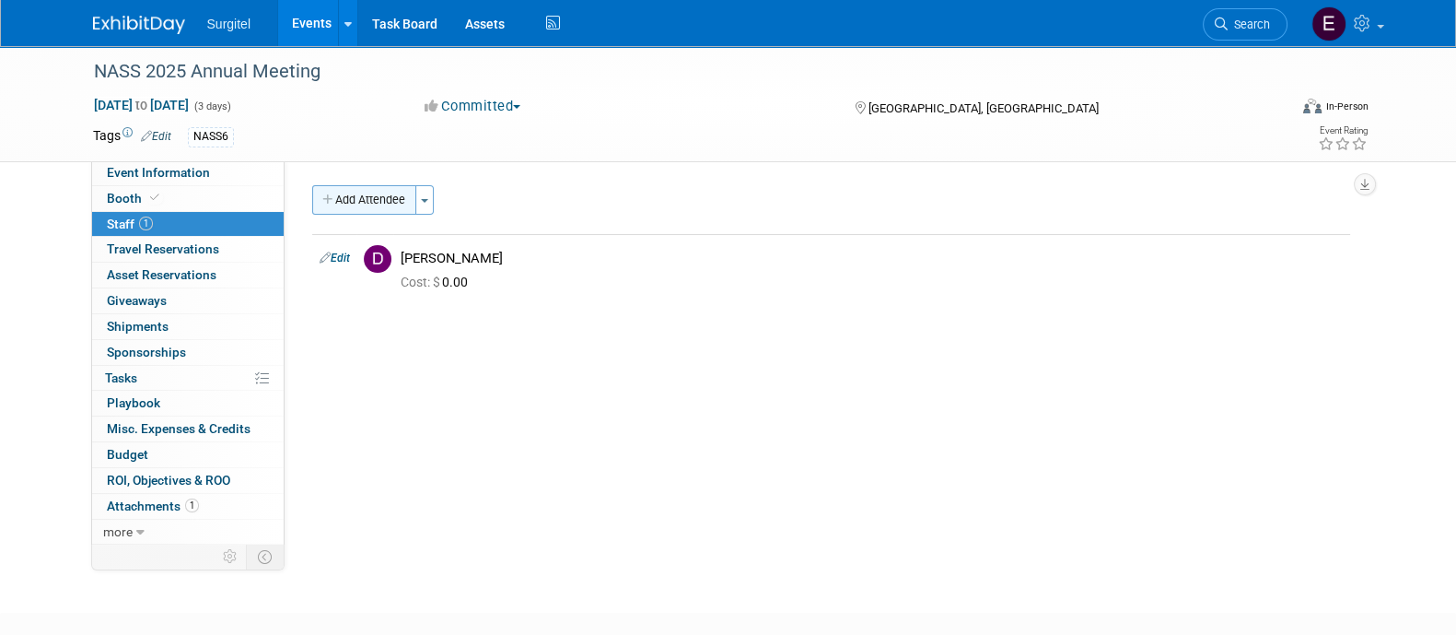
click at [387, 196] on button "Add Attendee" at bounding box center [364, 199] width 104 height 29
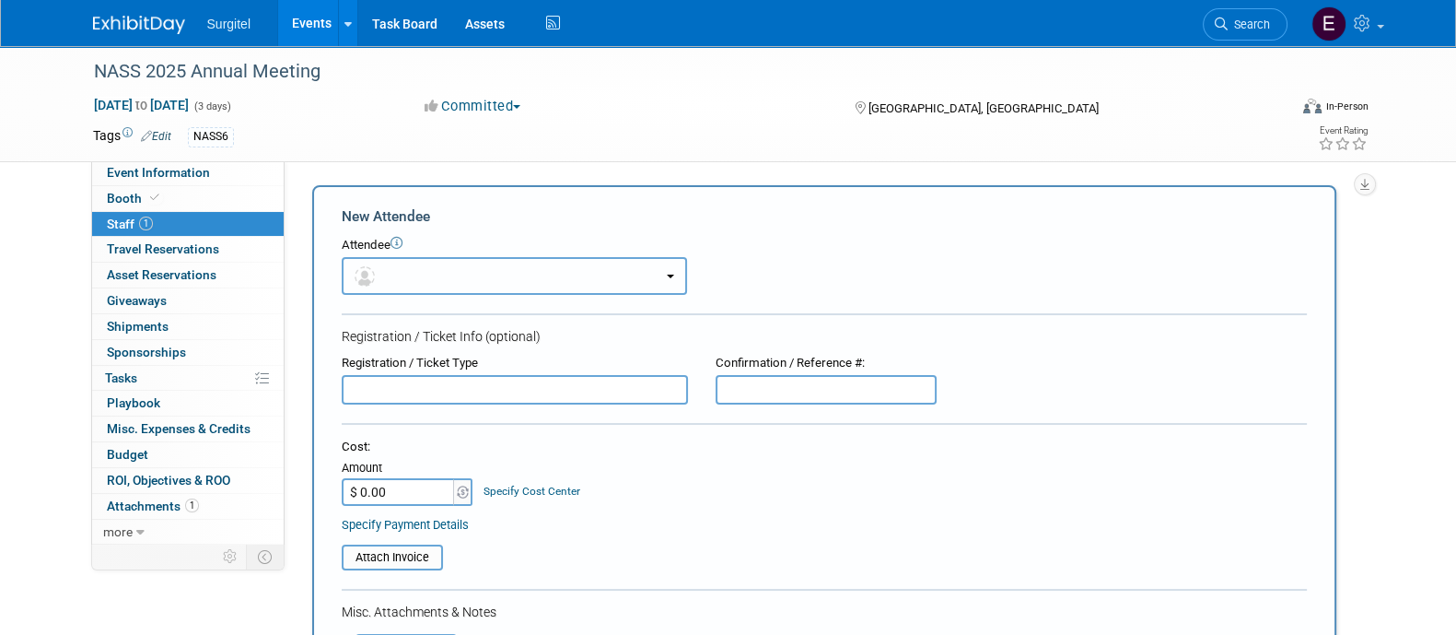
click at [398, 286] on button "button" at bounding box center [514, 276] width 345 height 38
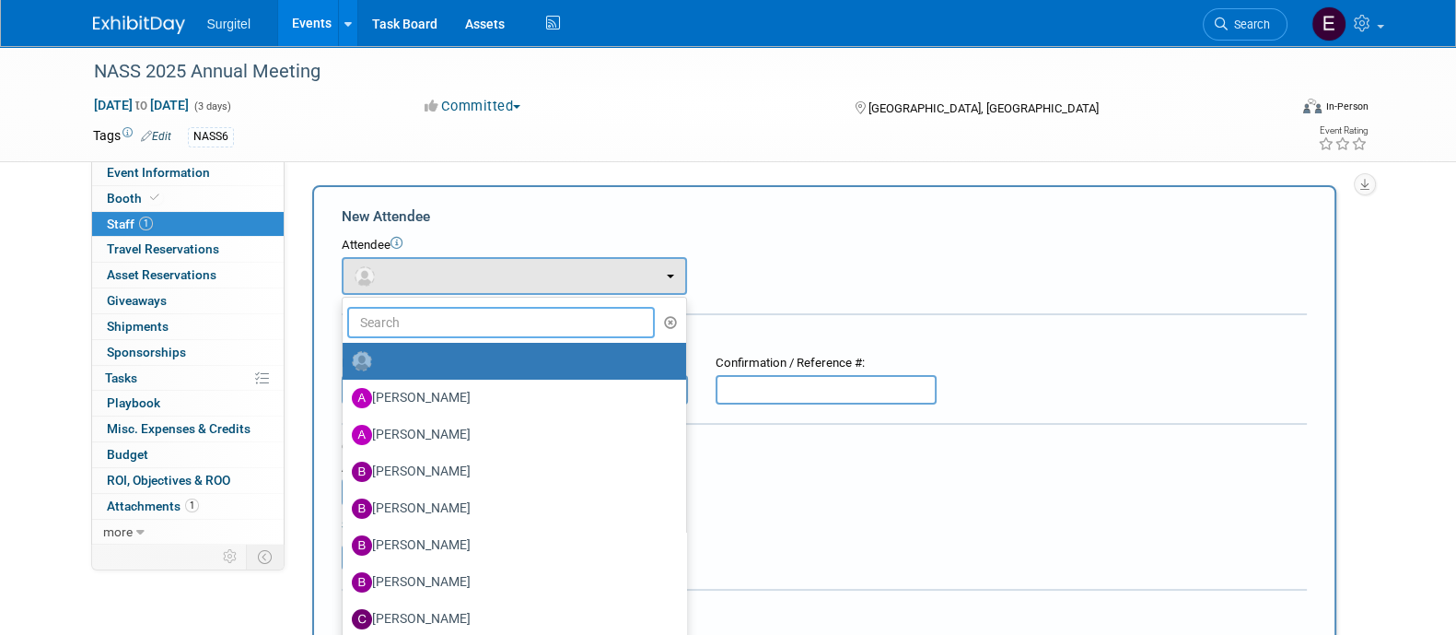
click at [415, 329] on input "text" at bounding box center [501, 322] width 309 height 31
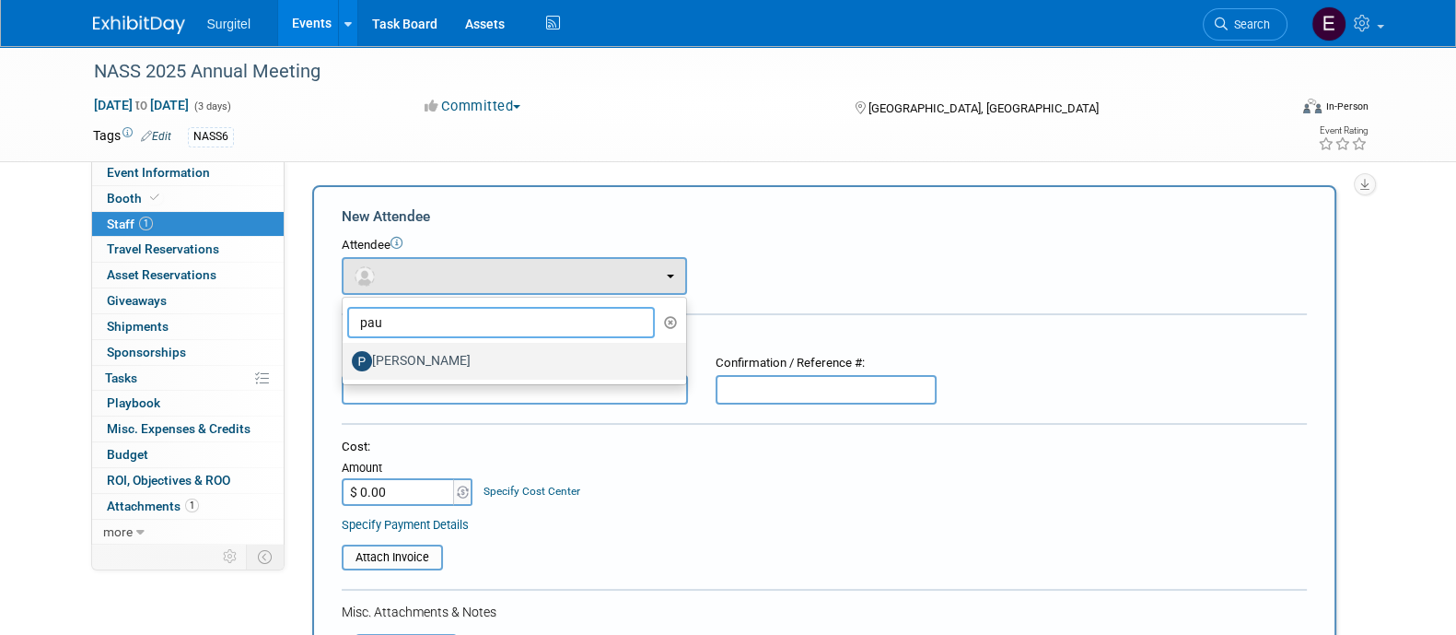
type input "pau"
click at [435, 358] on label "[PERSON_NAME]" at bounding box center [510, 360] width 316 height 29
click at [345, 358] on input "[PERSON_NAME]" at bounding box center [339, 359] width 12 height 12
select select "4236b260-6302-4a3d-b6b3-0ea73003248b"
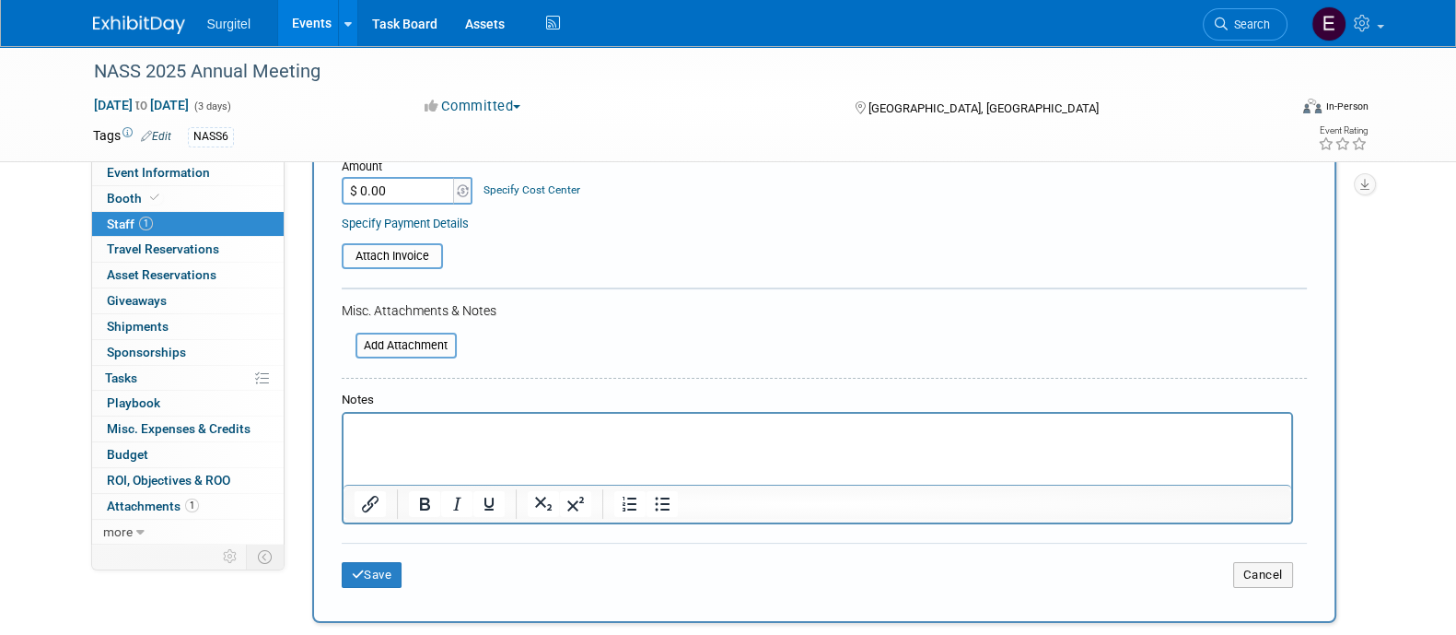
scroll to position [368, 0]
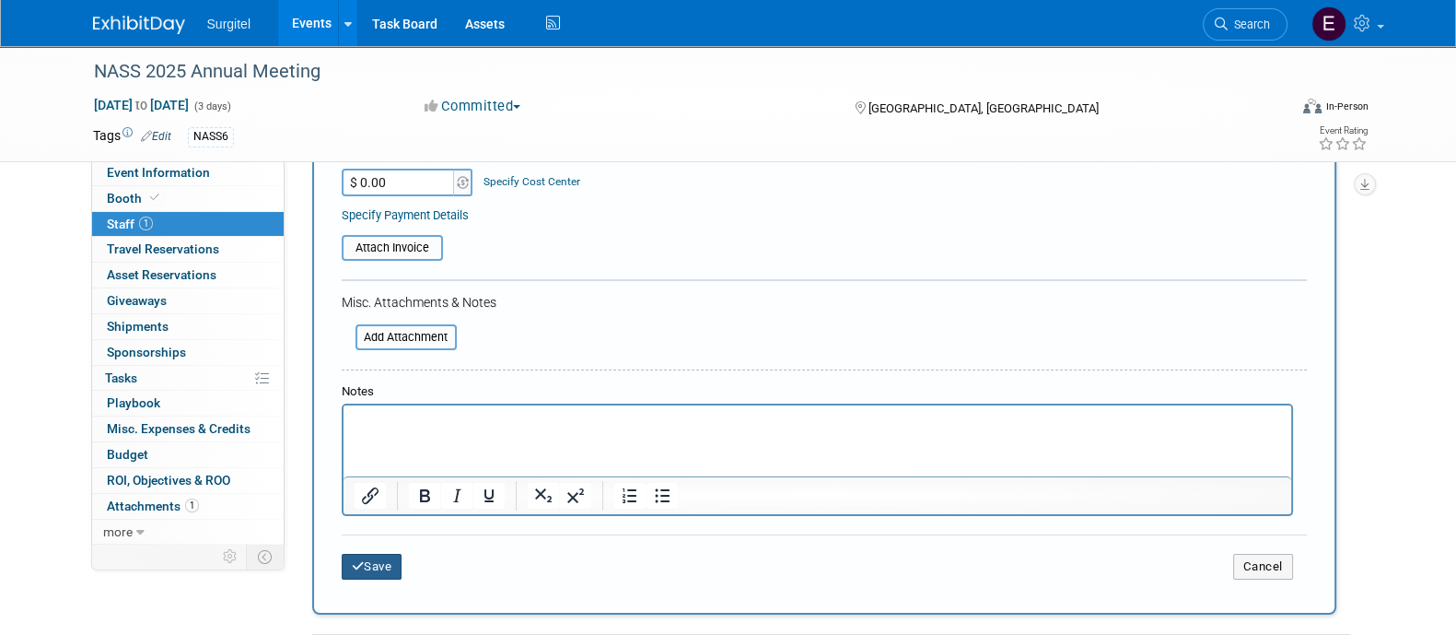
click at [370, 567] on button "Save" at bounding box center [372, 567] width 61 height 26
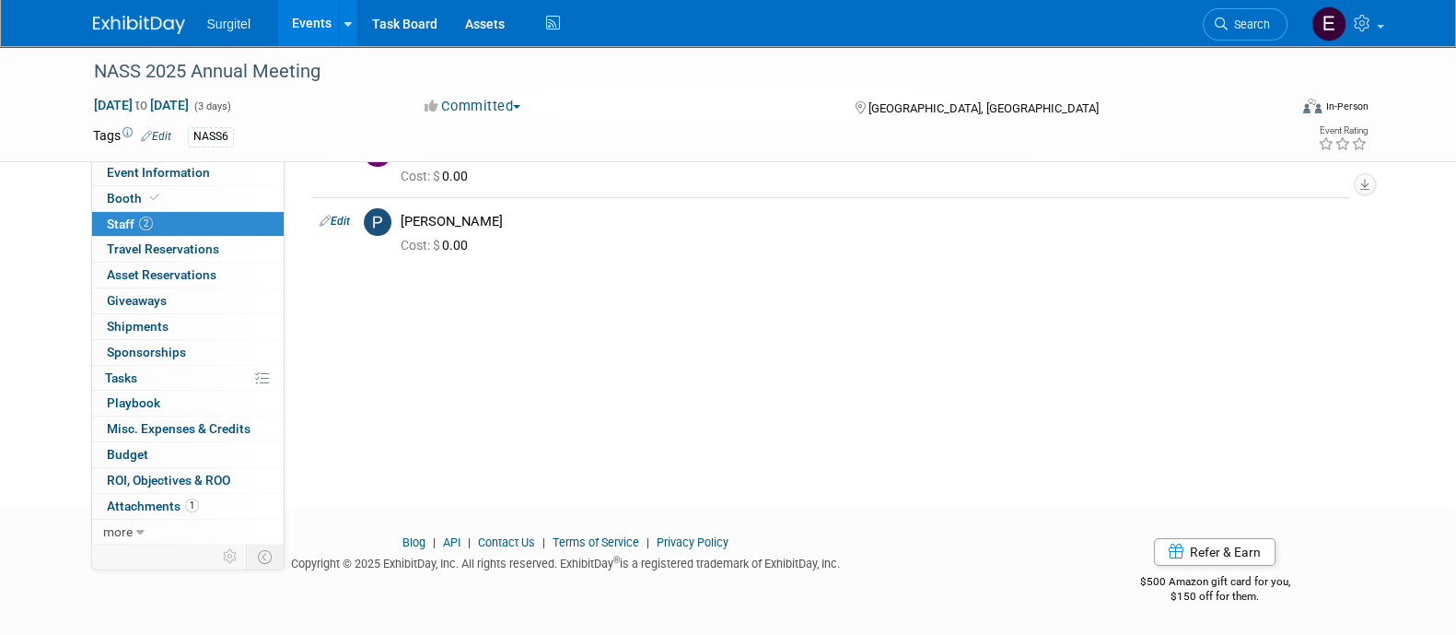
scroll to position [0, 0]
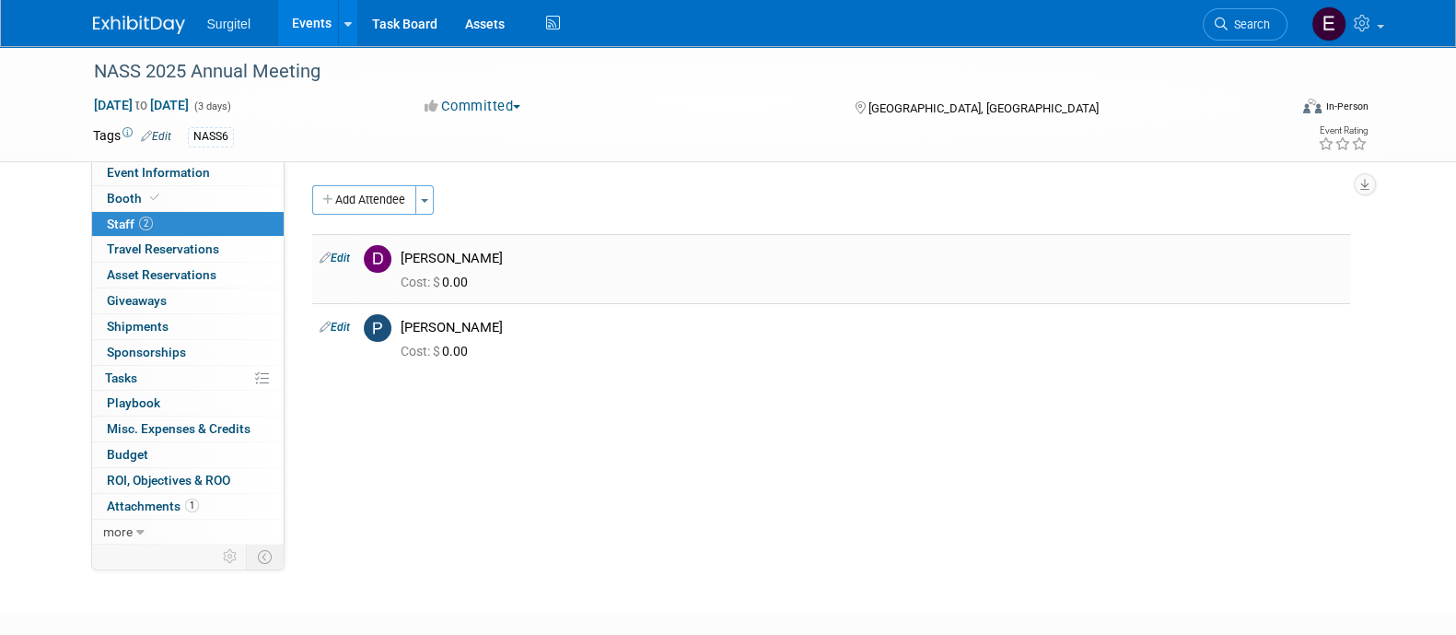
click at [350, 260] on link "Edit" at bounding box center [335, 257] width 30 height 13
select select "1ac71c61-af79-4874-ab65-dabcda0a9372"
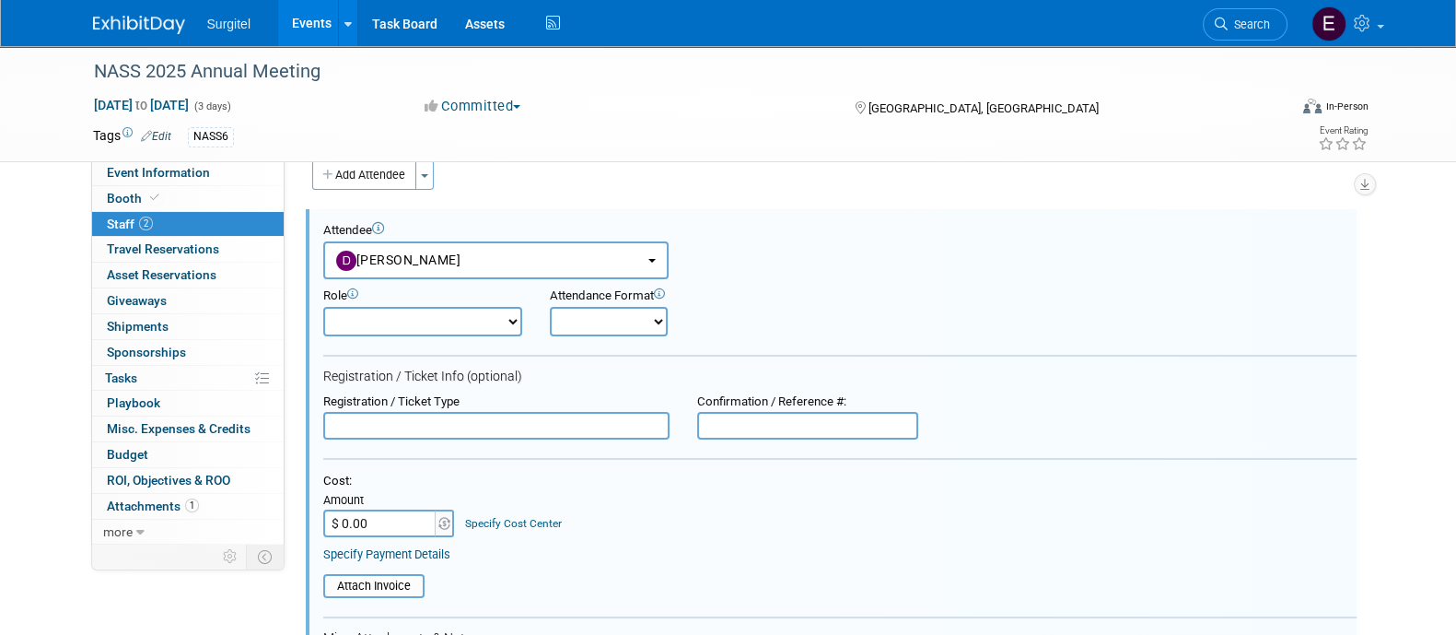
click at [445, 310] on select "Demonstrator Host Observer Planner Presenter Sales Representative Set-up/Disman…" at bounding box center [422, 321] width 199 height 29
select select "100"
click at [323, 307] on select "Demonstrator Host Observer Planner Presenter Sales Representative Set-up/Disman…" at bounding box center [422, 321] width 199 height 29
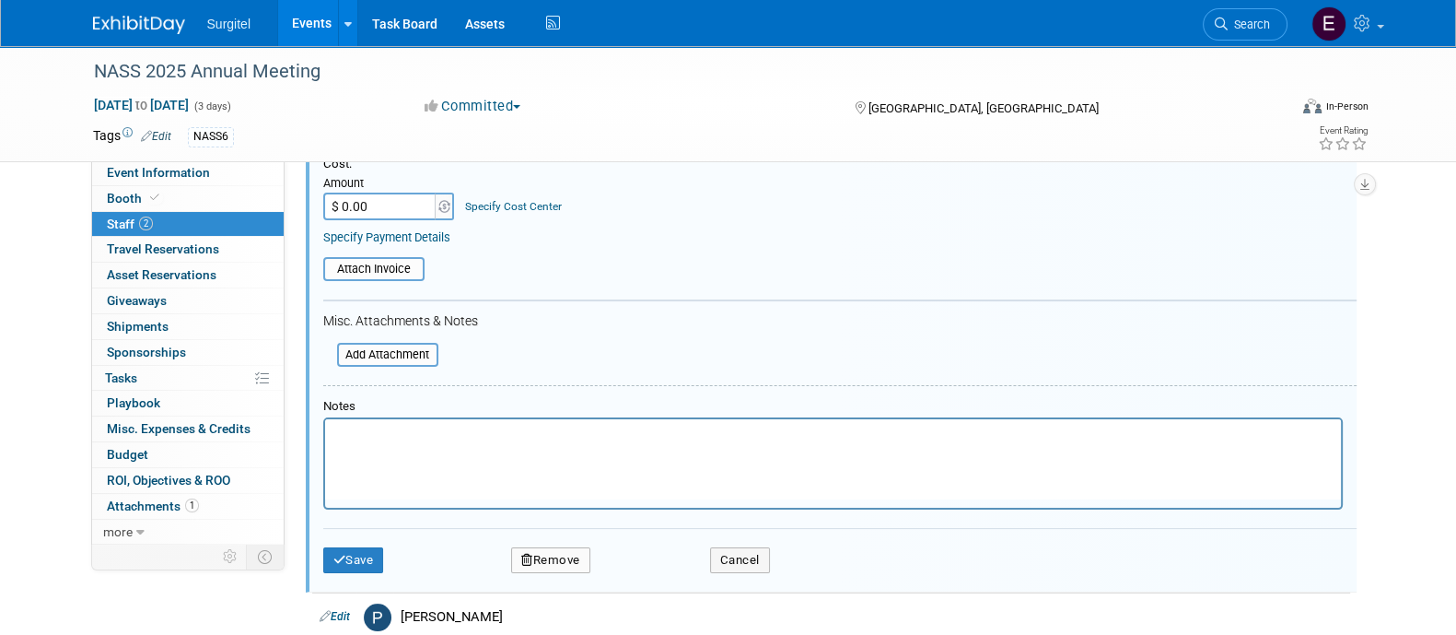
scroll to position [466, 0]
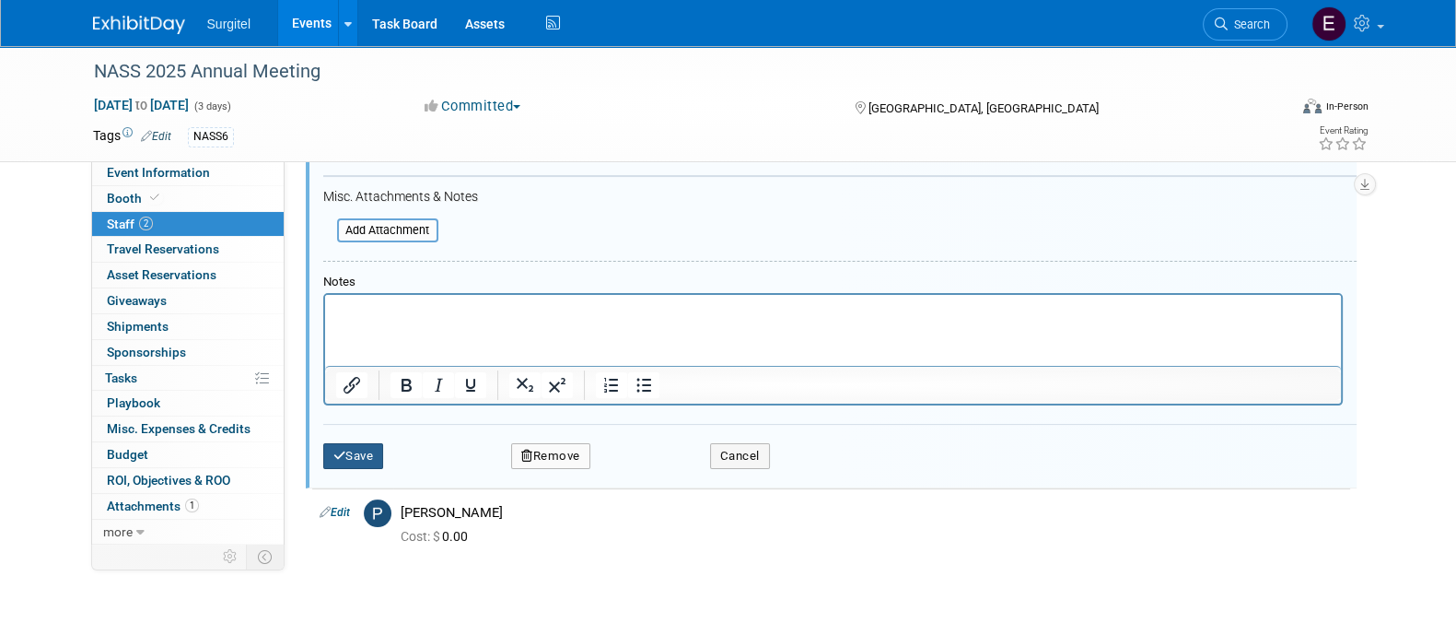
click at [337, 456] on icon "submit" at bounding box center [339, 456] width 13 height 12
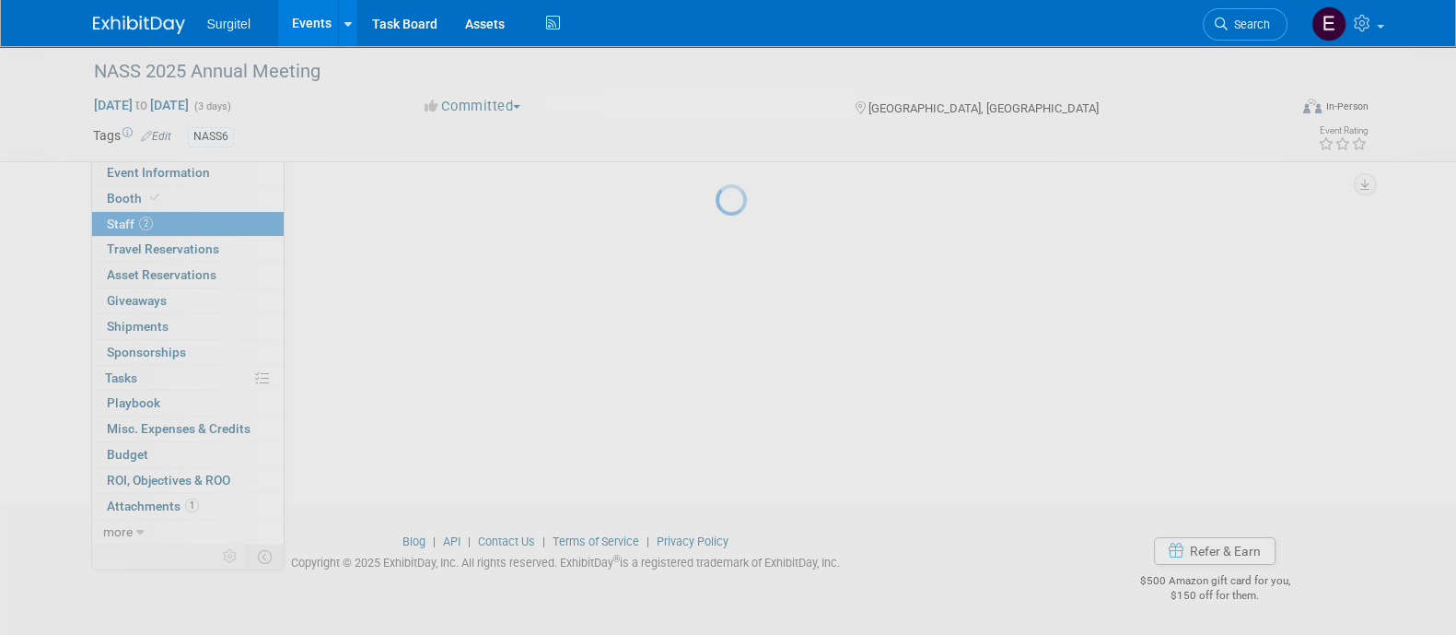
scroll to position [106, 0]
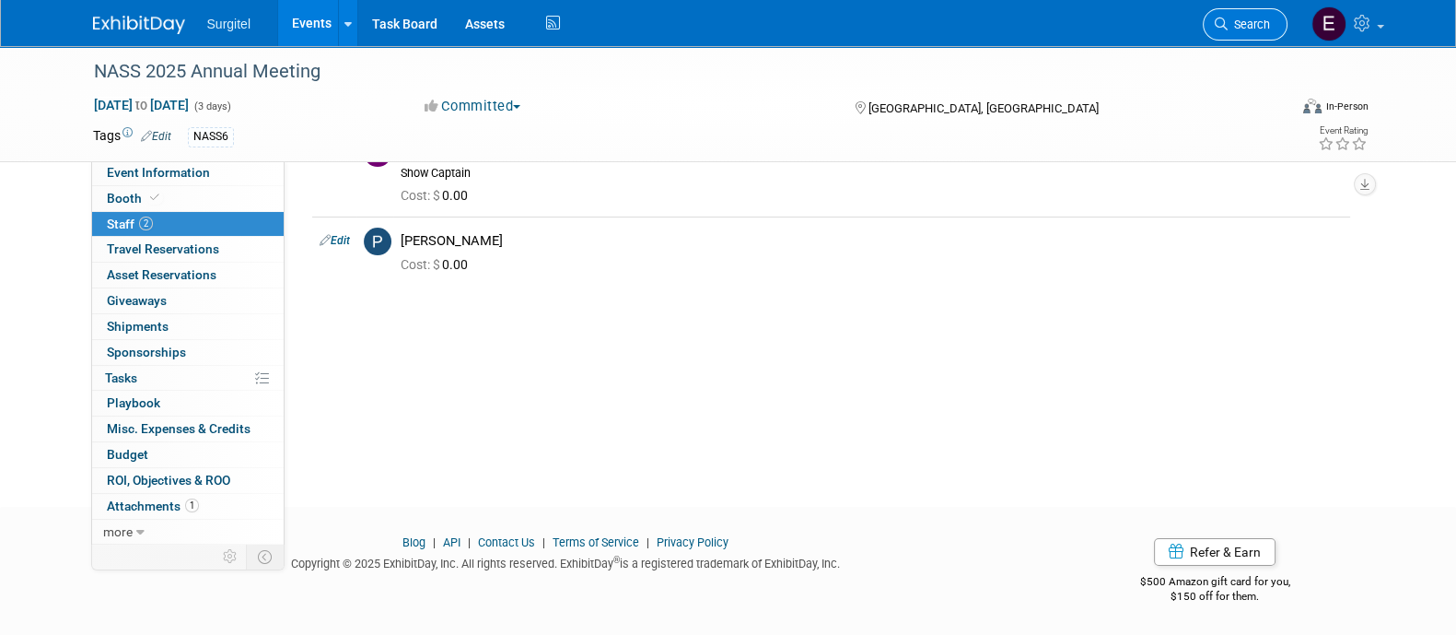
click at [1255, 15] on link "Search" at bounding box center [1245, 24] width 85 height 32
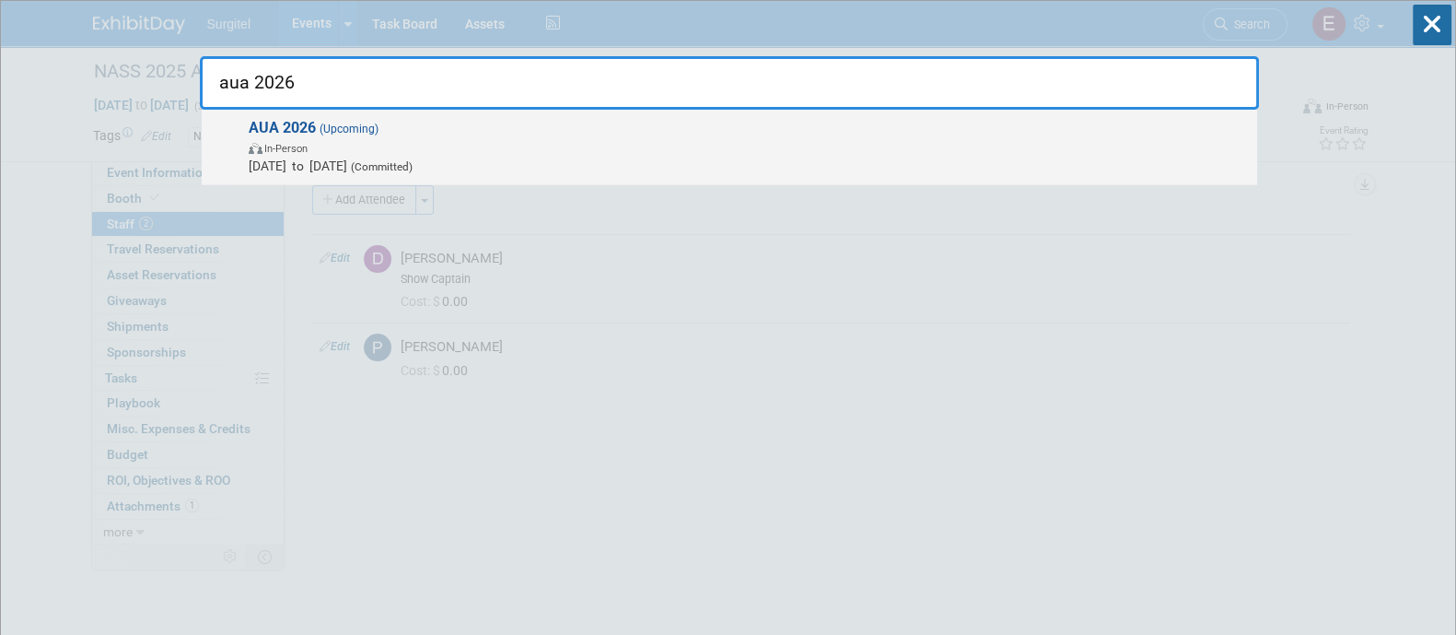
type input "aua 2026"
click at [835, 172] on span "May 15, 2026 to May 18, 2026 (Committed)" at bounding box center [749, 166] width 1000 height 18
